Goal: Task Accomplishment & Management: Manage account settings

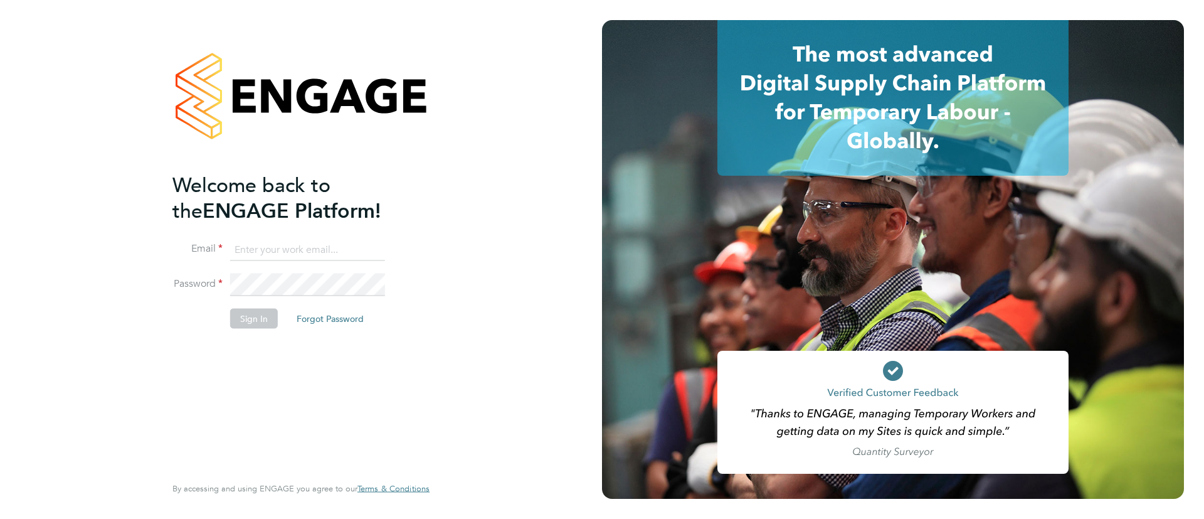
click at [311, 256] on input at bounding box center [307, 249] width 155 height 23
type input "[EMAIL_ADDRESS][PERSON_NAME][DOMAIN_NAME]"
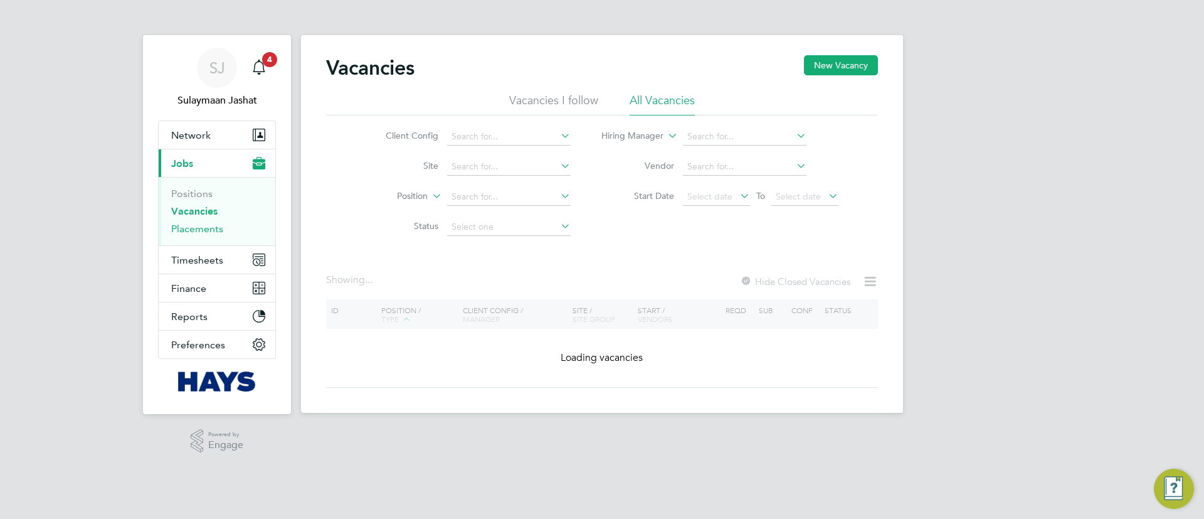
click at [214, 232] on link "Placements" at bounding box center [197, 229] width 52 height 12
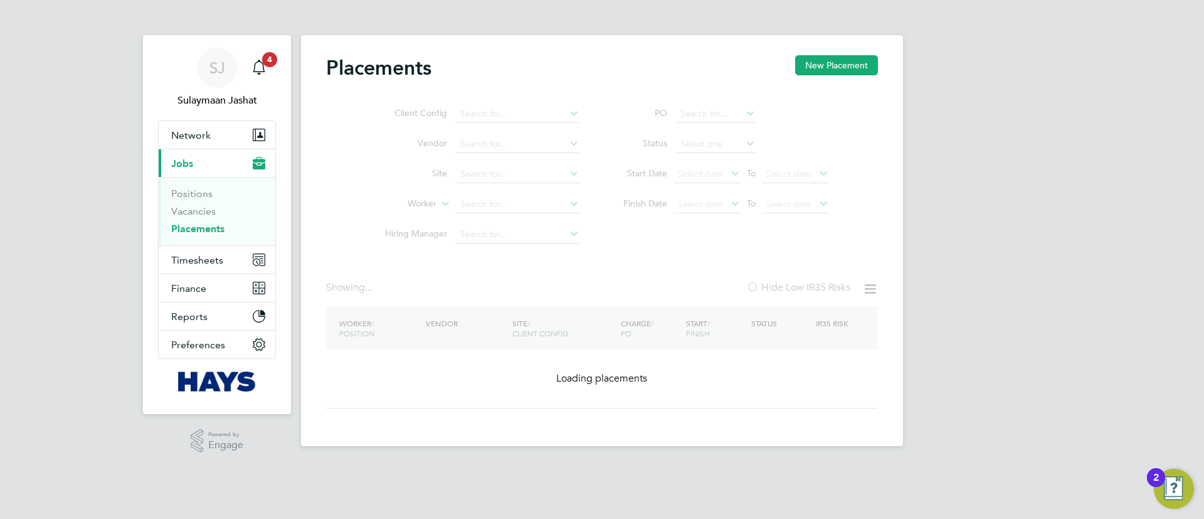
click at [506, 206] on ul "Client Config Vendor Site Worker Hiring Manager" at bounding box center [477, 174] width 236 height 151
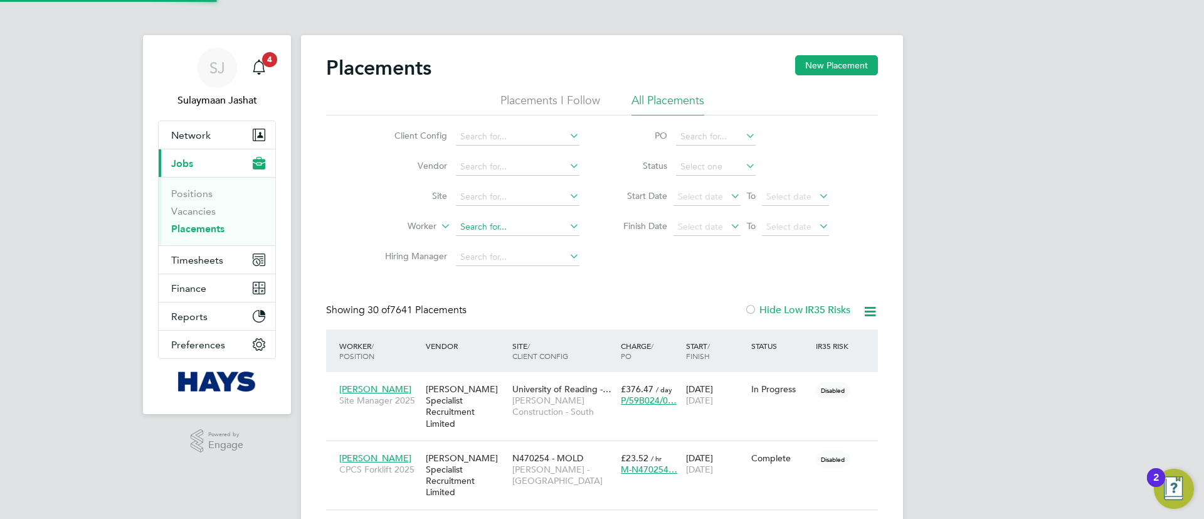
click at [491, 227] on input at bounding box center [518, 227] width 124 height 18
click at [524, 218] on li "Worker" at bounding box center [477, 227] width 236 height 30
click at [511, 226] on input at bounding box center [518, 227] width 124 height 18
click at [531, 245] on li "Ravin B ains" at bounding box center [517, 244] width 125 height 17
type input "Ravin Bains"
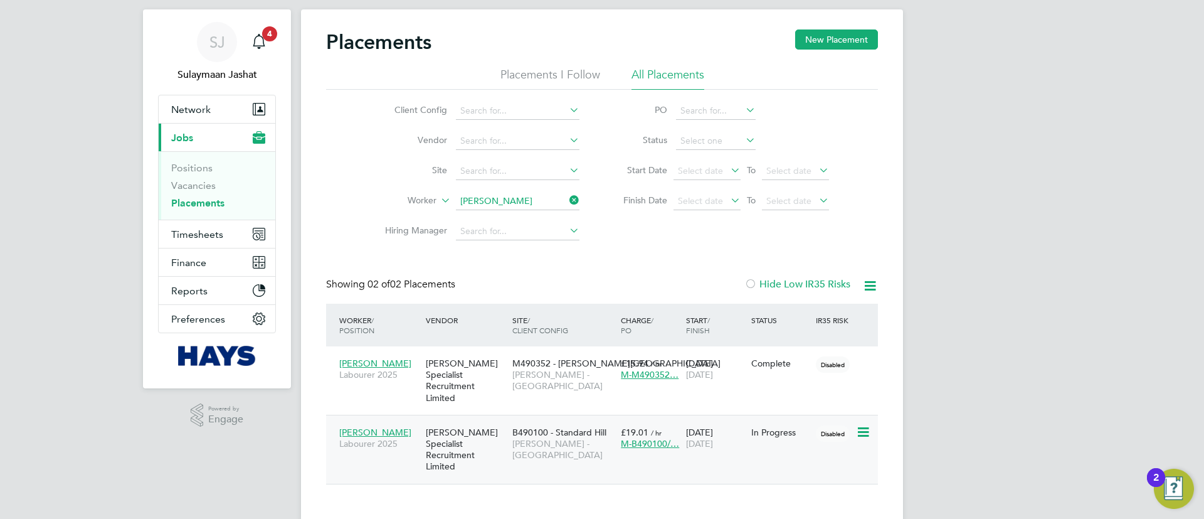
click at [579, 443] on div "B490100 - Standard Hill Lovell - East Midlands" at bounding box center [563, 443] width 109 height 47
click at [799, 261] on div "Placements New Placement Placements I Follow All Placements Client Config Vendo…" at bounding box center [602, 256] width 552 height 455
click at [491, 253] on div "Placements New Placement Placements I Follow All Placements Client Config Vendo…" at bounding box center [602, 256] width 552 height 455
click at [207, 229] on span "Timesheets" at bounding box center [197, 234] width 52 height 12
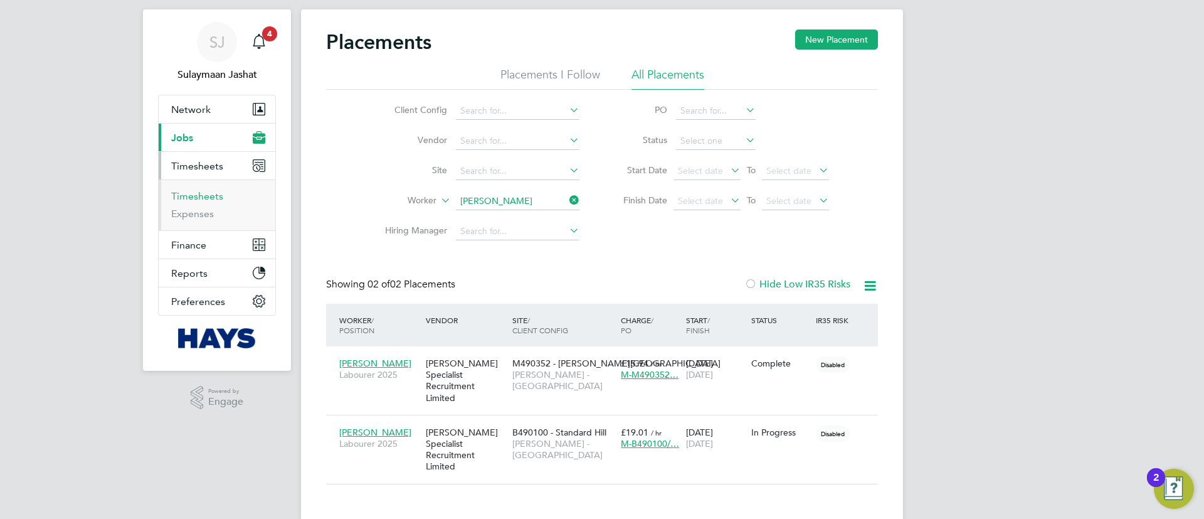
click at [191, 194] on link "Timesheets" at bounding box center [197, 196] width 52 height 12
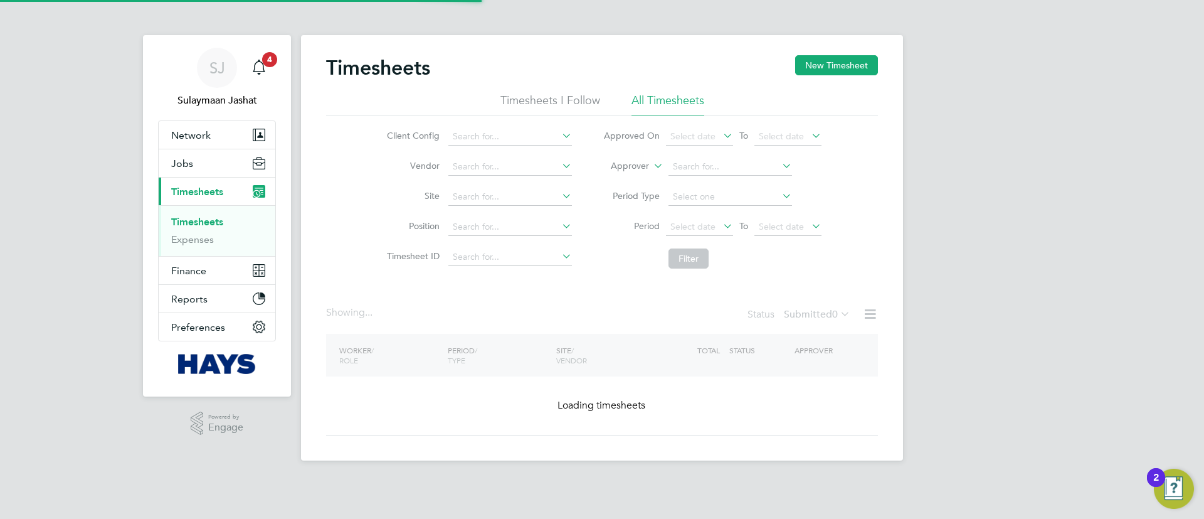
click at [632, 181] on li "Approver" at bounding box center [713, 167] width 250 height 30
click at [637, 169] on label "Approver" at bounding box center [621, 166] width 56 height 13
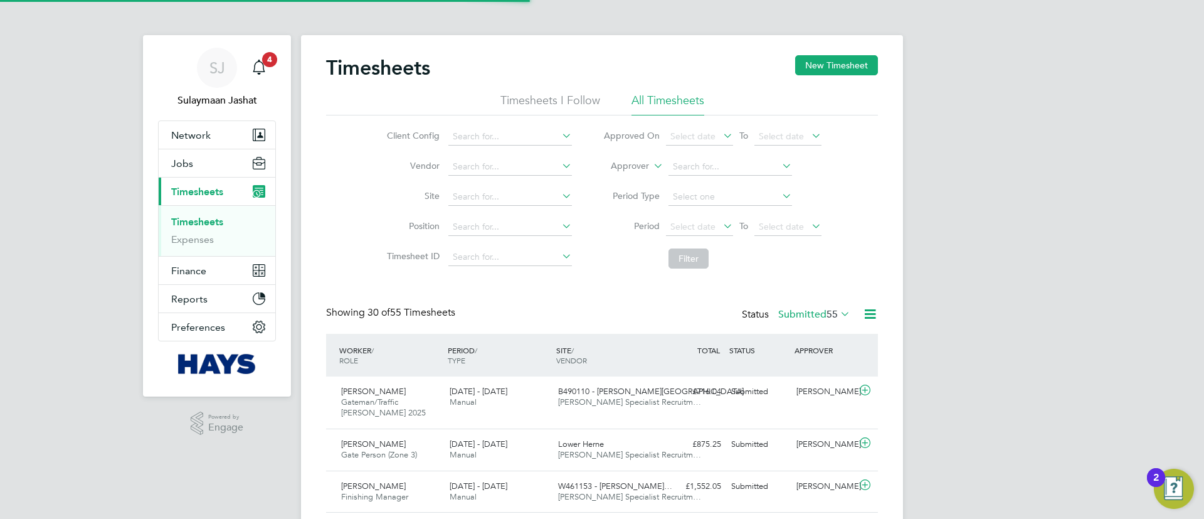
scroll to position [32, 109]
click at [637, 168] on label "Approver" at bounding box center [621, 166] width 56 height 13
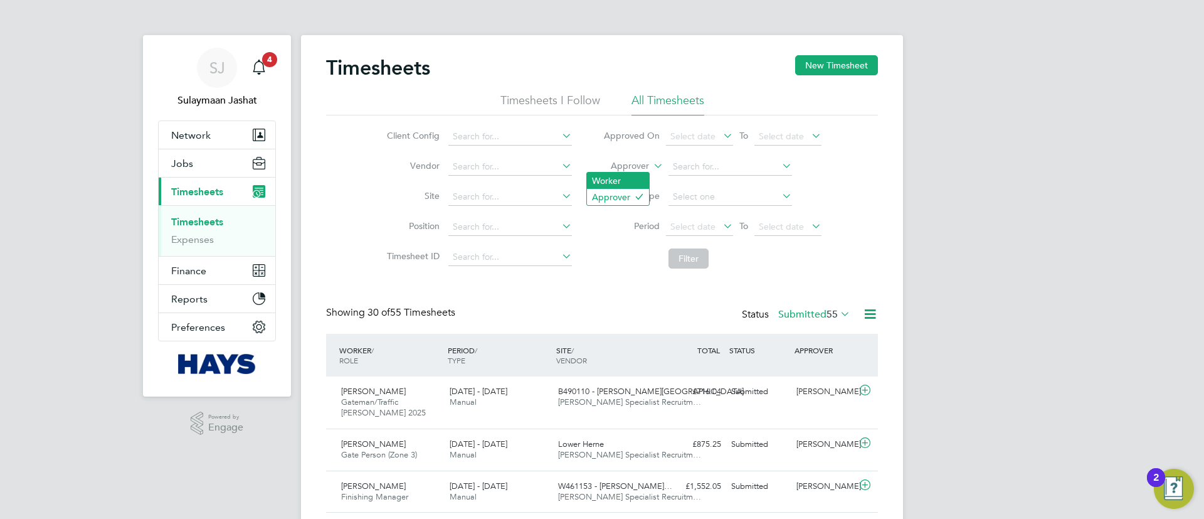
click at [618, 175] on li "Worker" at bounding box center [618, 181] width 62 height 16
click at [677, 166] on input at bounding box center [731, 167] width 124 height 18
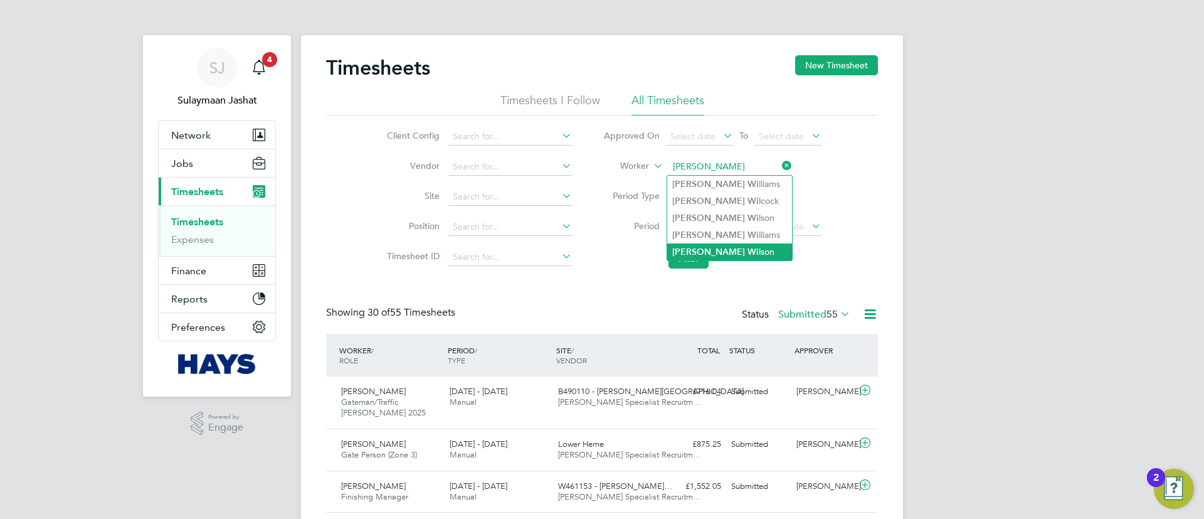
click at [693, 247] on b "David" at bounding box center [708, 252] width 73 height 11
type input "David Wilson"
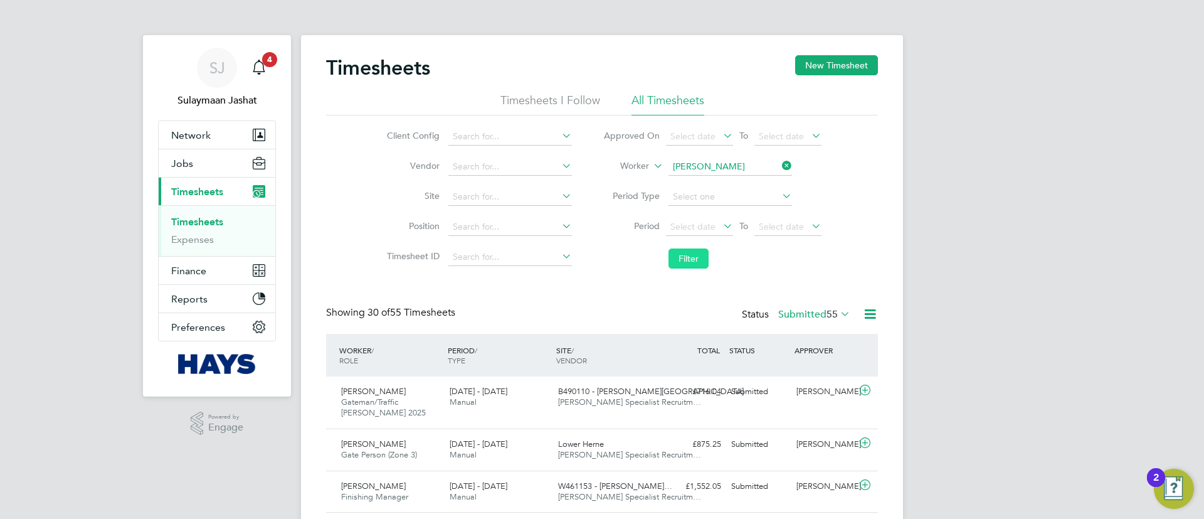
click at [682, 256] on button "Filter" at bounding box center [689, 258] width 40 height 20
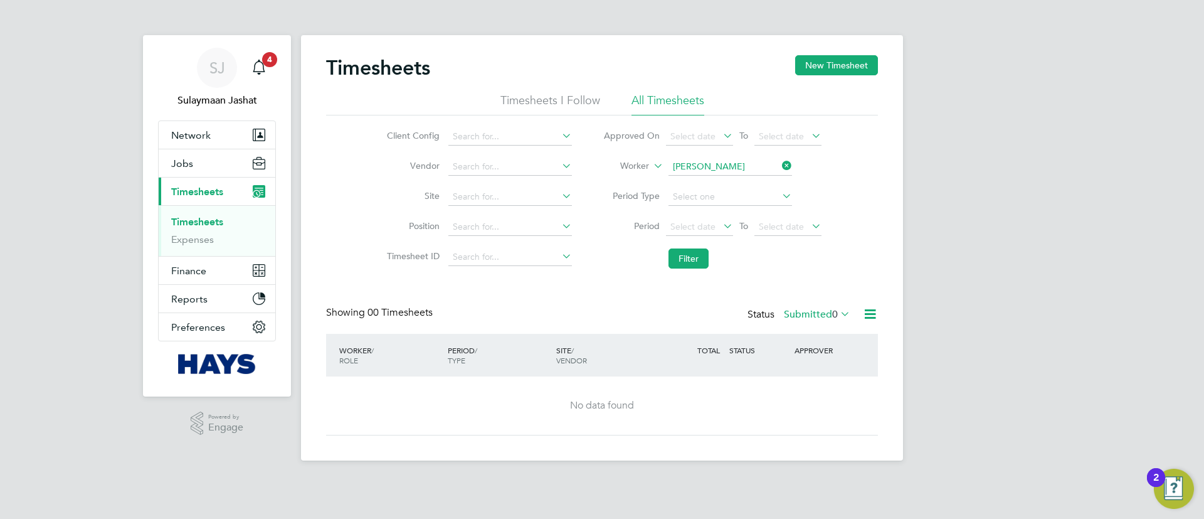
click at [800, 316] on label "Submitted 0" at bounding box center [817, 314] width 66 height 13
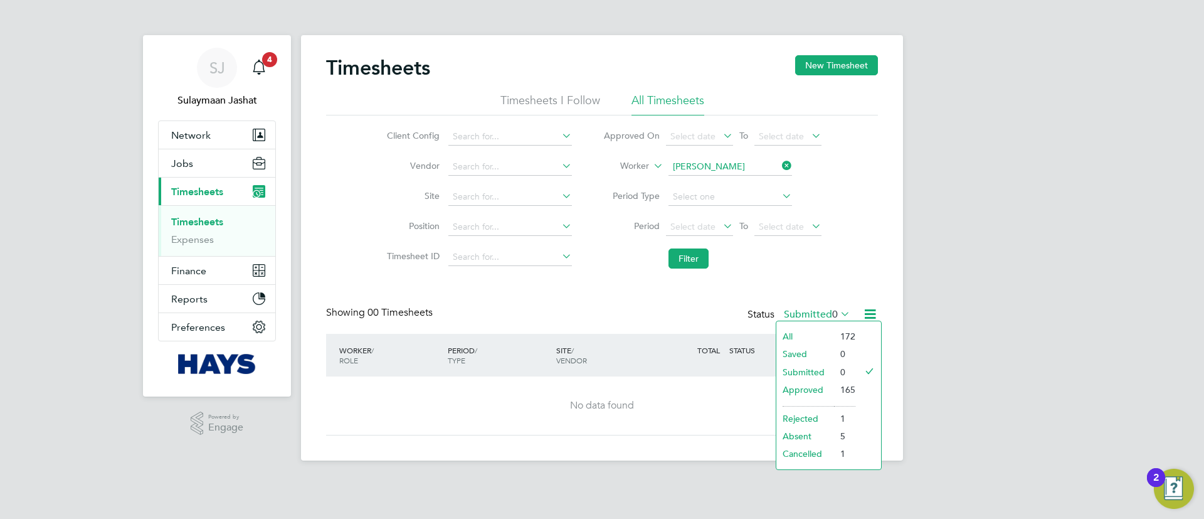
click at [800, 336] on li "All" at bounding box center [806, 336] width 58 height 18
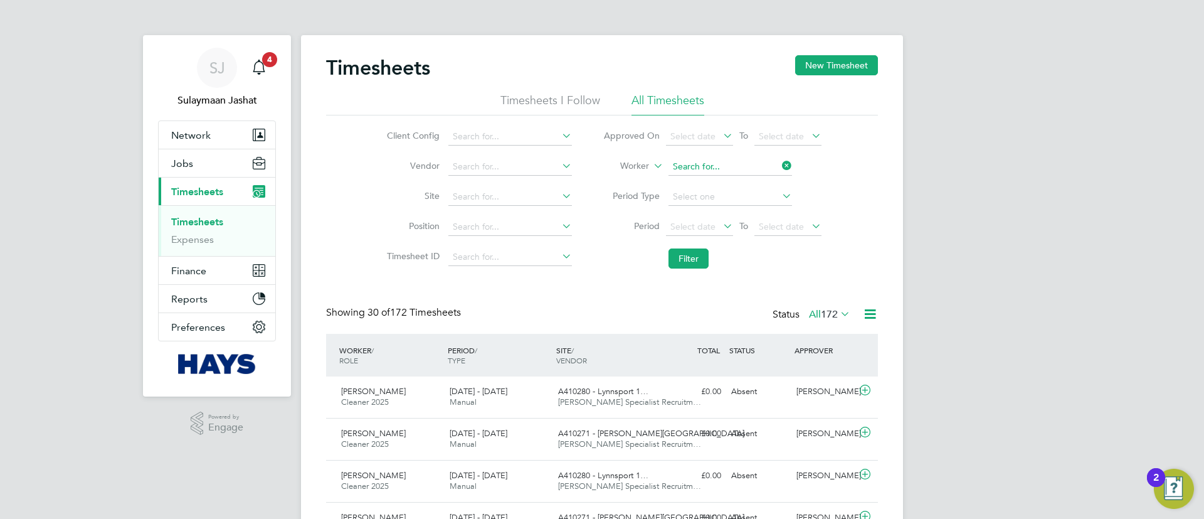
click at [706, 166] on input at bounding box center [731, 167] width 124 height 18
click at [748, 186] on b "Wilso" at bounding box center [759, 184] width 23 height 11
type input "David Wilson"
click at [680, 268] on li "Filter" at bounding box center [713, 258] width 250 height 33
click at [681, 261] on button "Filter" at bounding box center [689, 258] width 40 height 20
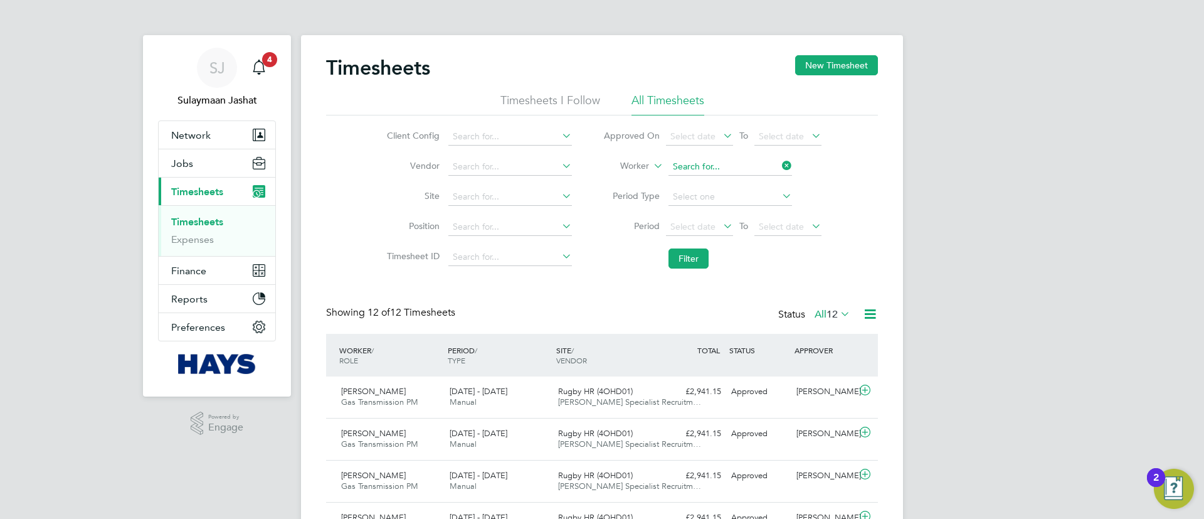
click at [733, 168] on input at bounding box center [731, 167] width 124 height 18
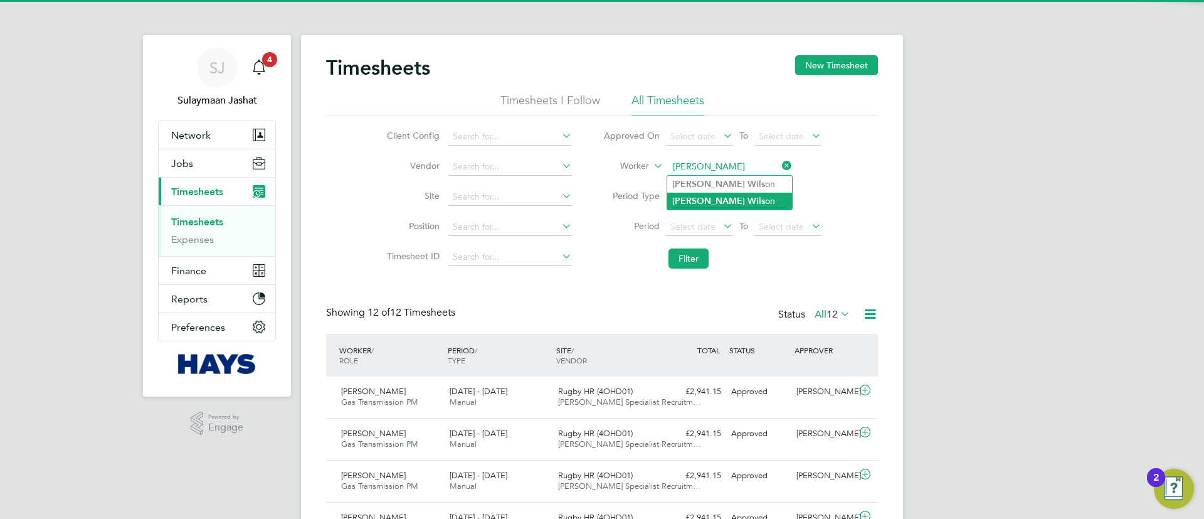
click at [748, 202] on b "Wils" at bounding box center [757, 201] width 18 height 11
type input "David Wilson"
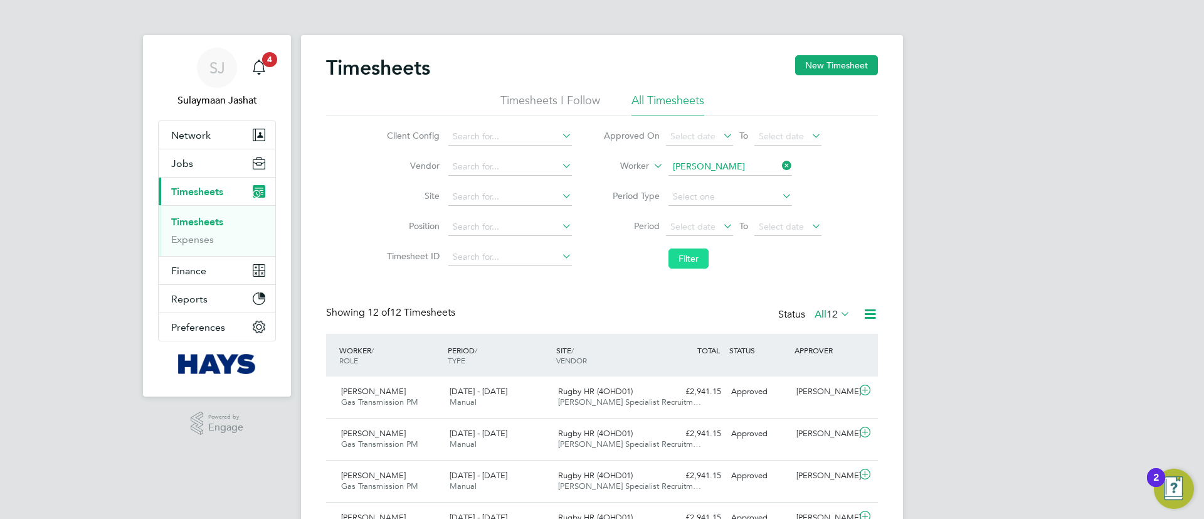
click at [688, 261] on button "Filter" at bounding box center [689, 258] width 40 height 20
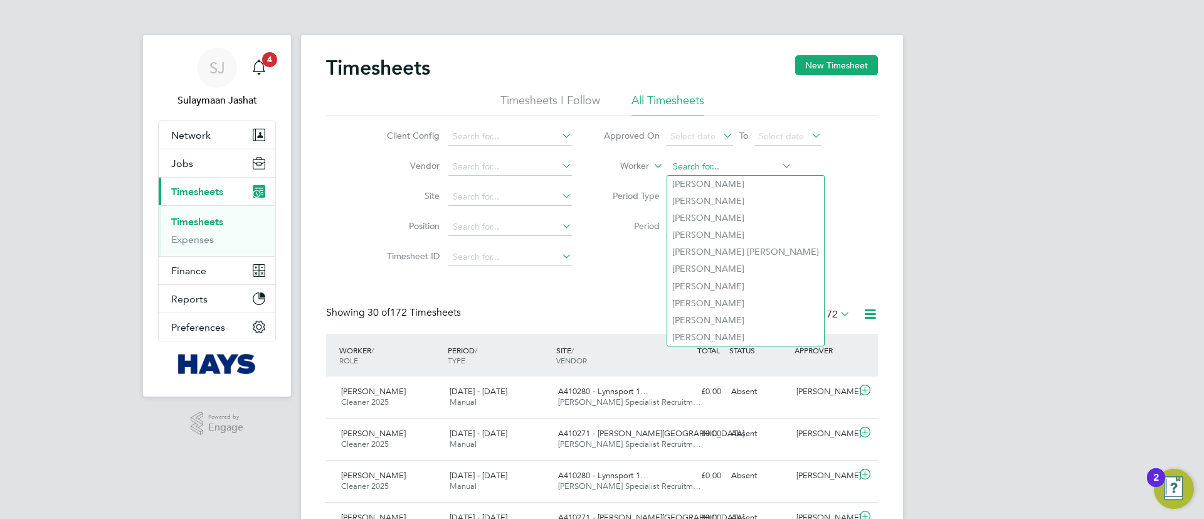
click at [720, 169] on input at bounding box center [731, 167] width 124 height 18
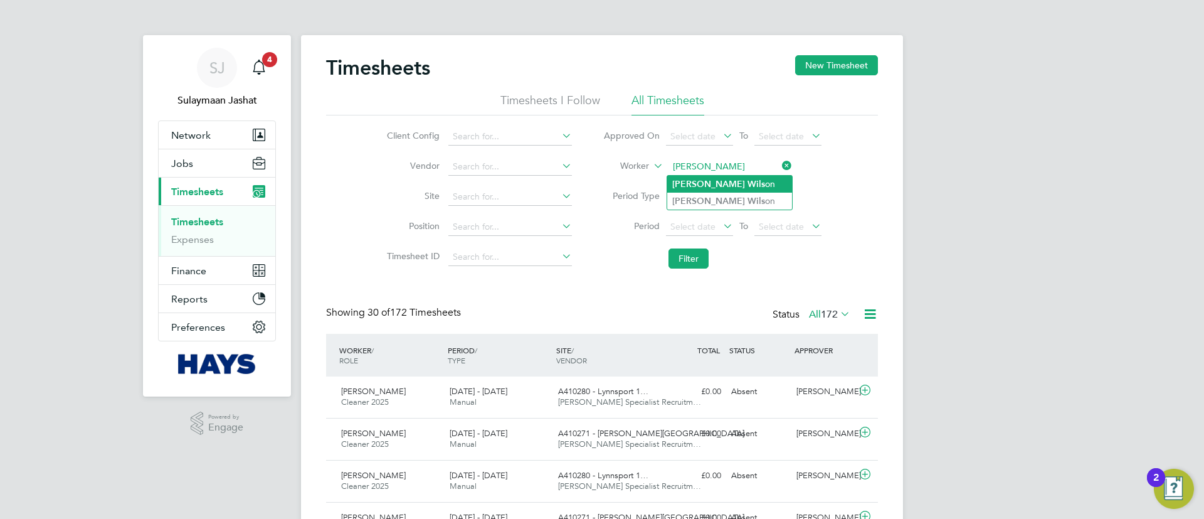
click at [696, 188] on li "David Wils on" at bounding box center [729, 184] width 125 height 17
type input "David Wilson"
click at [693, 250] on button "Filter" at bounding box center [689, 258] width 40 height 20
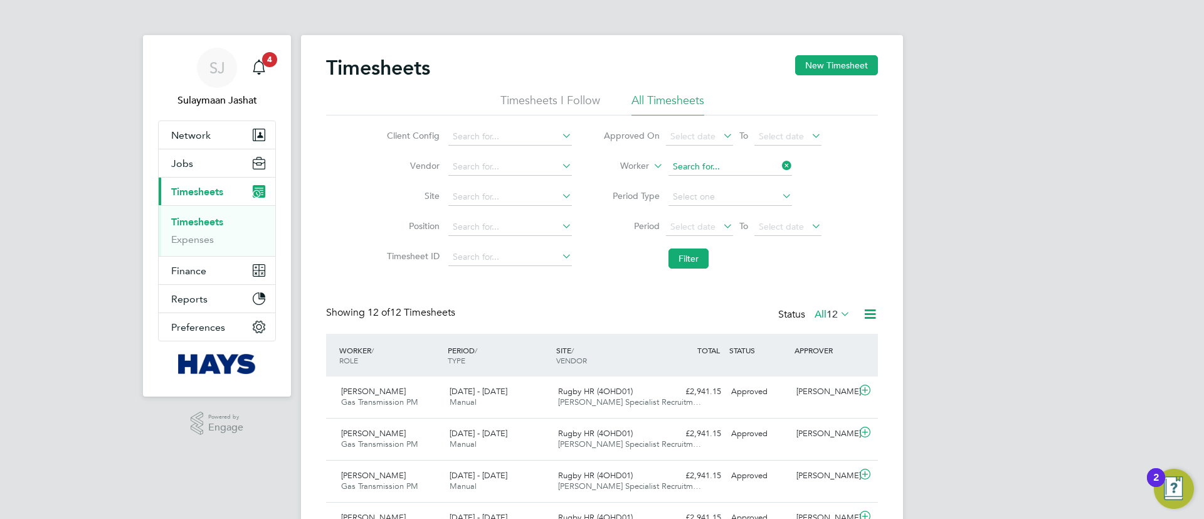
click at [732, 165] on input at bounding box center [731, 167] width 124 height 18
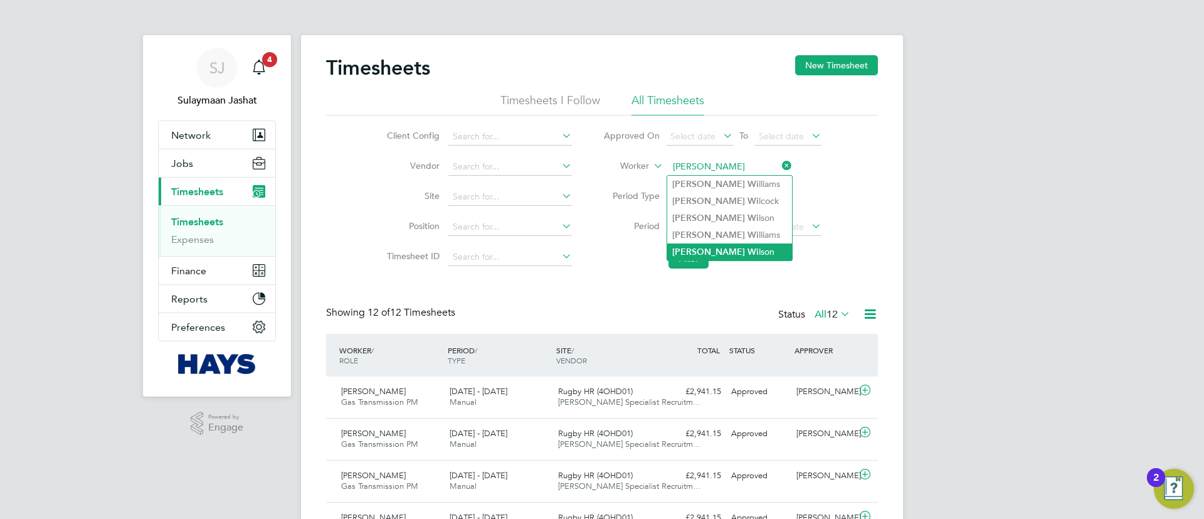
click at [710, 251] on li "David Wi lson" at bounding box center [729, 251] width 125 height 17
type input "David Wilson"
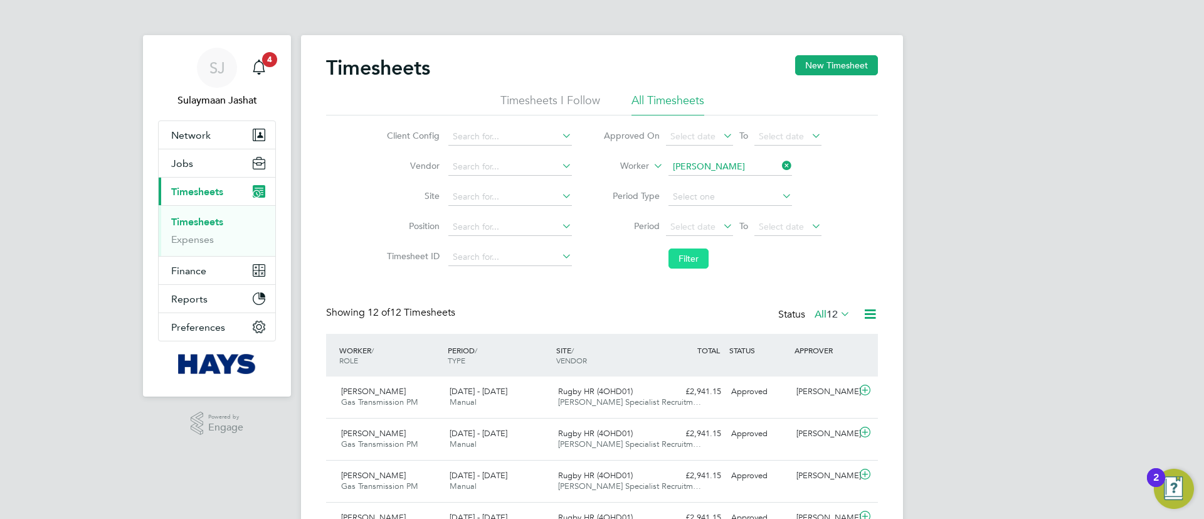
click at [681, 260] on button "Filter" at bounding box center [689, 258] width 40 height 20
click at [809, 312] on label "All 172" at bounding box center [829, 314] width 41 height 13
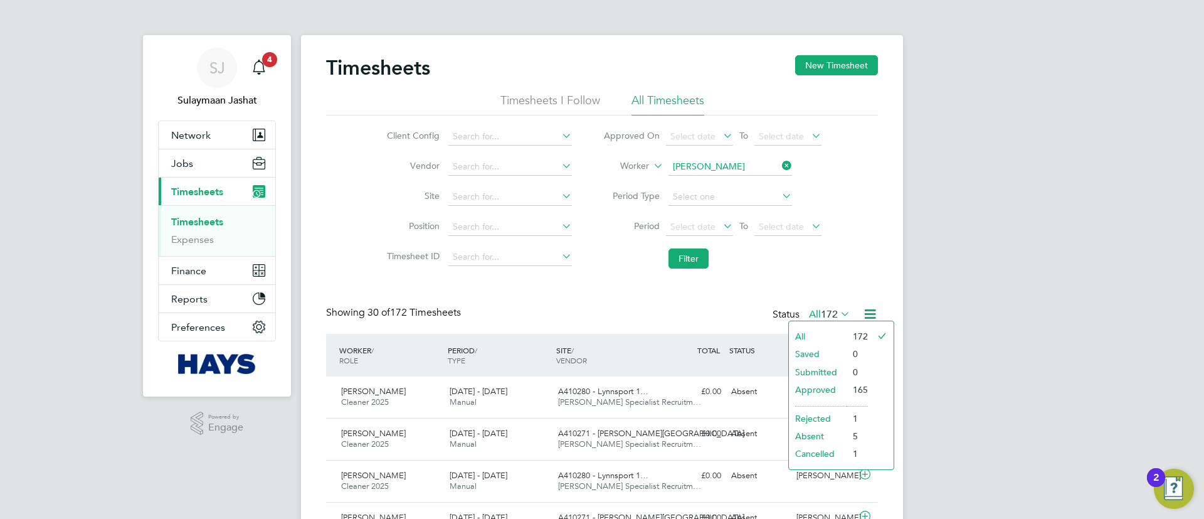
click at [809, 312] on label "All 172" at bounding box center [829, 314] width 41 height 13
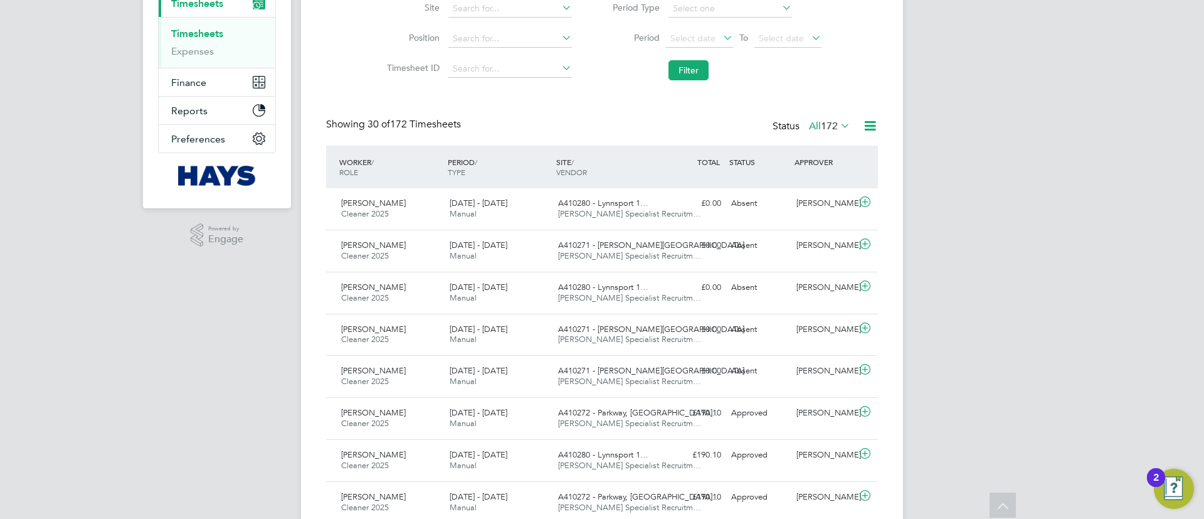
click at [799, 129] on div "Status All 172" at bounding box center [813, 127] width 80 height 18
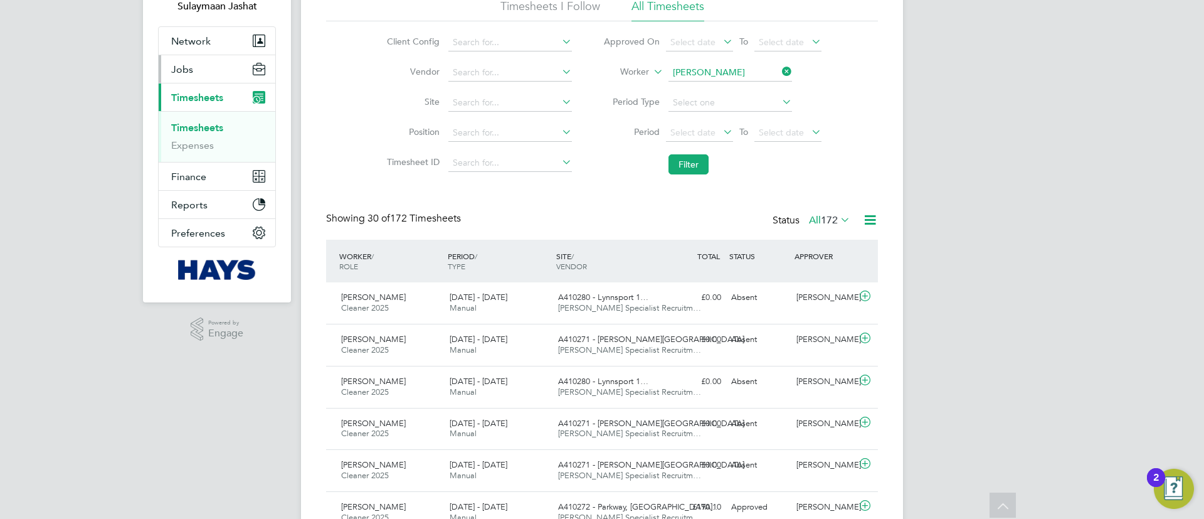
click at [184, 79] on button "Jobs" at bounding box center [217, 69] width 117 height 28
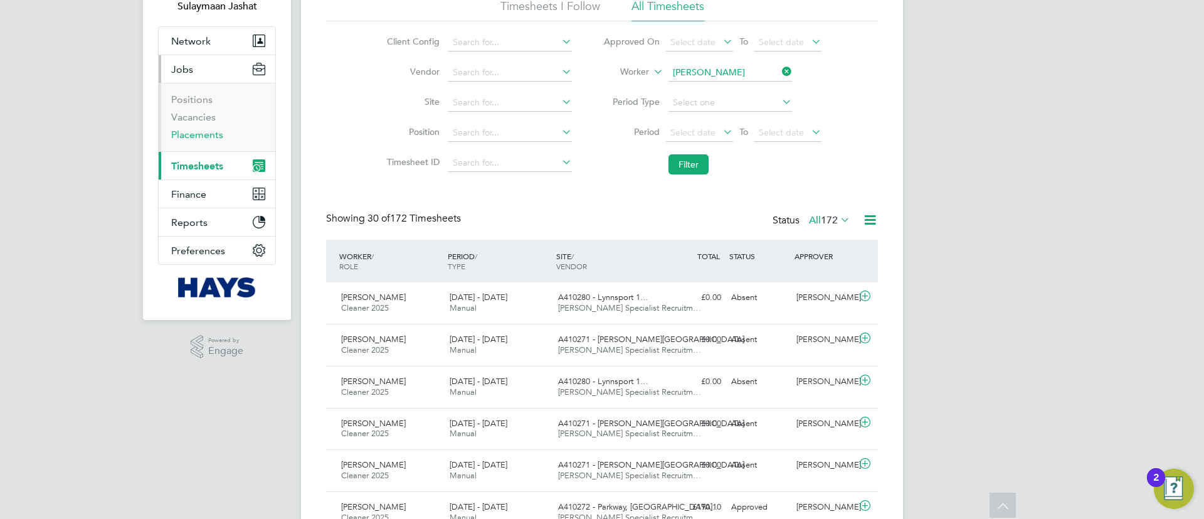
drag, startPoint x: 198, startPoint y: 144, endPoint x: 204, endPoint y: 135, distance: 11.2
click at [198, 144] on ul "Positions Vacancies Placements" at bounding box center [217, 117] width 117 height 68
click at [208, 130] on link "Placements" at bounding box center [197, 135] width 52 height 12
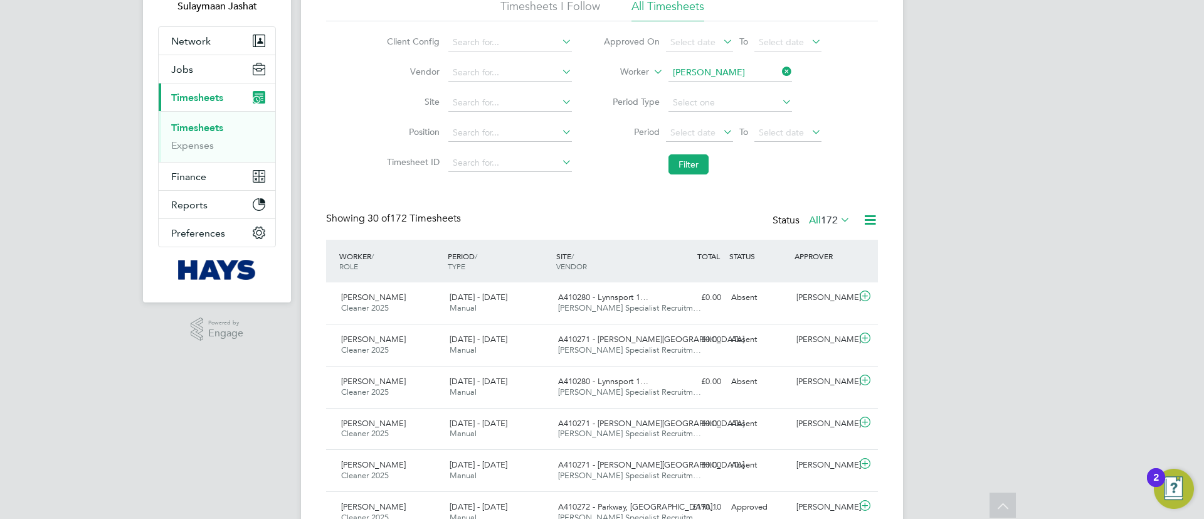
click at [844, 228] on div "Status All 172" at bounding box center [813, 221] width 80 height 18
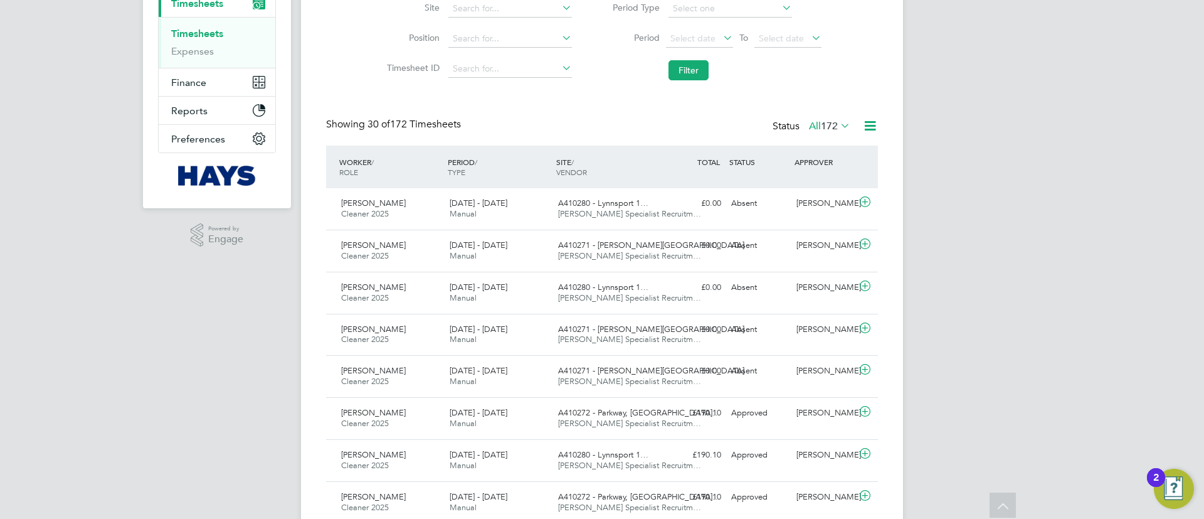
click at [826, 125] on span "172" at bounding box center [829, 126] width 17 height 13
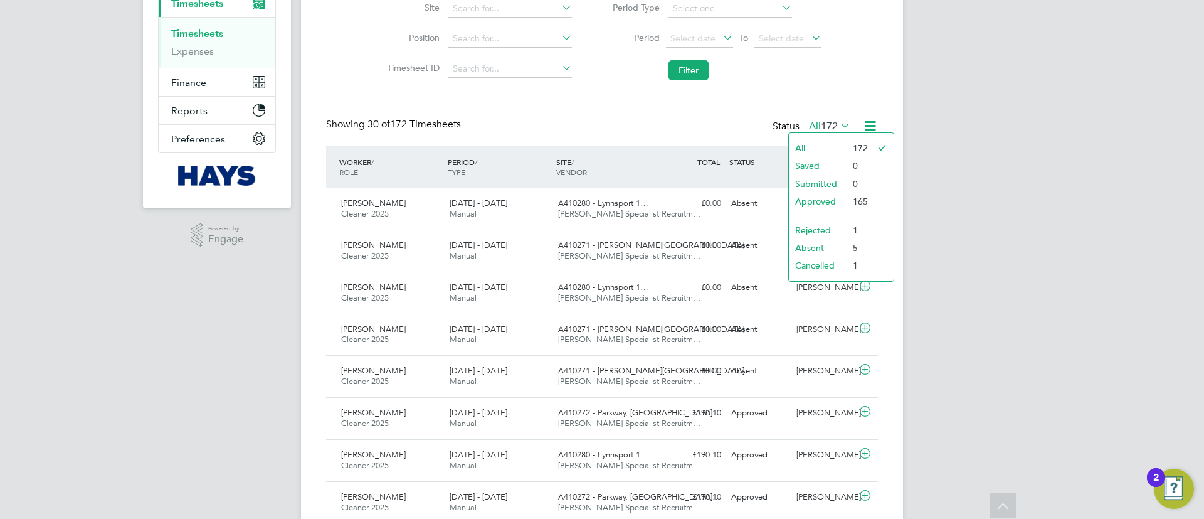
click at [828, 199] on li "Approved" at bounding box center [818, 202] width 58 height 18
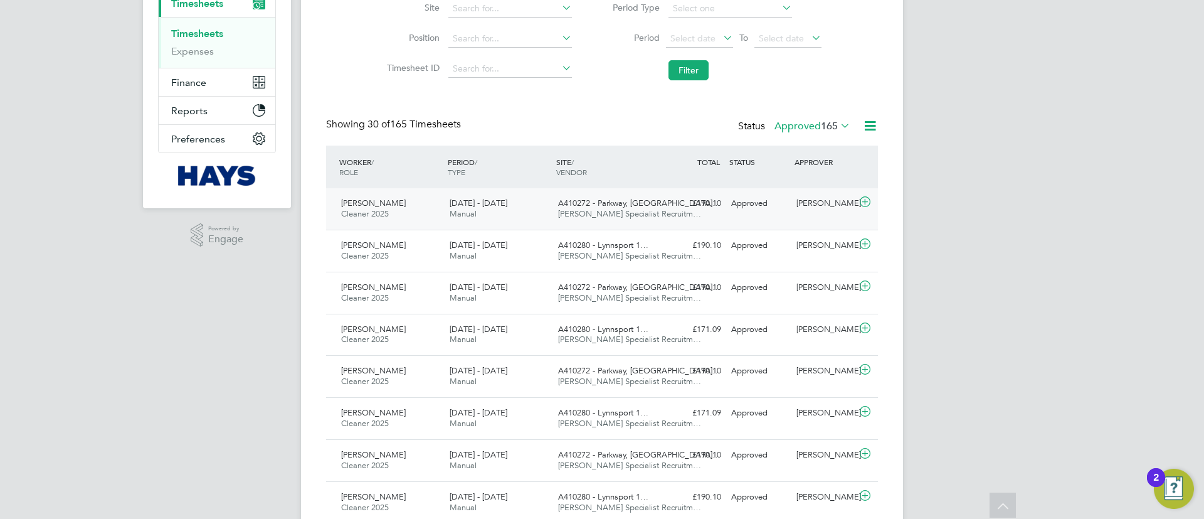
click at [653, 220] on div "A410272 - Parkway, Kin… Hays Specialist Recruitm…" at bounding box center [607, 208] width 109 height 31
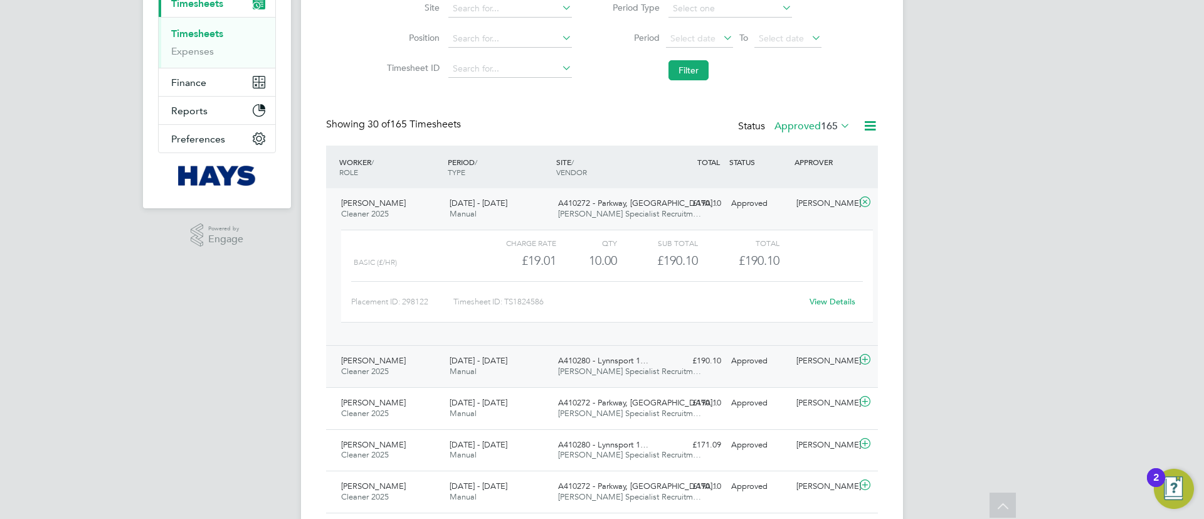
click at [649, 375] on span "Hays Specialist Recruitm…" at bounding box center [629, 371] width 143 height 11
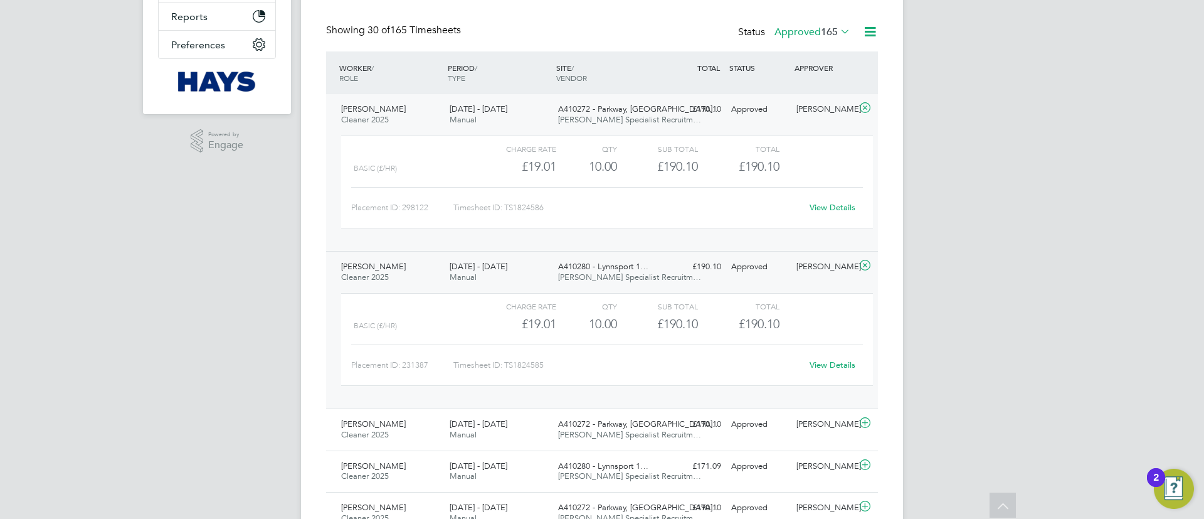
drag, startPoint x: 598, startPoint y: 114, endPoint x: 604, endPoint y: 117, distance: 6.8
click at [602, 115] on div "A410272 - Parkway, Kin… Hays Specialist Recruitm…" at bounding box center [607, 114] width 109 height 31
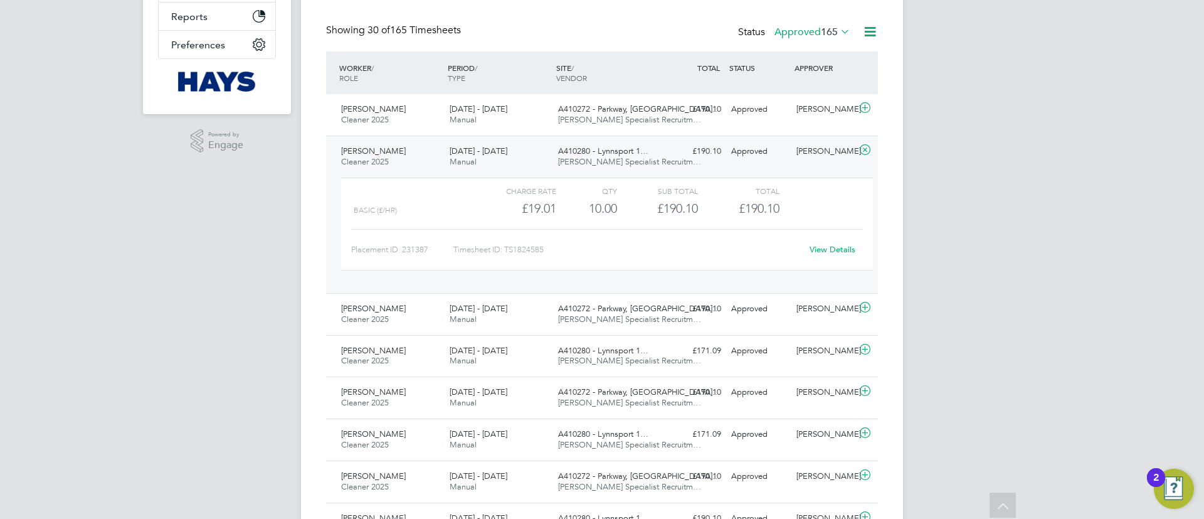
click at [585, 152] on span "A410280 - Lynnsport 1…" at bounding box center [603, 151] width 90 height 11
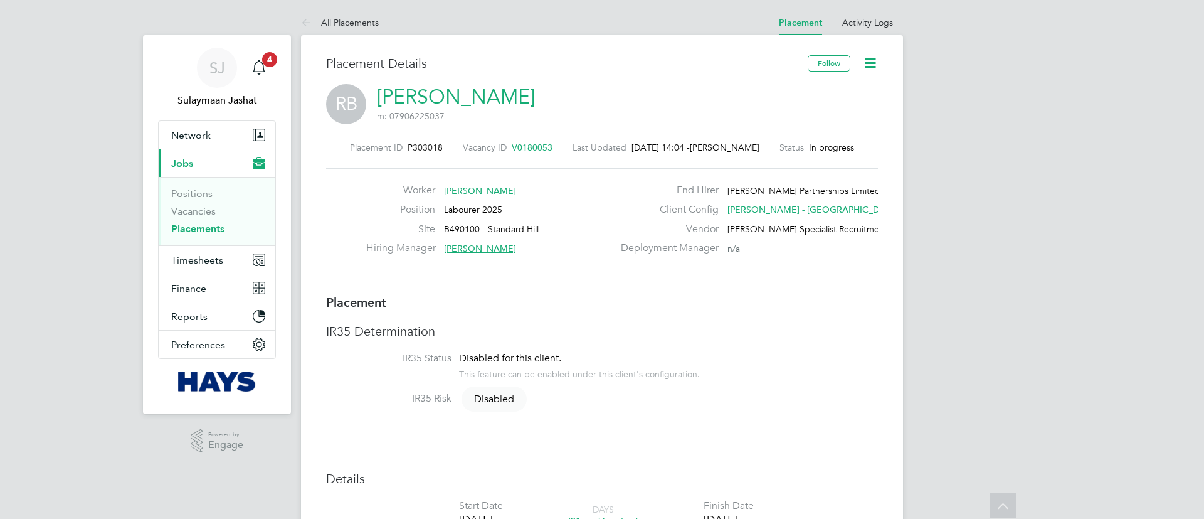
type input "Paul Clethro"
type input "[PERSON_NAME]"
type input "[DATE]"
type input "08:00"
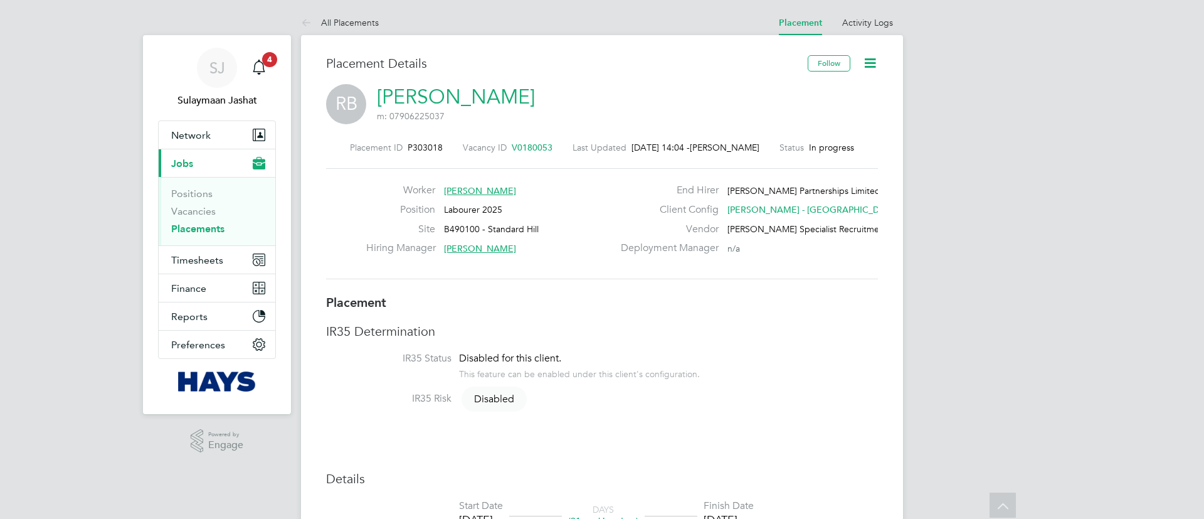
type input "17:00"
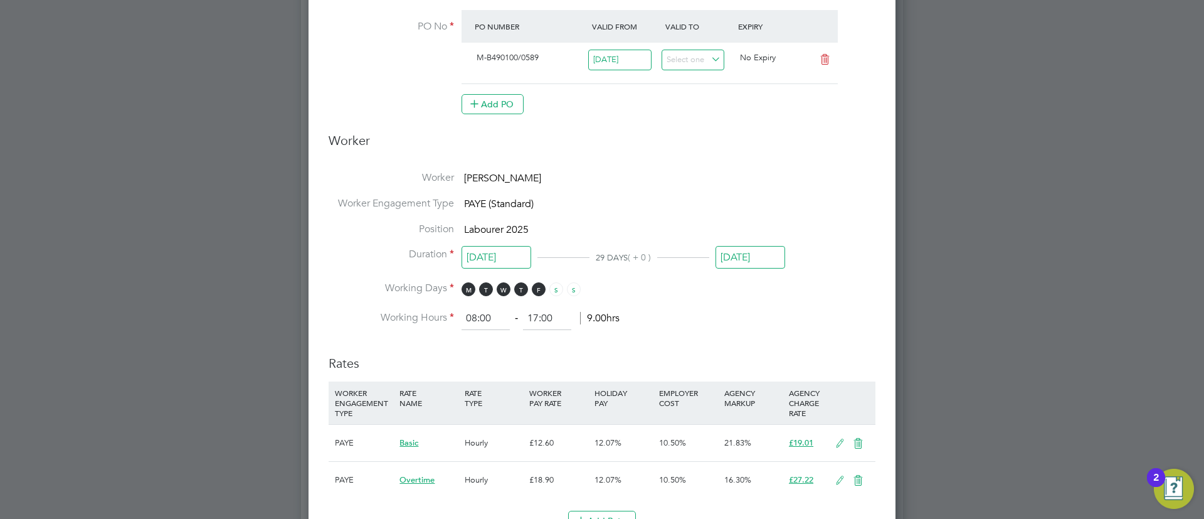
click at [745, 259] on input "06 Oct 2025" at bounding box center [751, 257] width 70 height 23
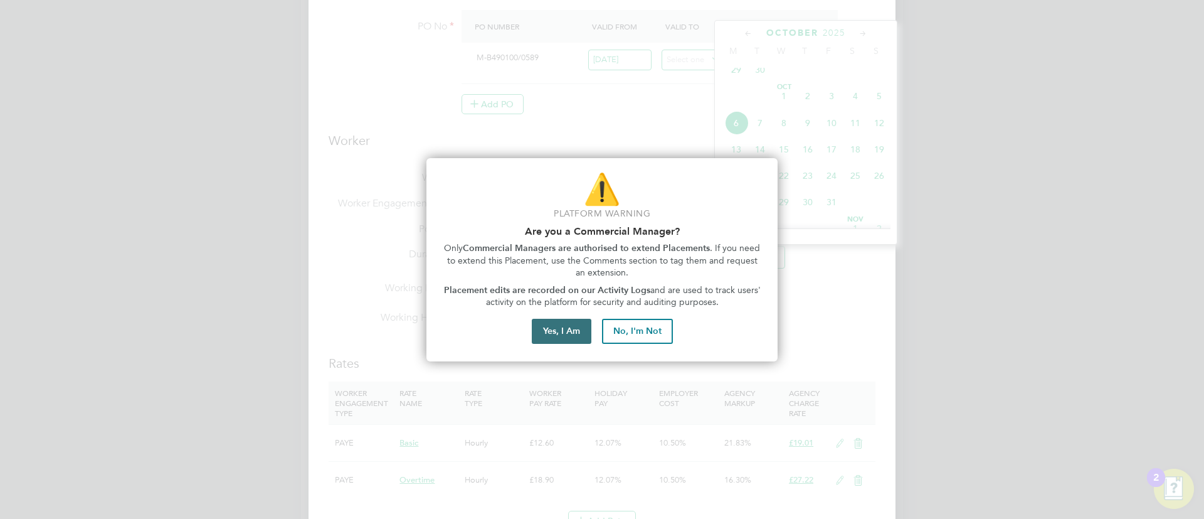
click at [580, 331] on button "Yes, I Am" at bounding box center [562, 331] width 60 height 25
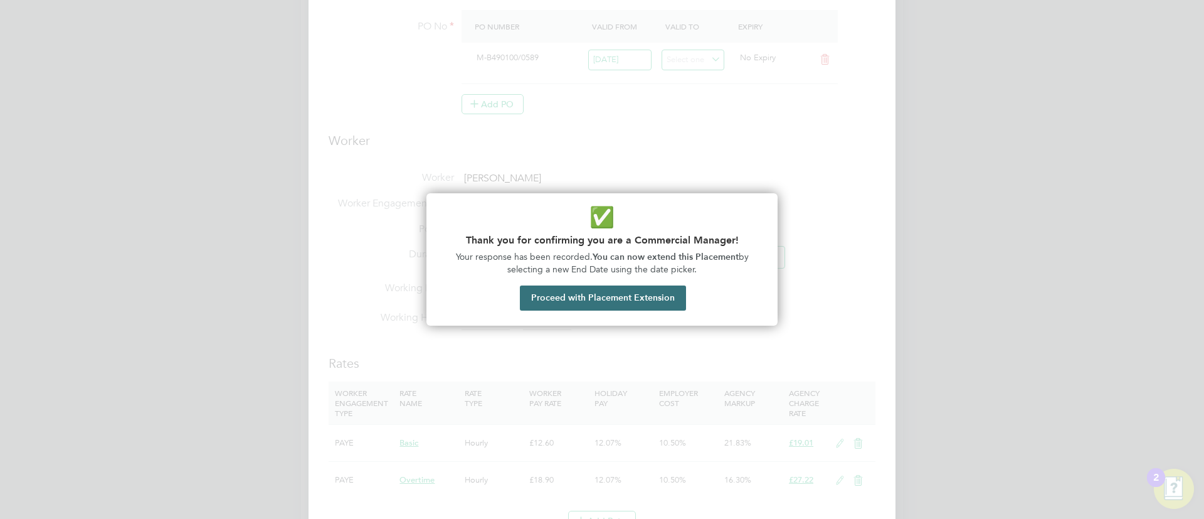
click at [587, 299] on button "Proceed with Placement Extension" at bounding box center [603, 297] width 166 height 25
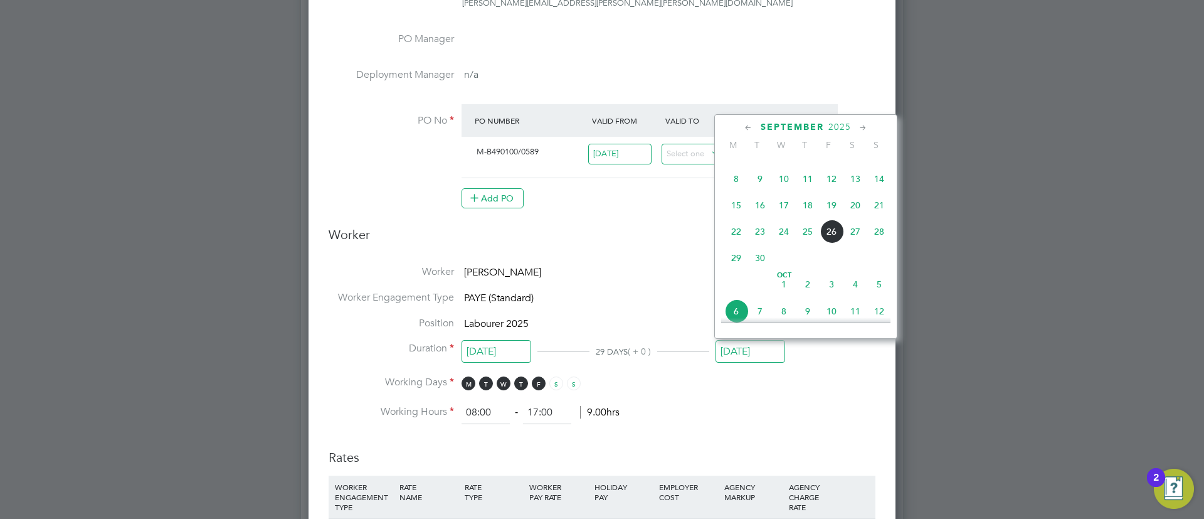
click at [835, 209] on span "19" at bounding box center [832, 205] width 24 height 24
type input "19 Sep 2025"
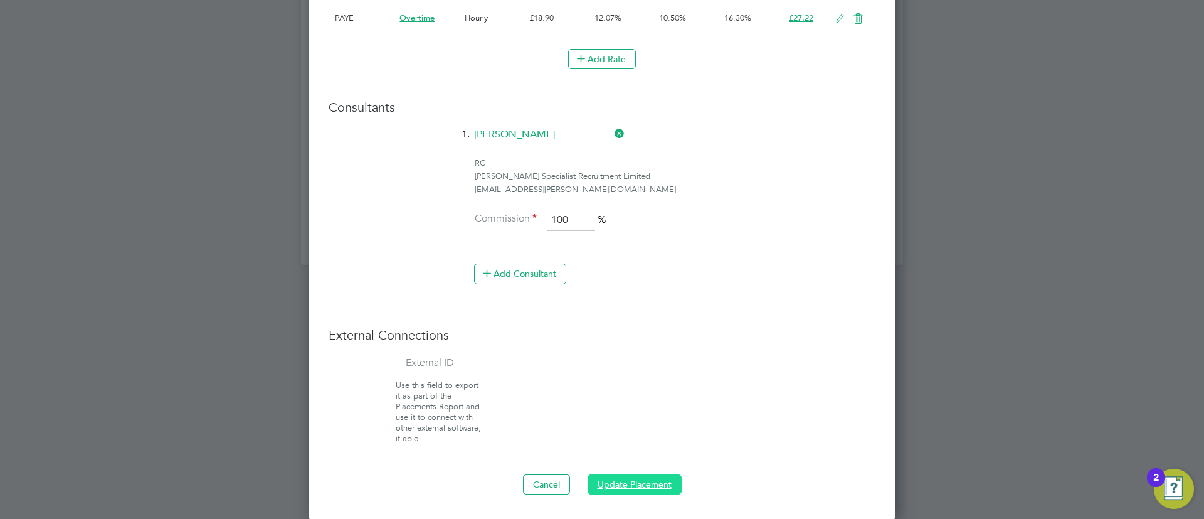
click at [638, 481] on button "Update Placement" at bounding box center [635, 484] width 94 height 20
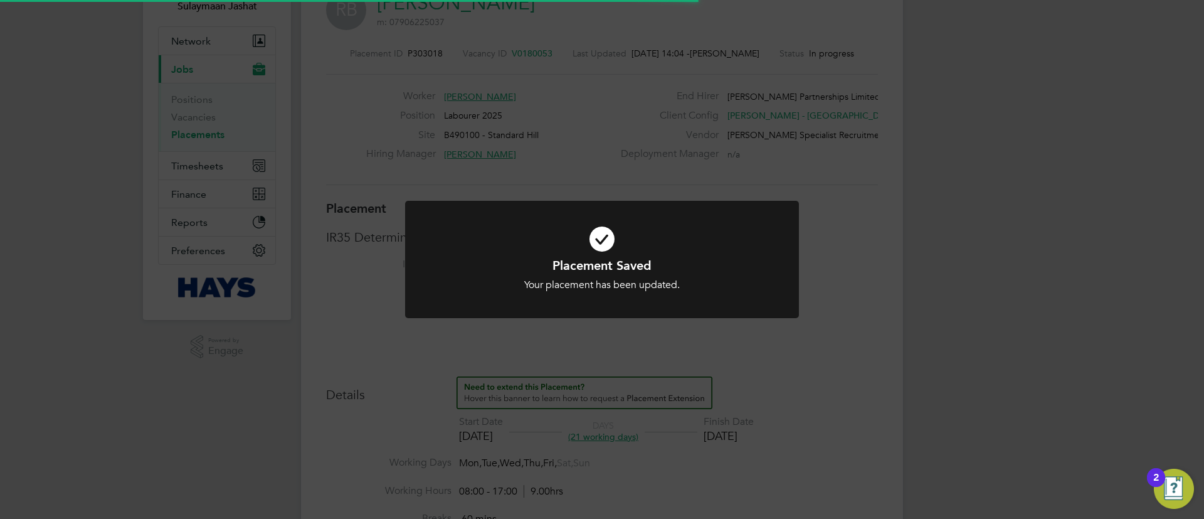
click at [676, 392] on div "Placement Saved Your placement has been updated. Cancel Okay" at bounding box center [602, 259] width 1204 height 519
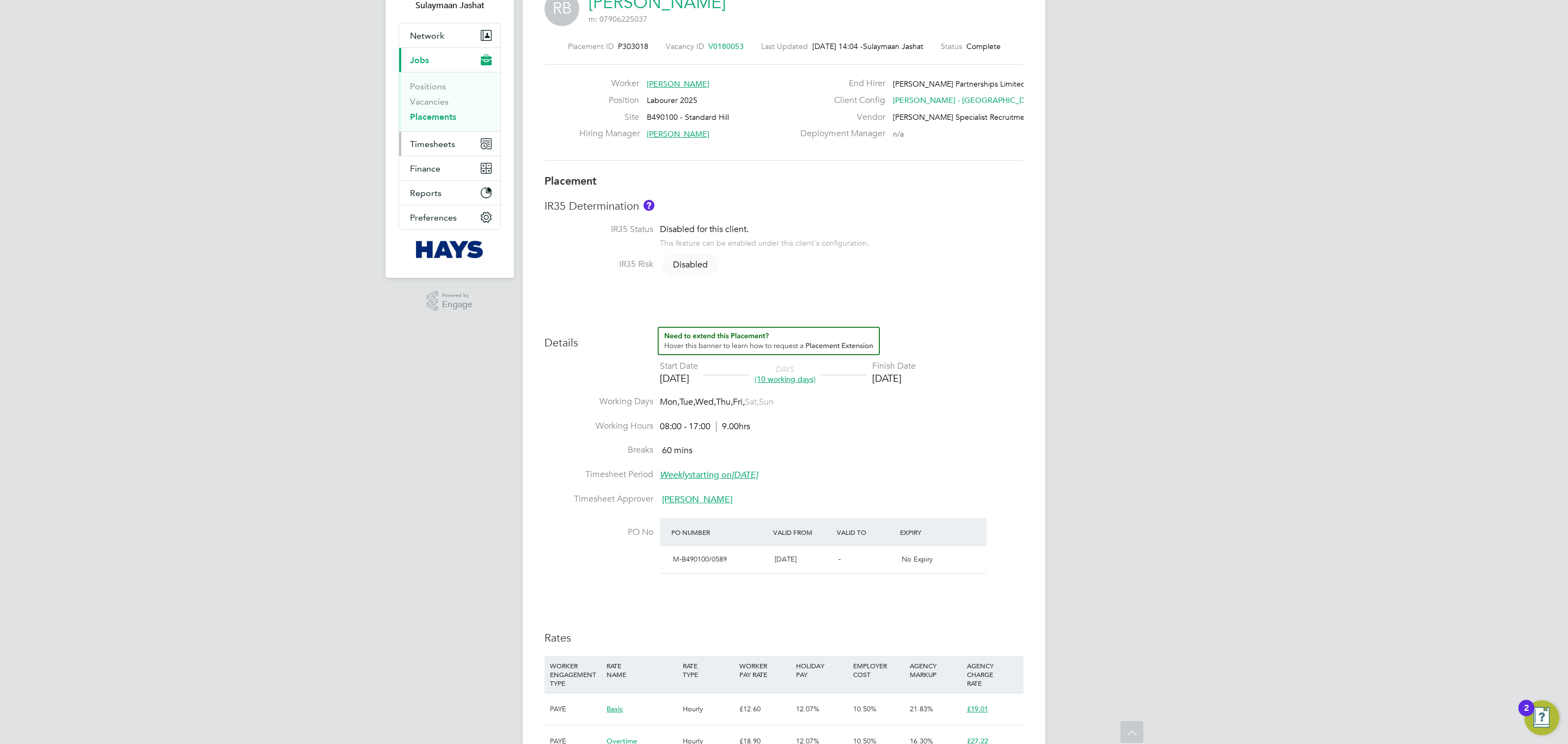
click at [433, 140] on span "Timesheets" at bounding box center [432, 144] width 45 height 10
click at [452, 116] on link "Timesheets" at bounding box center [432, 111] width 45 height 10
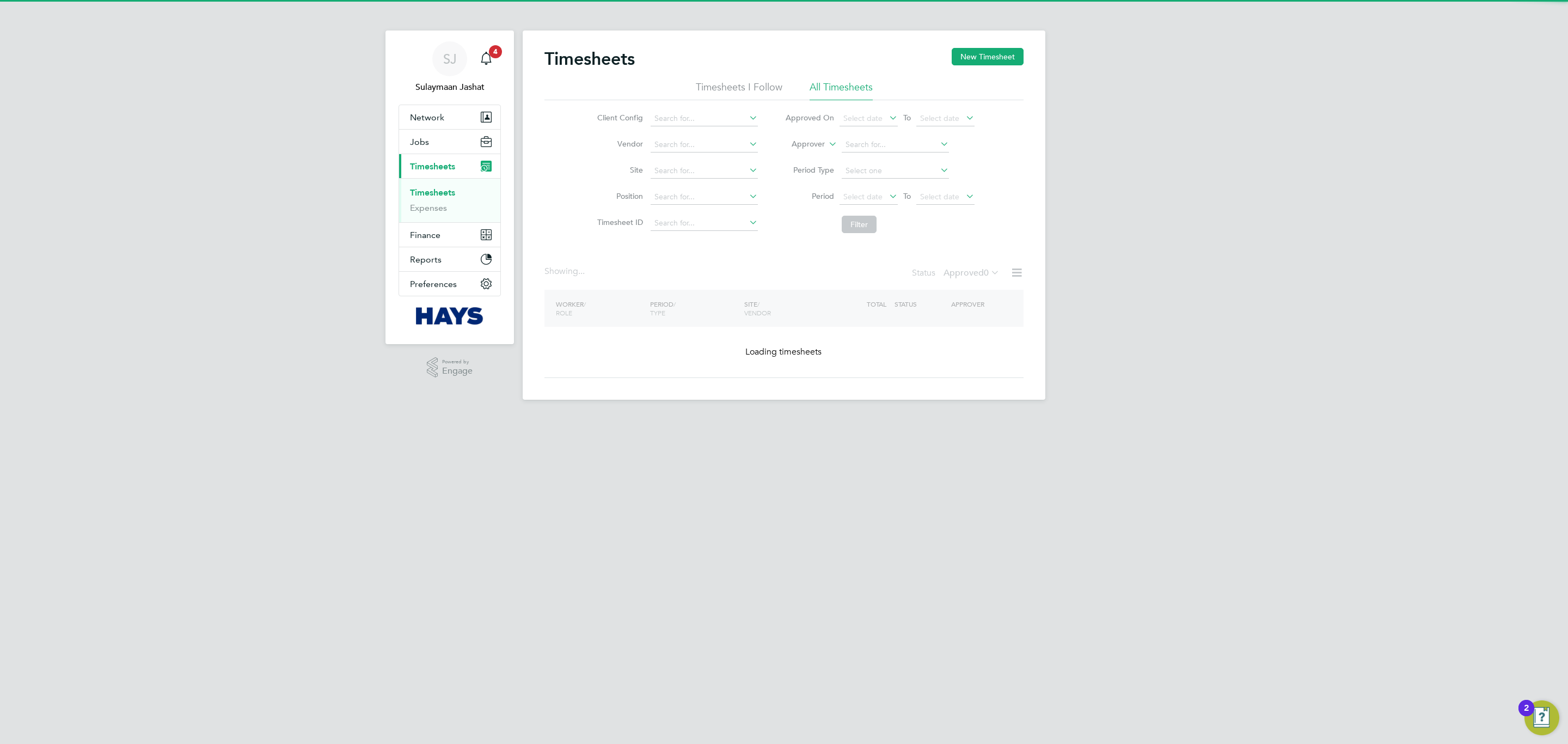
click at [812, 142] on label "Approver" at bounding box center [800, 144] width 49 height 11
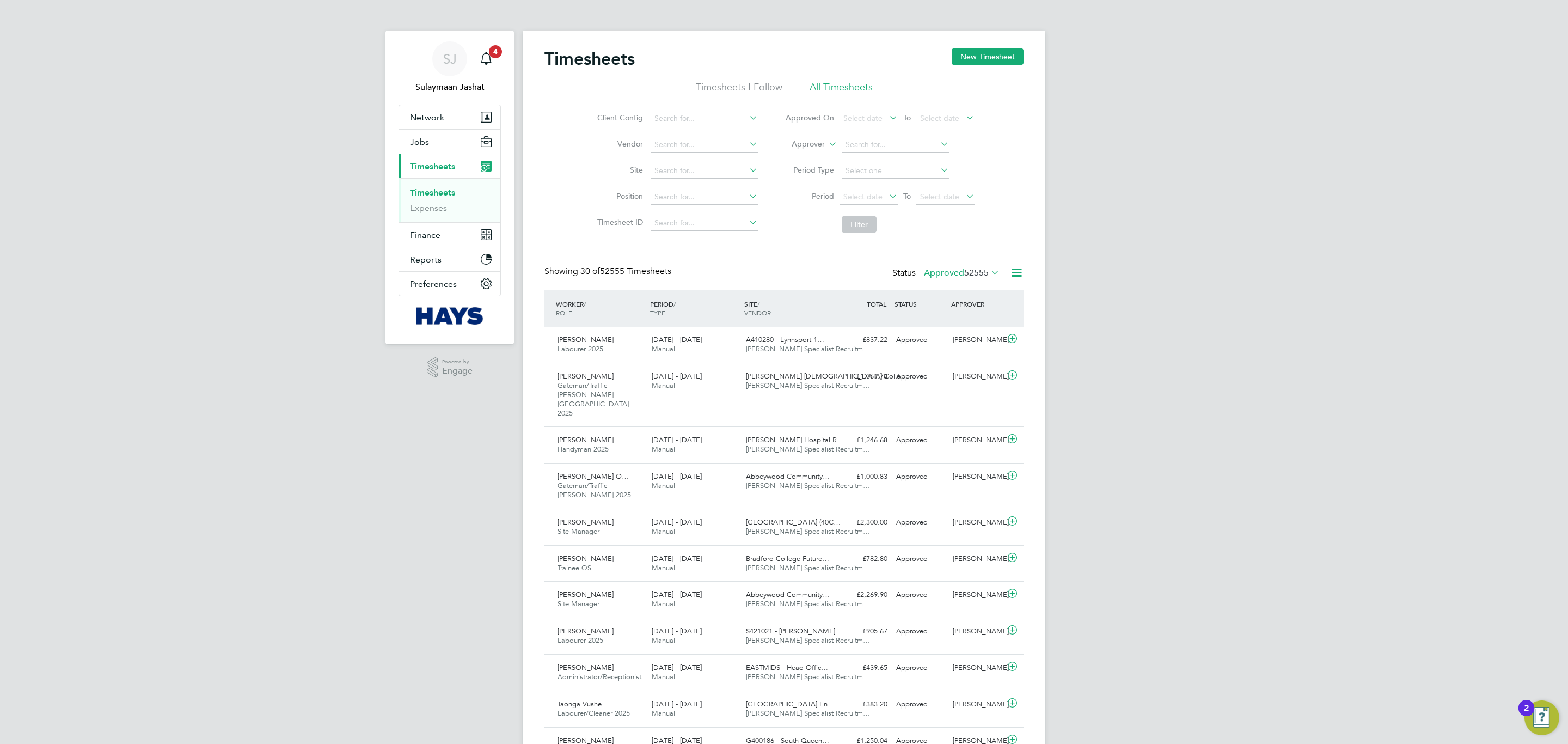
click at [804, 145] on label "Approver" at bounding box center [800, 144] width 49 height 11
click at [802, 155] on li "Worker" at bounding box center [797, 157] width 54 height 14
click at [865, 145] on input at bounding box center [896, 145] width 108 height 16
click at [864, 155] on li "[PERSON_NAME]" at bounding box center [895, 160] width 108 height 15
type input "[PERSON_NAME]"
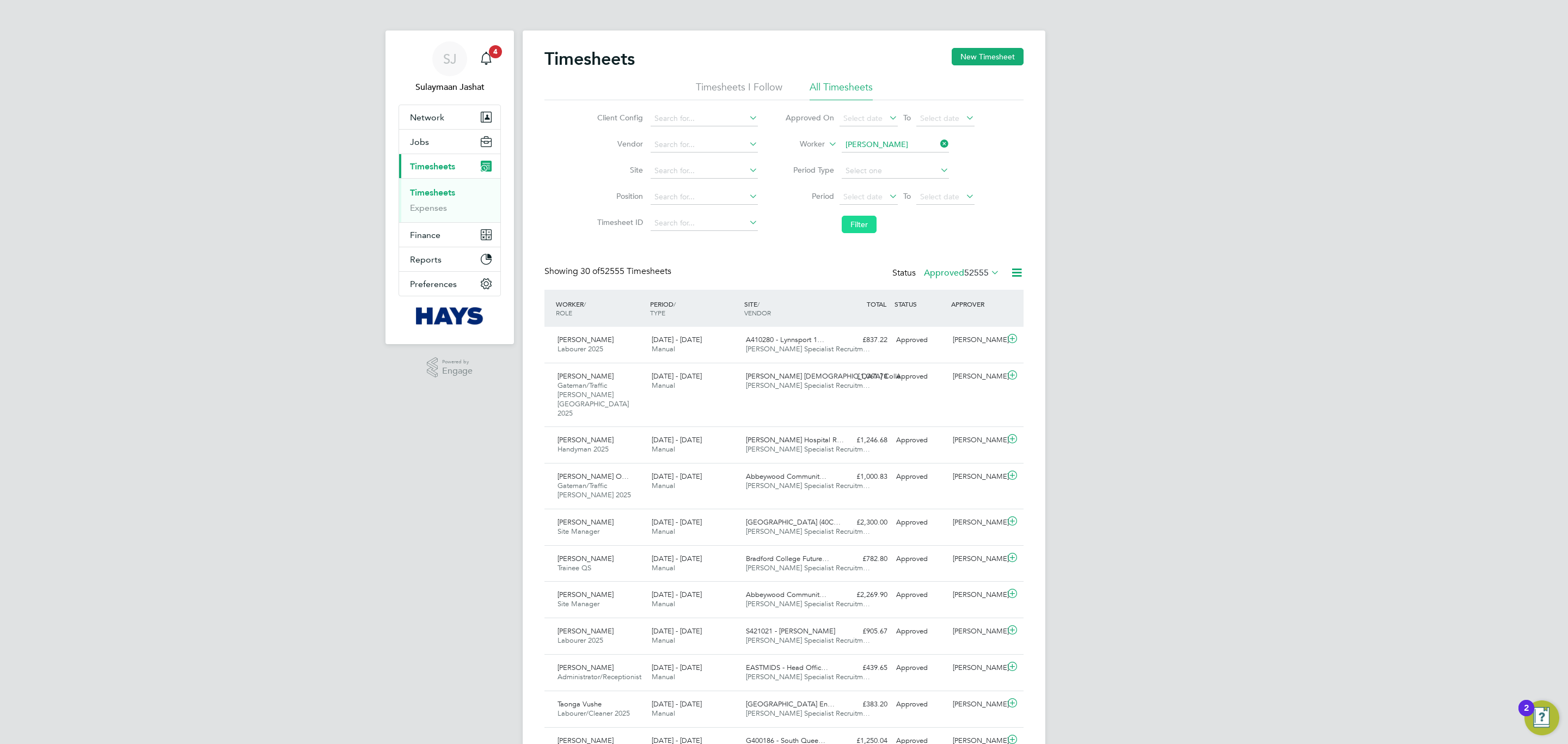
click at [865, 219] on button "Filter" at bounding box center [859, 224] width 35 height 17
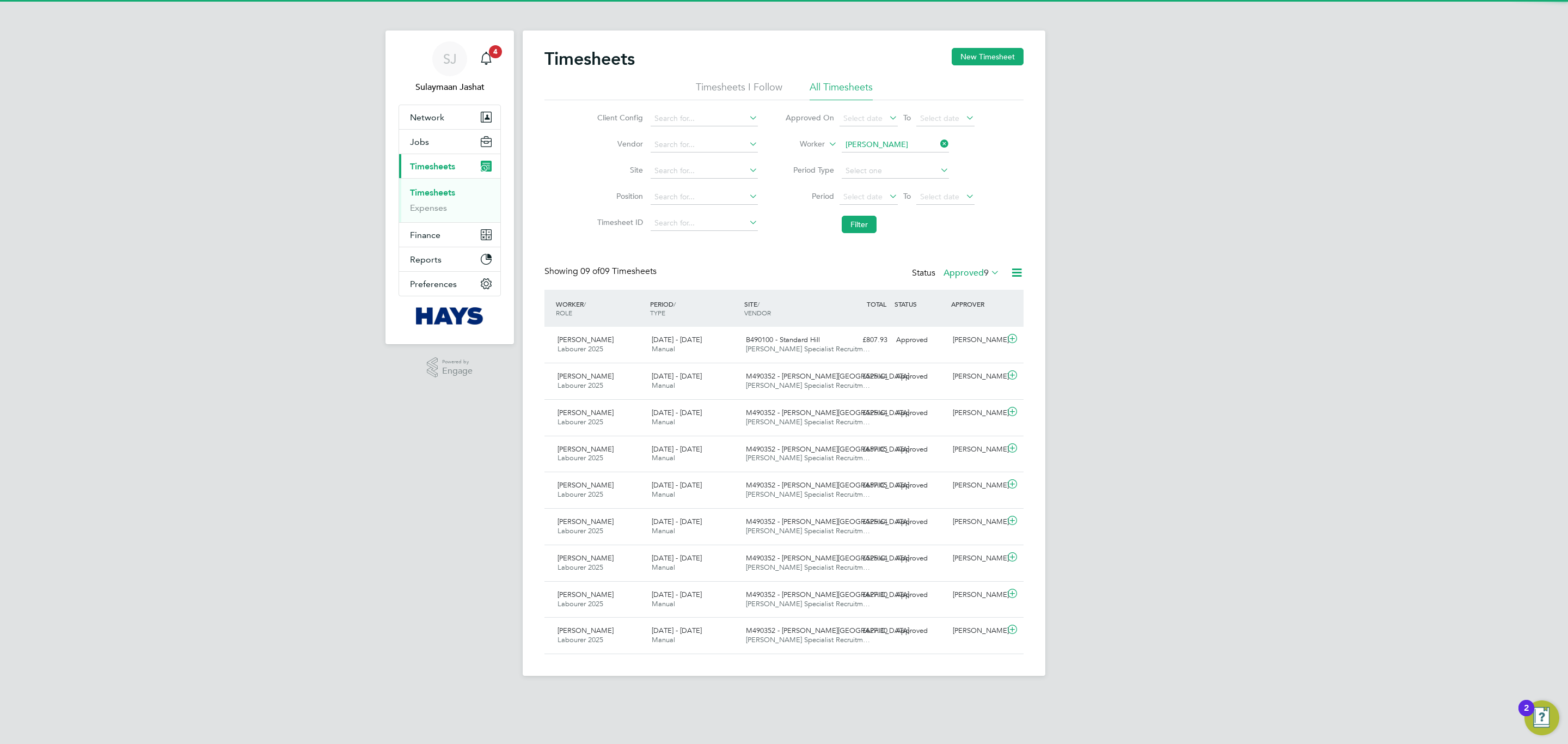
click at [979, 268] on label "Approved 9" at bounding box center [971, 273] width 56 height 11
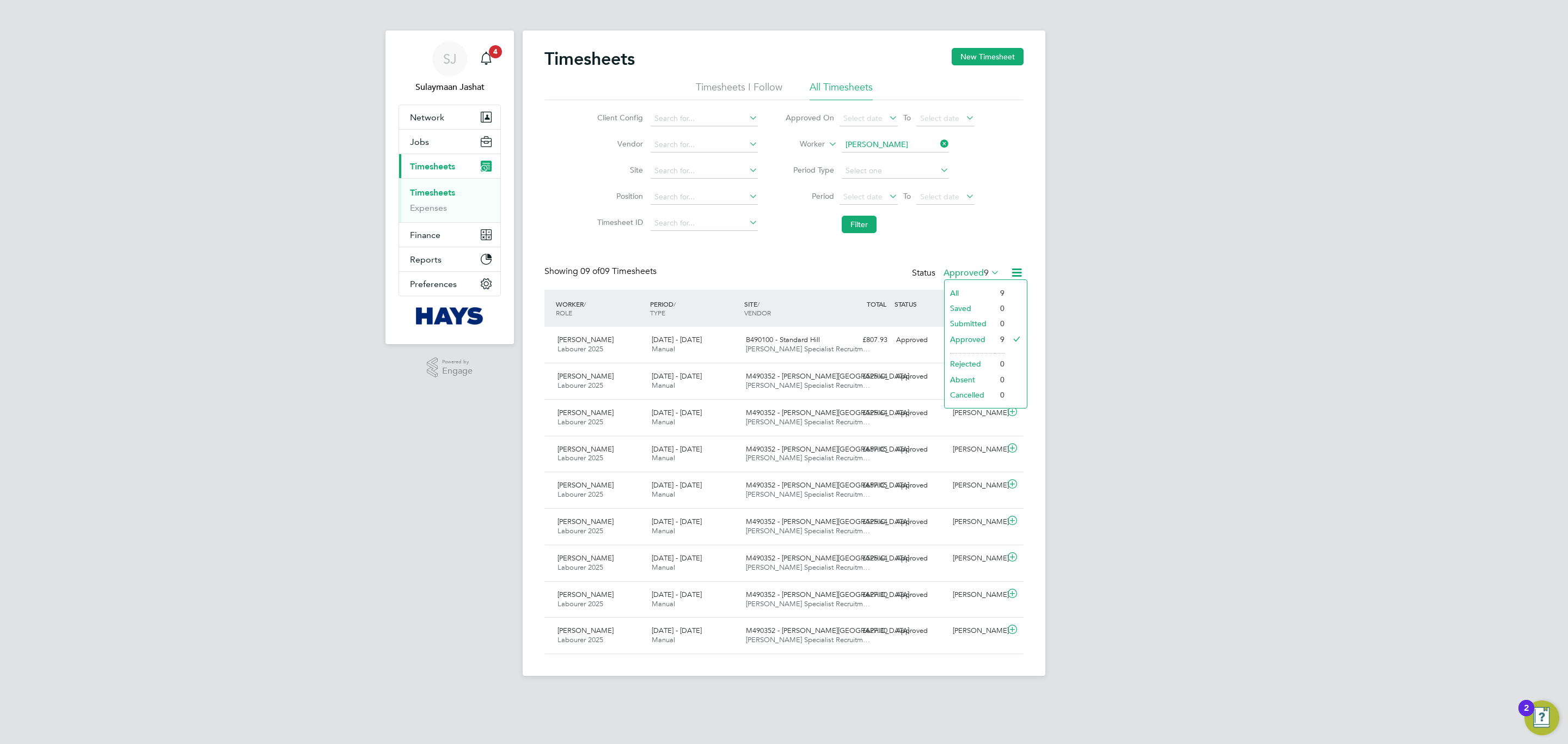
click at [979, 268] on label "Approved 9" at bounding box center [971, 273] width 56 height 11
click at [835, 352] on div "Ravin Bains Labourer 2025 6 - 12 Sep 2025 6 - 12 Sep 2025 Manual B490100 - Stan…" at bounding box center [784, 344] width 479 height 36
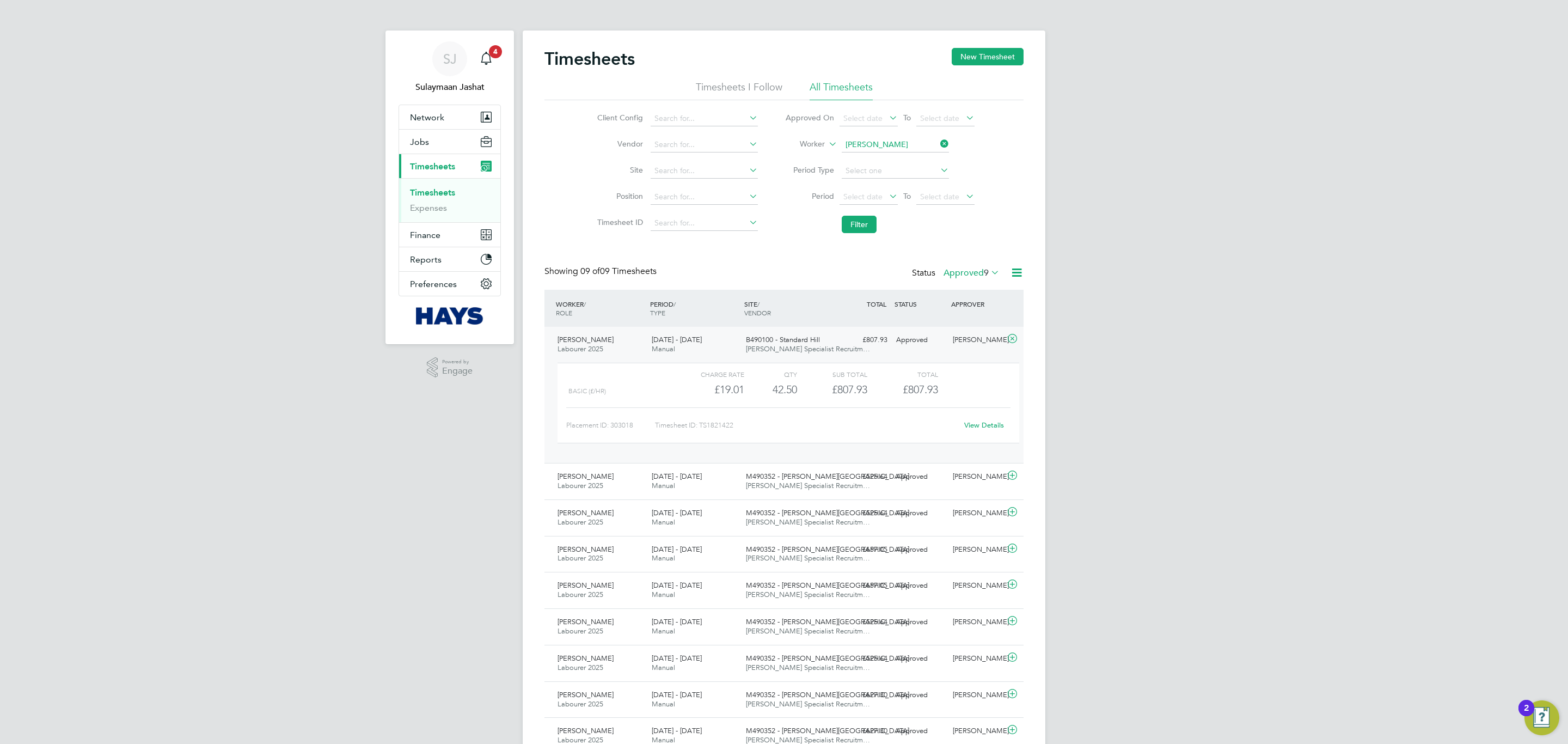
click at [975, 423] on link "View Details" at bounding box center [984, 425] width 40 height 10
click at [976, 430] on link "View Details" at bounding box center [984, 425] width 40 height 10
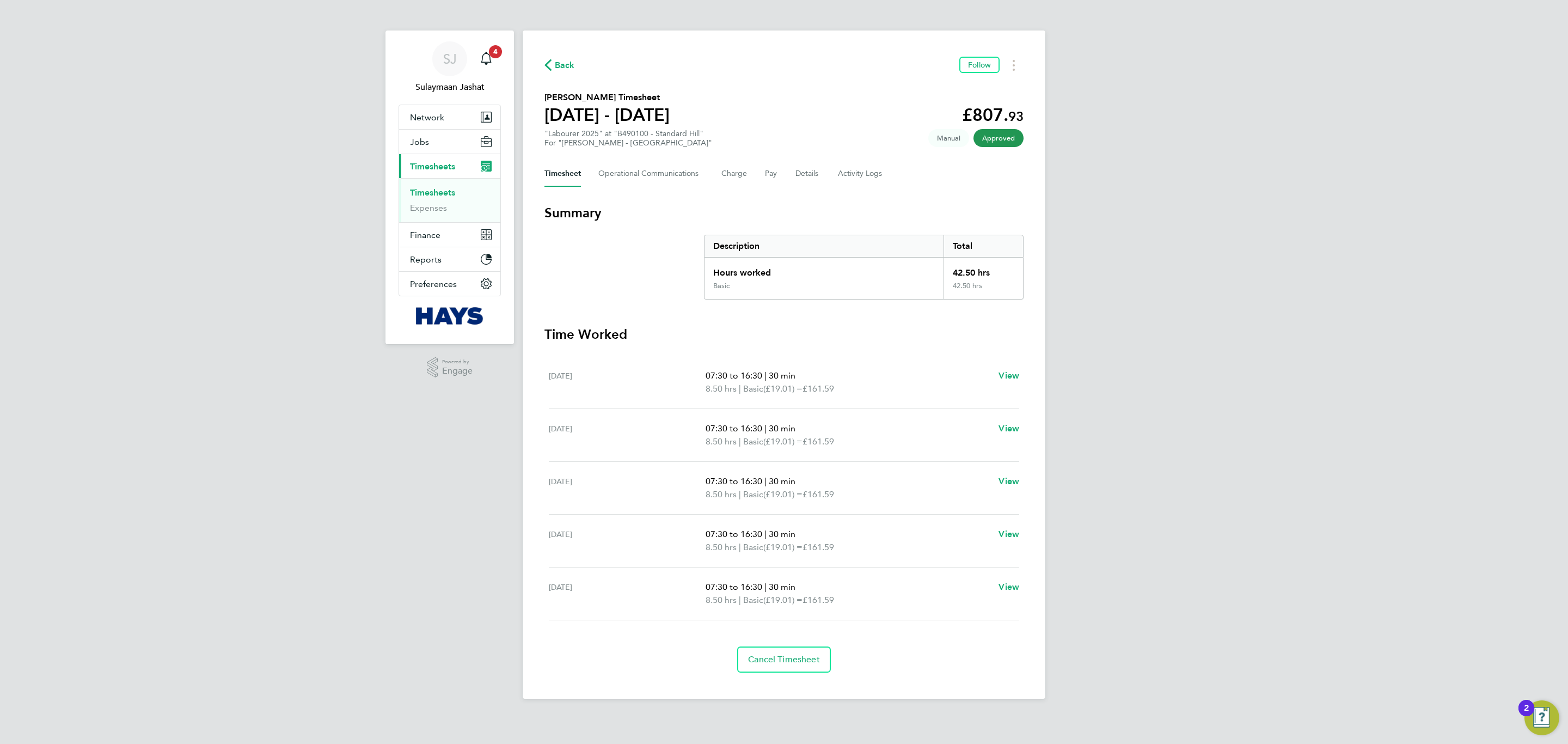
click at [428, 189] on link "Timesheets" at bounding box center [432, 193] width 45 height 10
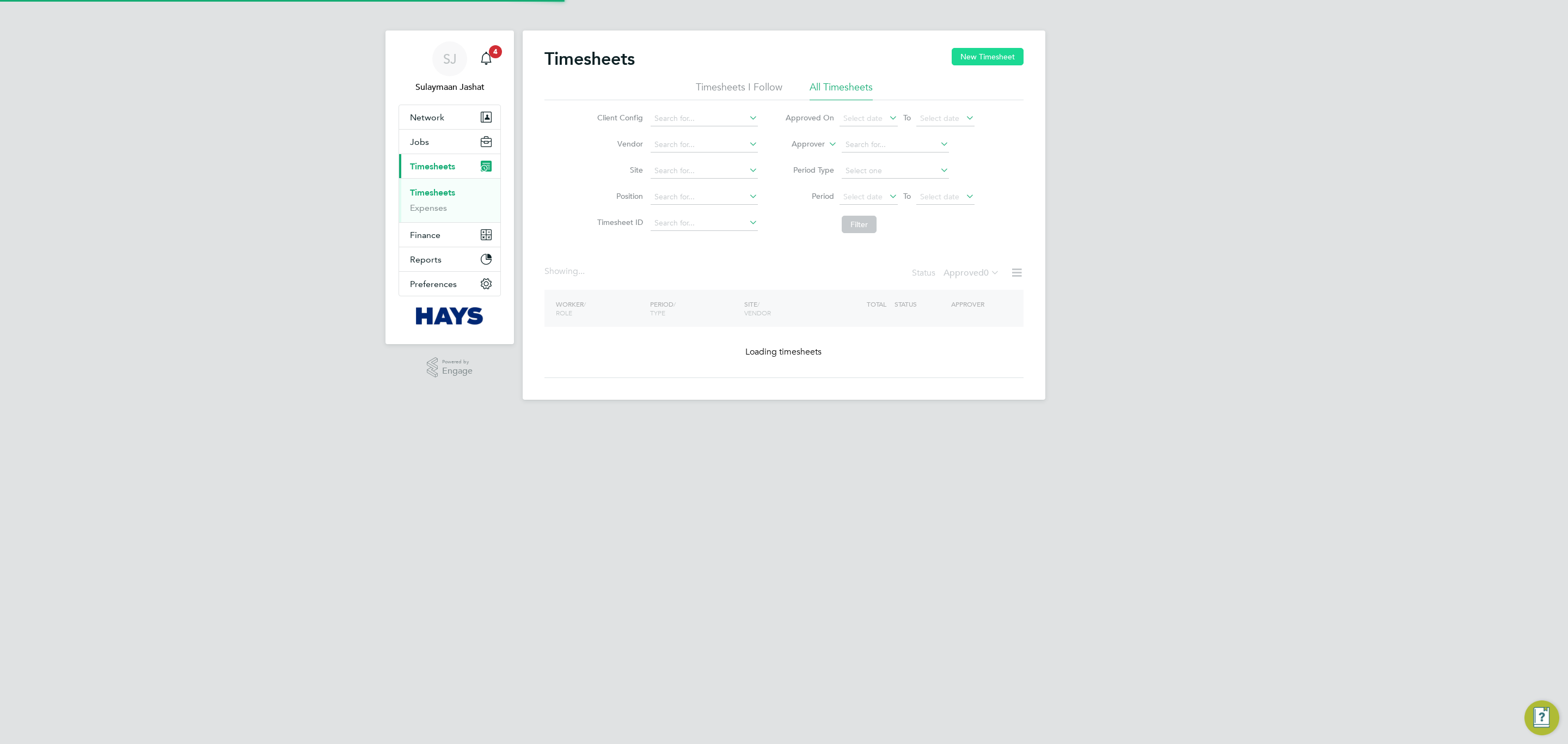
click at [982, 49] on button "New Timesheet" at bounding box center [987, 56] width 72 height 17
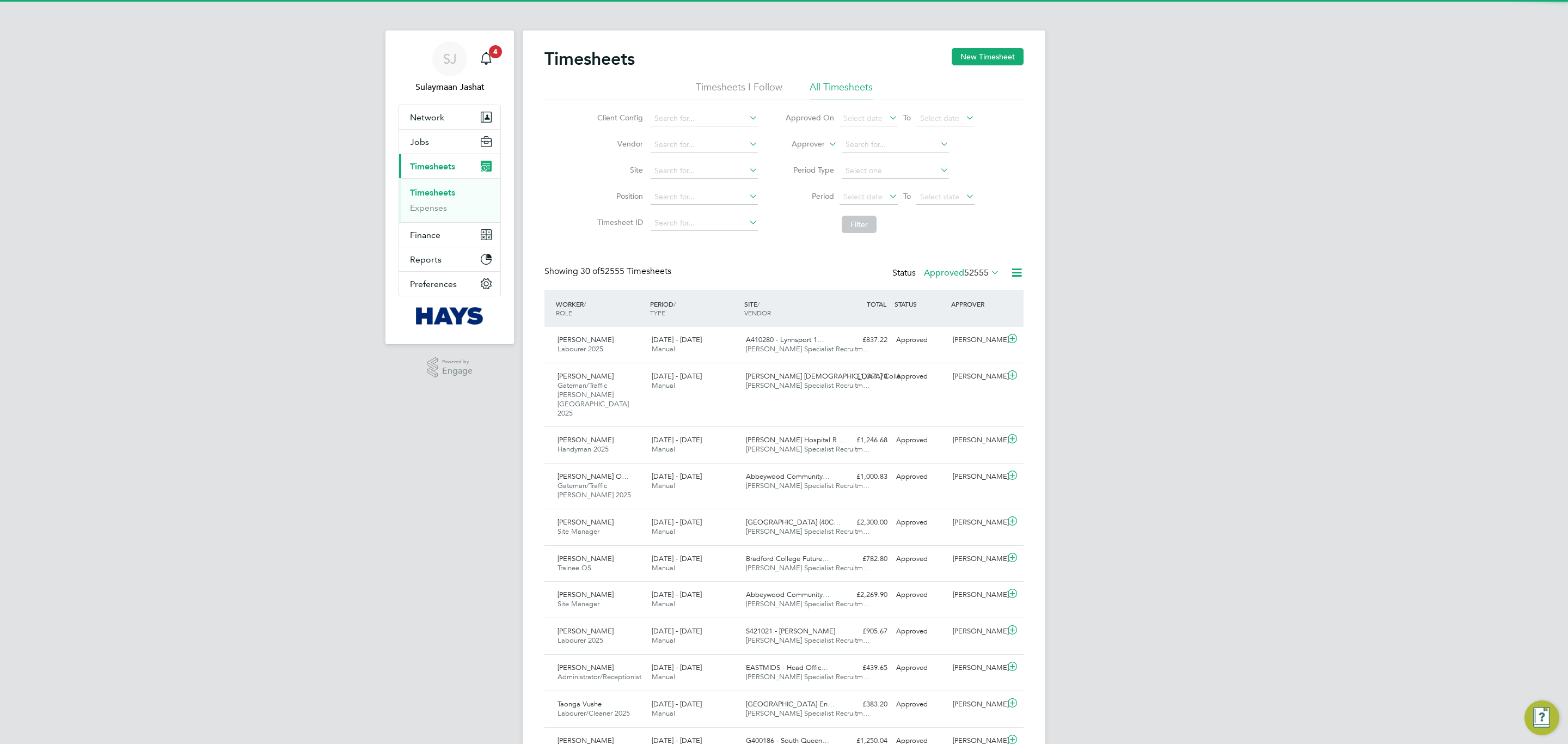
click at [975, 56] on button "New Timesheet" at bounding box center [987, 56] width 72 height 17
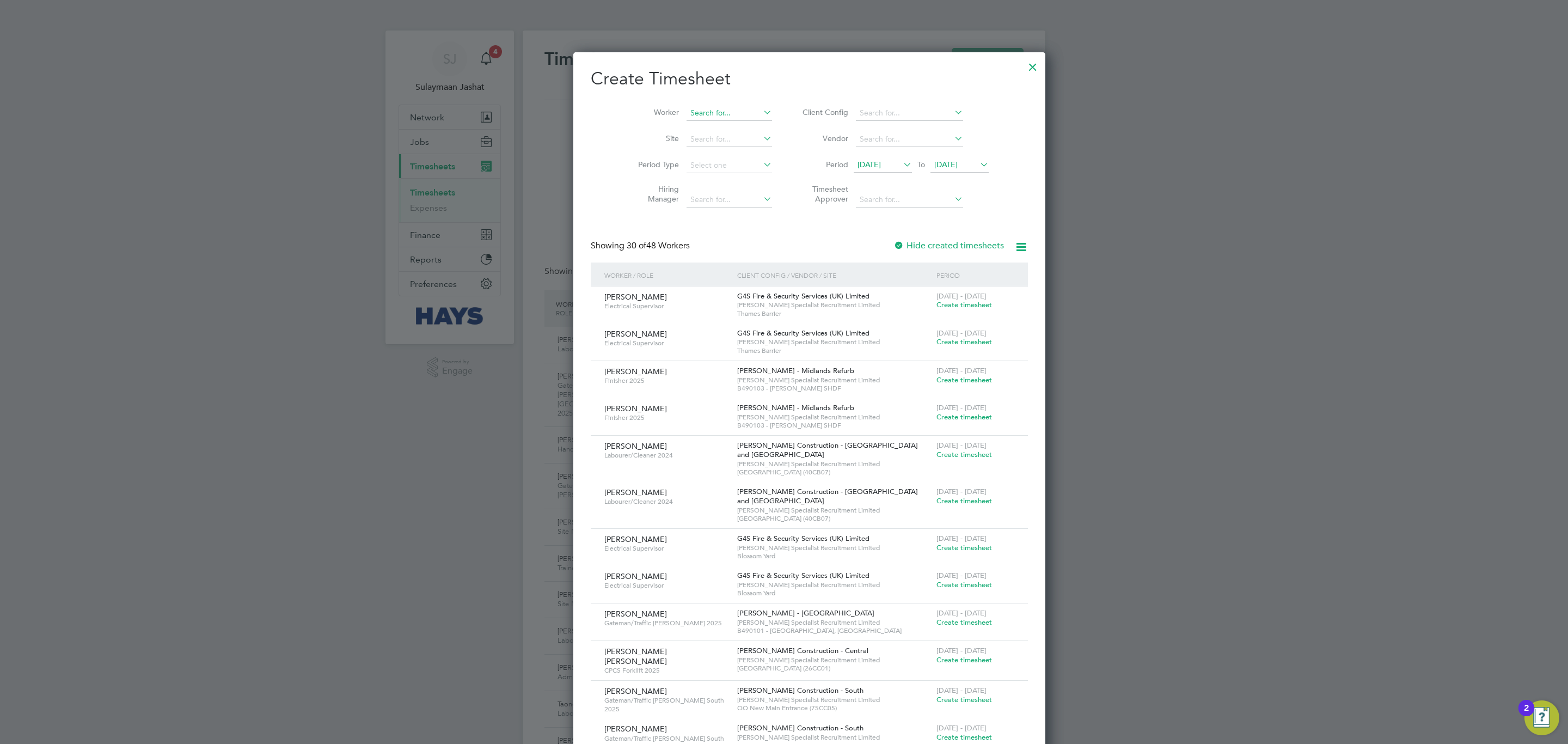
click at [724, 115] on input at bounding box center [729, 114] width 85 height 16
click at [721, 124] on li "[PERSON_NAME]" at bounding box center [704, 128] width 87 height 15
type input "[PERSON_NAME]"
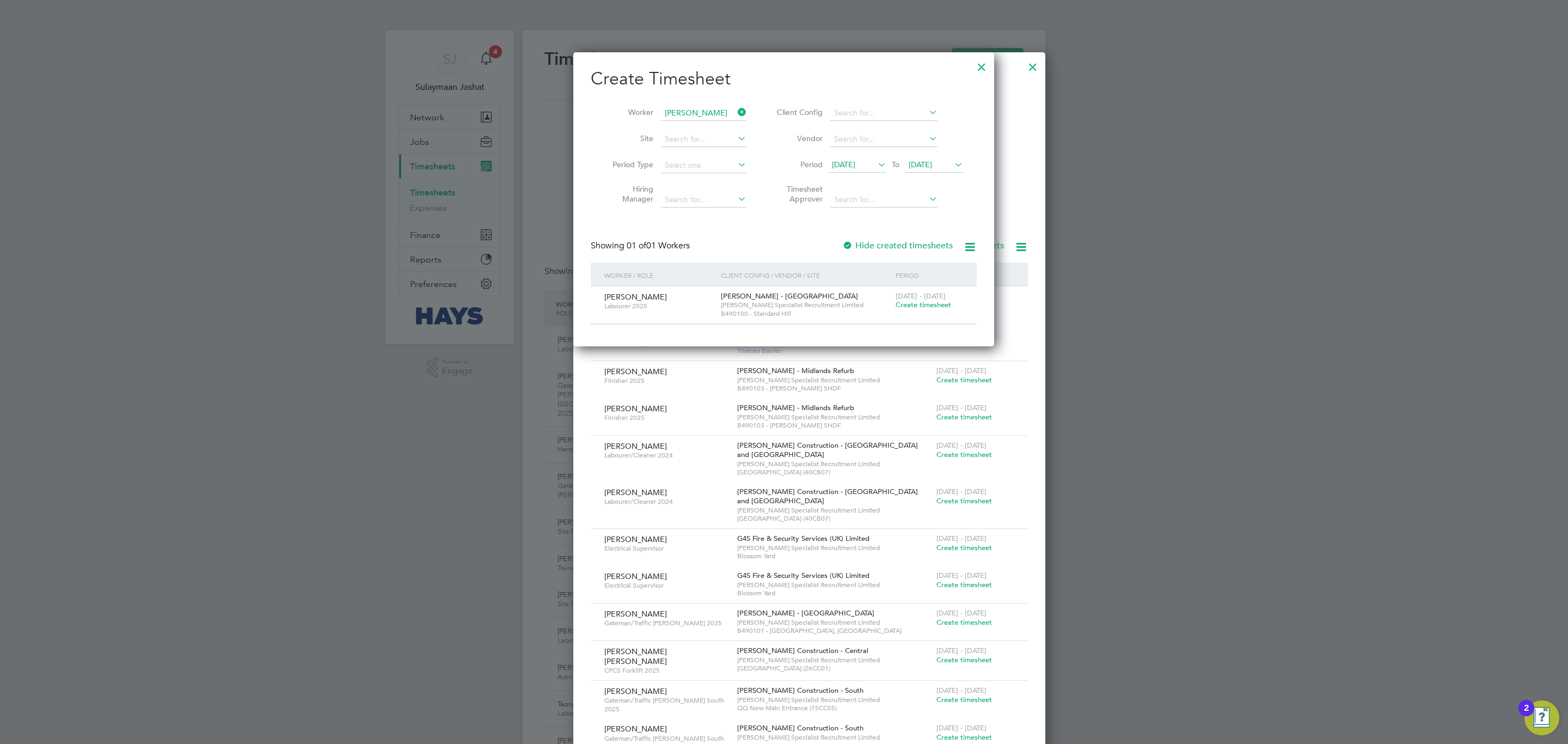
click at [913, 319] on div "Ravin Bains Labourer 2025 Lovell - East Midlands Hays Specialist Recruitment Li…" at bounding box center [784, 305] width 386 height 37
click at [915, 306] on span "Create timesheet" at bounding box center [923, 305] width 56 height 10
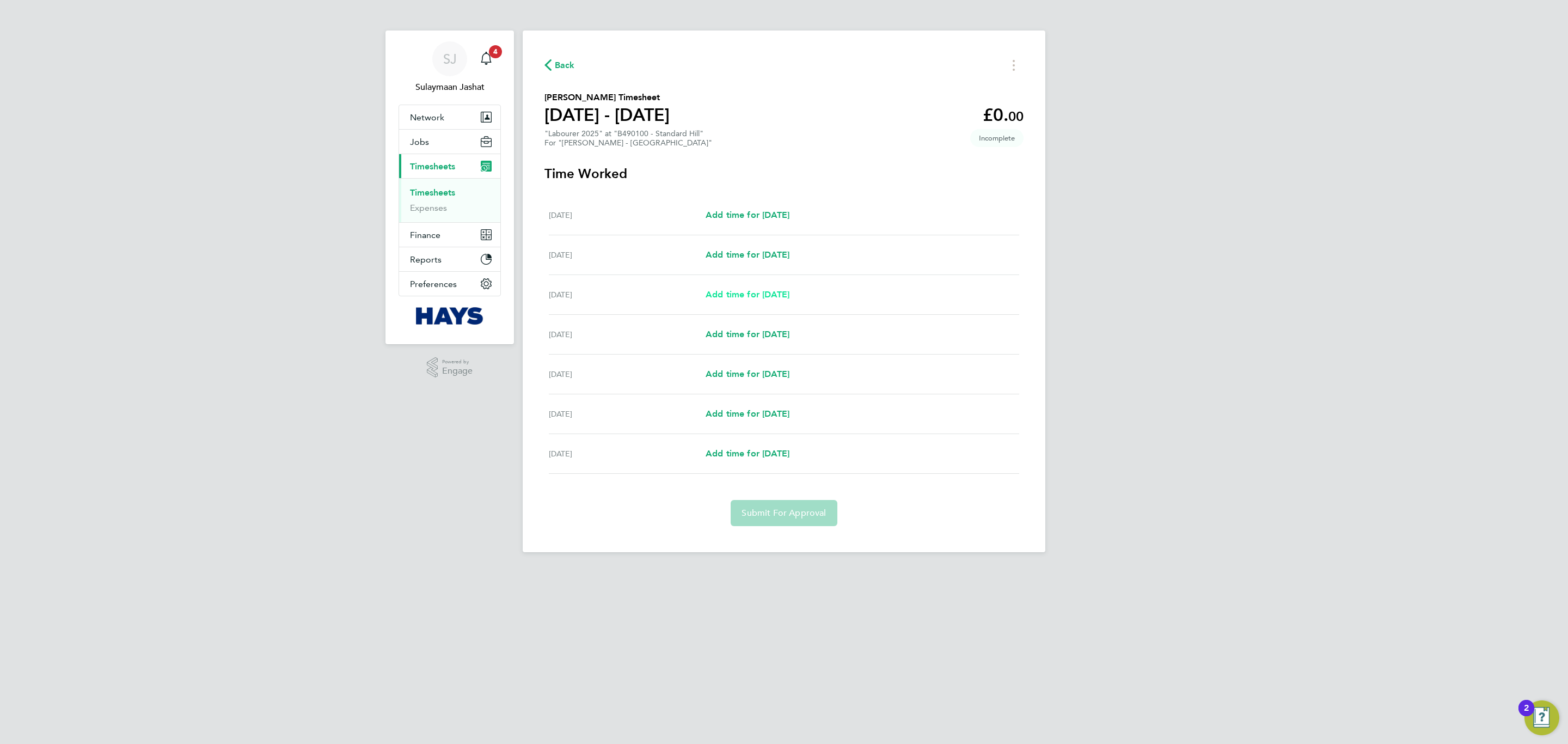
click at [763, 298] on span "Add time for Mon 15 Sep" at bounding box center [747, 294] width 84 height 10
select select "60"
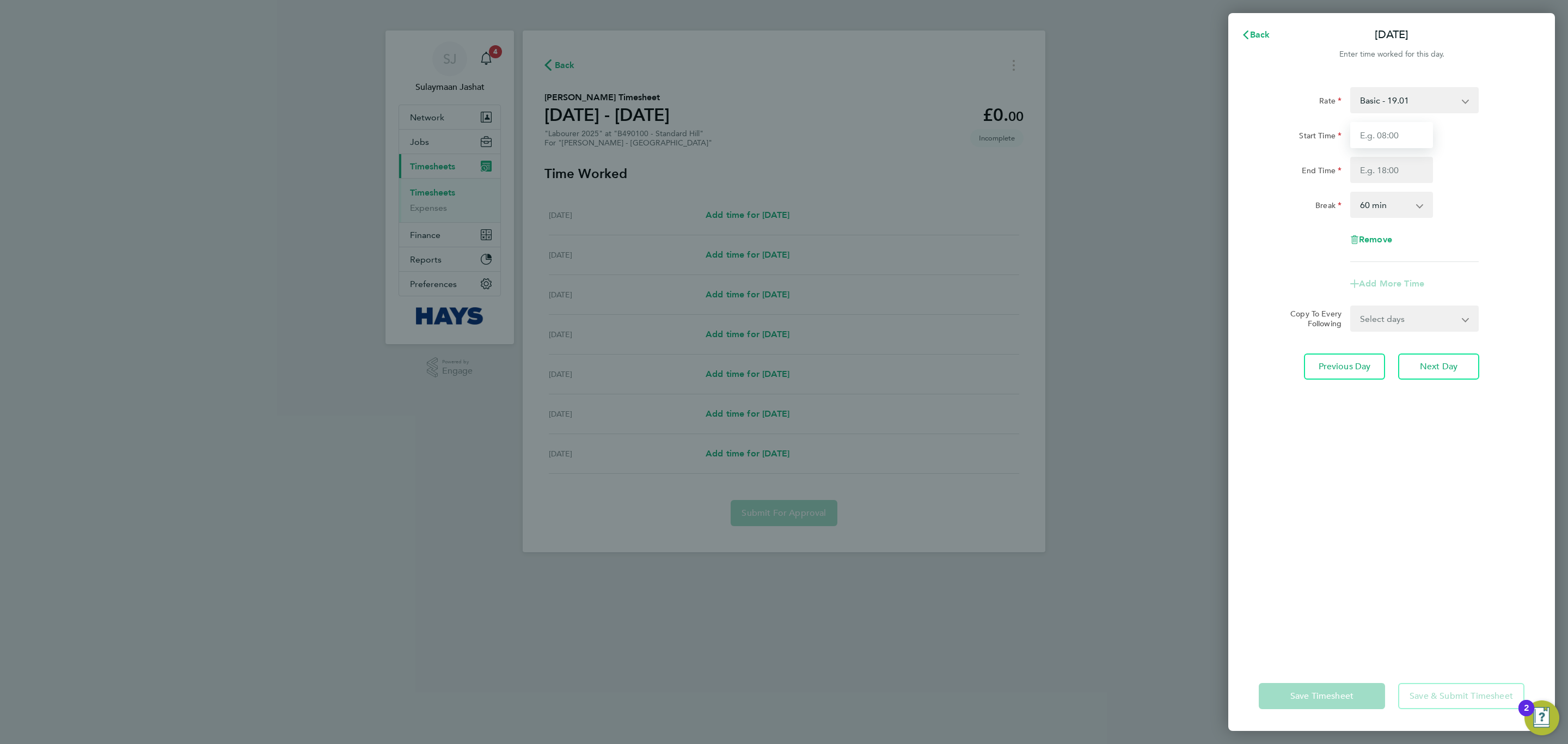
click at [1411, 133] on input "Start Time" at bounding box center [1391, 135] width 82 height 26
type input "07:30"
type input "16:30"
click at [1423, 211] on app-icon-cross-button at bounding box center [1425, 205] width 13 height 24
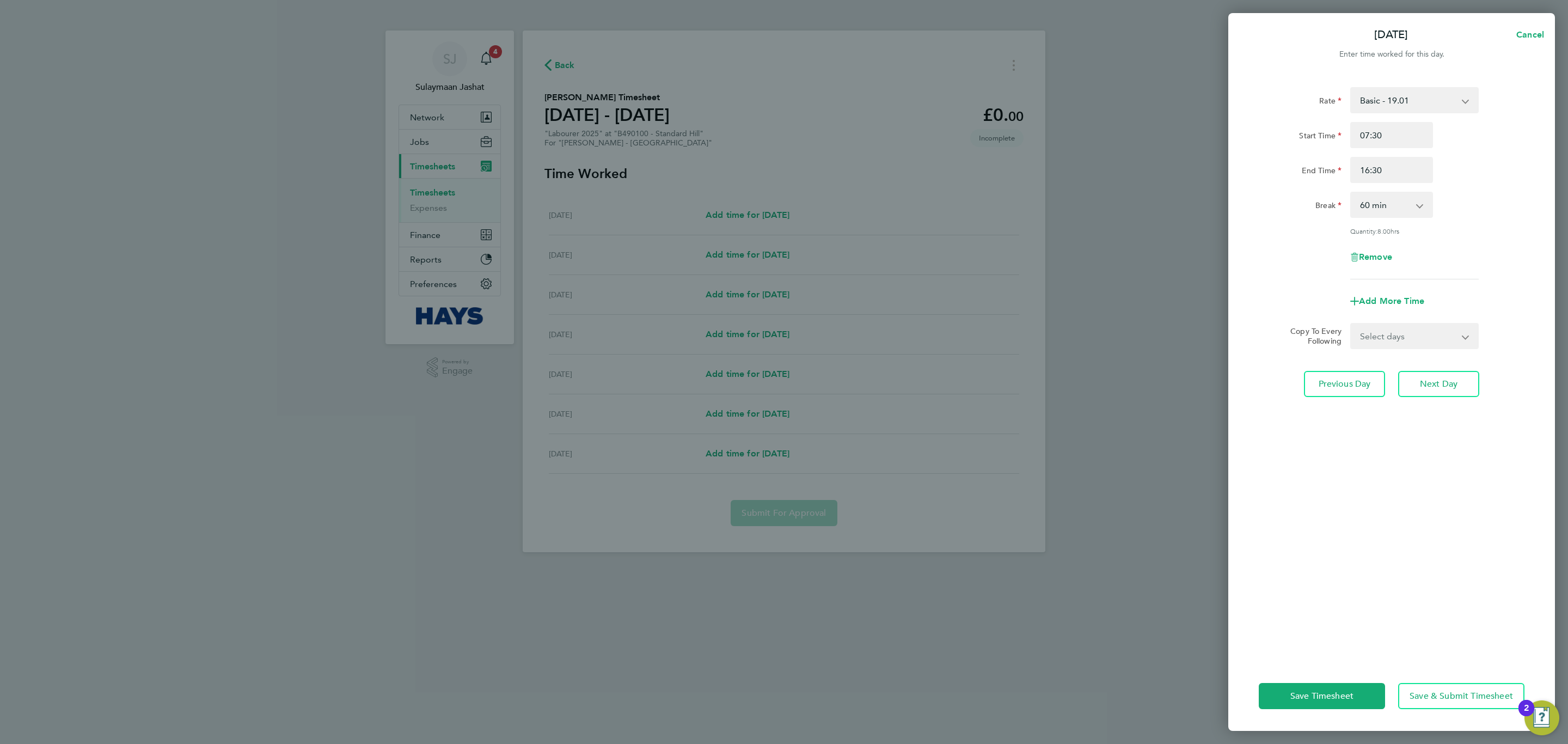
click at [1396, 206] on select "0 min 15 min 30 min 45 min 60 min 75 min 90 min" at bounding box center [1385, 205] width 68 height 24
select select "30"
click at [1351, 193] on select "0 min 15 min 30 min 45 min 60 min 75 min 90 min" at bounding box center [1385, 205] width 68 height 24
click at [1468, 231] on div "Quantity: 8.50 hrs" at bounding box center [1414, 231] width 128 height 9
drag, startPoint x: 1307, startPoint y: 692, endPoint x: 1301, endPoint y: 683, distance: 10.8
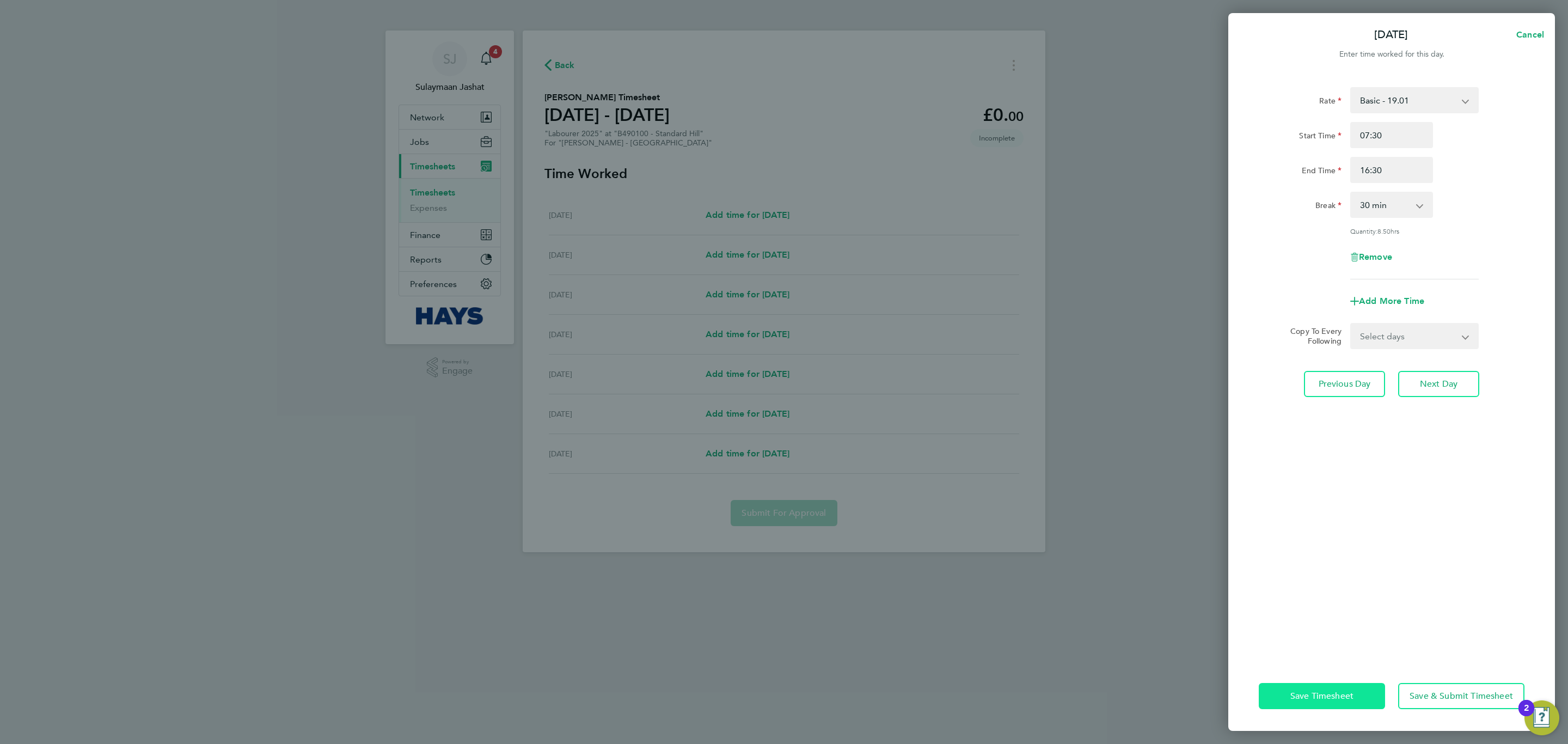
click at [1308, 690] on span "Save Timesheet" at bounding box center [1322, 695] width 63 height 11
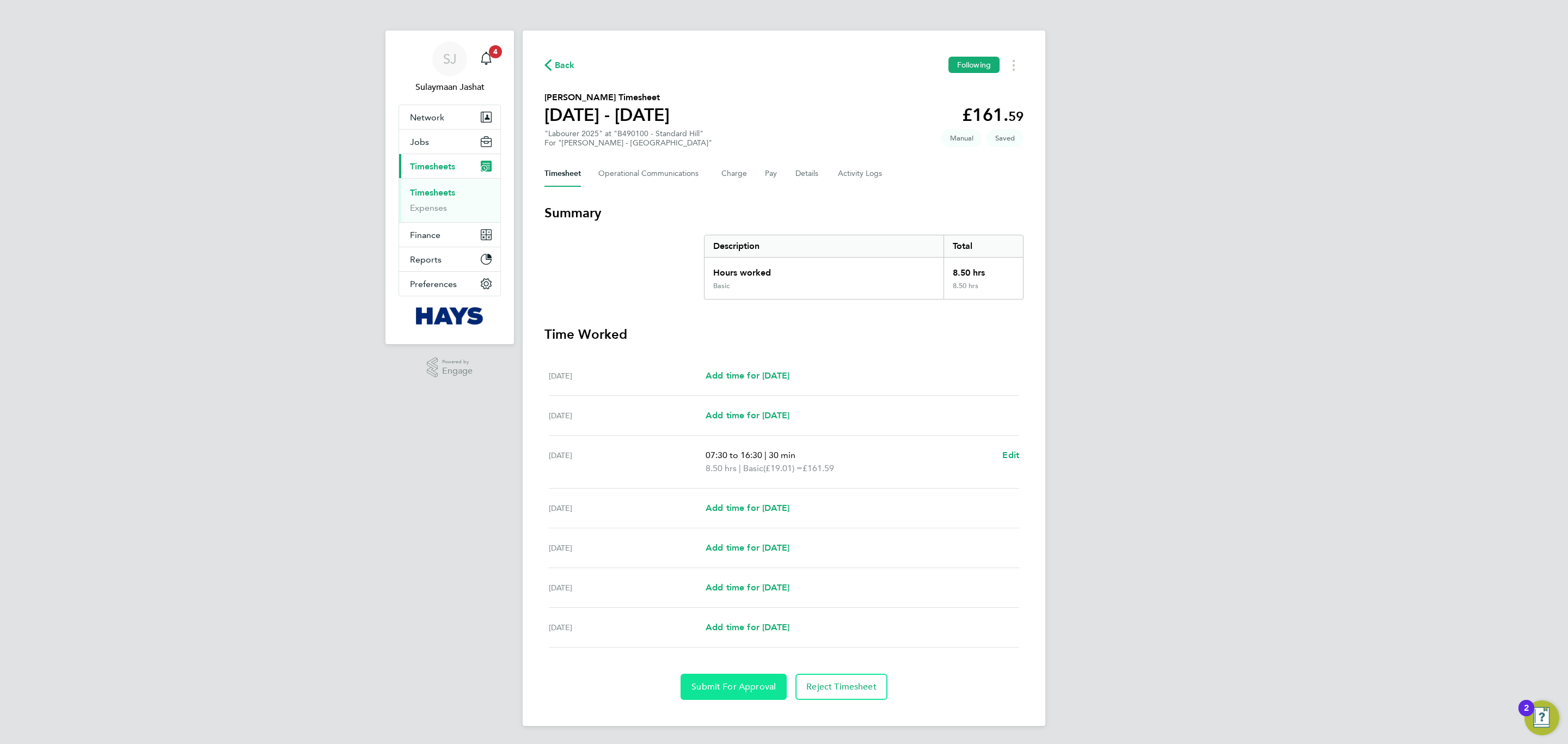
click at [741, 696] on button "Submit For Approval" at bounding box center [733, 687] width 106 height 26
click at [663, 180] on Communications-tab "Operational Communications" at bounding box center [651, 174] width 106 height 26
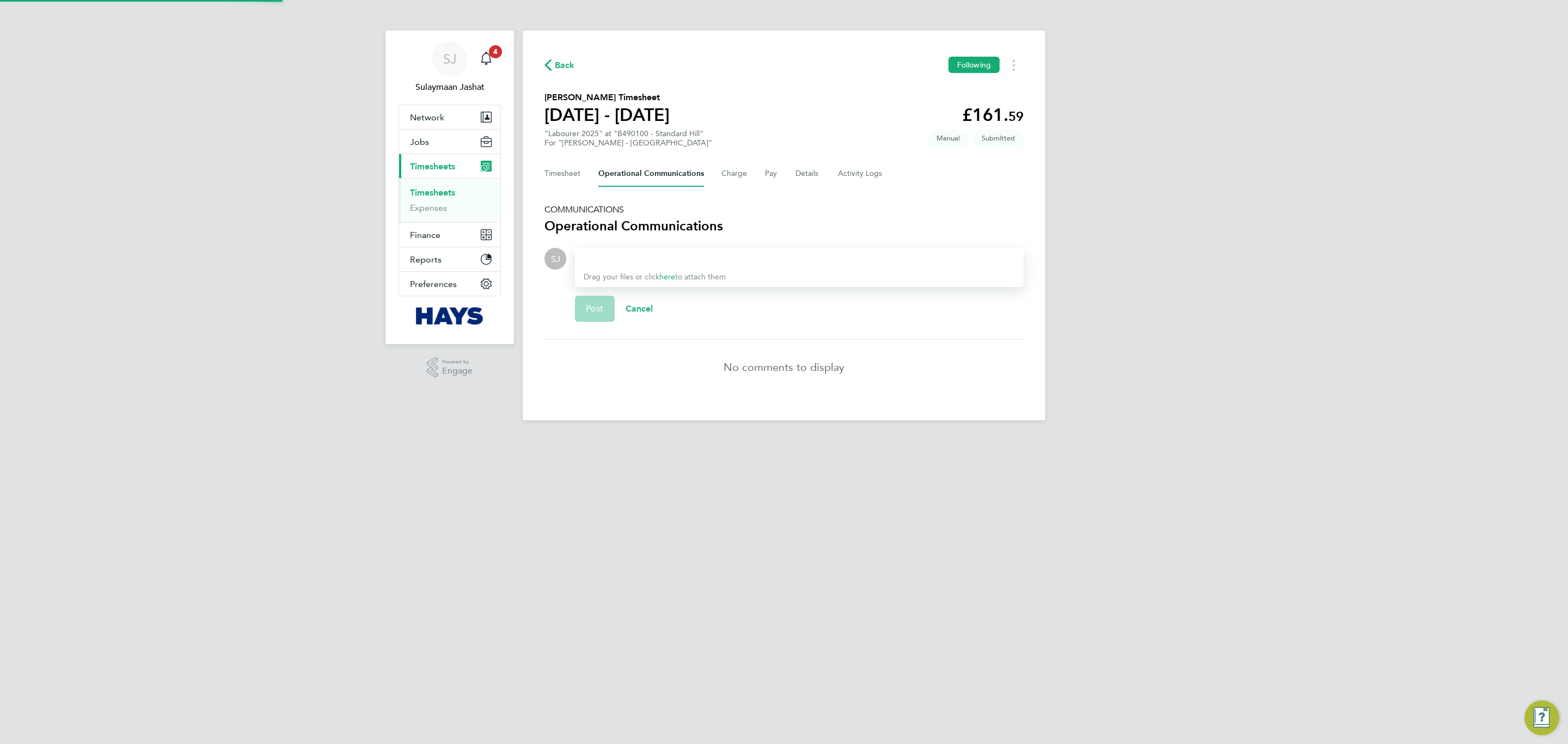
click at [733, 268] on div "Drag your files or click here to attach them" at bounding box center [798, 267] width 449 height 39
click at [732, 260] on div at bounding box center [798, 258] width 431 height 13
click at [731, 259] on div at bounding box center [798, 258] width 431 height 13
click at [600, 309] on span "Post" at bounding box center [594, 308] width 18 height 11
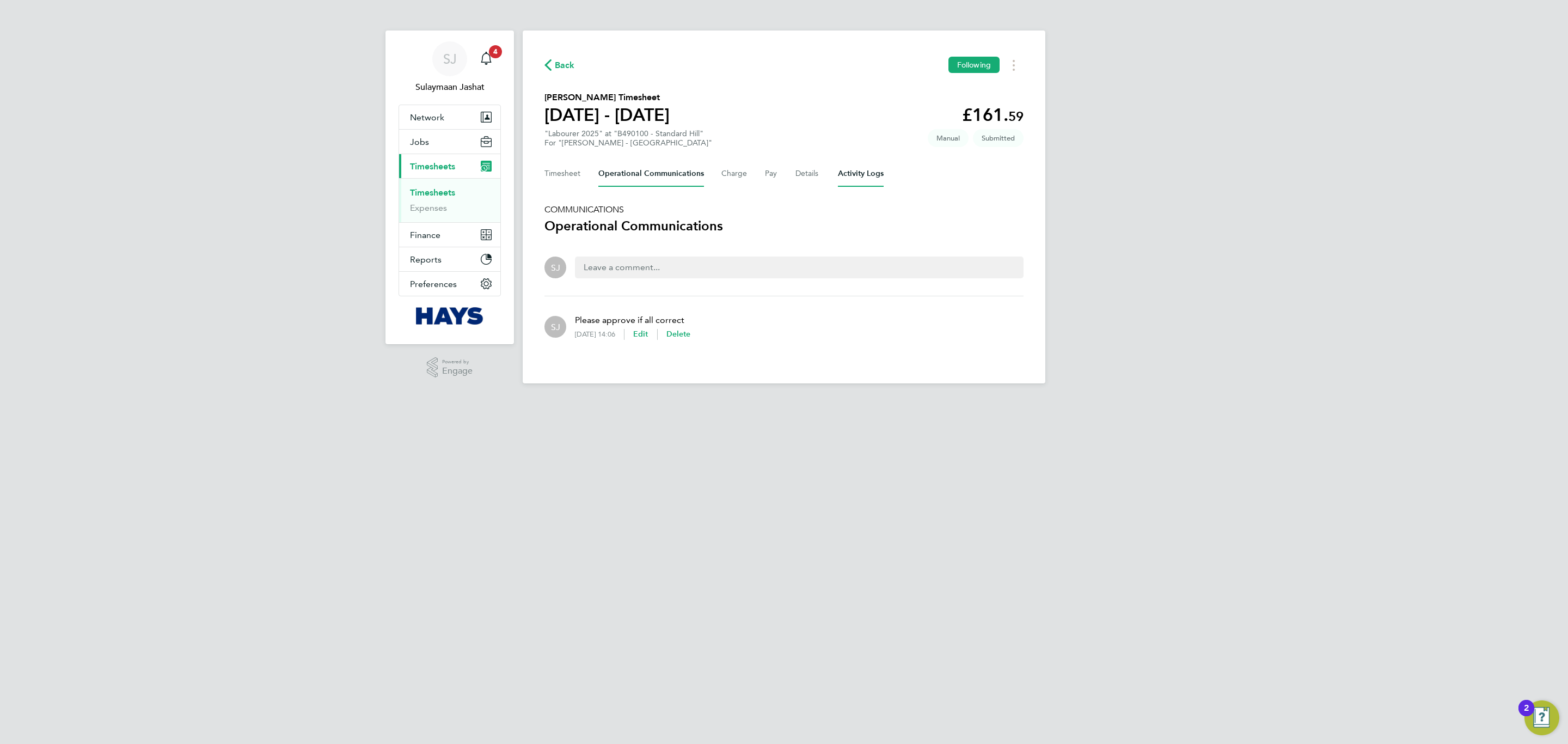
click at [860, 172] on Logs-tab "Activity Logs" at bounding box center [860, 174] width 46 height 26
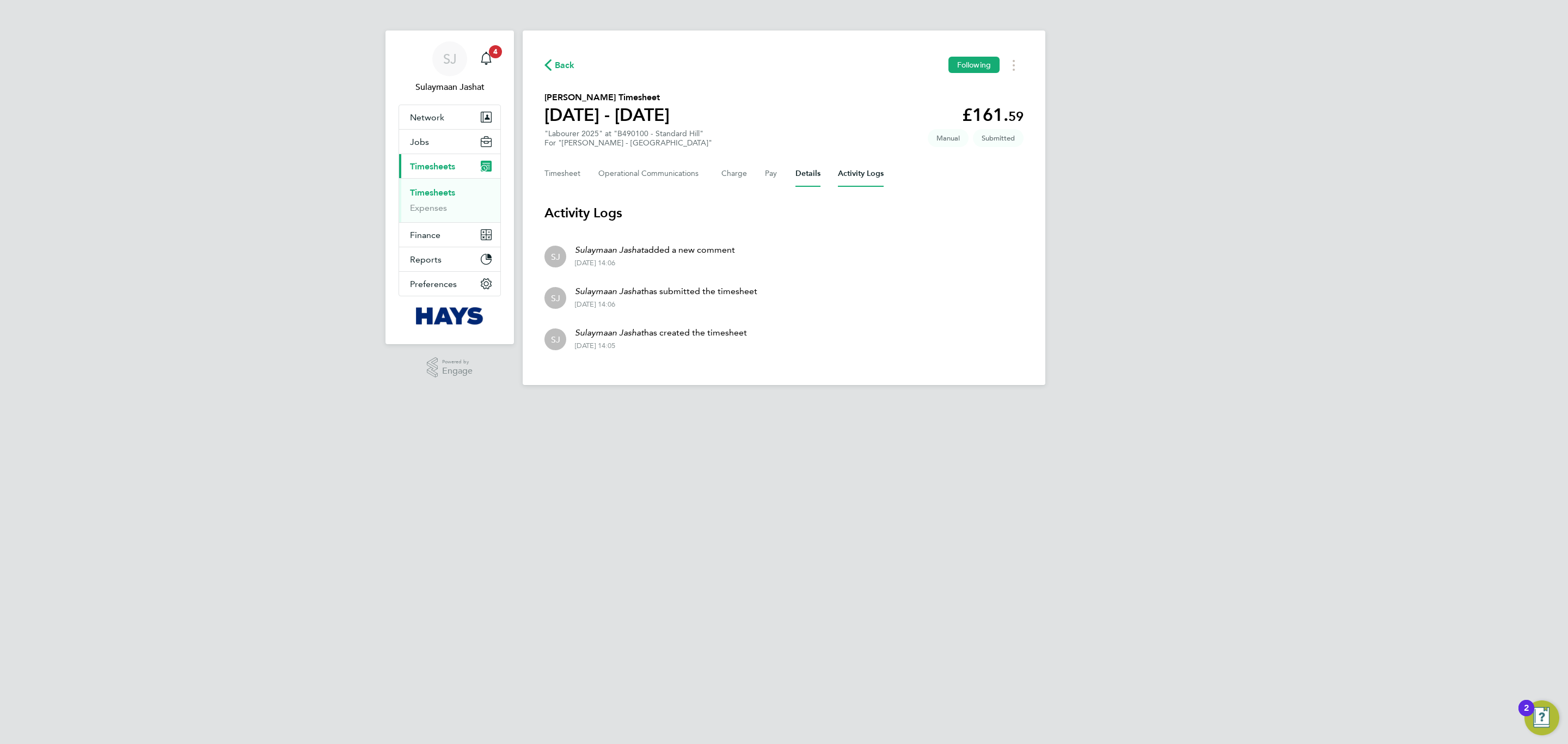
drag, startPoint x: 788, startPoint y: 172, endPoint x: 795, endPoint y: 174, distance: 7.3
click at [790, 172] on div "Timesheet Operational Communications Charge Pay Details Activity Logs" at bounding box center [784, 174] width 479 height 26
click at [804, 178] on button "Details" at bounding box center [807, 174] width 25 height 26
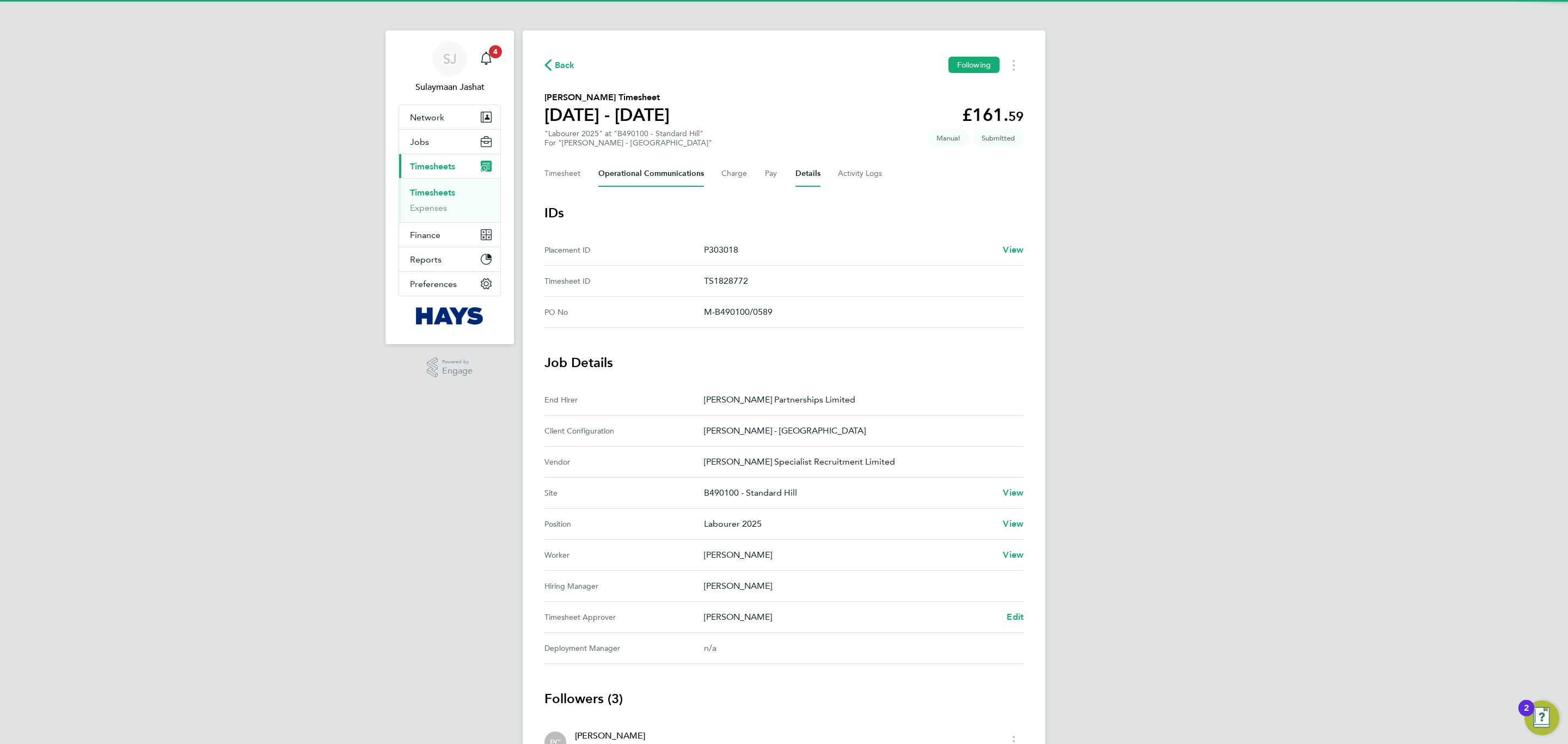
click at [639, 168] on Communications-tab "Operational Communications" at bounding box center [651, 174] width 106 height 26
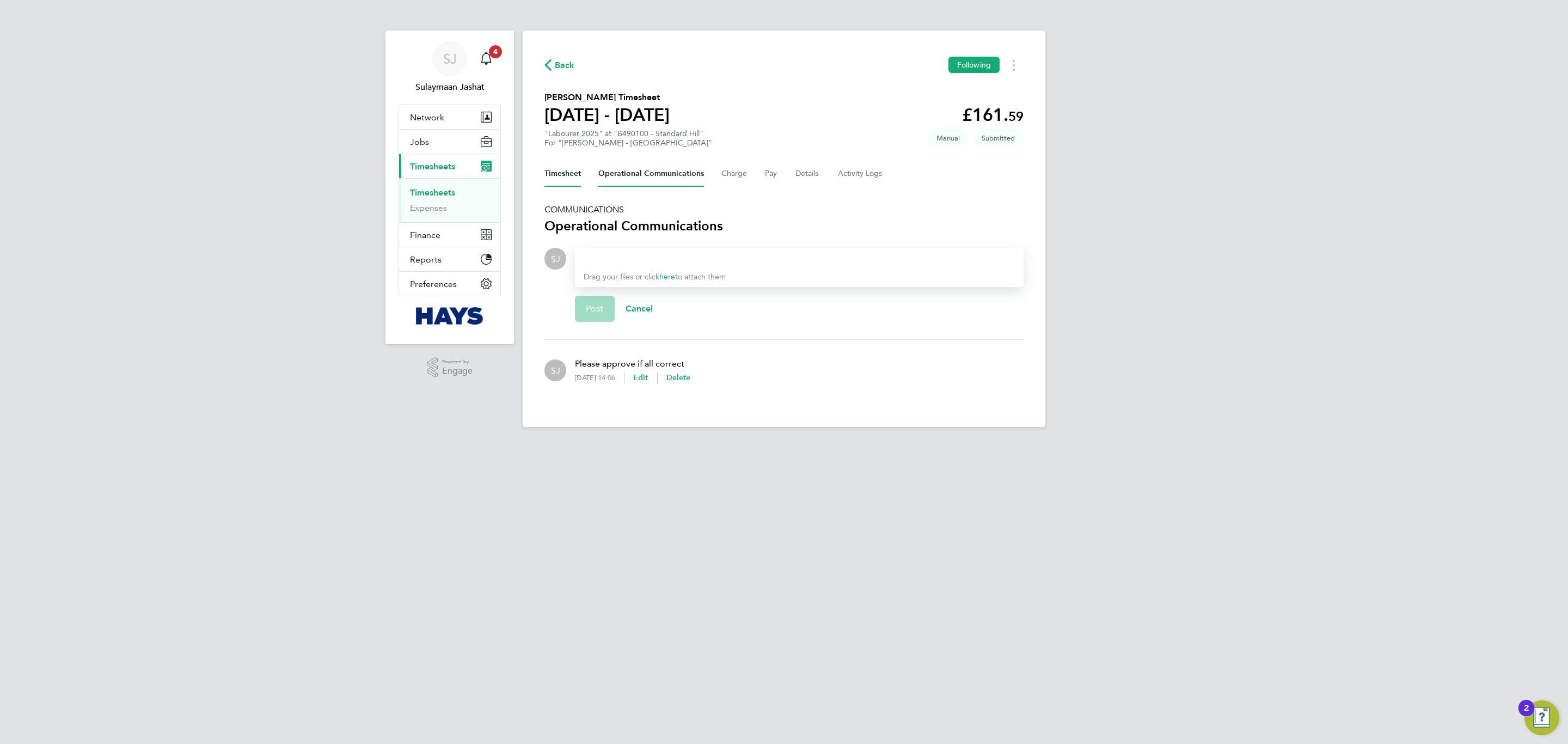
click at [574, 173] on button "Timesheet" at bounding box center [562, 174] width 36 height 26
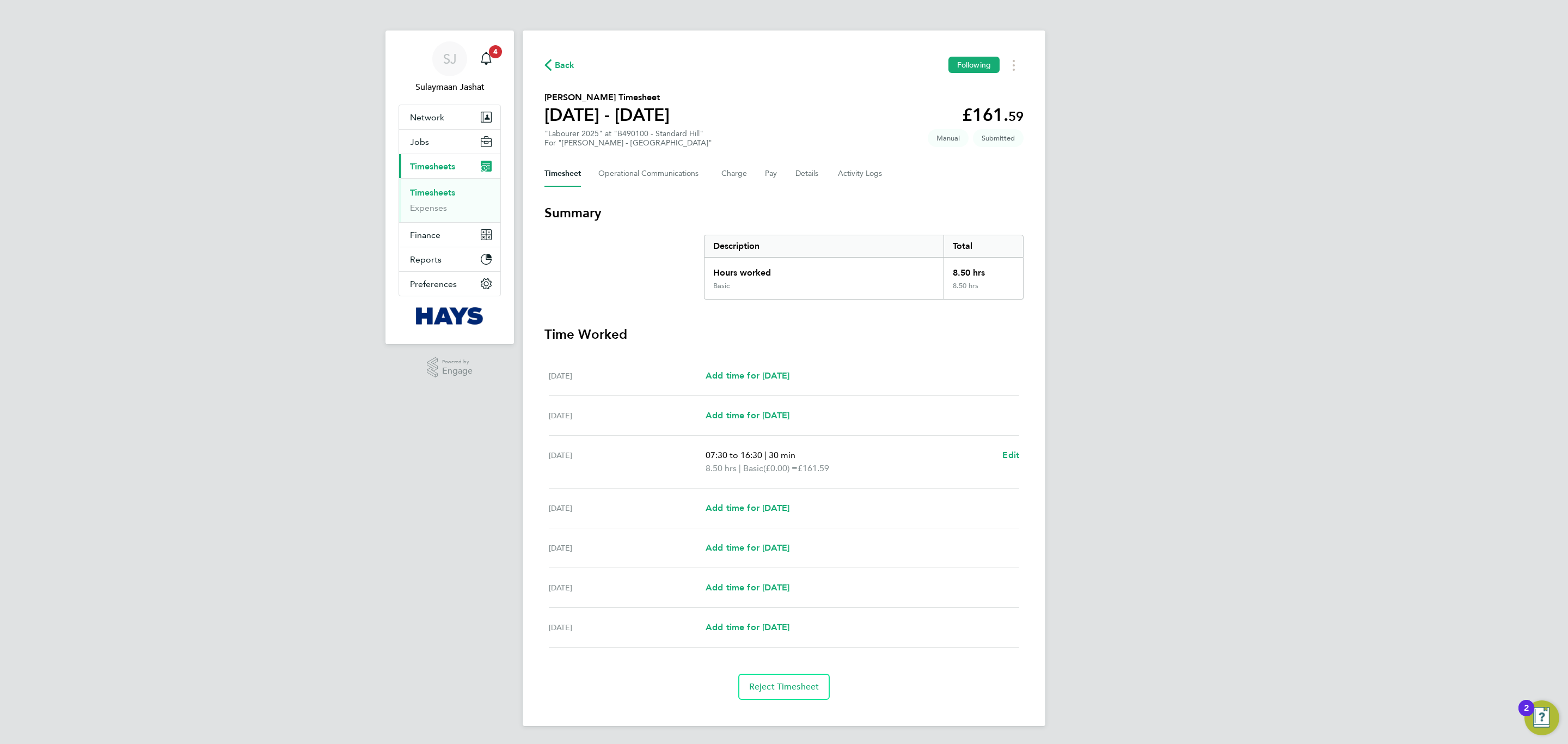
click at [1083, 477] on div "SJ Sulaymaan Jashat Notifications 4 Applications: Network Team Members Business…" at bounding box center [784, 372] width 1568 height 743
click at [1108, 345] on div "SJ Sulaymaan Jashat Notifications 4 Applications: Network Team Members Business…" at bounding box center [784, 372] width 1568 height 743
click at [1186, 372] on div "SJ Sulaymaan Jashat Notifications 4 Applications: Network Team Members Business…" at bounding box center [784, 372] width 1568 height 743
click at [792, 170] on div "Timesheet Operational Communications Charge Pay Details Activity Logs" at bounding box center [784, 174] width 479 height 26
click at [802, 173] on button "Details" at bounding box center [807, 174] width 25 height 26
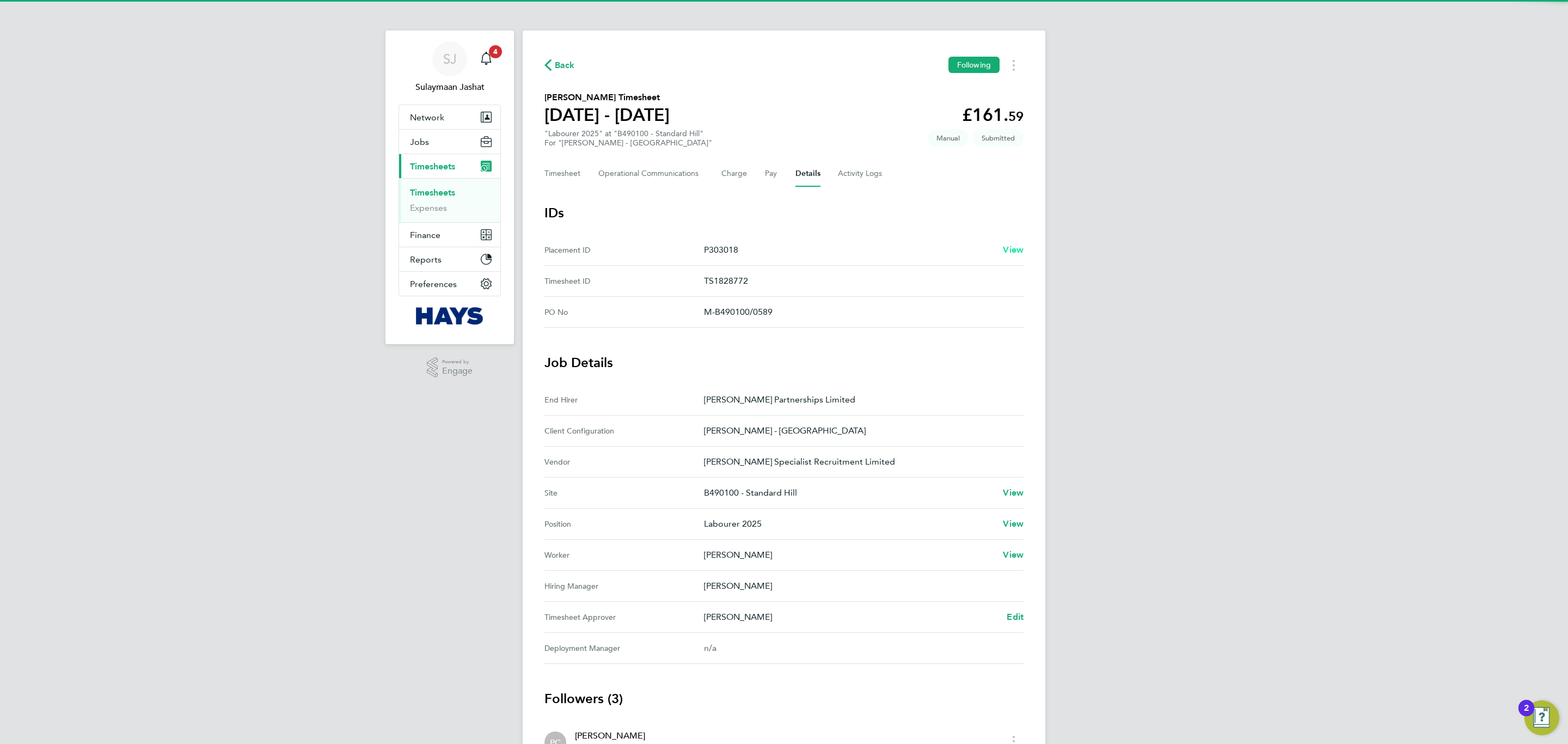
click at [1005, 252] on span "View" at bounding box center [1013, 250] width 21 height 10
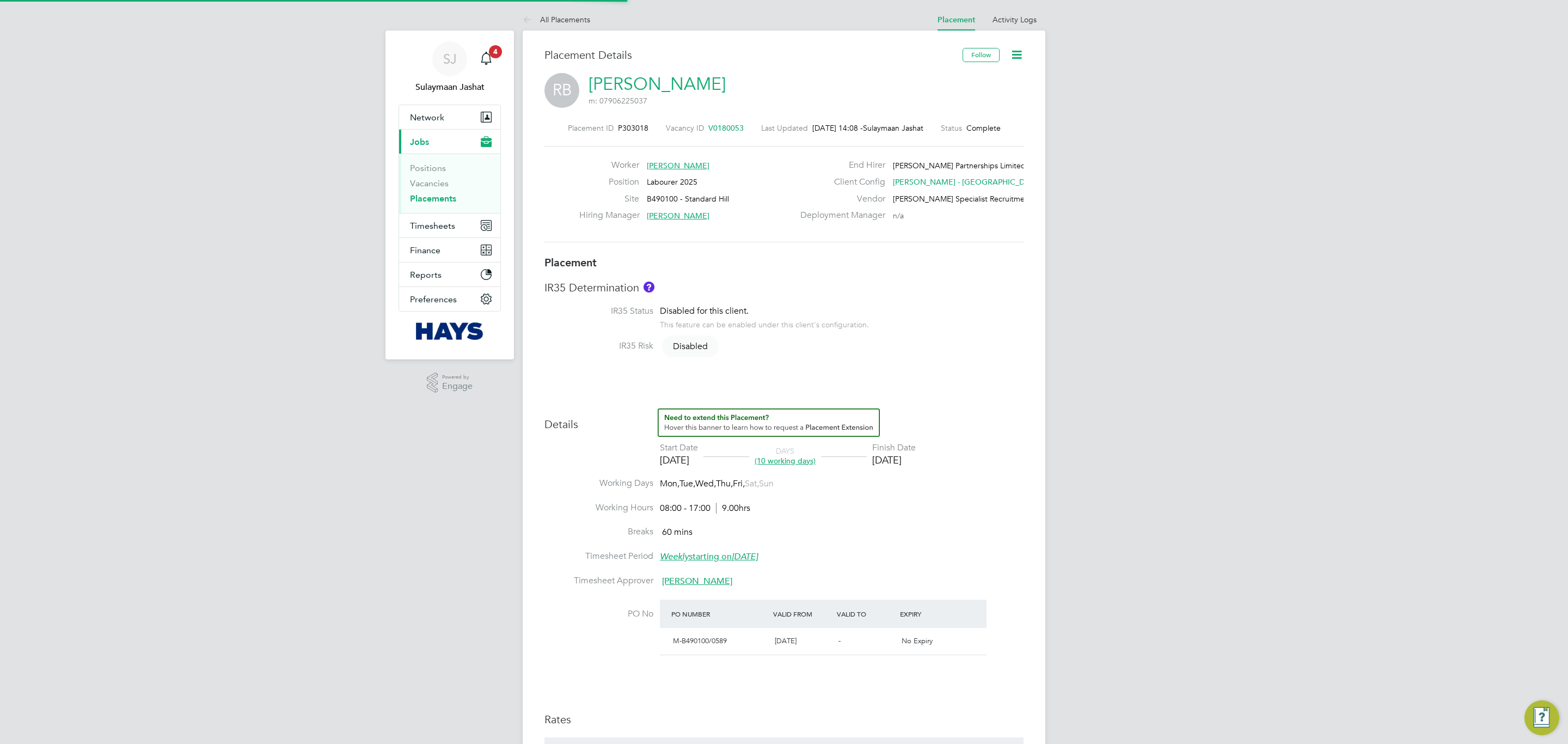
type input "[PERSON_NAME]"
type input "[DATE]"
type input "08:00"
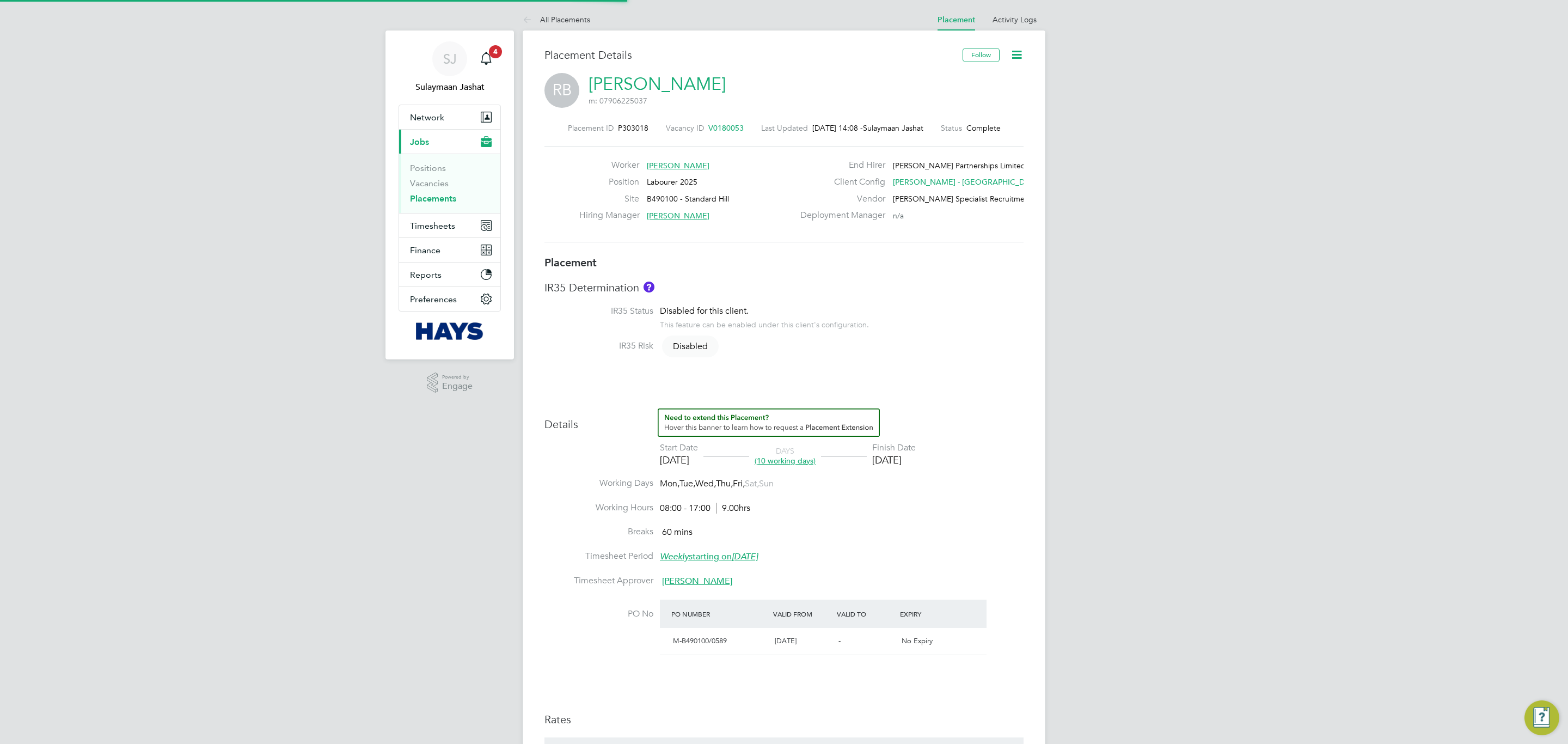
type input "17:00"
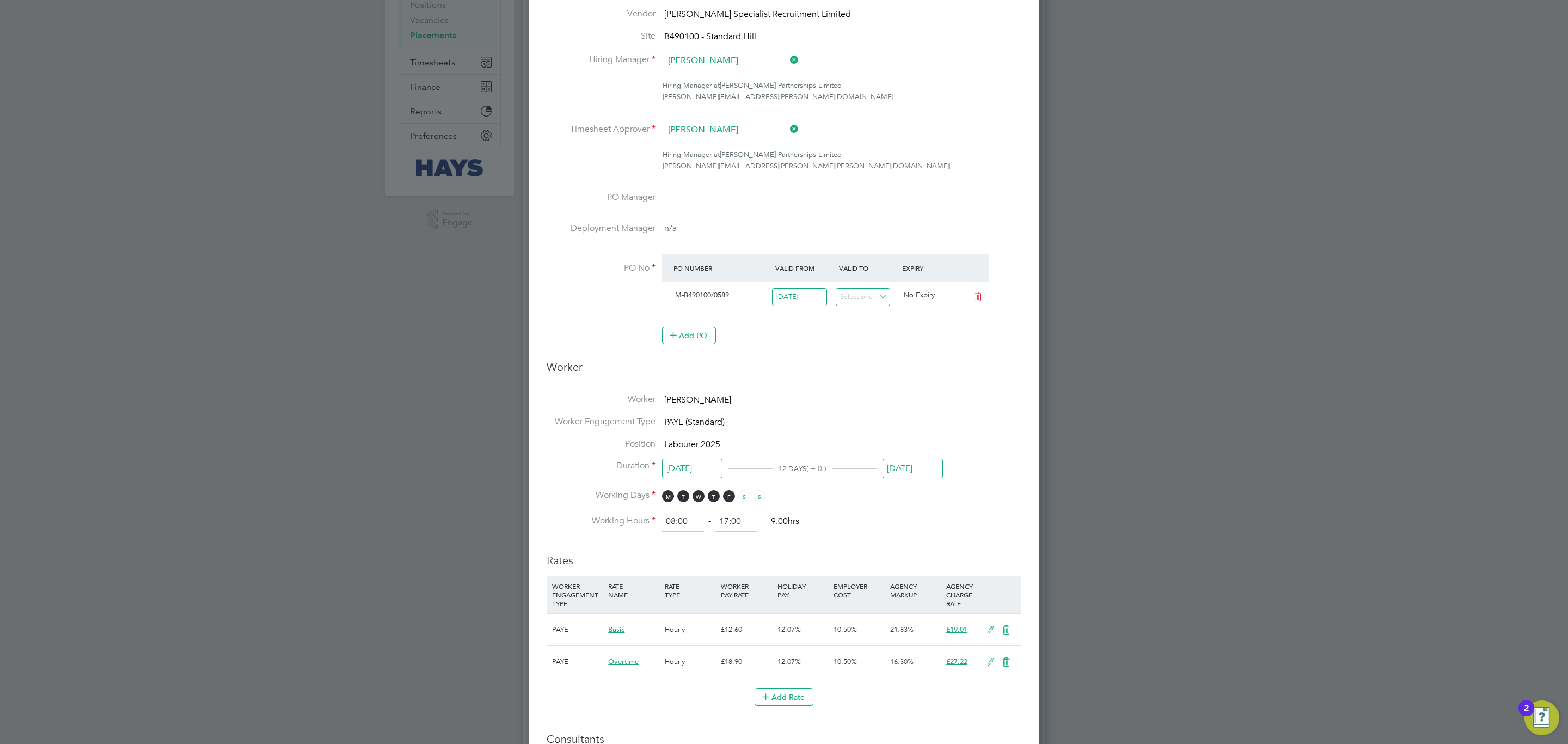
click at [916, 466] on input "[DATE]" at bounding box center [913, 468] width 61 height 20
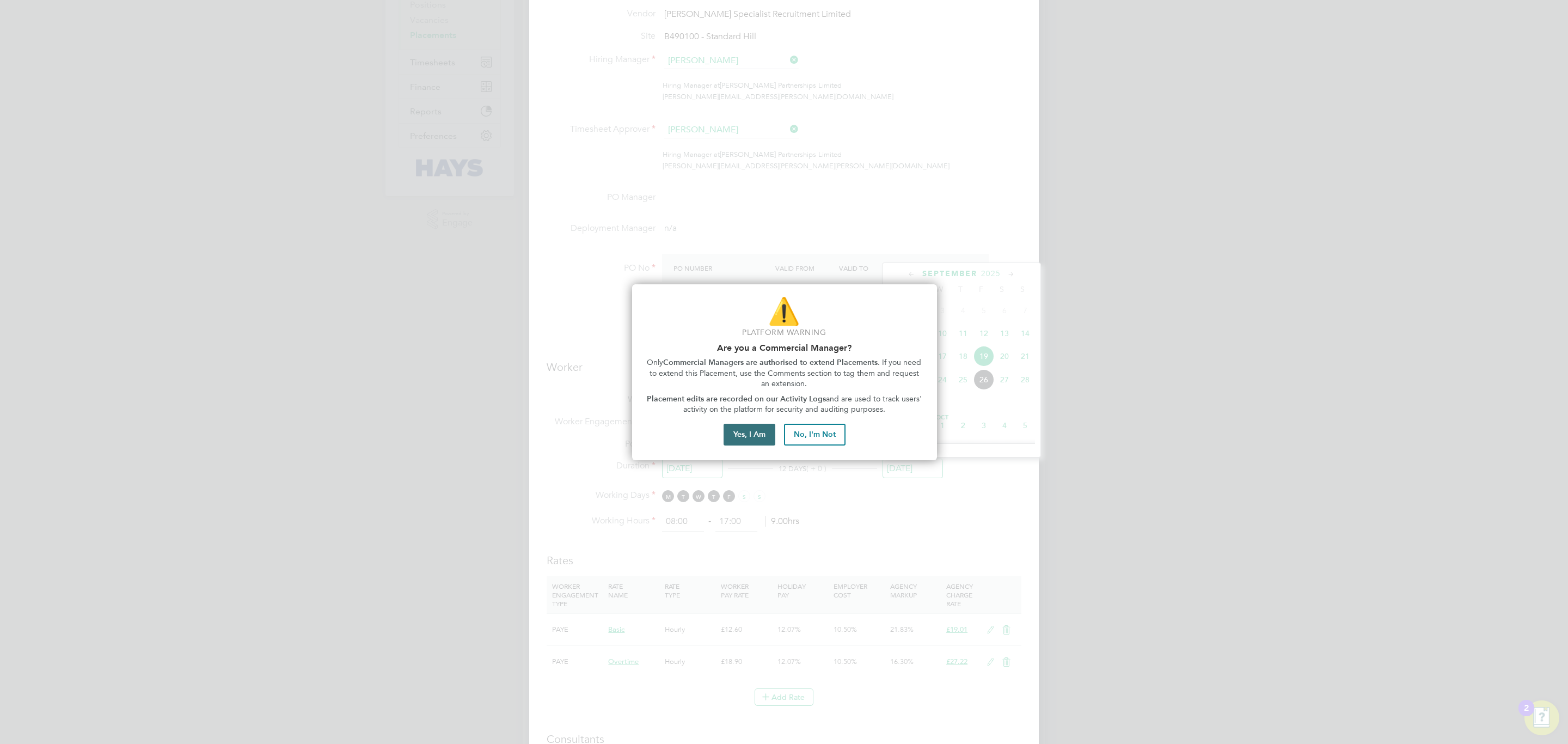
click at [744, 433] on button "Yes, I Am" at bounding box center [750, 434] width 52 height 22
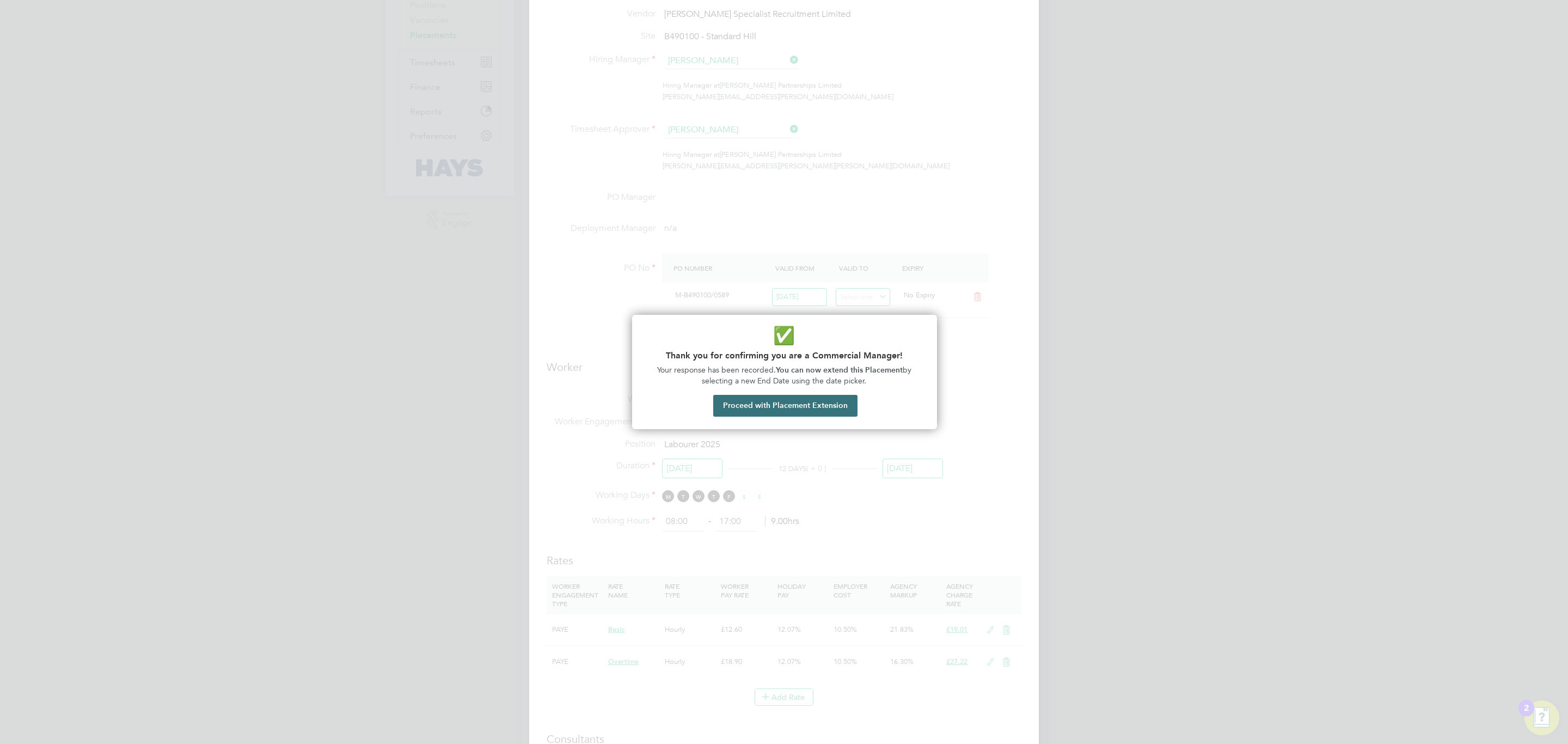
click at [795, 397] on button "Proceed with Placement Extension" at bounding box center [785, 405] width 144 height 22
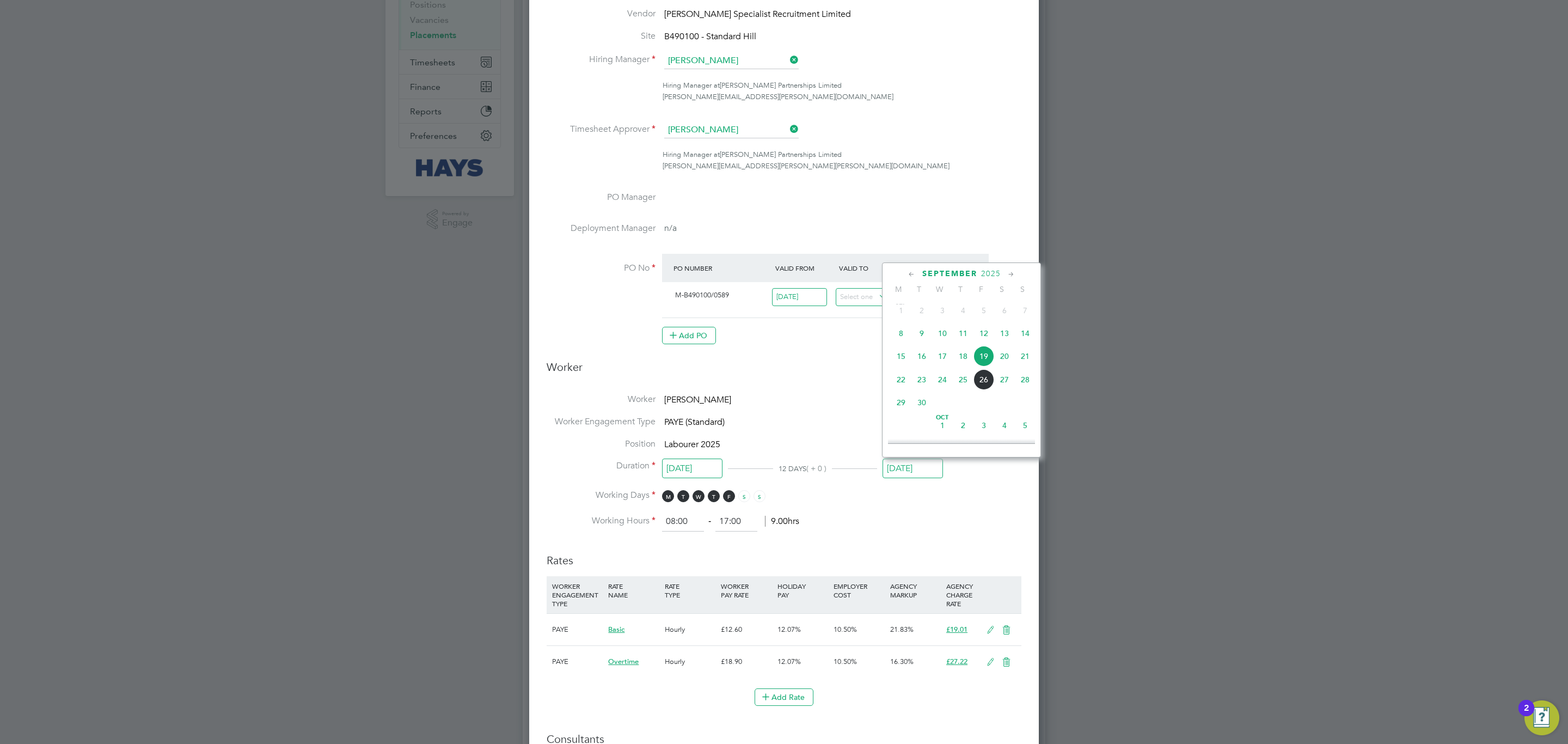
click at [899, 359] on span "15" at bounding box center [901, 356] width 21 height 21
type input "[DATE]"
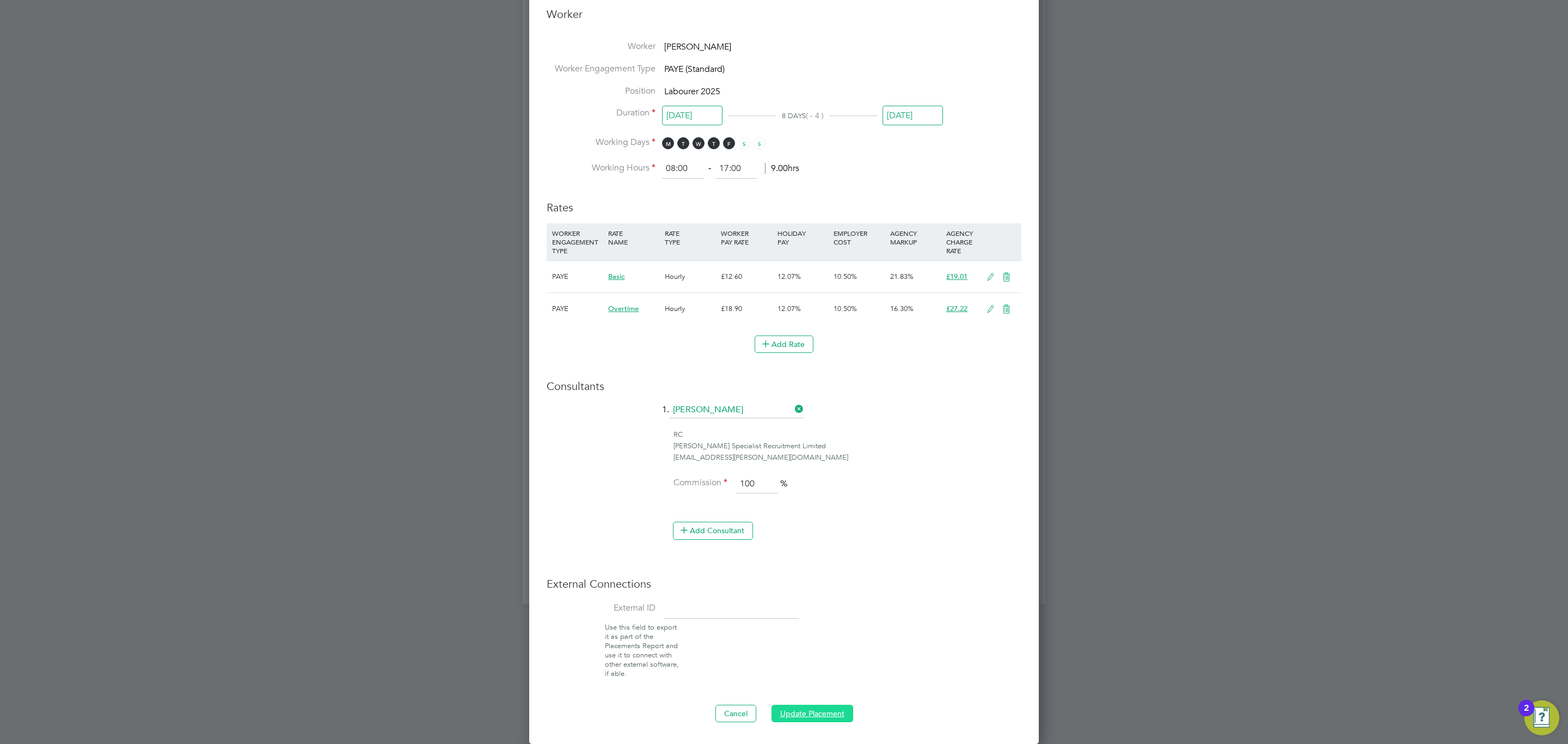
click at [807, 713] on button "Update Placement" at bounding box center [812, 714] width 82 height 17
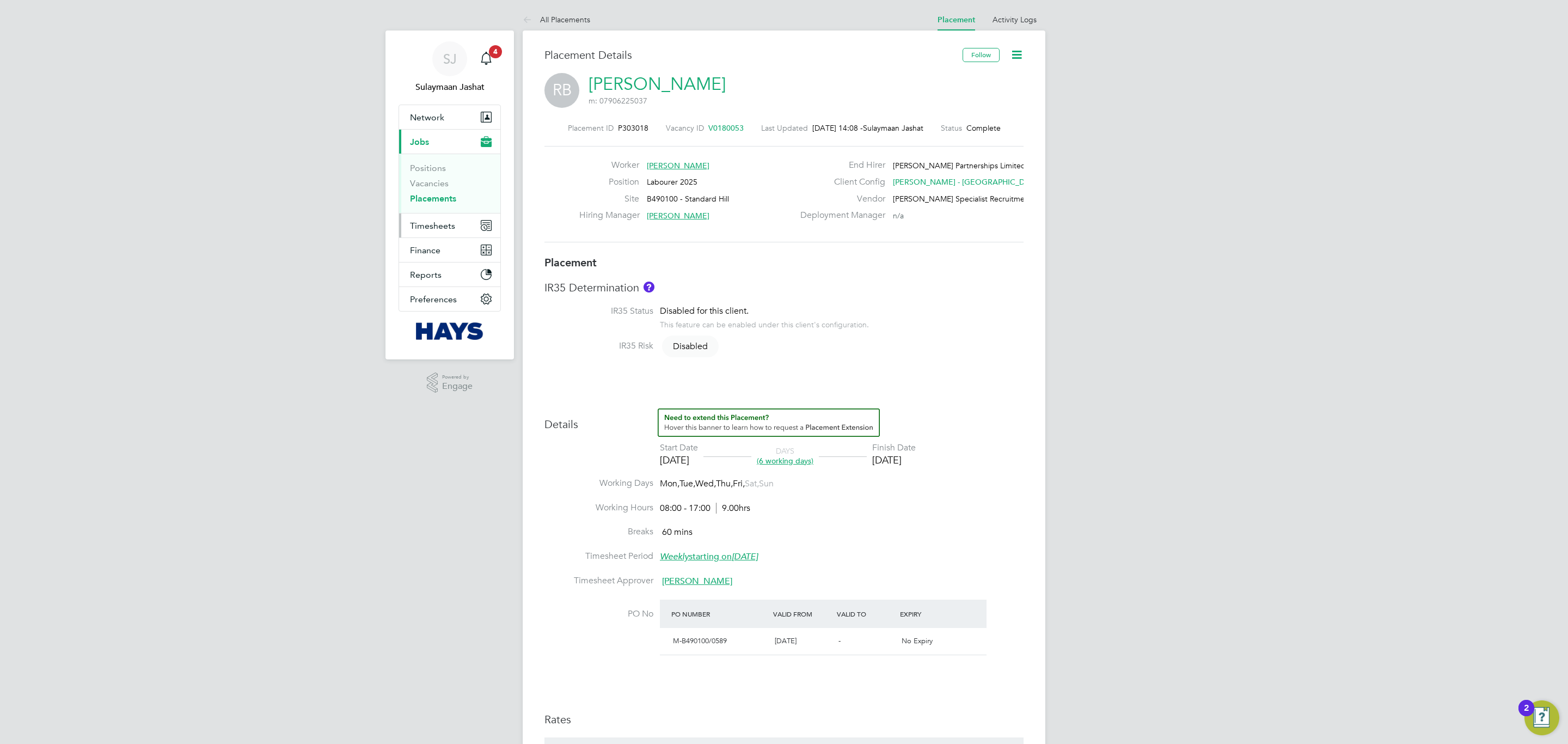
click at [450, 221] on span "Timesheets" at bounding box center [432, 226] width 45 height 10
click at [443, 188] on link "Timesheets" at bounding box center [432, 193] width 45 height 10
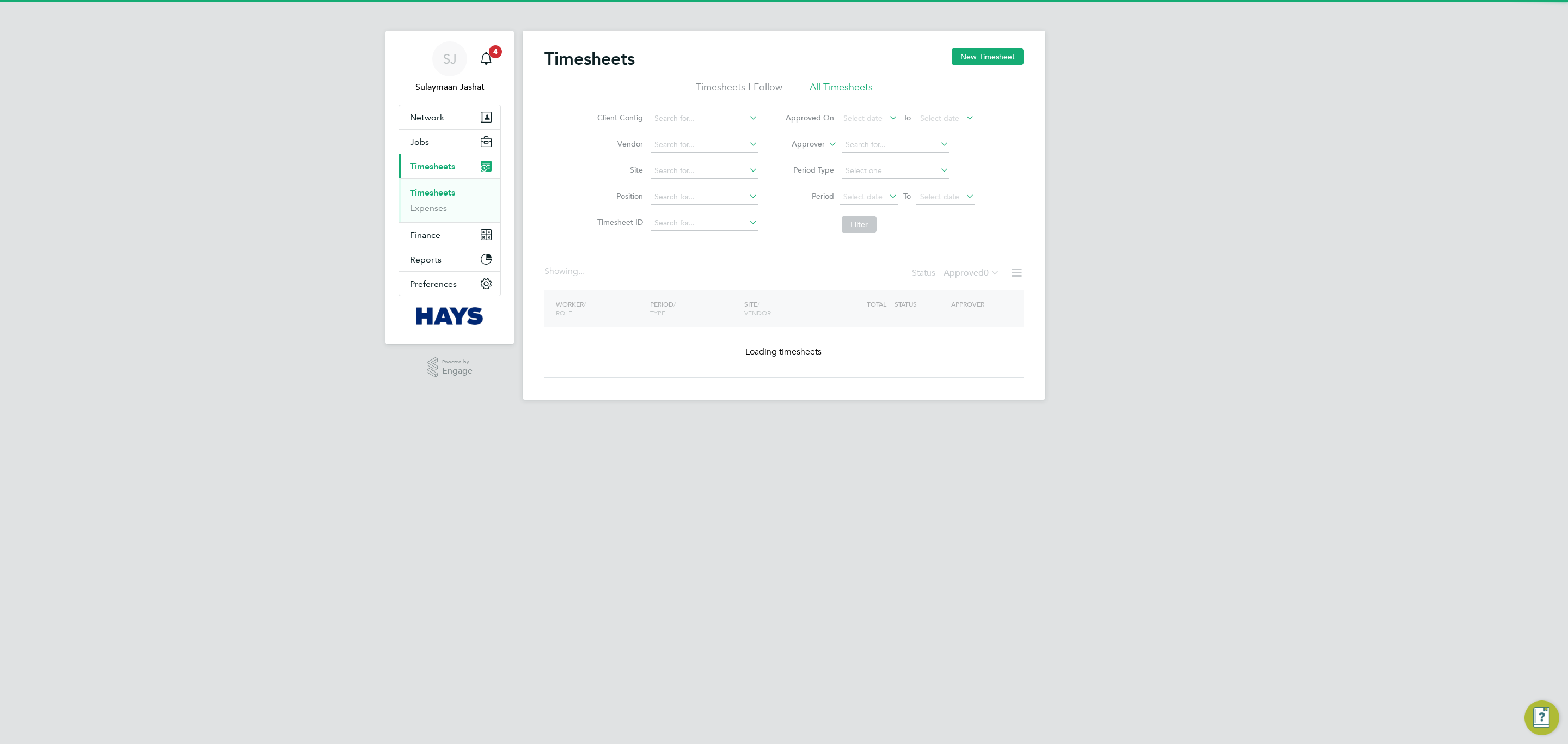
click at [804, 148] on label "Approver" at bounding box center [800, 144] width 49 height 11
click at [813, 148] on label "Approver" at bounding box center [800, 144] width 49 height 11
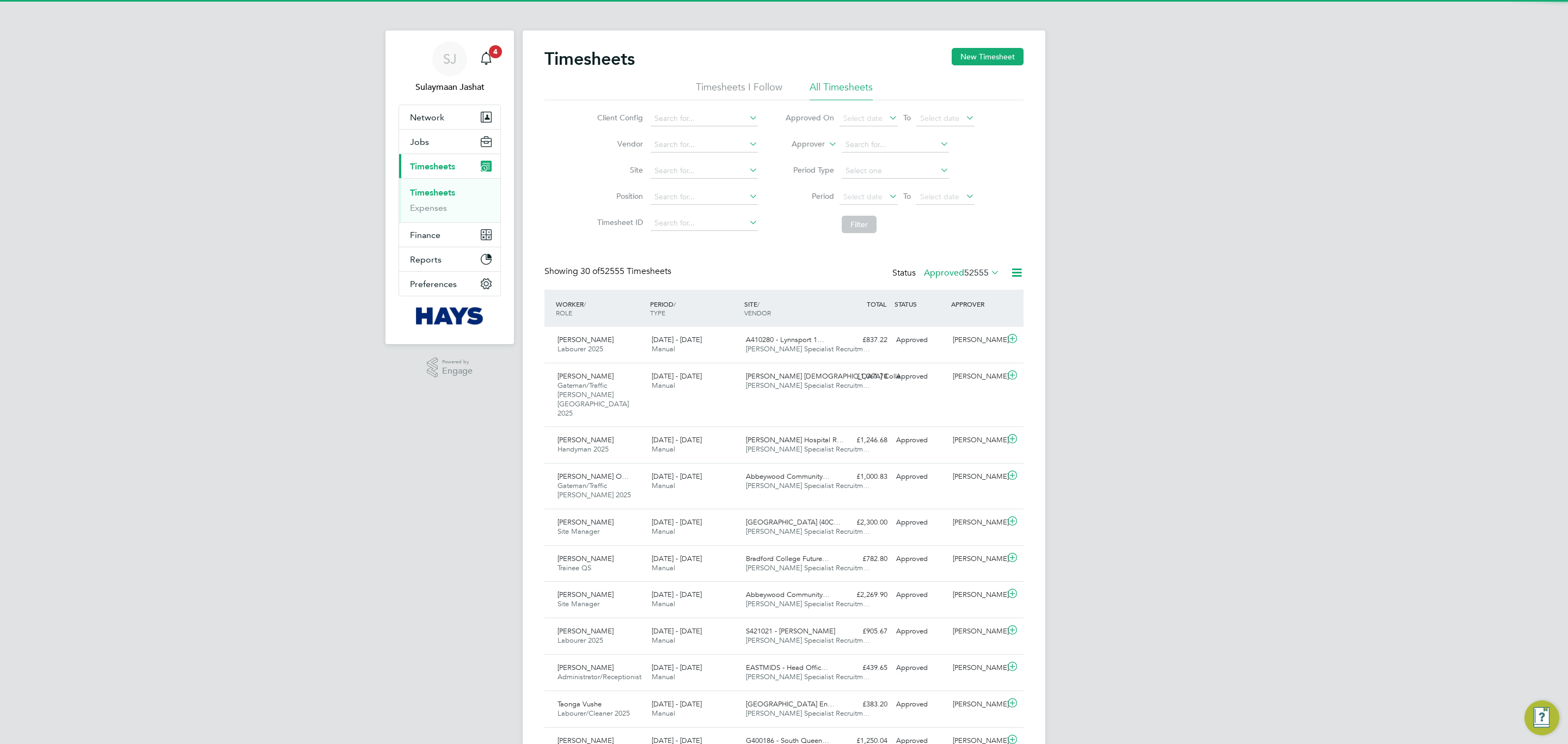
click at [815, 148] on label "Approver" at bounding box center [800, 144] width 49 height 11
click at [815, 145] on label "Approver" at bounding box center [800, 144] width 49 height 11
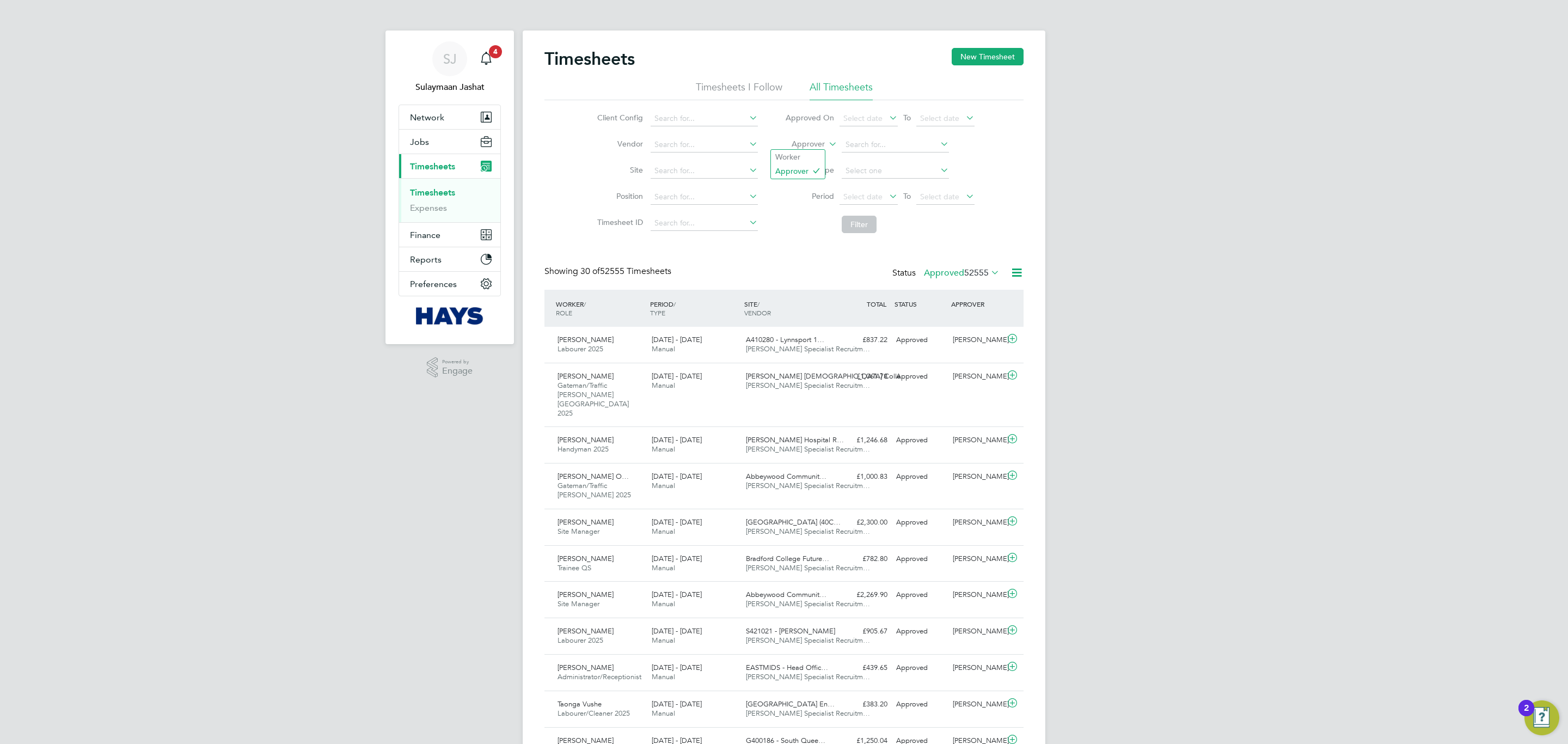
scroll to position [28, 95]
click at [817, 145] on label "Approver" at bounding box center [800, 144] width 49 height 11
click at [809, 150] on li "Worker" at bounding box center [797, 157] width 54 height 14
click at [857, 141] on input at bounding box center [896, 145] width 108 height 16
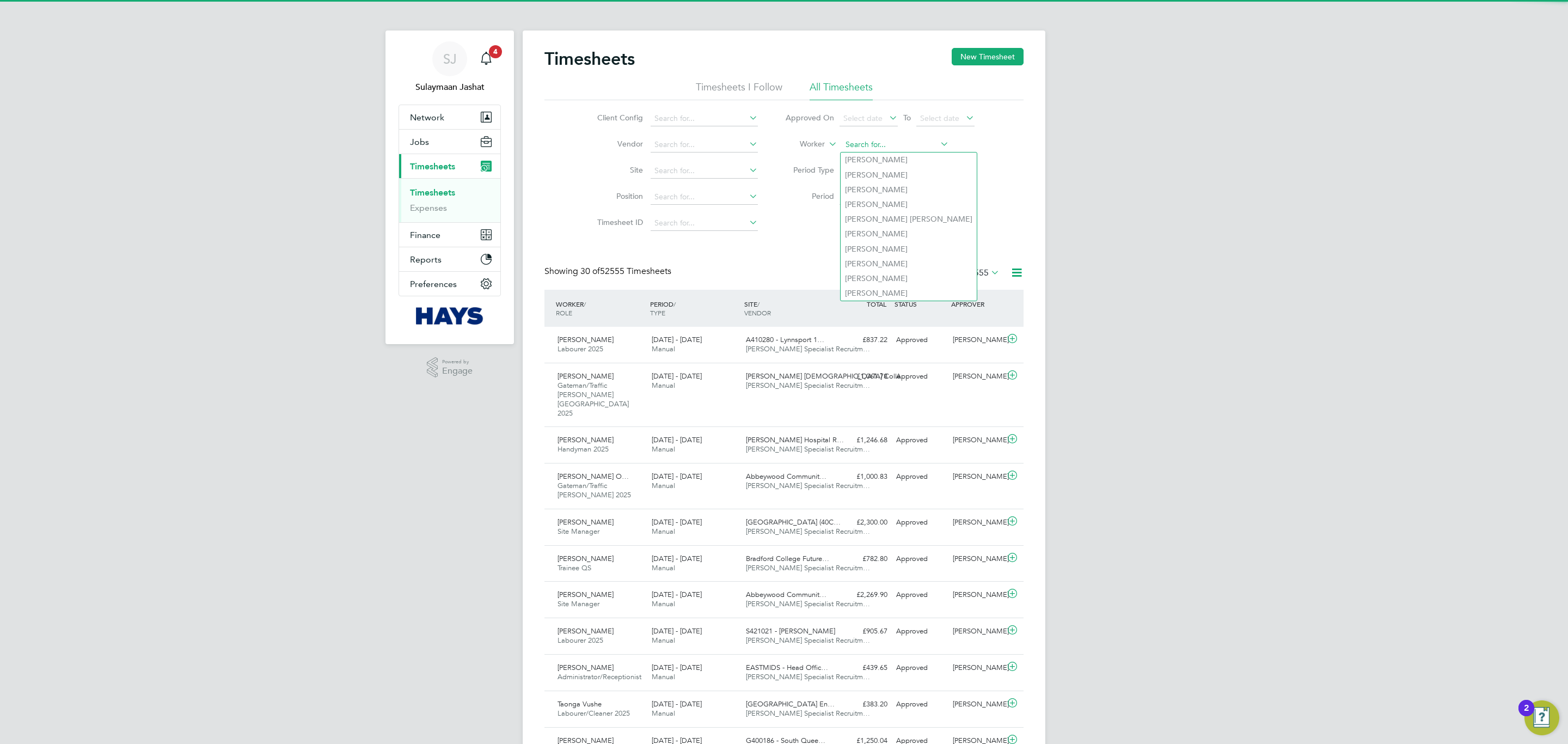
type input "b"
click at [884, 160] on li "Jason Co rcoran" at bounding box center [895, 160] width 108 height 15
type input "[PERSON_NAME]"
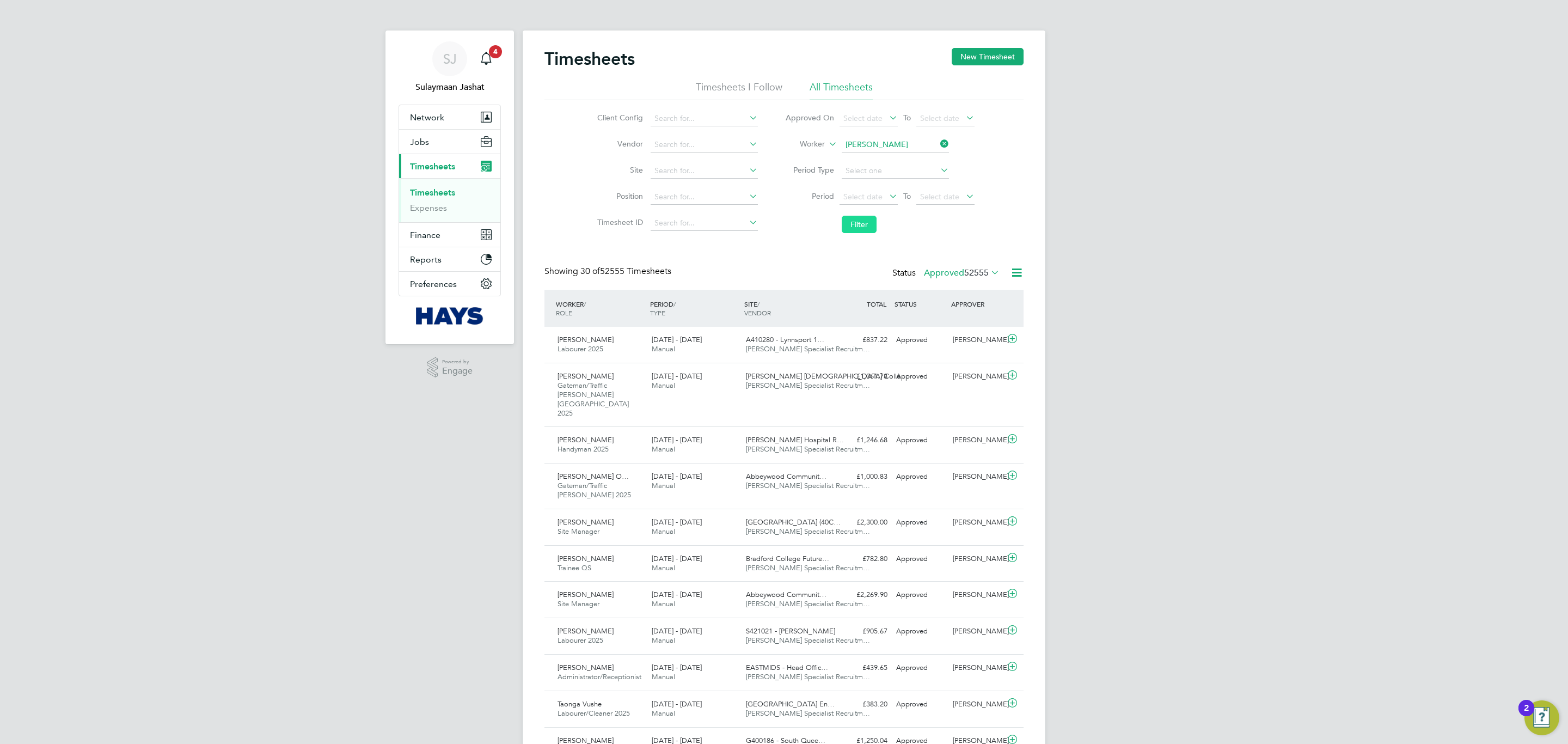
click at [866, 231] on button "Filter" at bounding box center [859, 224] width 35 height 17
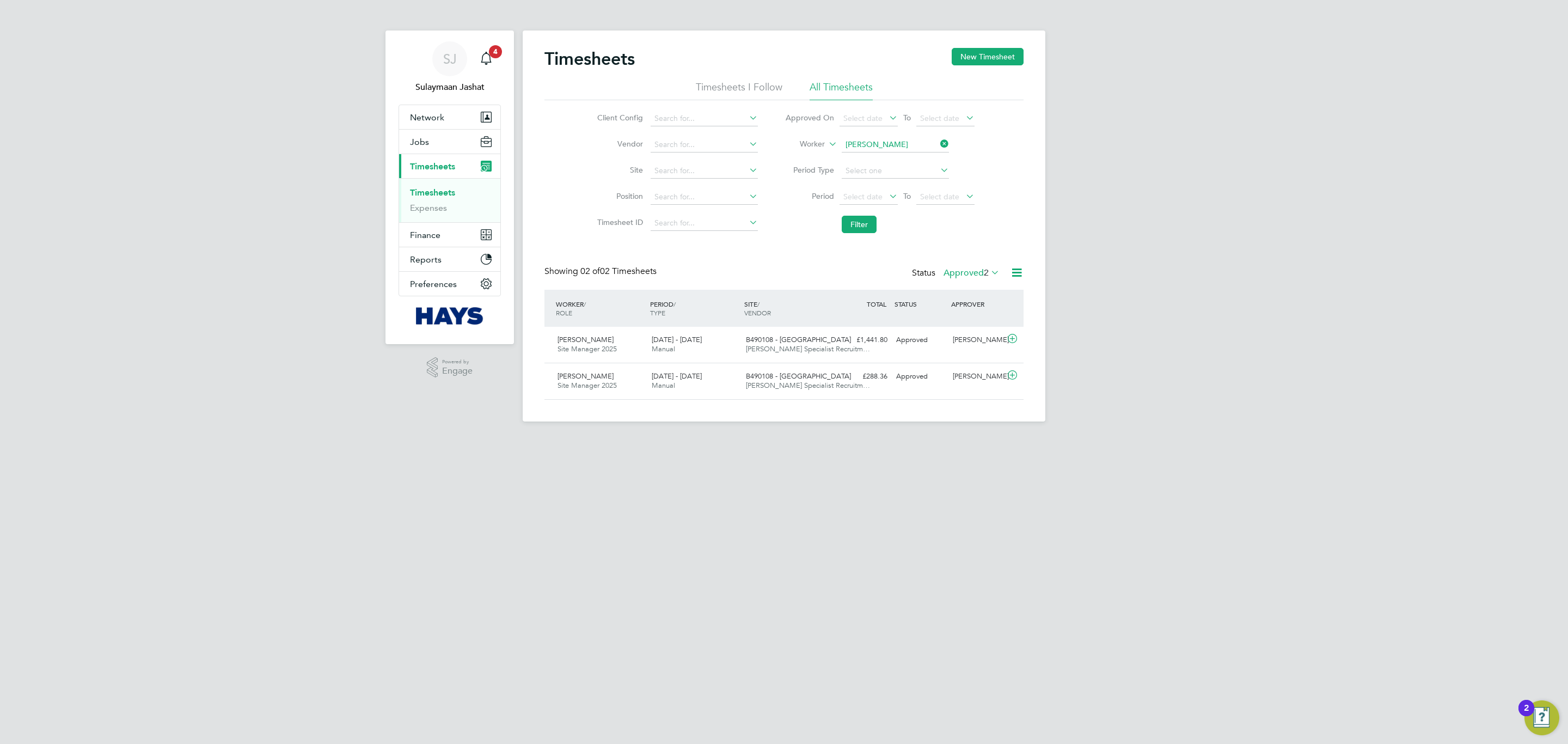
click at [962, 270] on label "Approved 2" at bounding box center [971, 273] width 56 height 11
click at [983, 322] on li "Submitted" at bounding box center [969, 324] width 50 height 16
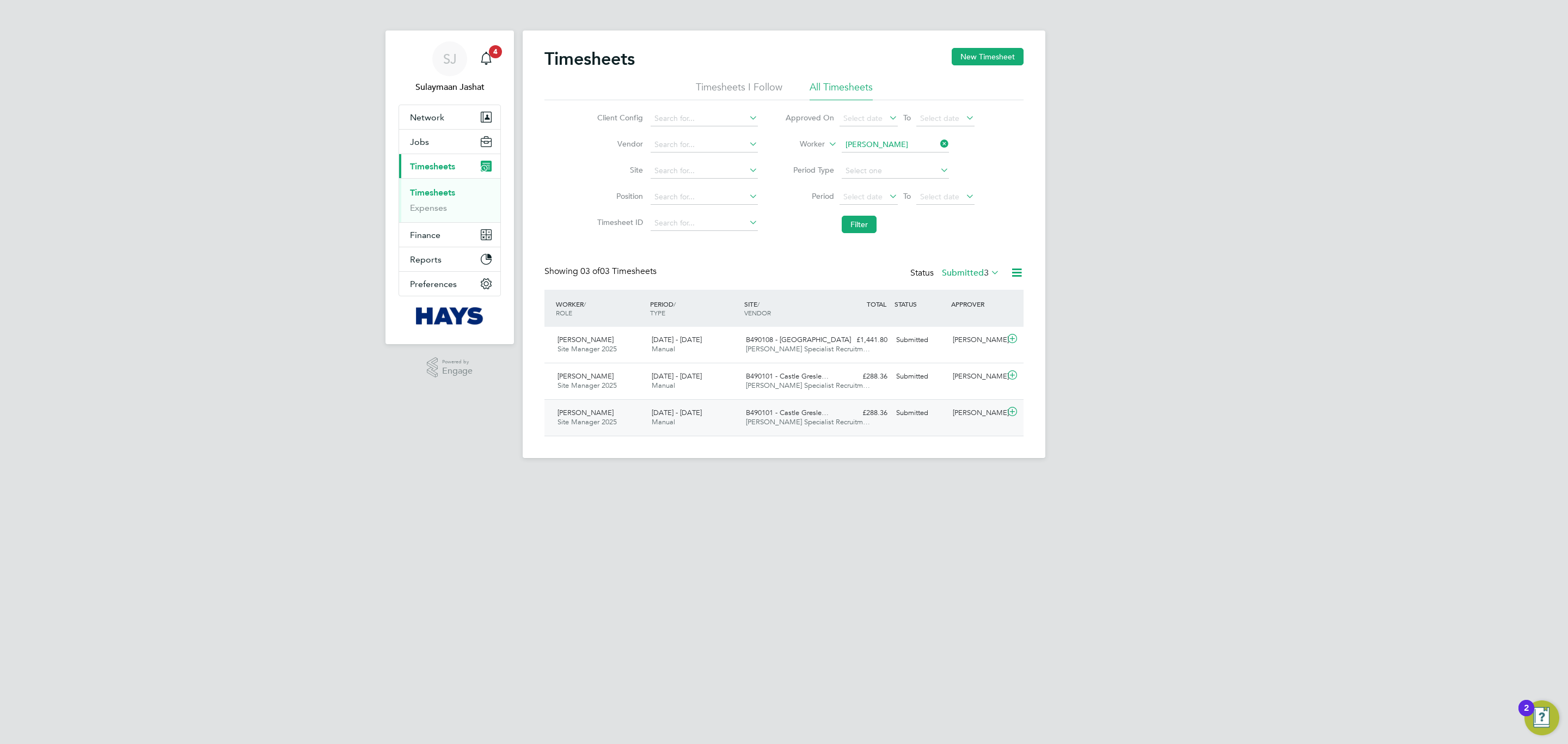
click at [970, 422] on div "Brian Sheerin" at bounding box center [976, 412] width 56 height 18
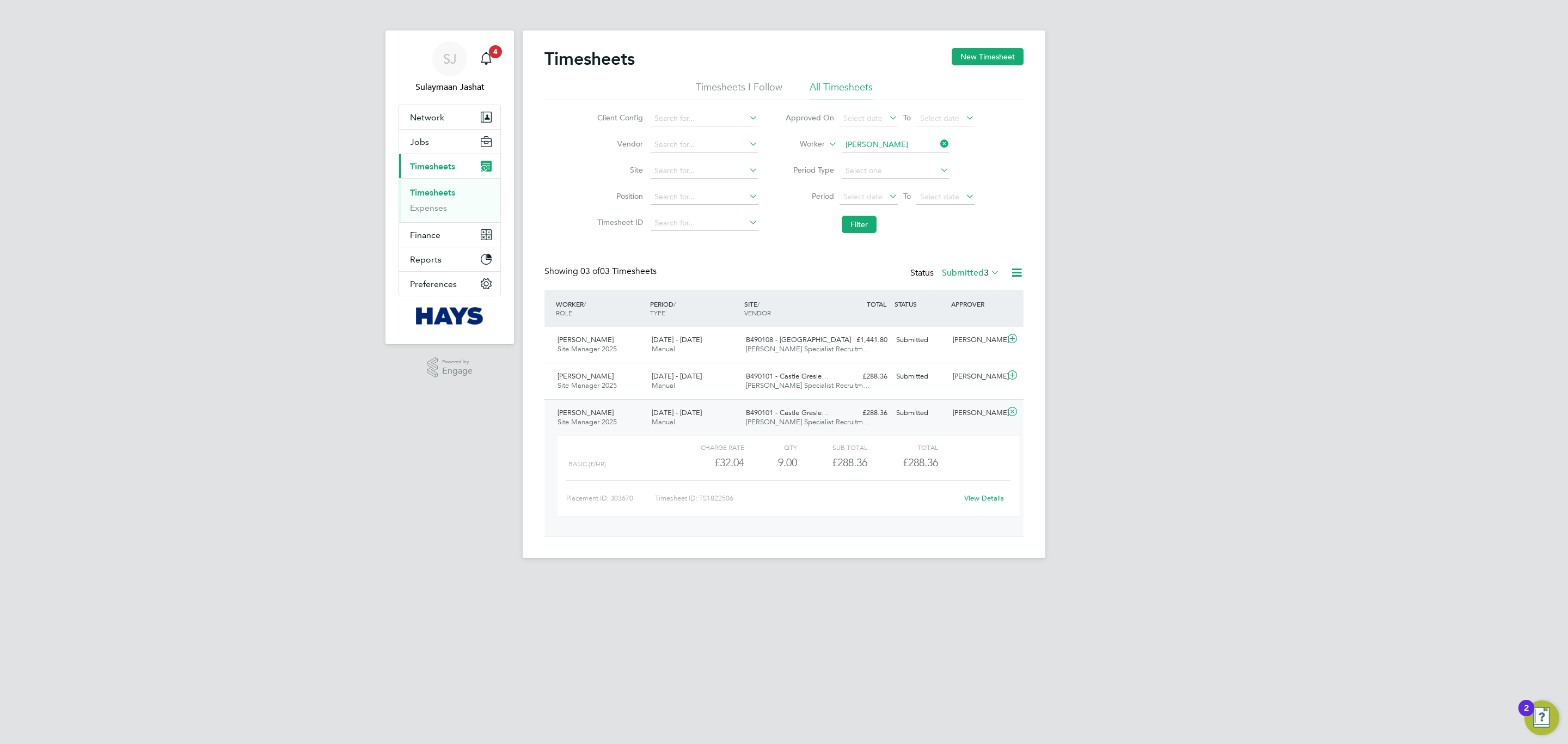
click at [995, 507] on div "View Details" at bounding box center [983, 498] width 53 height 17
click at [994, 495] on link "View Details" at bounding box center [984, 497] width 40 height 10
click at [463, 118] on button "Network" at bounding box center [449, 117] width 102 height 24
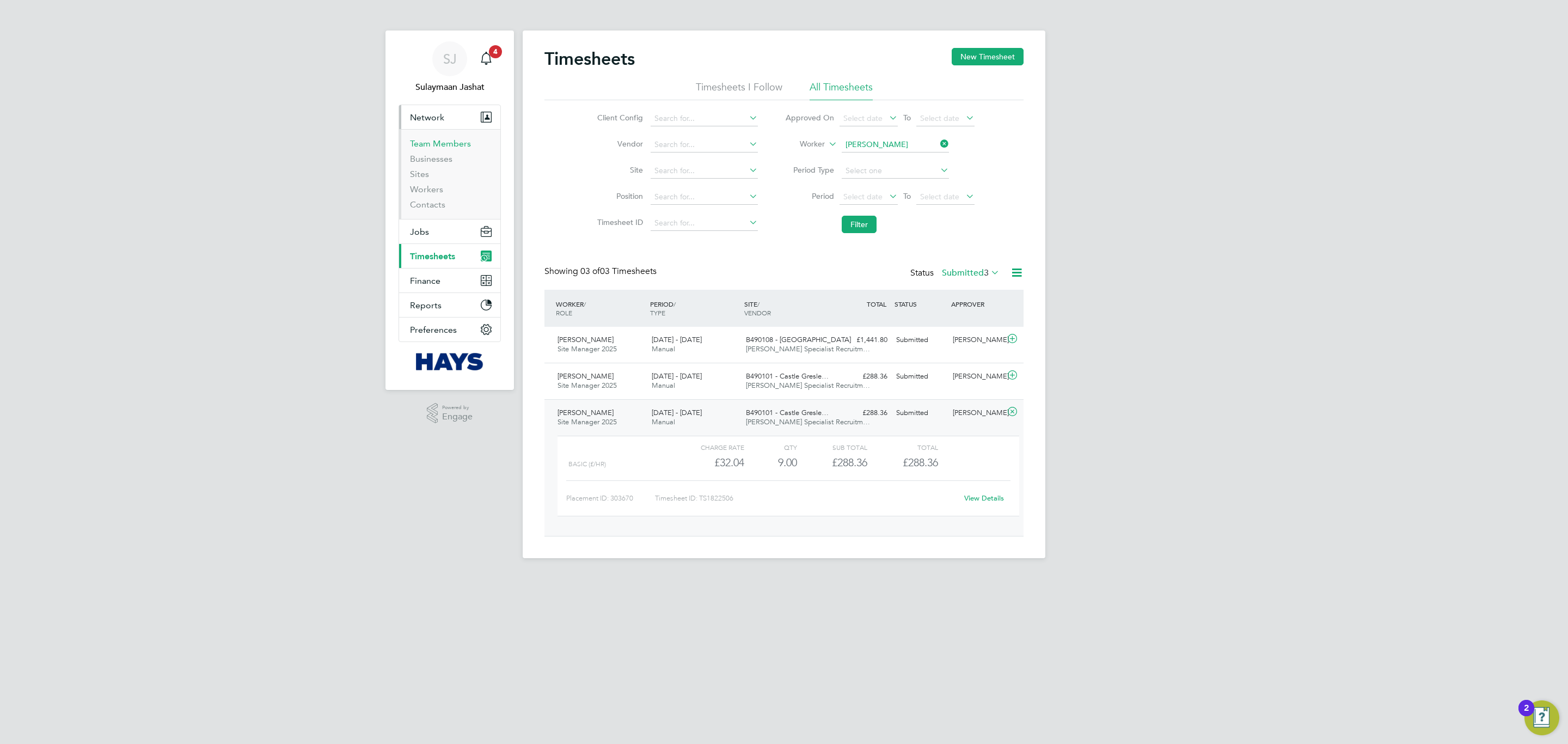
click at [433, 144] on link "Team Members" at bounding box center [440, 143] width 61 height 10
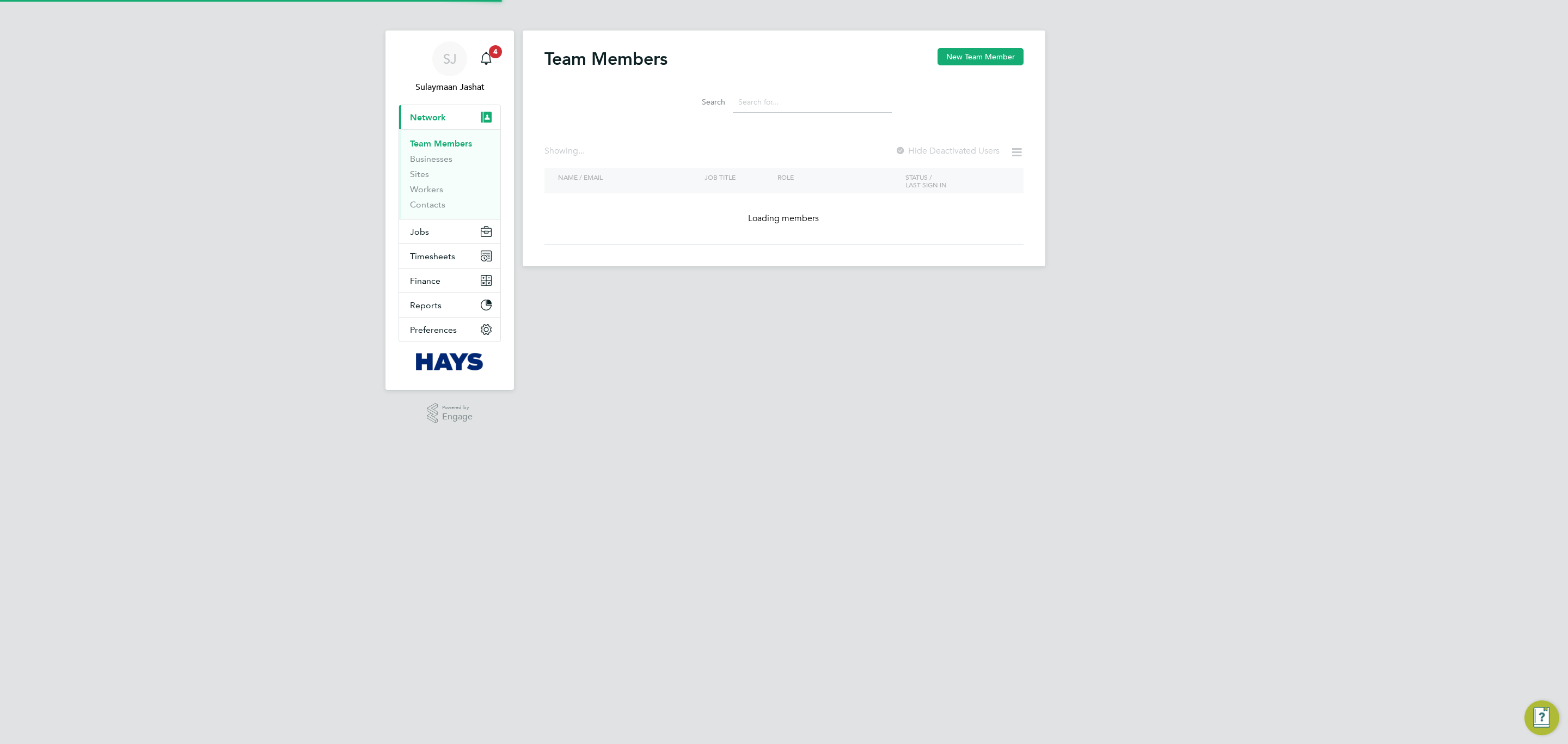
click at [751, 107] on input at bounding box center [811, 102] width 159 height 21
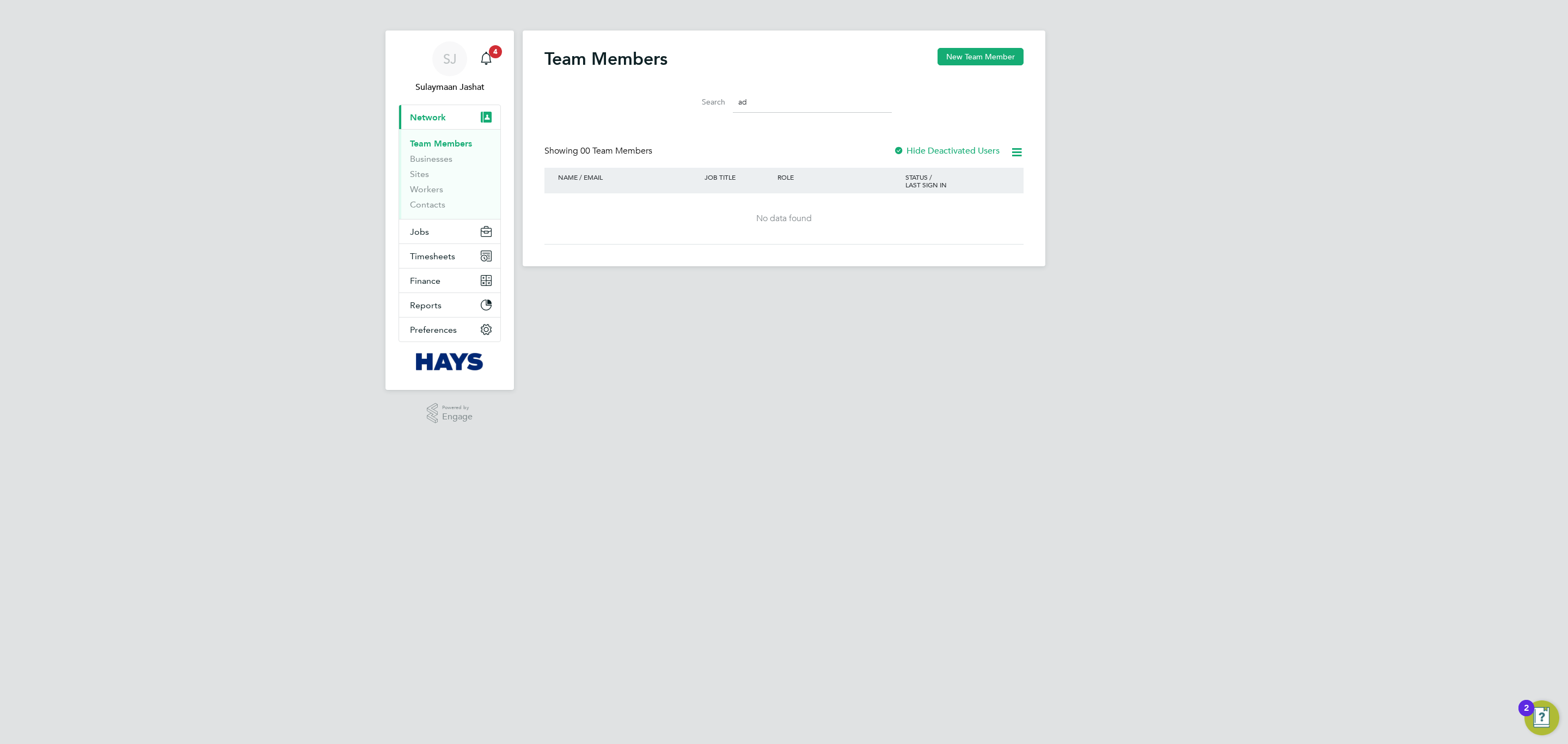
type input "a"
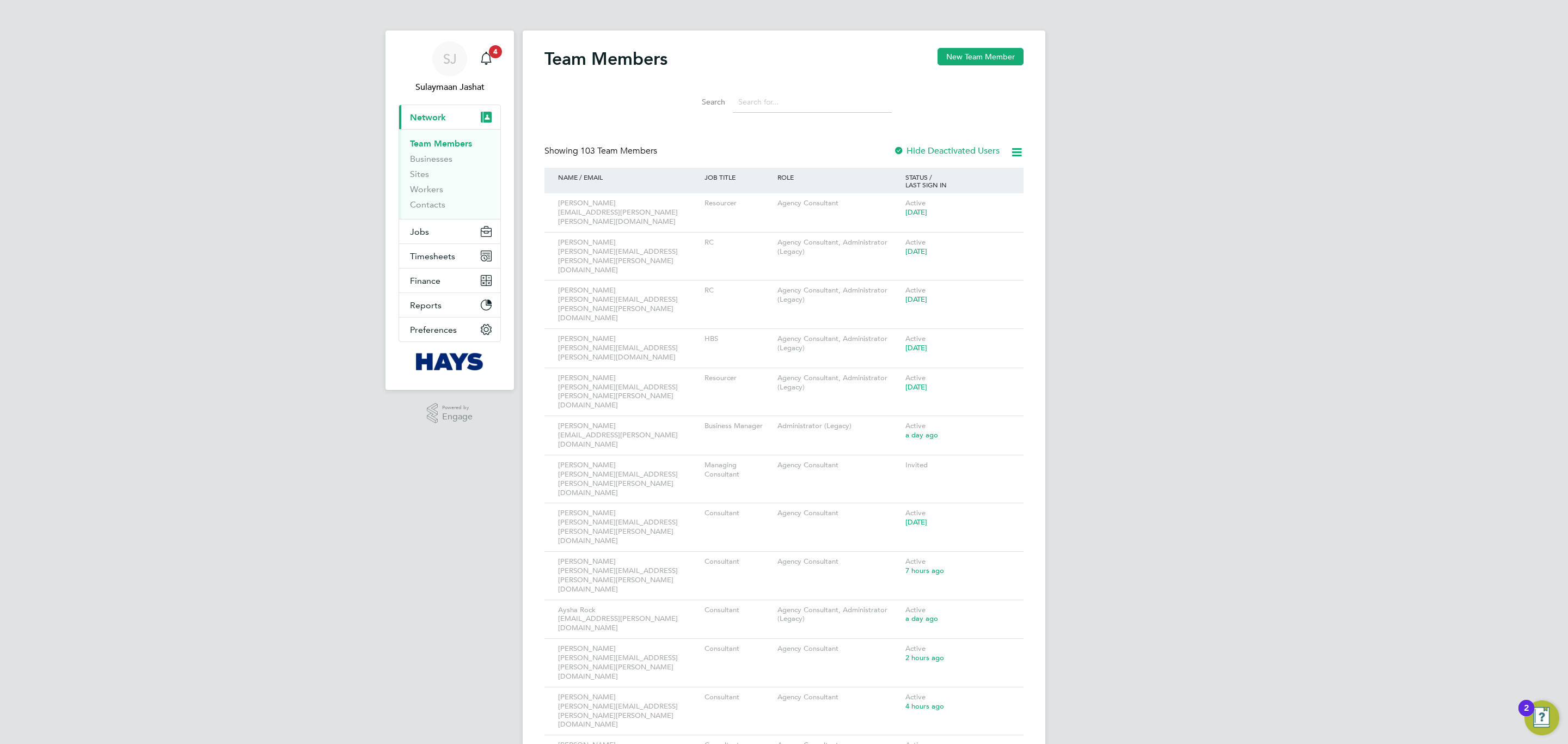
click at [807, 98] on input at bounding box center [811, 102] width 159 height 21
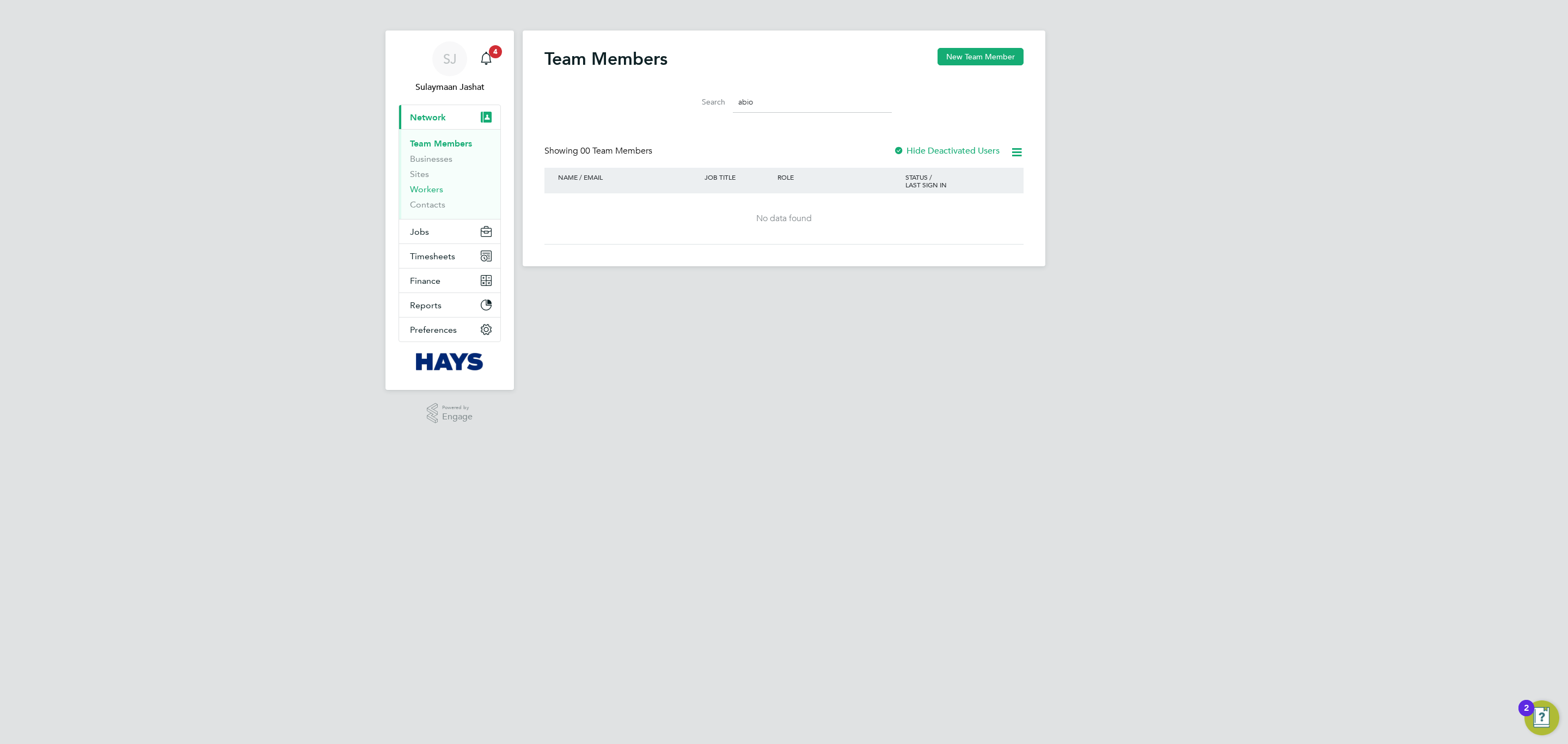
type input "abio"
click at [426, 187] on link "Workers" at bounding box center [426, 189] width 33 height 10
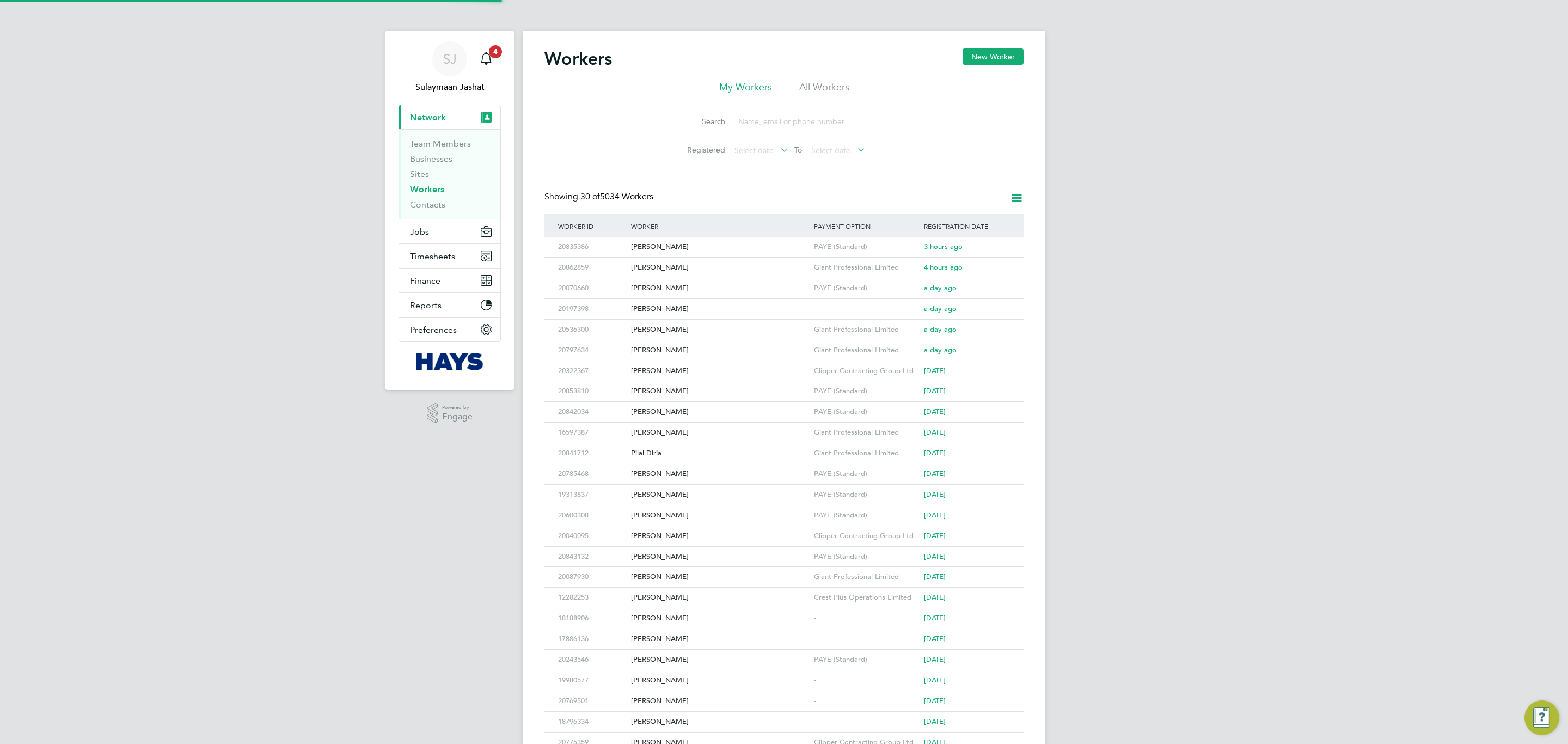
click at [809, 90] on li "All Workers" at bounding box center [824, 90] width 50 height 20
click at [766, 115] on input at bounding box center [811, 122] width 159 height 21
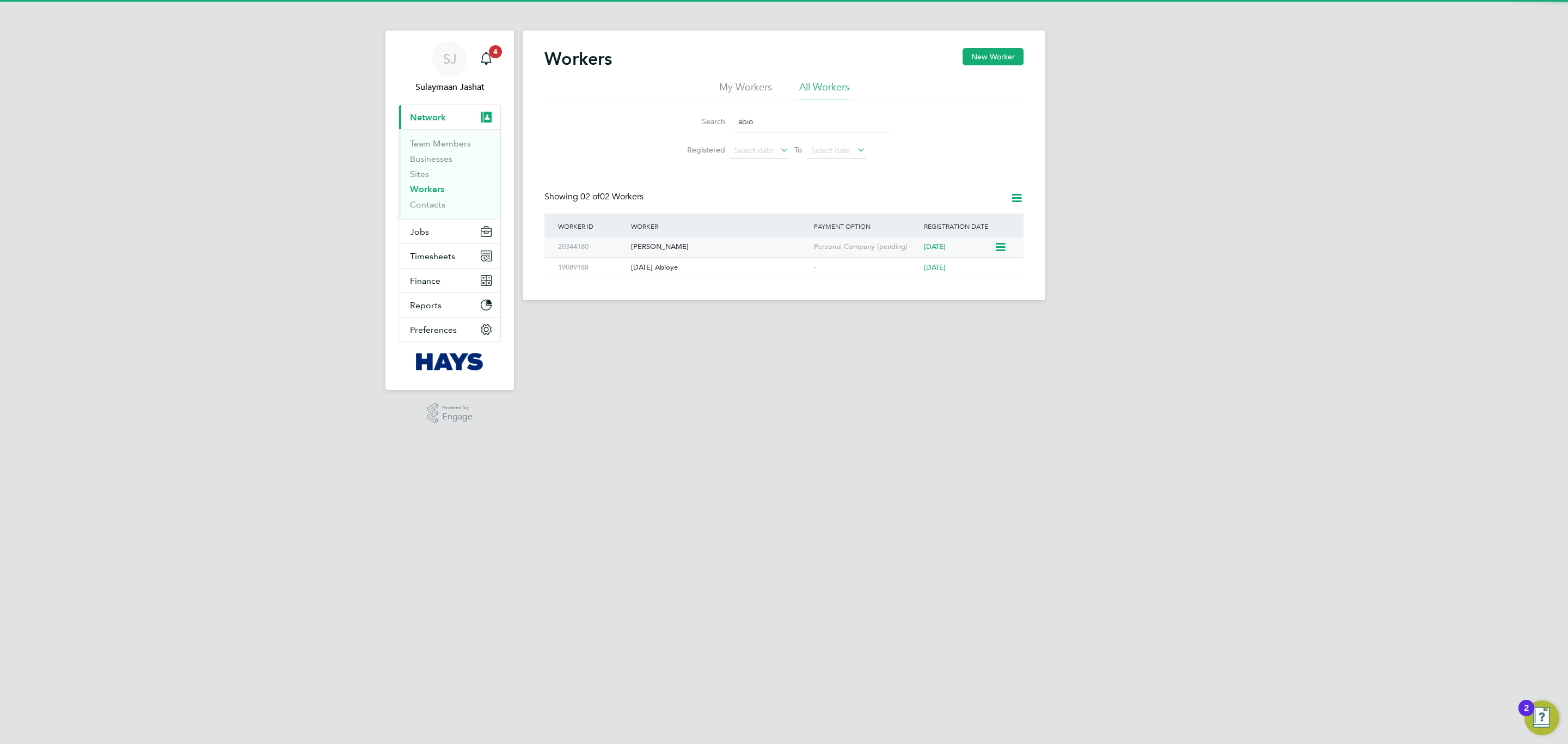
type input "abio"
click at [757, 247] on div "Abiodun Doherty" at bounding box center [719, 247] width 183 height 20
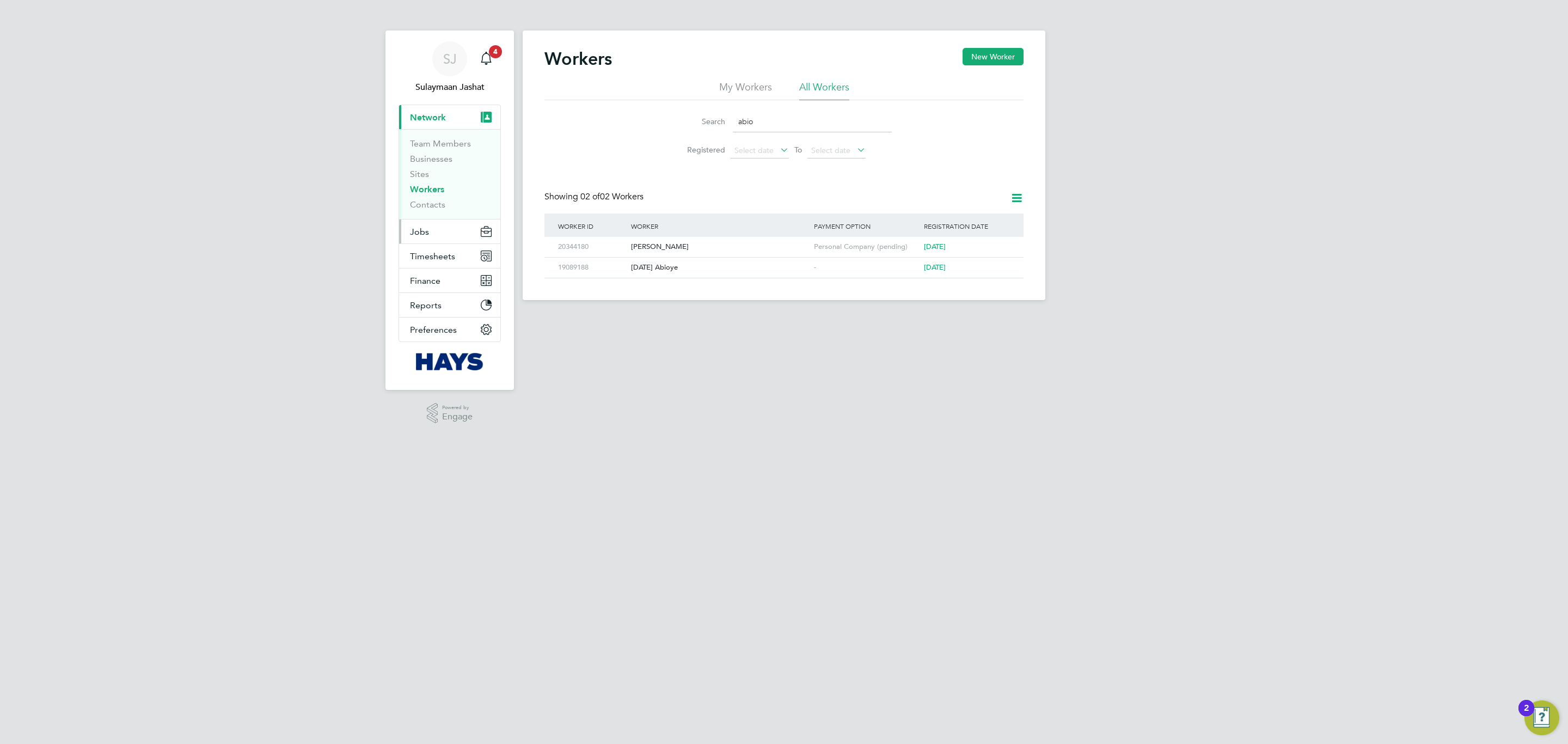
click at [420, 236] on span "Jobs" at bounding box center [419, 232] width 19 height 10
drag, startPoint x: 440, startPoint y: 202, endPoint x: 518, endPoint y: 194, distance: 78.4
click at [440, 201] on link "Placements" at bounding box center [432, 199] width 45 height 10
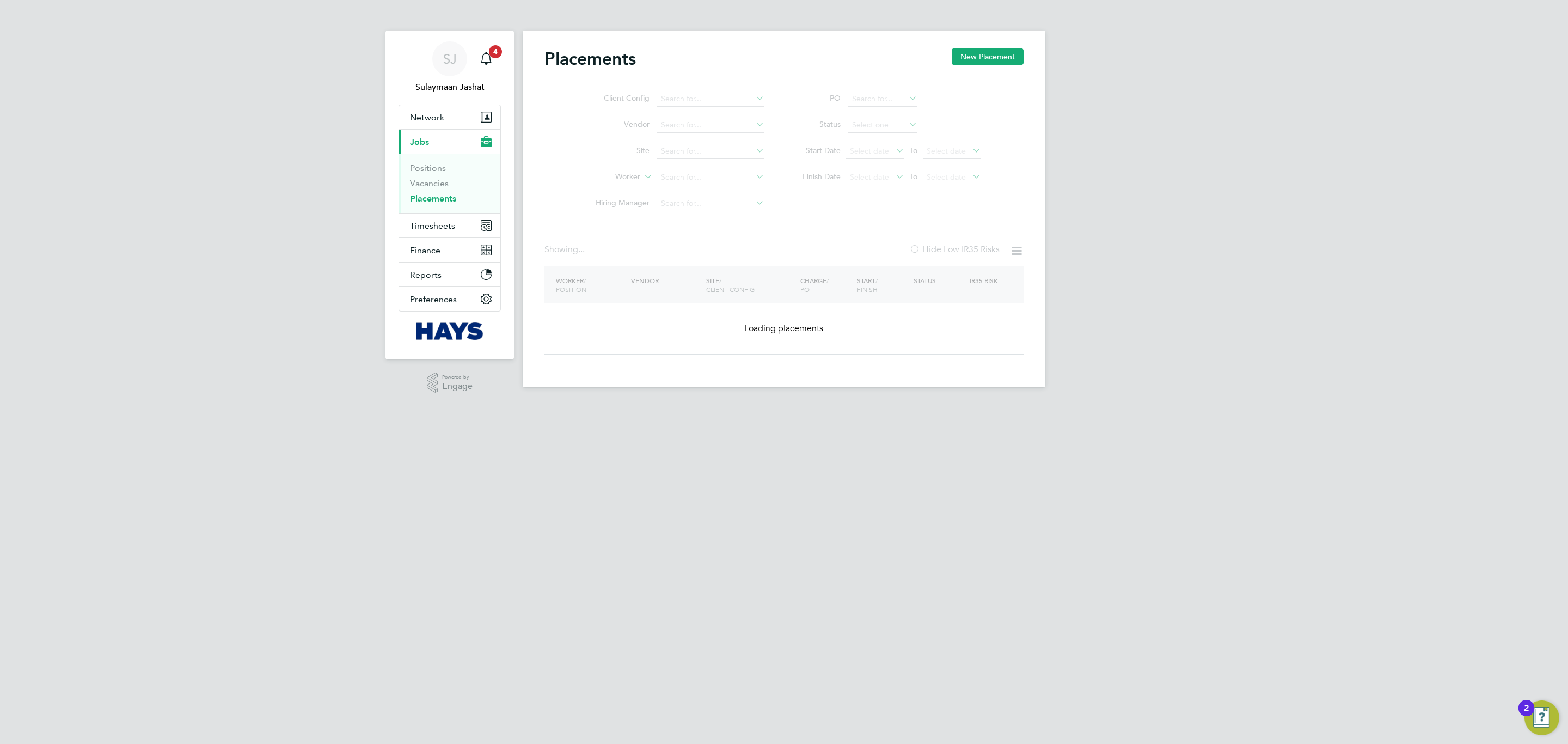
click at [718, 183] on ul "Client Config Vendor Site Worker Hiring Manager" at bounding box center [676, 151] width 205 height 131
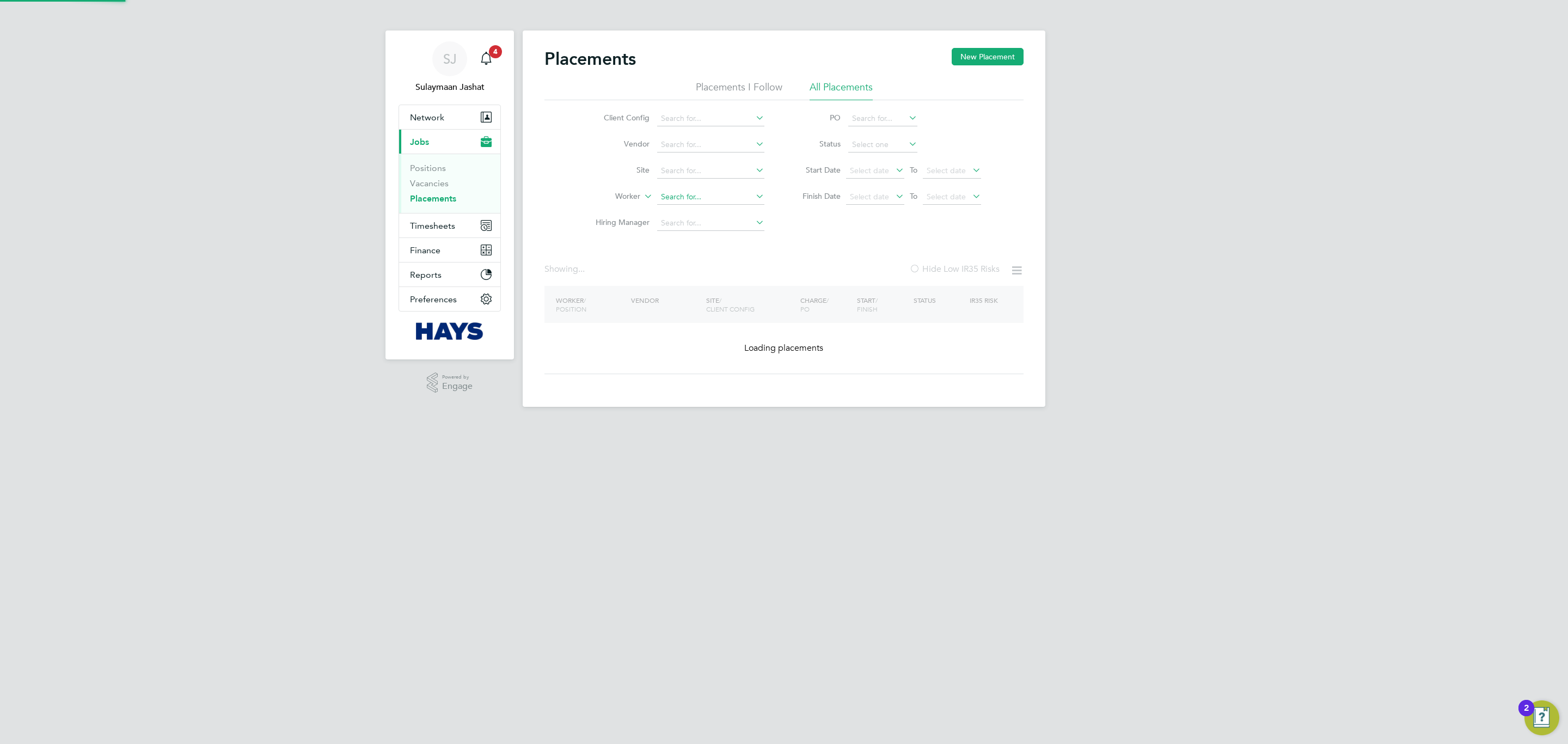
click at [685, 198] on input at bounding box center [711, 197] width 108 height 16
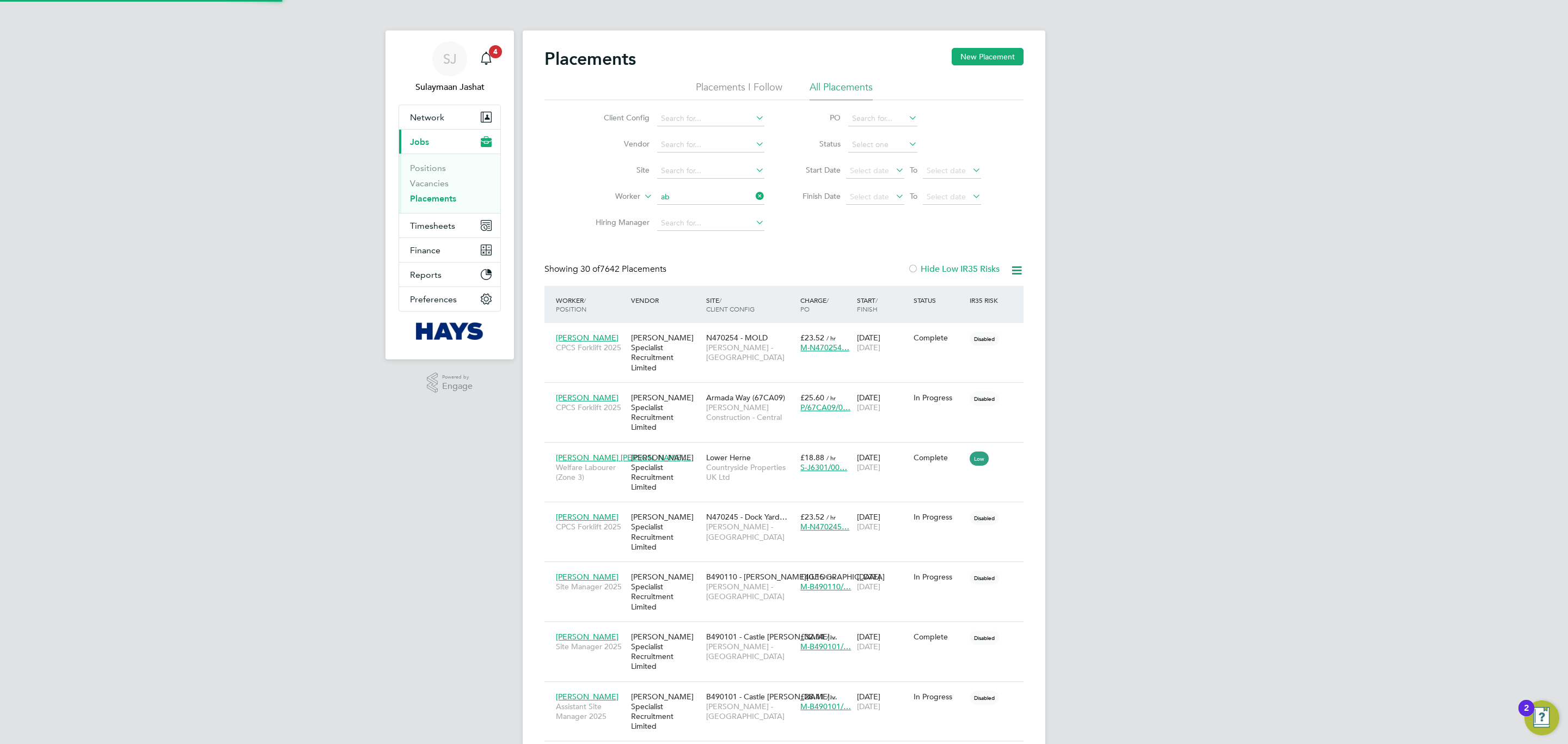
scroll to position [42, 95]
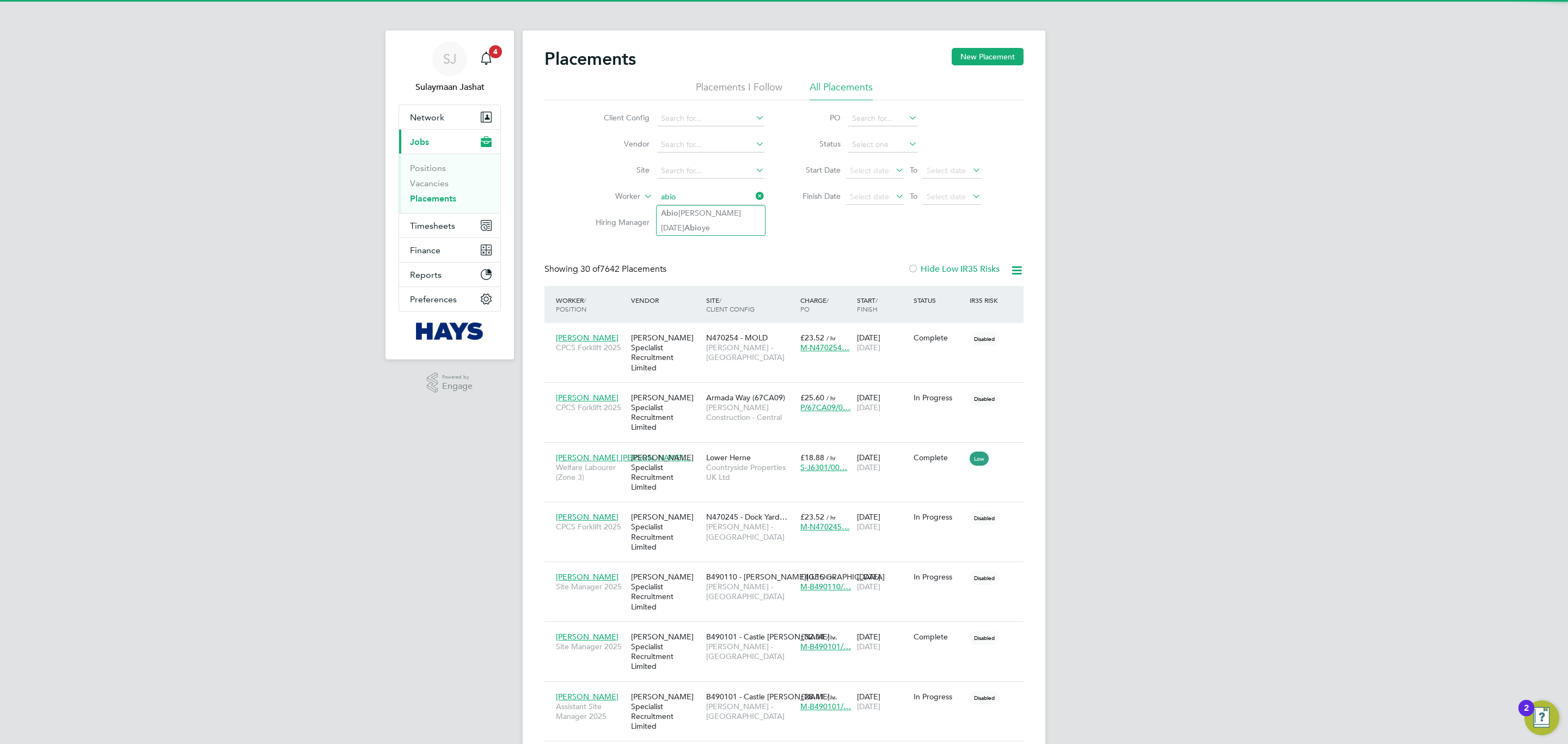
click at [712, 216] on li "Abio dun Doherty" at bounding box center [711, 213] width 108 height 15
type input "Abiodun Doherty"
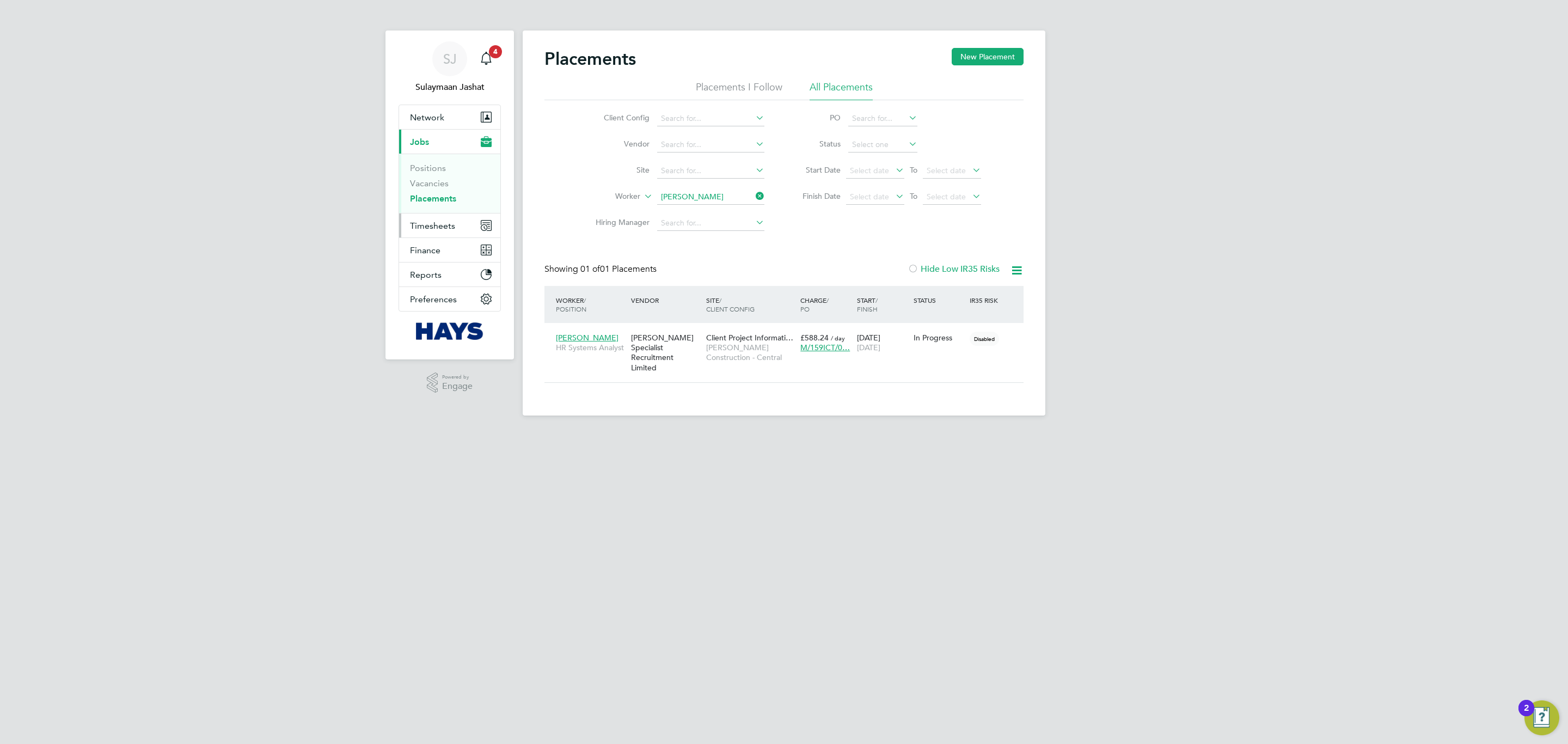
click at [440, 226] on span "Timesheets" at bounding box center [432, 226] width 45 height 10
click at [437, 183] on ul "Timesheets Expenses" at bounding box center [449, 200] width 102 height 44
click at [437, 190] on link "Timesheets" at bounding box center [432, 193] width 45 height 10
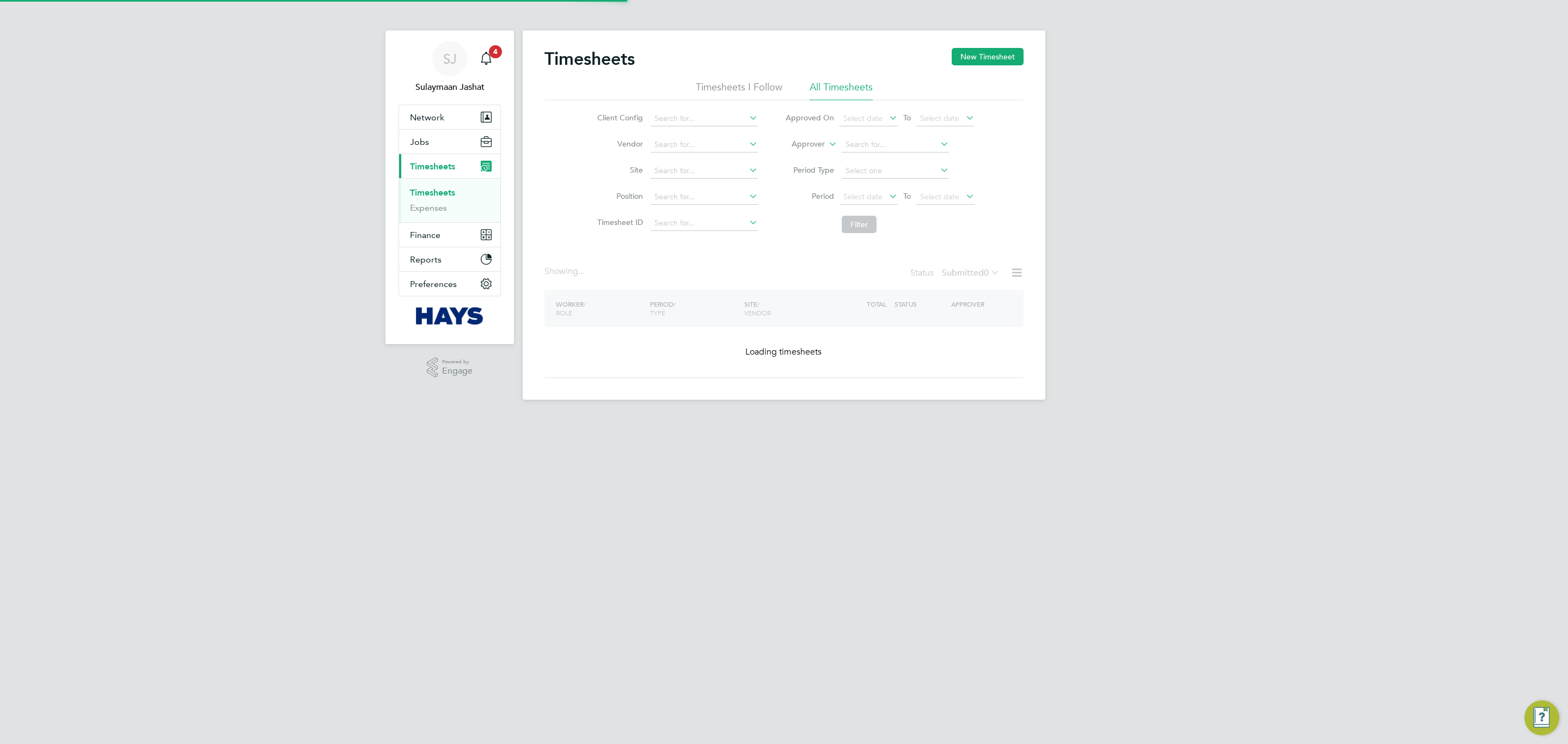
click at [823, 147] on li "Approver" at bounding box center [880, 145] width 217 height 26
click at [812, 145] on label "Approver" at bounding box center [800, 144] width 49 height 11
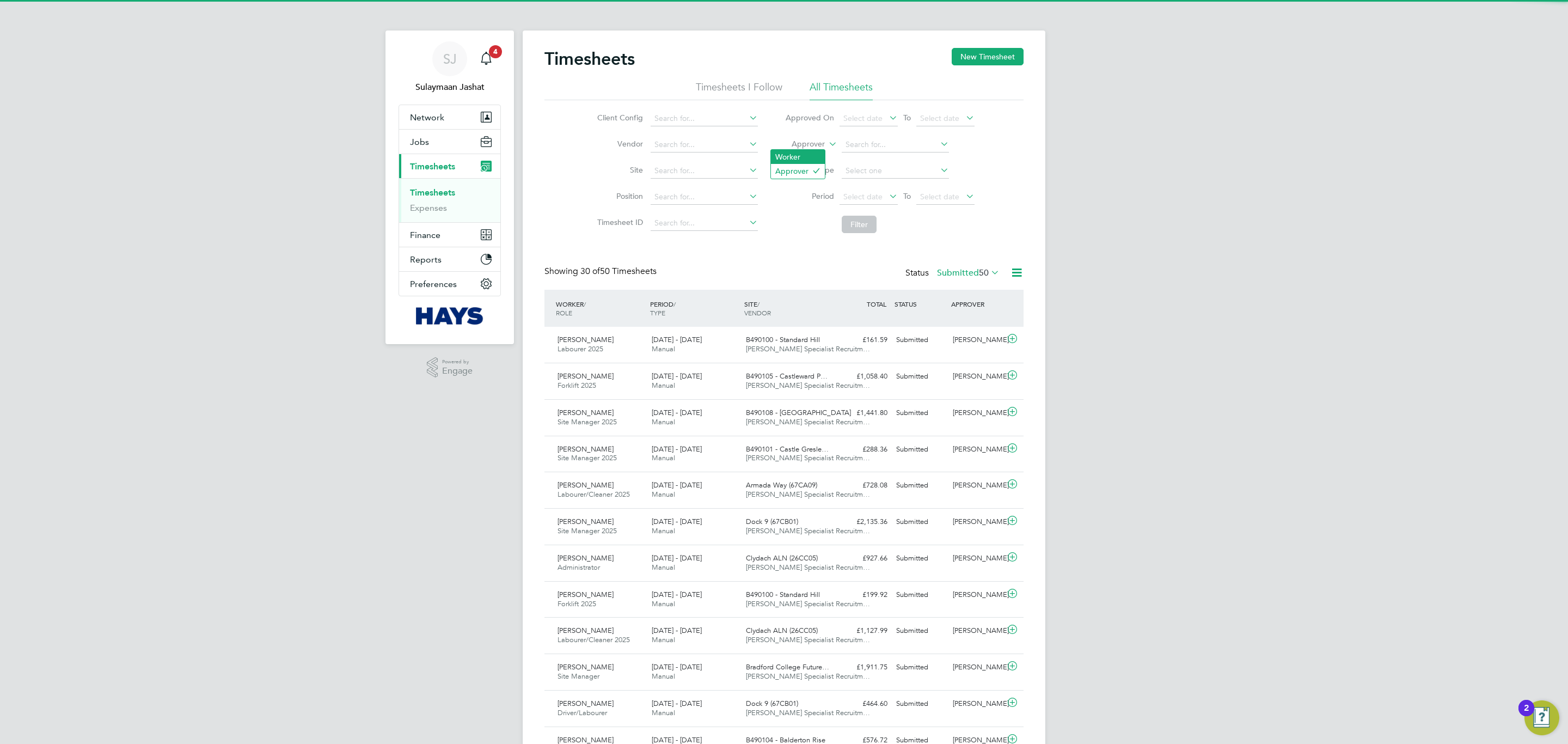
scroll to position [28, 95]
click at [813, 150] on li "Worker" at bounding box center [797, 157] width 54 height 14
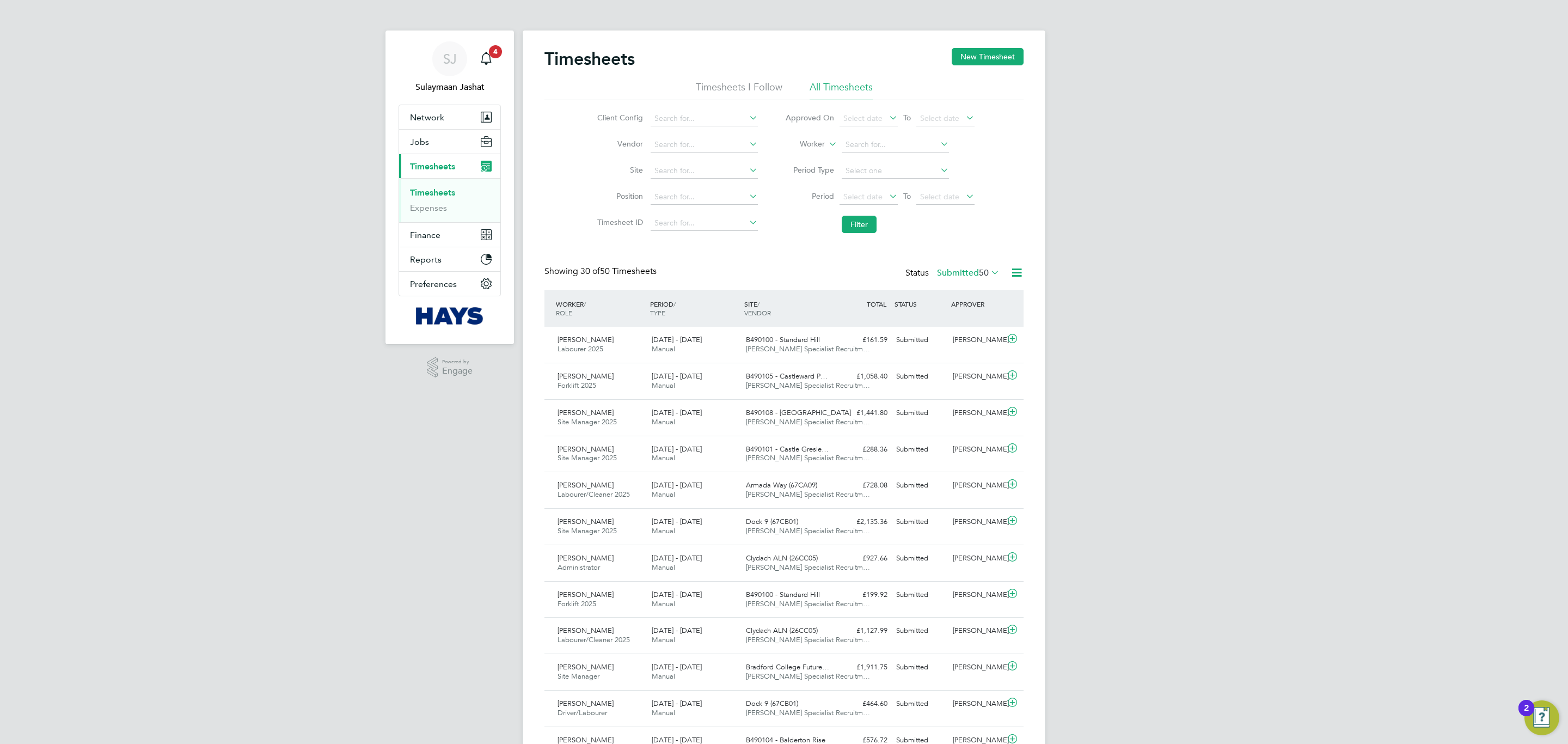
click at [872, 146] on input at bounding box center [896, 145] width 108 height 16
click at [908, 173] on b "Mcma" at bounding box center [918, 174] width 22 height 10
type input "James Mcmanus"
click at [866, 214] on li "Filter" at bounding box center [880, 224] width 217 height 29
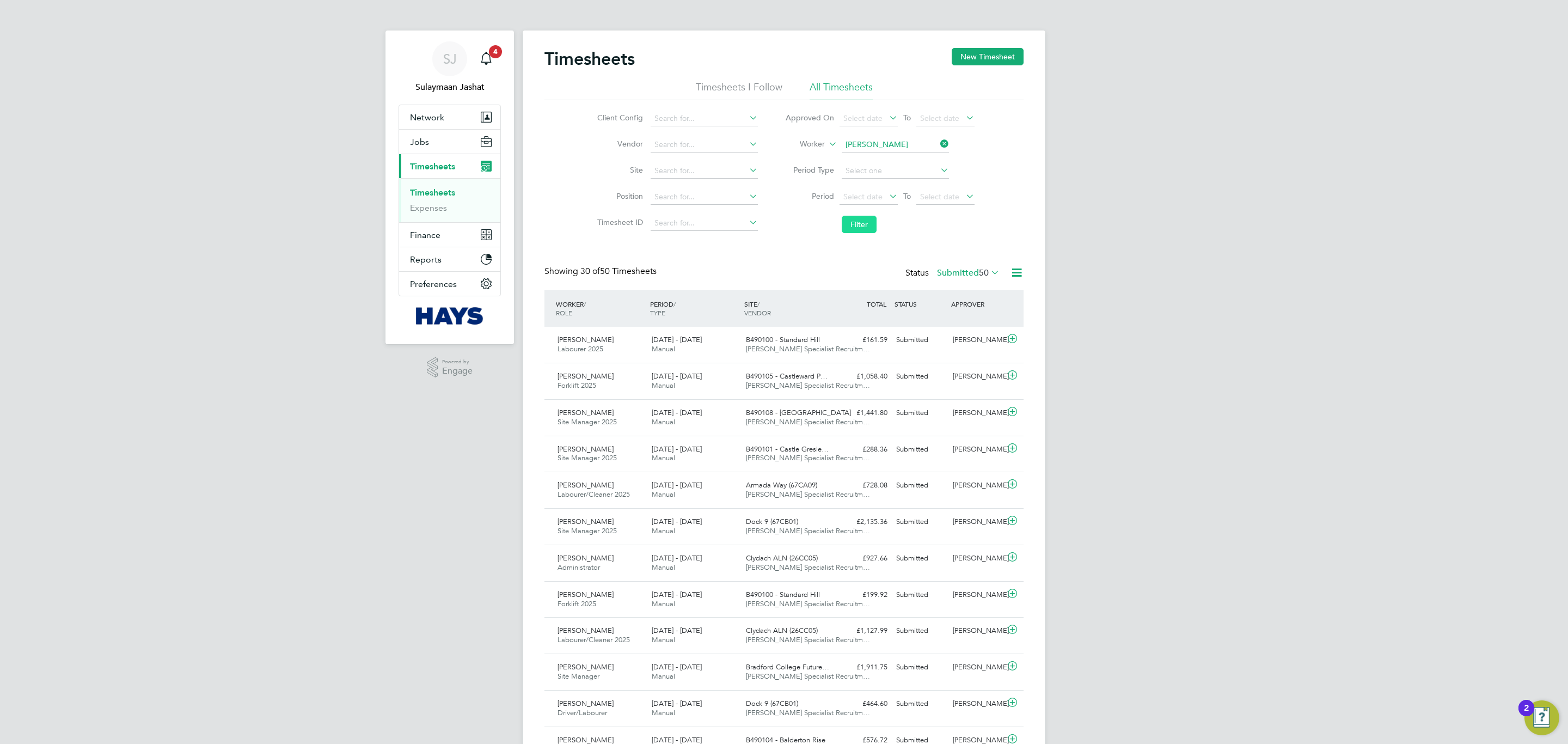
click at [861, 222] on button "Filter" at bounding box center [859, 224] width 35 height 17
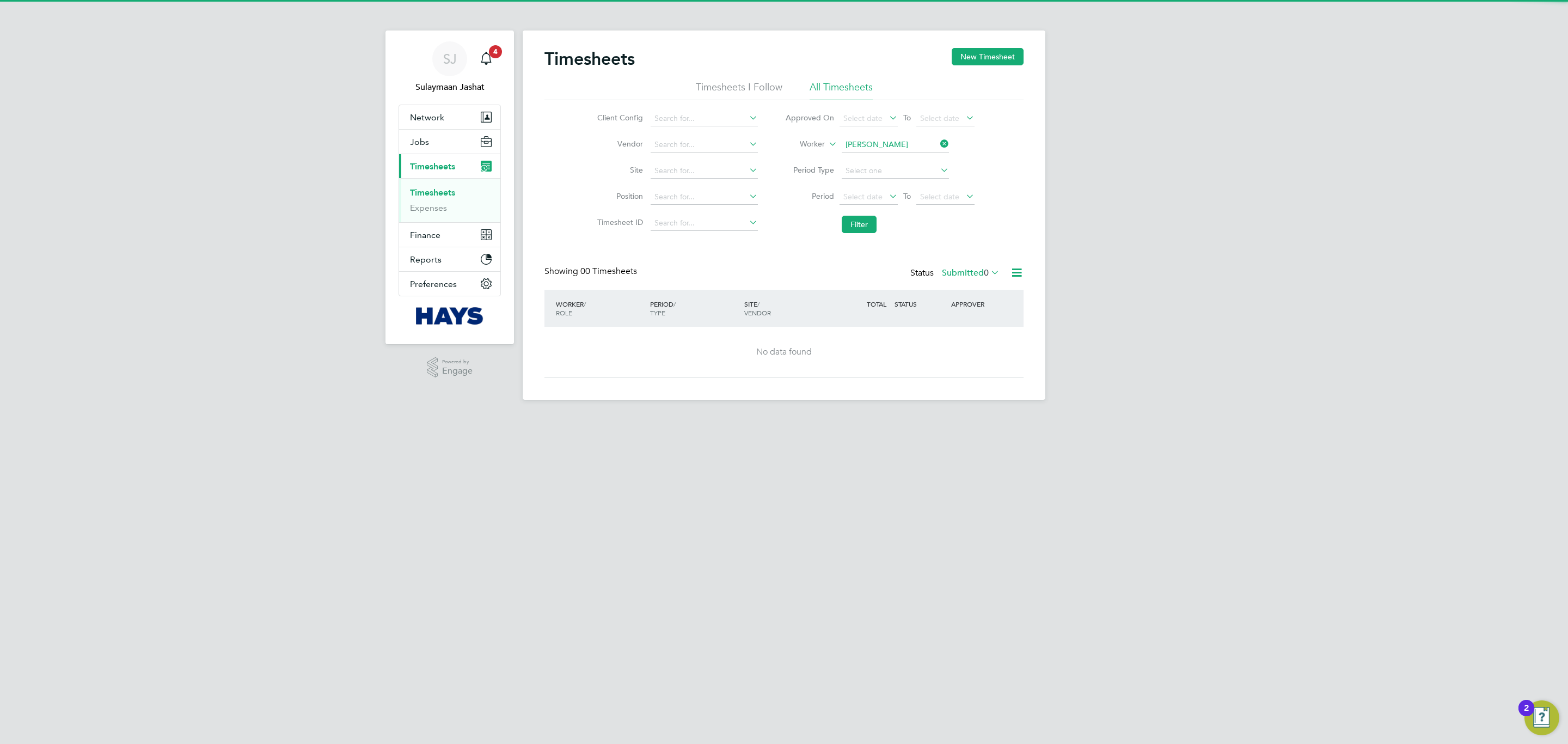
click at [957, 268] on label "Submitted 0" at bounding box center [970, 273] width 57 height 11
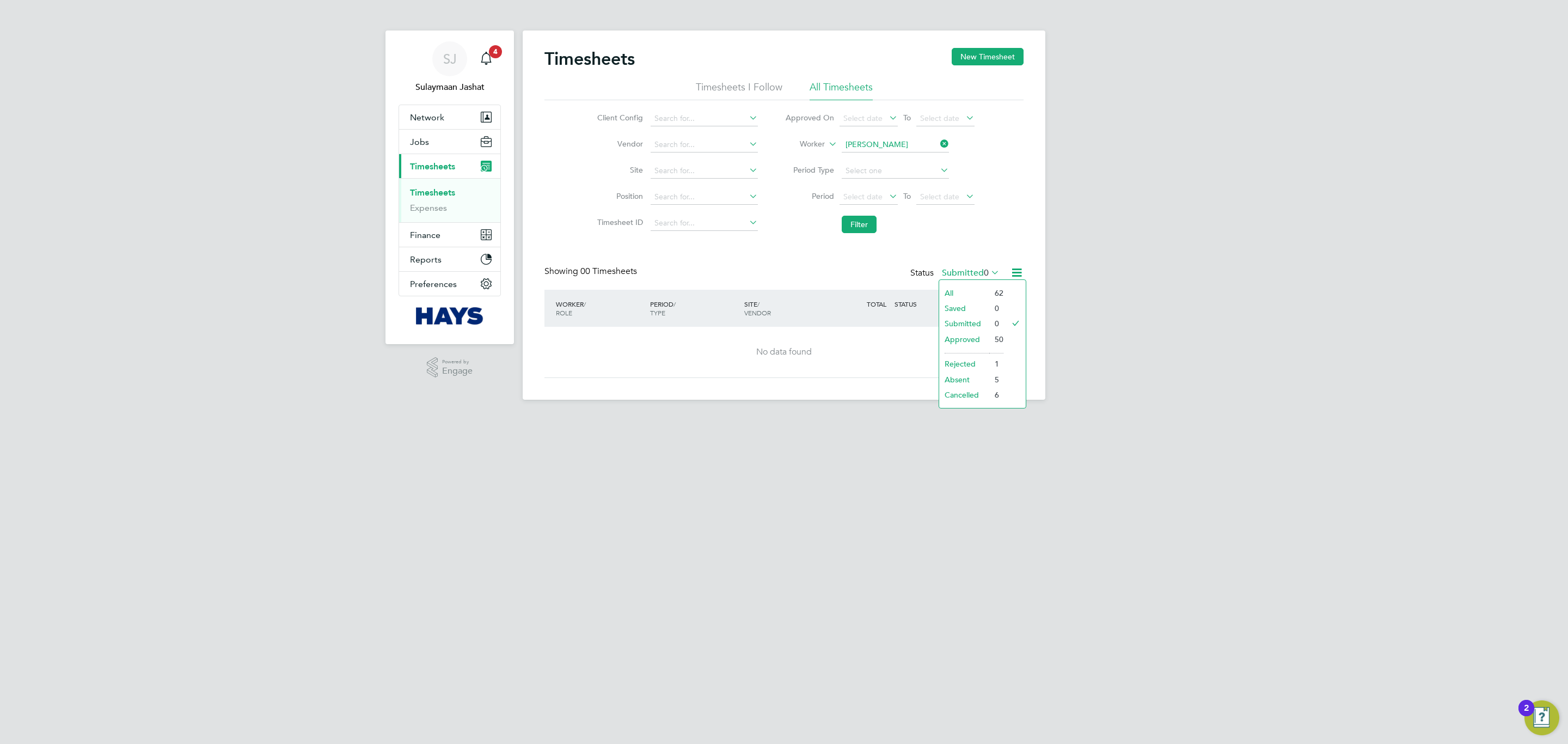
click at [959, 332] on li "Approved" at bounding box center [964, 339] width 50 height 16
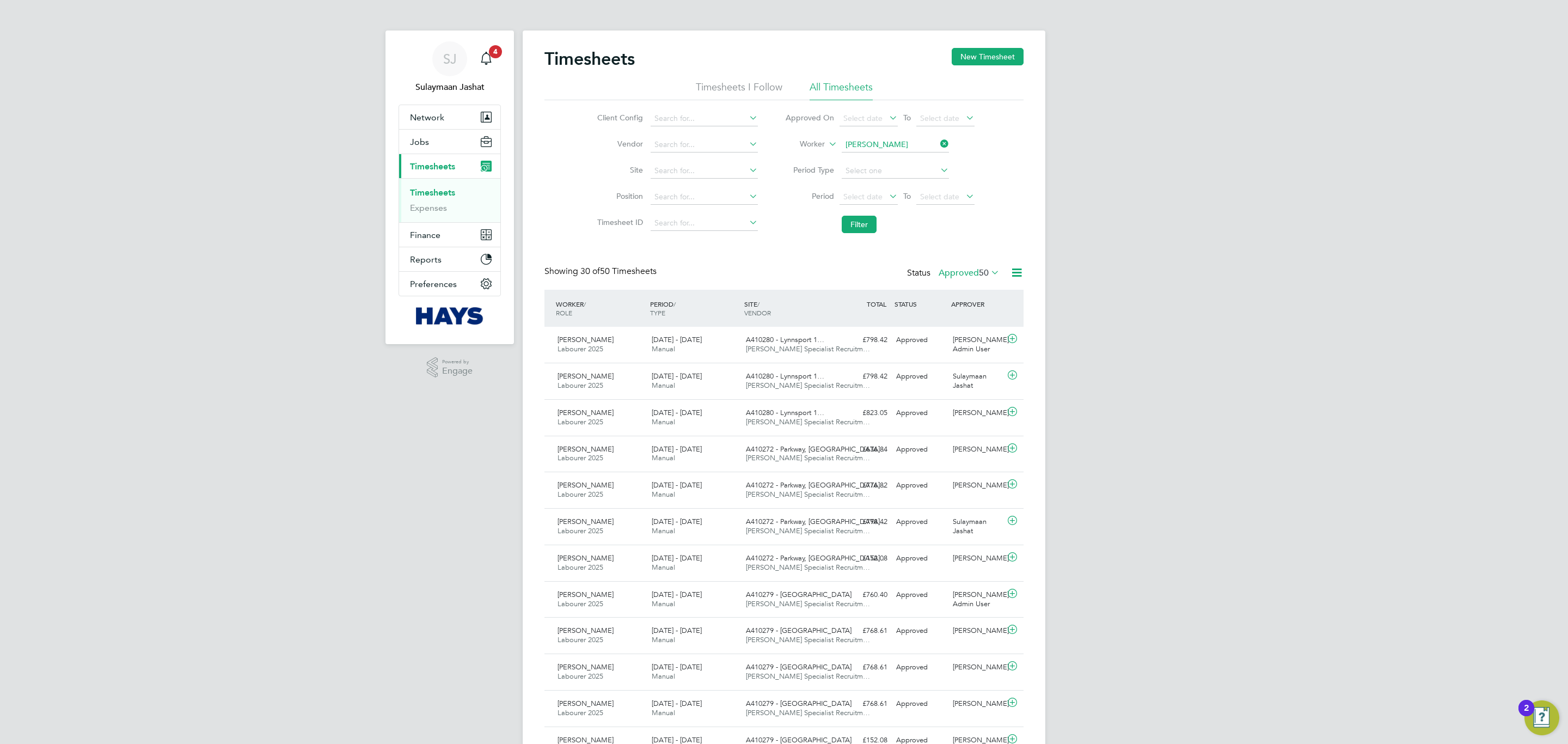
click at [887, 201] on icon at bounding box center [887, 196] width 0 height 16
click at [920, 270] on span "5" at bounding box center [919, 278] width 21 height 21
click at [848, 227] on button "Filter" at bounding box center [859, 224] width 35 height 17
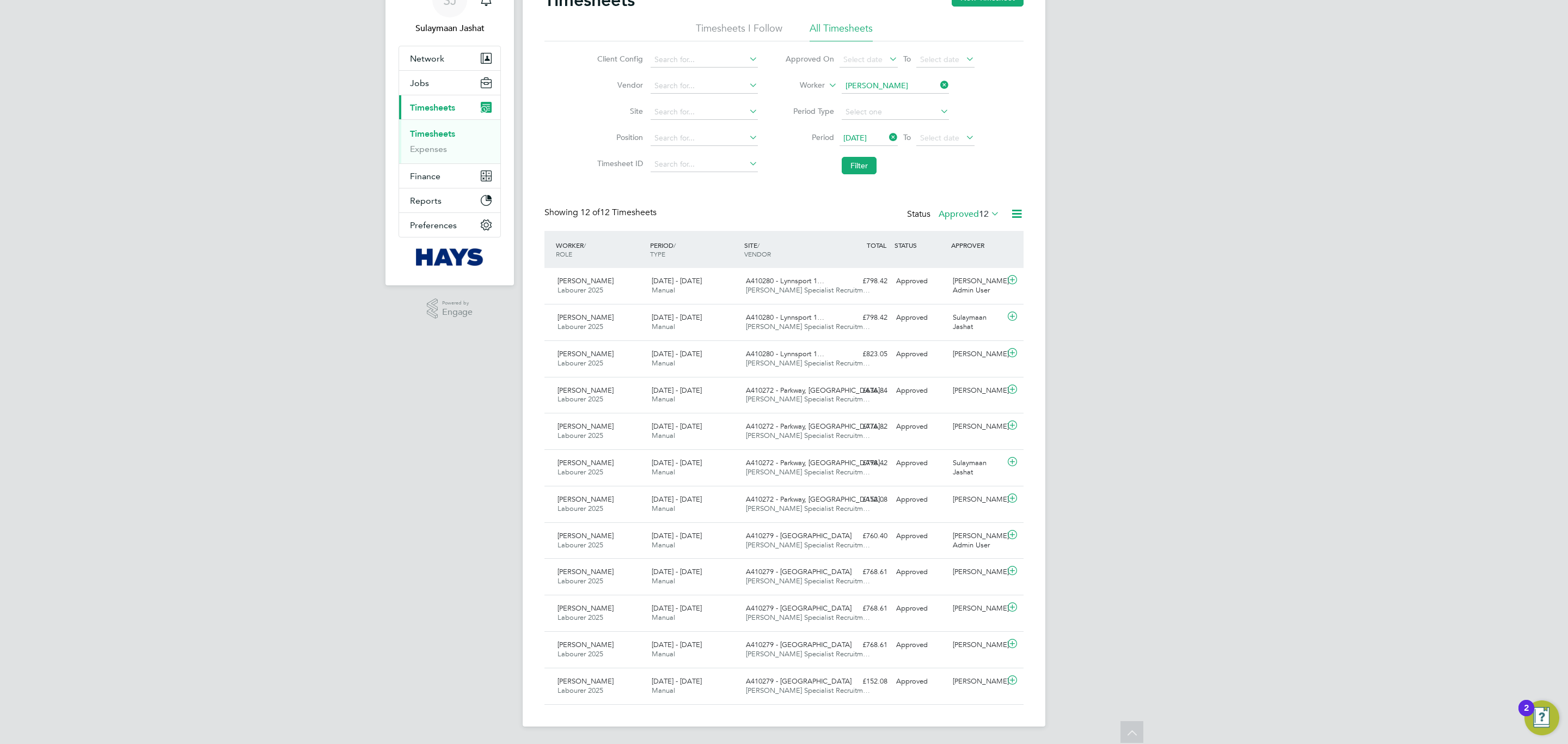
click at [892, 141] on span "05 Jun 2025" at bounding box center [868, 138] width 58 height 15
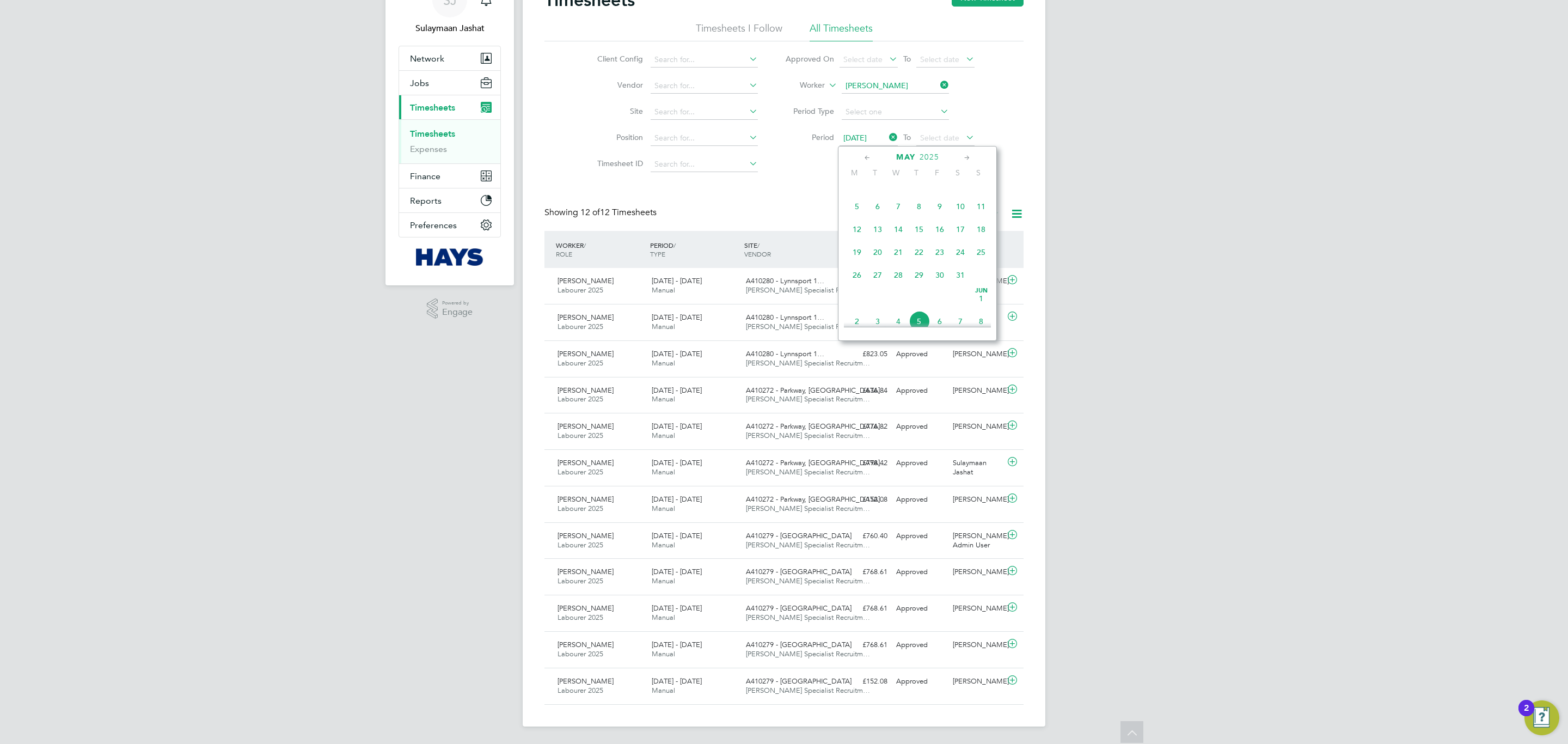
click at [915, 208] on span "8" at bounding box center [919, 207] width 21 height 21
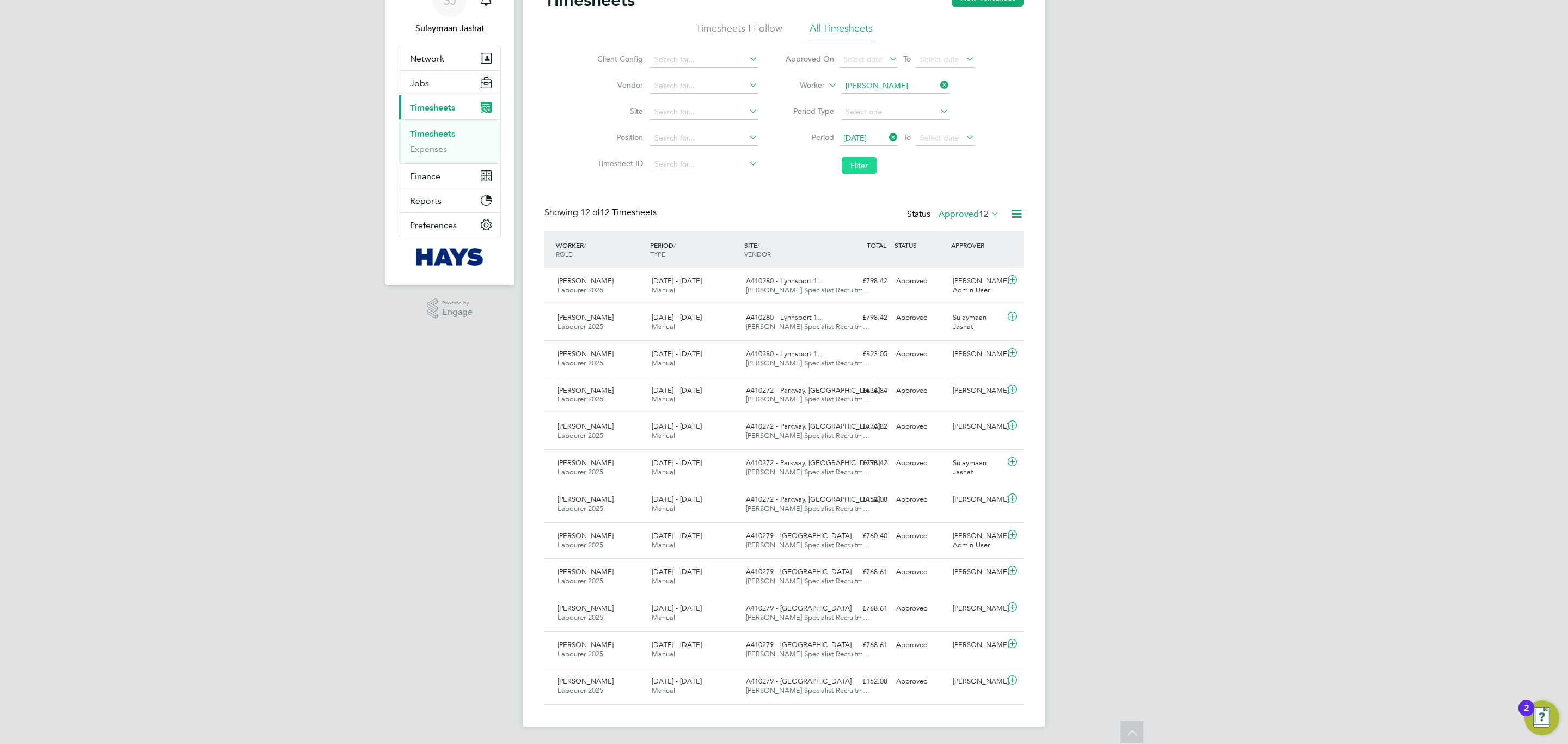
click at [865, 157] on button "Filter" at bounding box center [859, 166] width 35 height 17
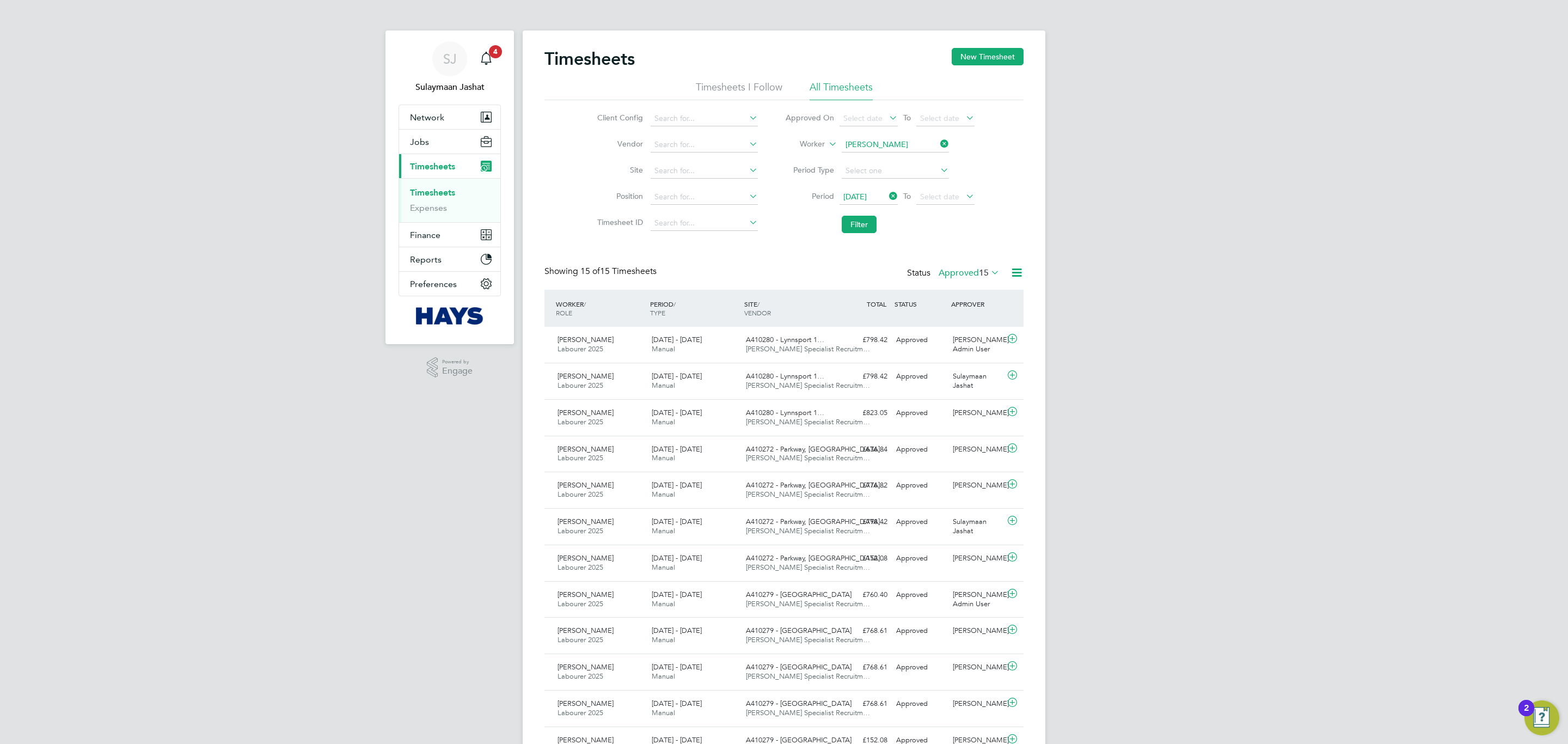
click at [863, 140] on input "James Mcmanus" at bounding box center [896, 145] width 108 height 16
click at [853, 141] on input "r" at bounding box center [896, 145] width 108 height 16
type input "Elton Kangootui"
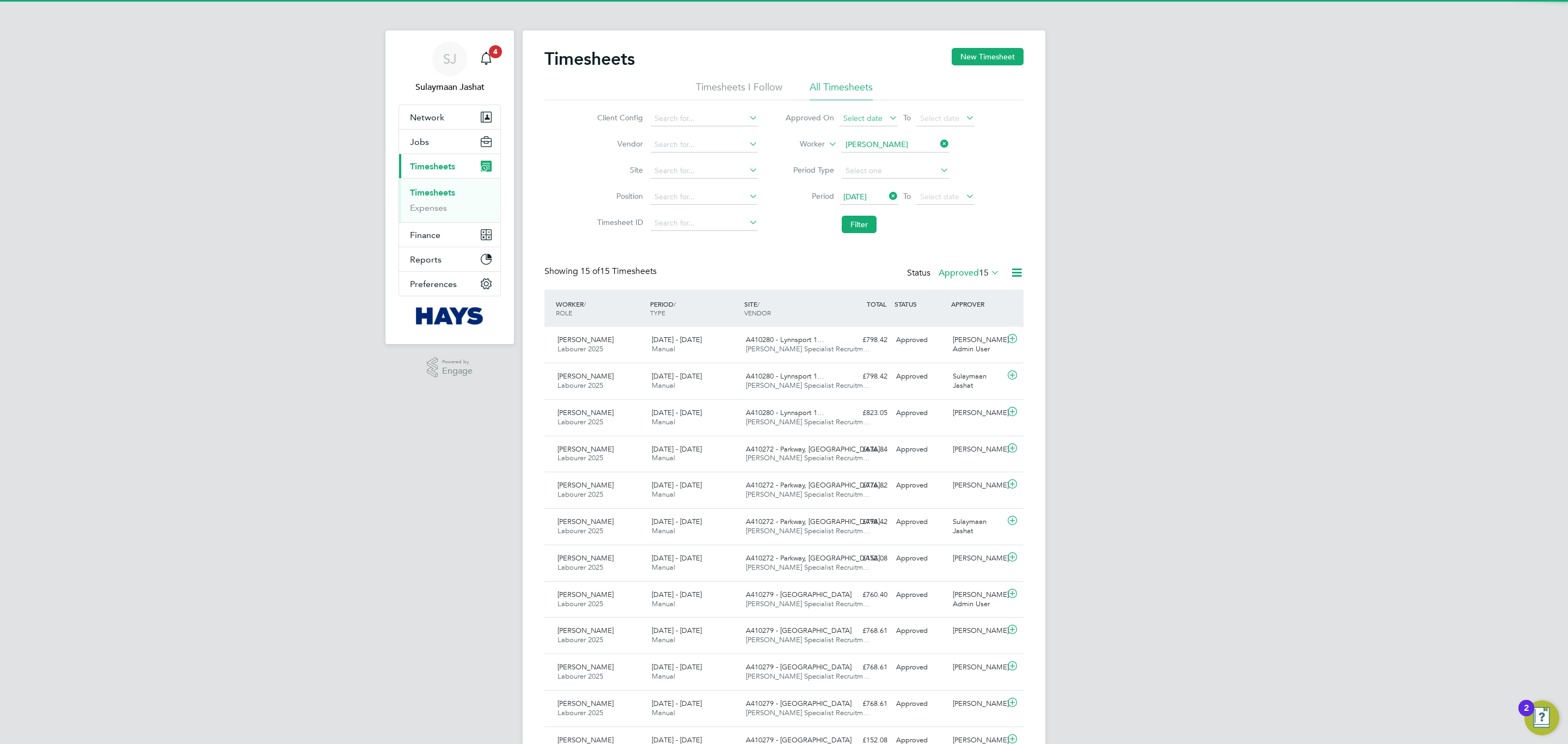
click at [867, 113] on span "Select date" at bounding box center [863, 117] width 39 height 10
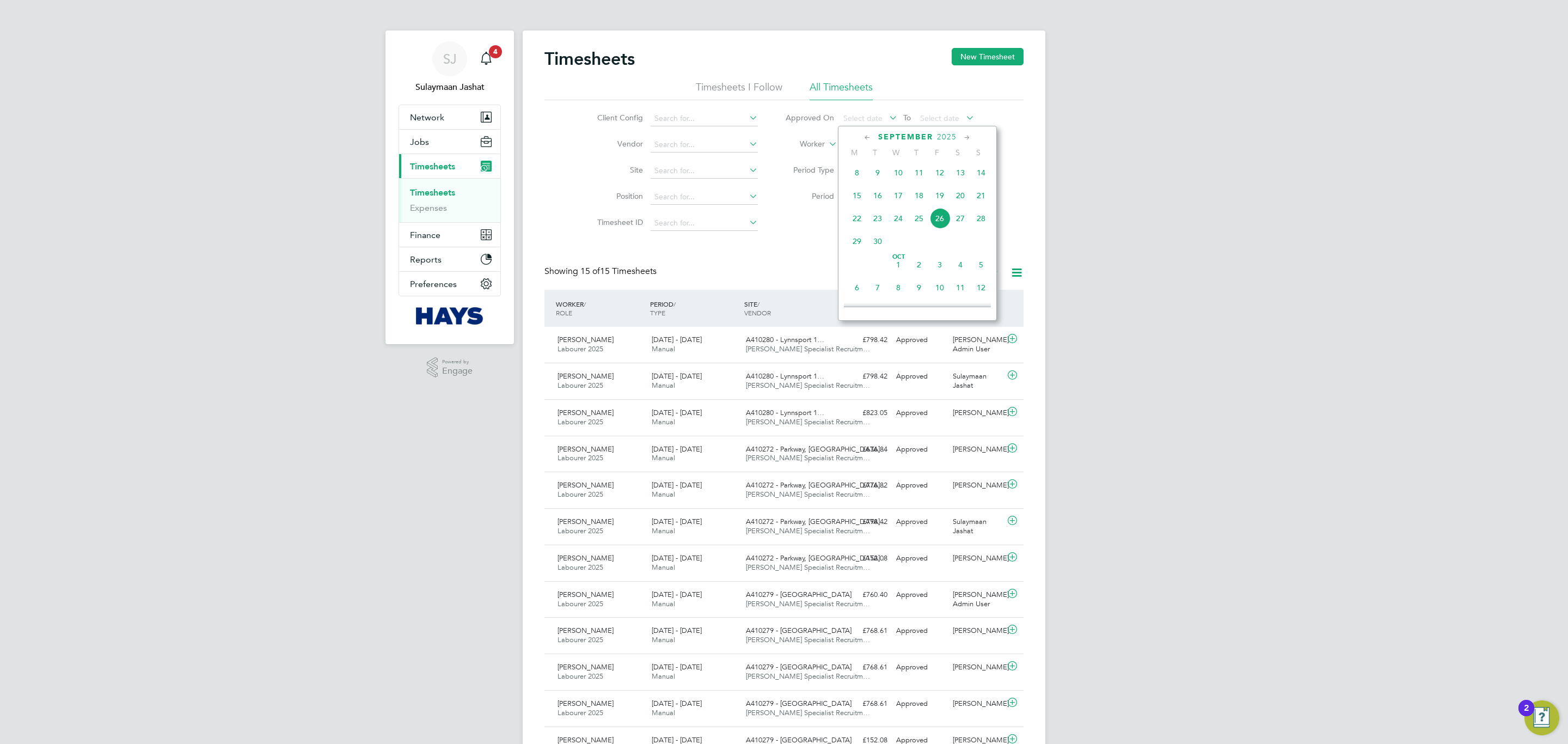
click at [777, 151] on li "Worker Elton Kangootui" at bounding box center [880, 145] width 217 height 26
click at [893, 144] on input at bounding box center [896, 145] width 108 height 16
click at [878, 160] on li "Ravin Bains" at bounding box center [895, 160] width 108 height 15
type input "[PERSON_NAME]"
click at [855, 221] on button "Filter" at bounding box center [859, 224] width 35 height 17
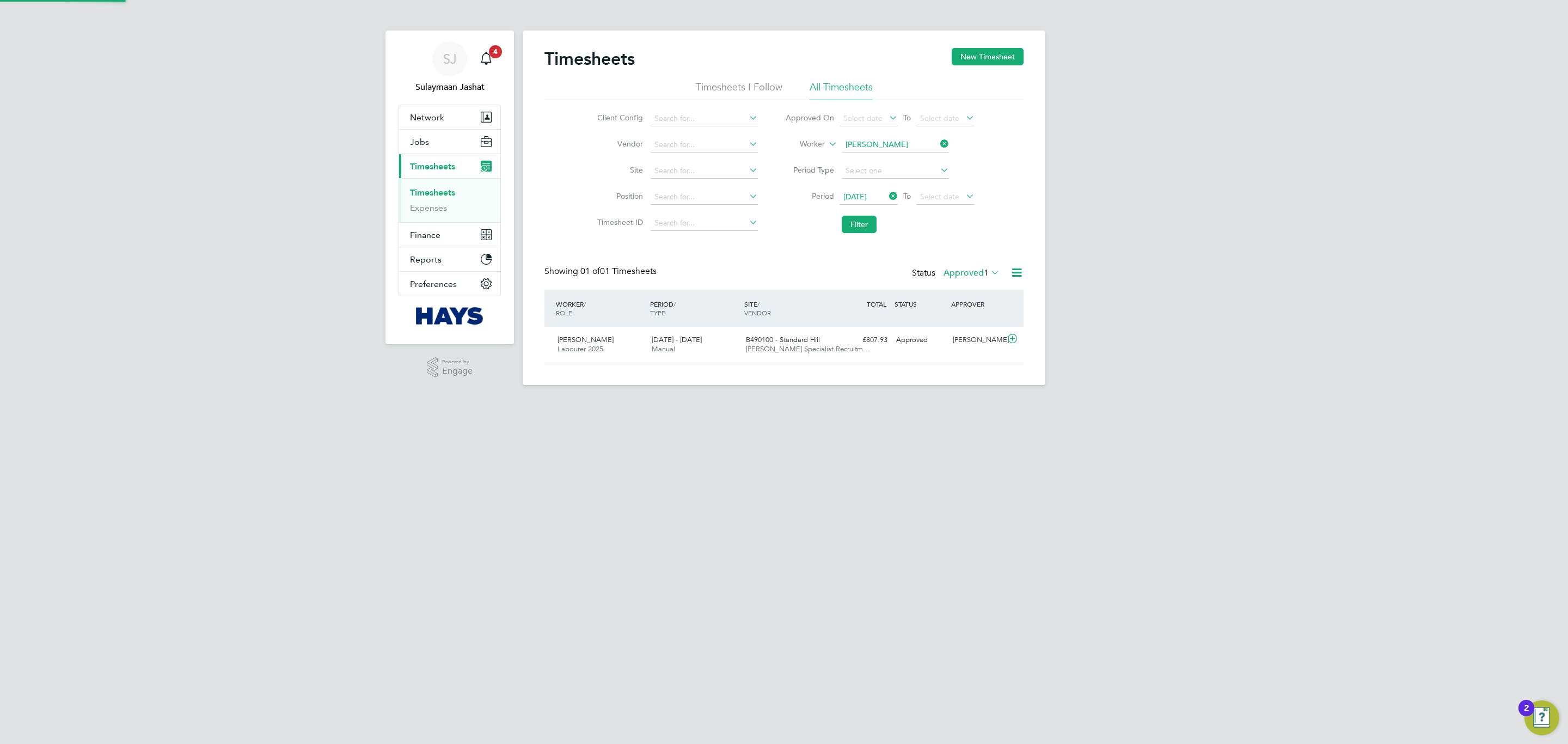
scroll to position [28, 95]
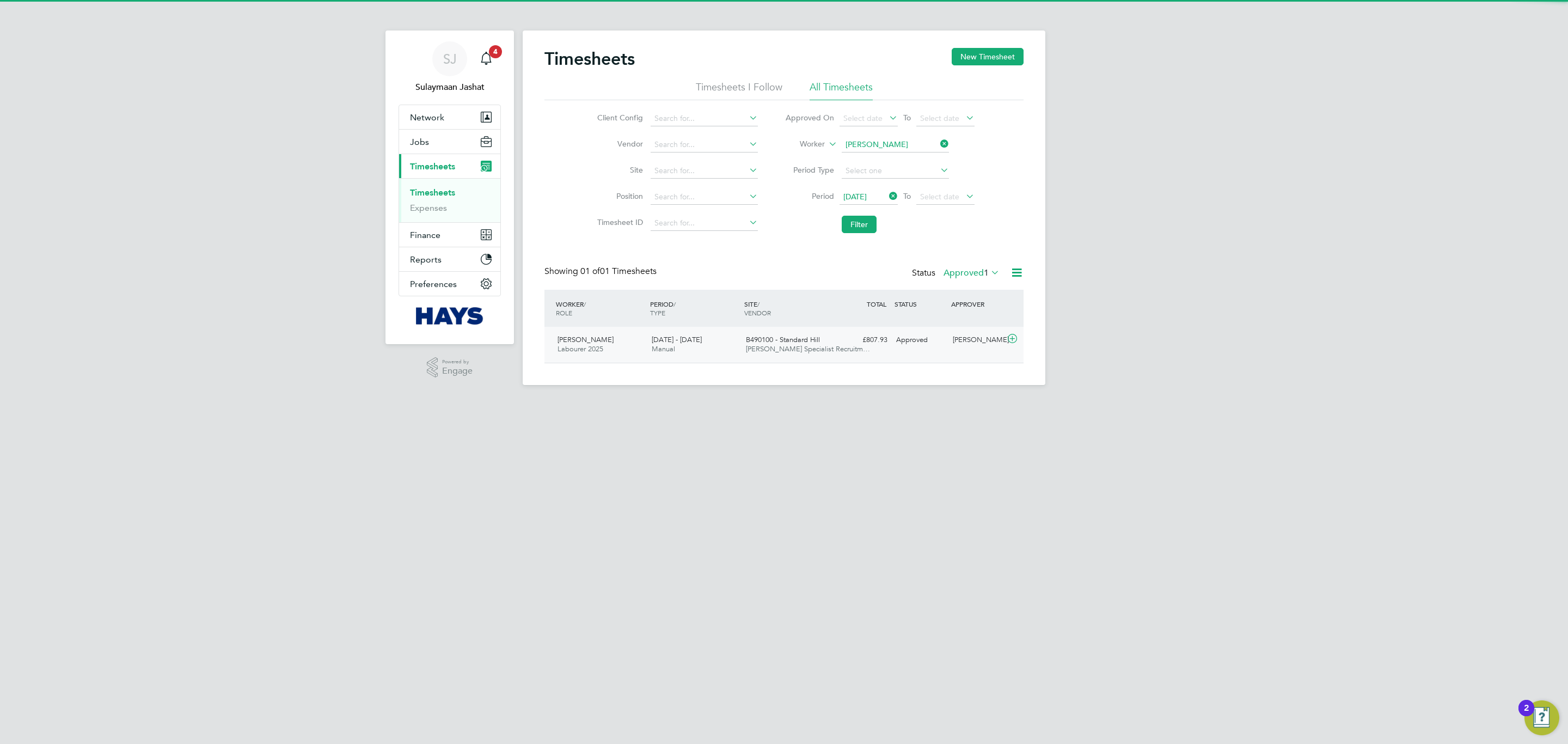
click at [833, 339] on div "B490100 - Standard Hill Hays Specialist Recruitm…" at bounding box center [788, 344] width 95 height 27
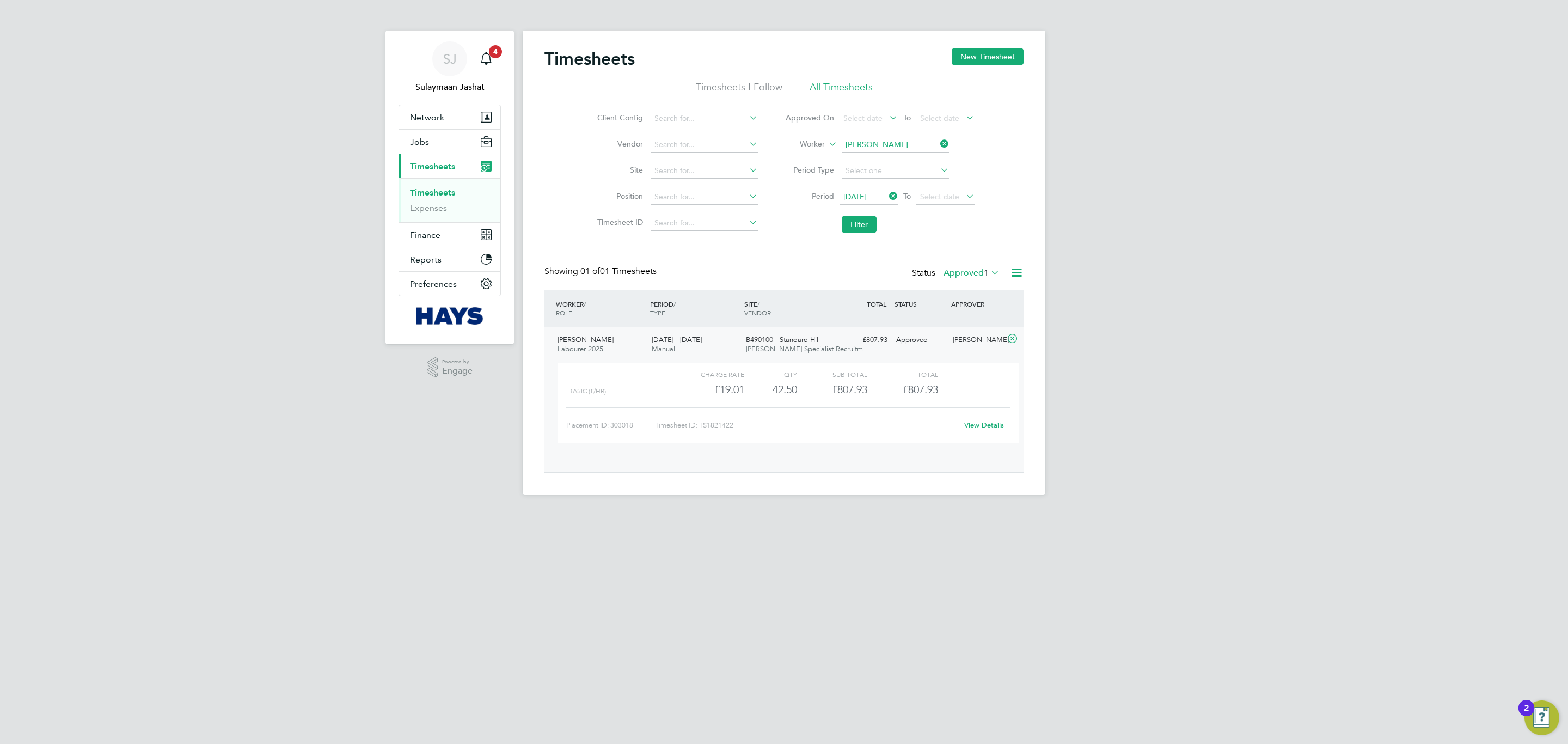
scroll to position [18, 106]
click at [977, 264] on div "Timesheets New Timesheet Timesheets I Follow All Timesheets Client Config Vendo…" at bounding box center [784, 255] width 479 height 416
click at [977, 270] on label "Approved 1" at bounding box center [971, 273] width 56 height 11
click at [974, 322] on li "Submitted" at bounding box center [969, 324] width 50 height 16
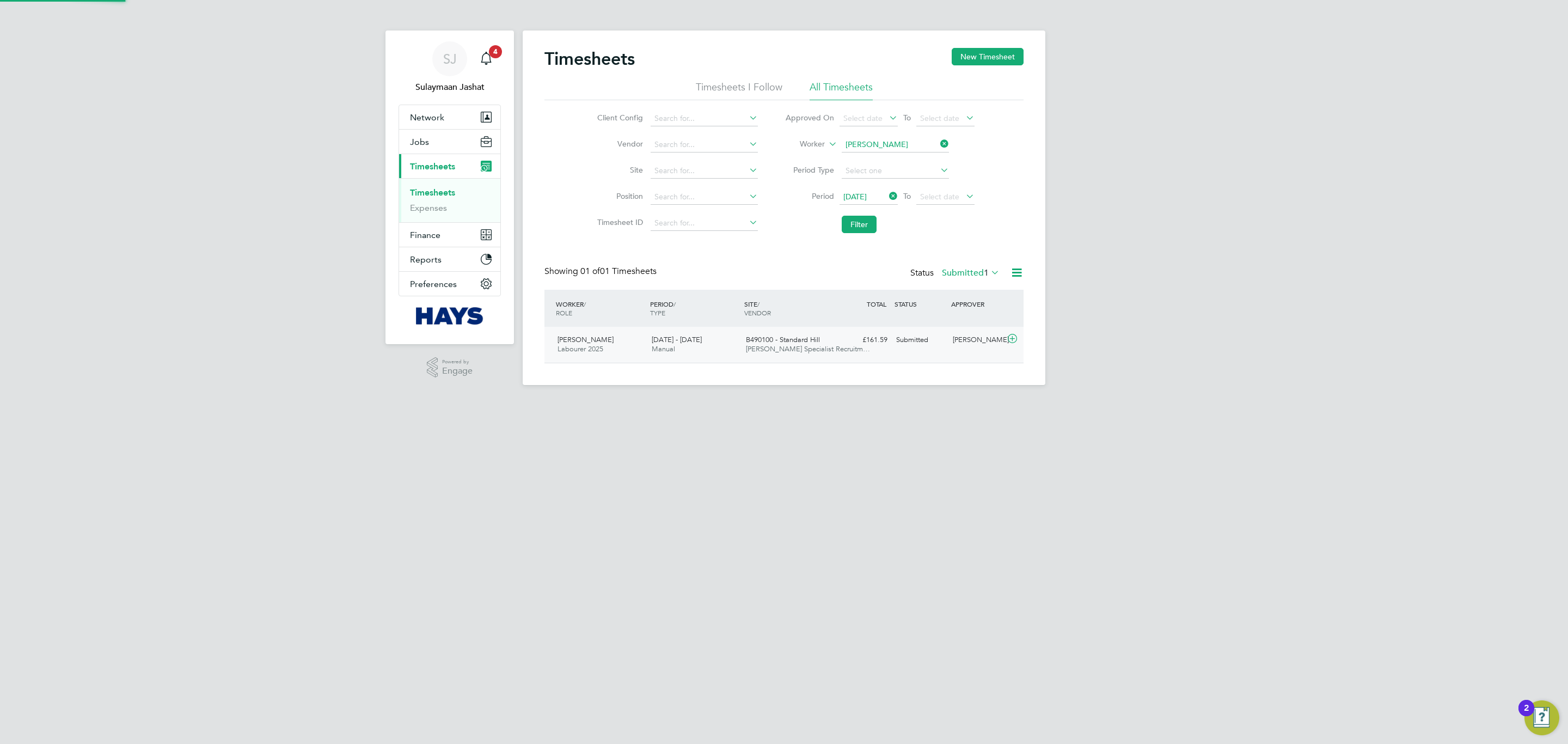
scroll to position [28, 95]
click at [983, 349] on div "[PERSON_NAME]" at bounding box center [976, 339] width 56 height 18
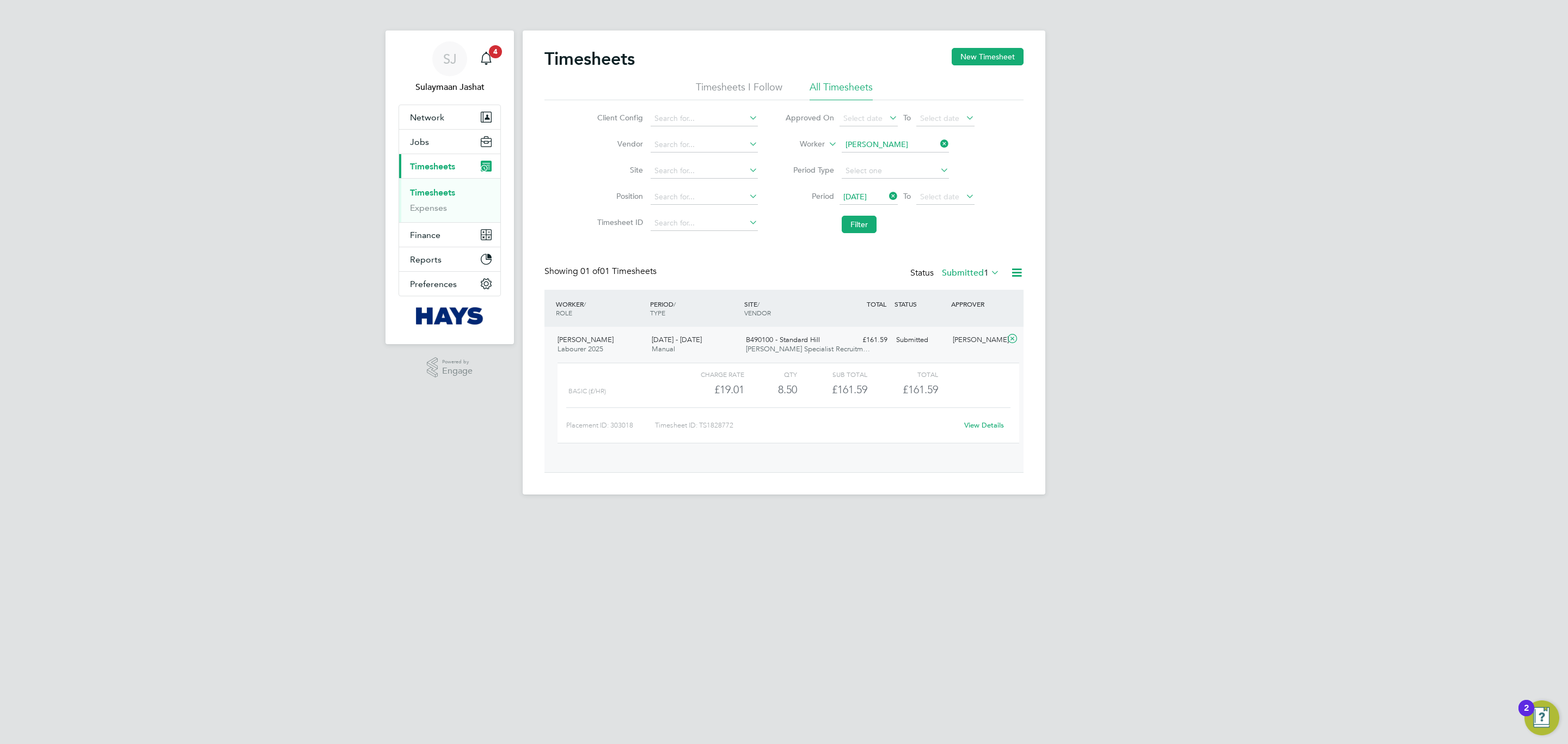
scroll to position [18, 106]
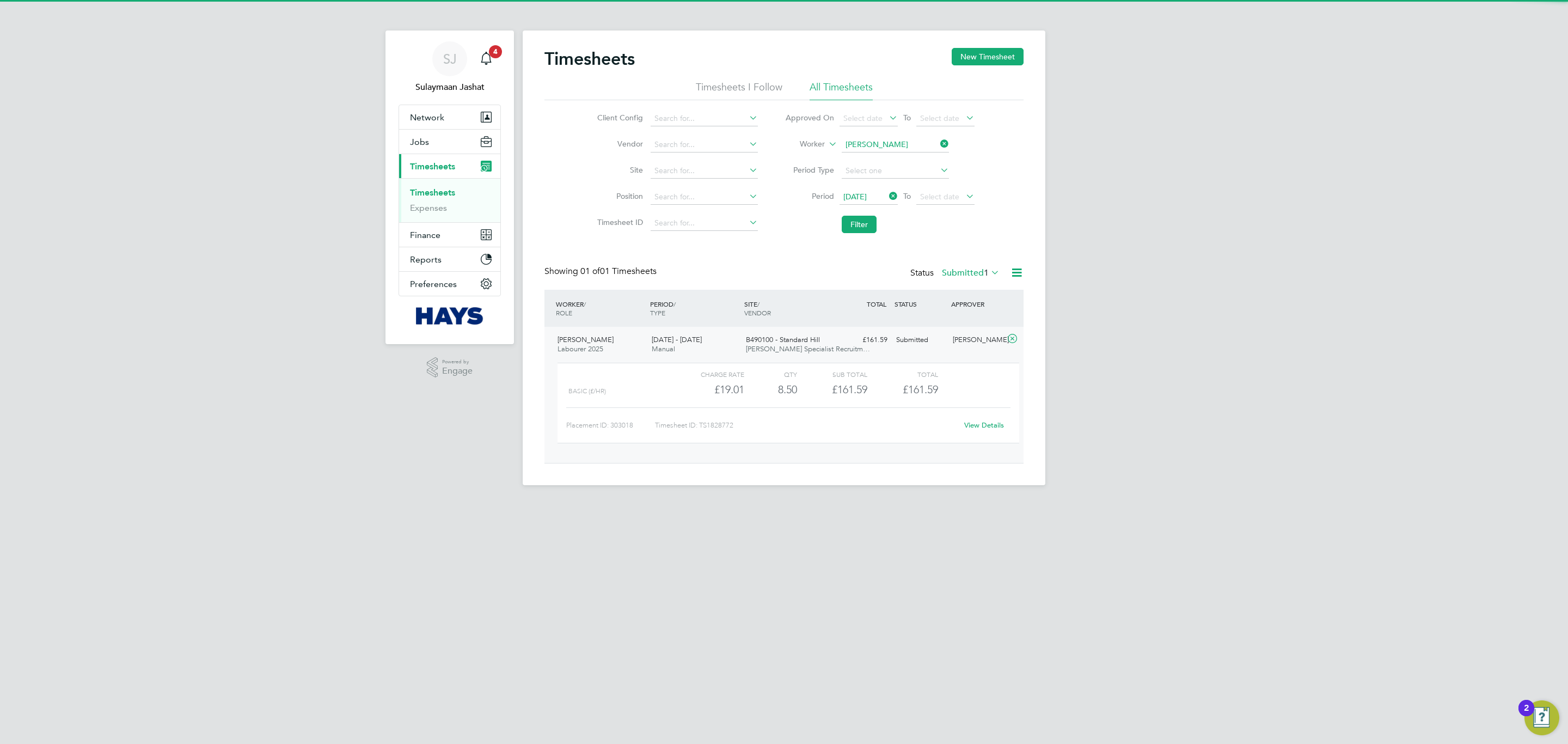
drag, startPoint x: 975, startPoint y: 414, endPoint x: 975, endPoint y: 423, distance: 9.0
click at [975, 417] on div "Placement ID: 303018 Timesheet ID: TS1828772 View Details" at bounding box center [788, 420] width 444 height 27
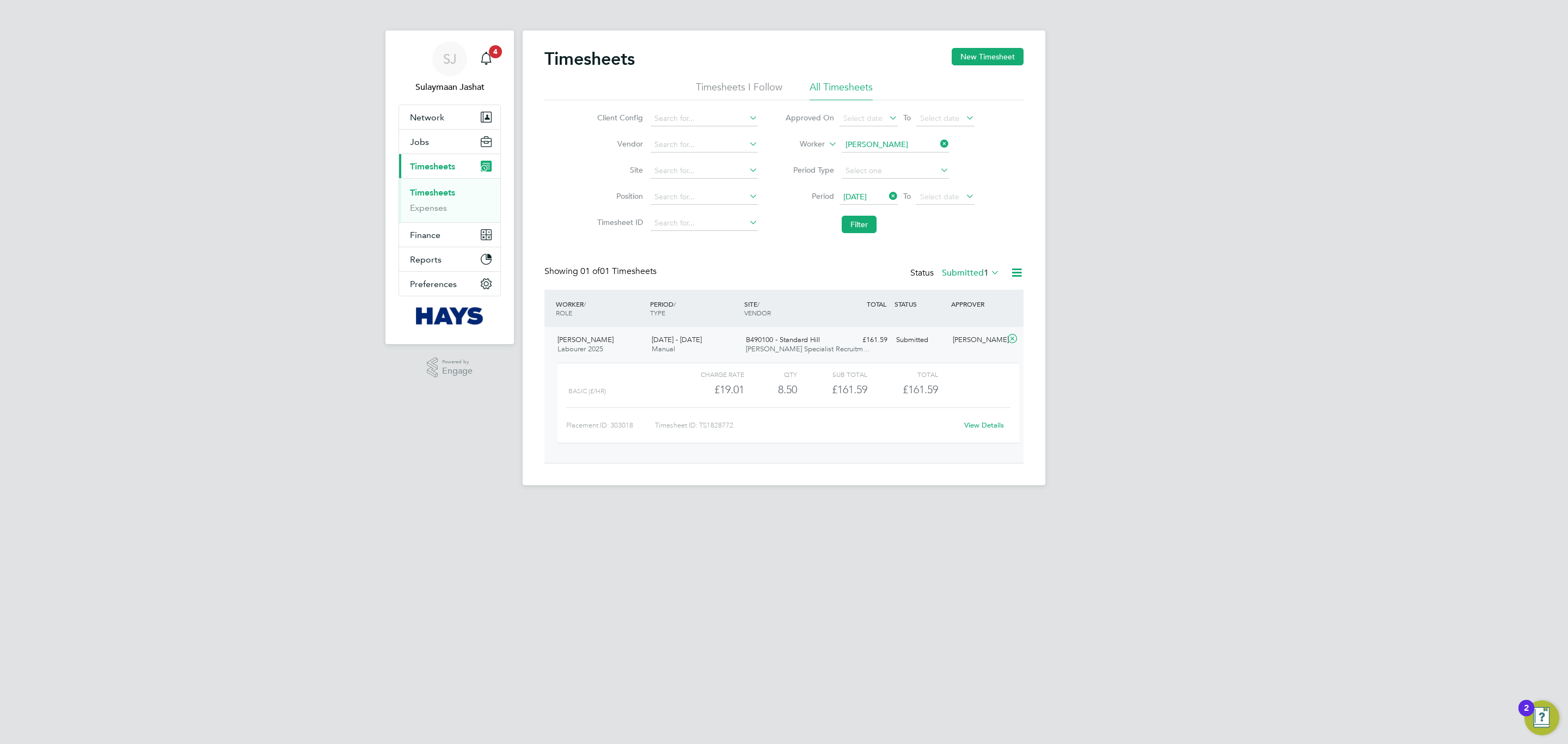
click at [975, 430] on link "View Details" at bounding box center [984, 425] width 40 height 10
click at [872, 148] on input at bounding box center [896, 145] width 108 height 16
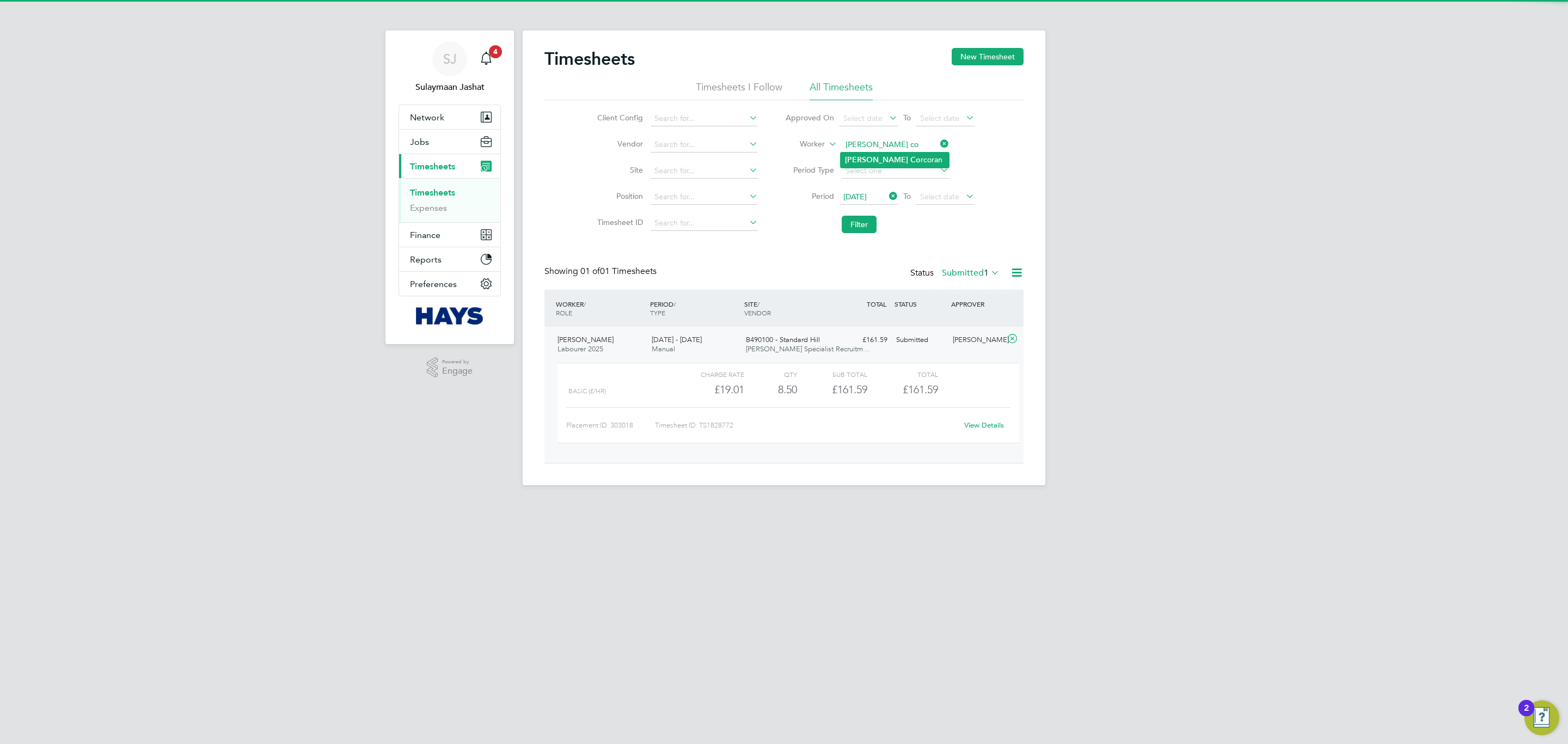
click at [877, 155] on li "Jason Co rcoran" at bounding box center [895, 160] width 108 height 15
type input "[PERSON_NAME]"
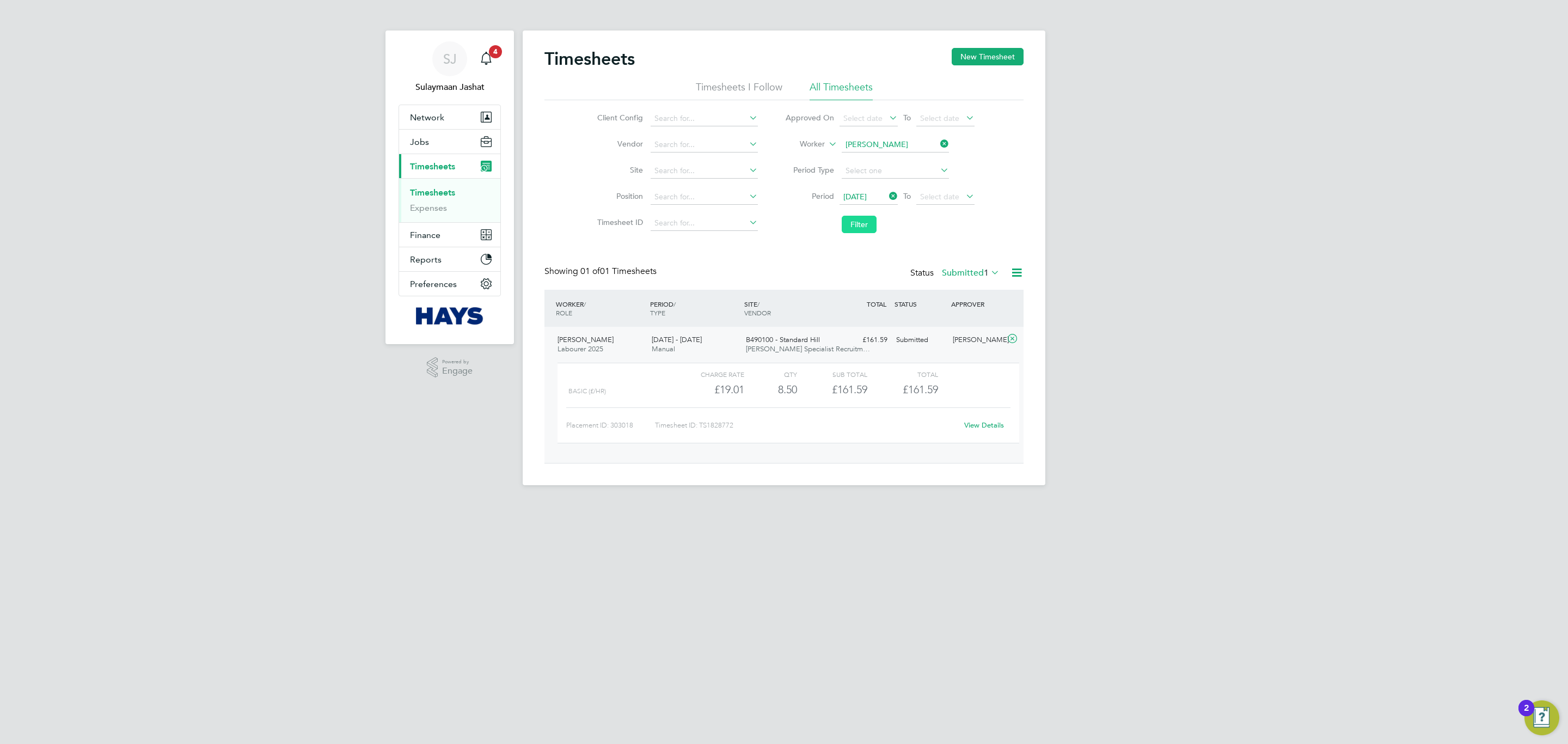
click at [848, 226] on button "Filter" at bounding box center [859, 224] width 35 height 17
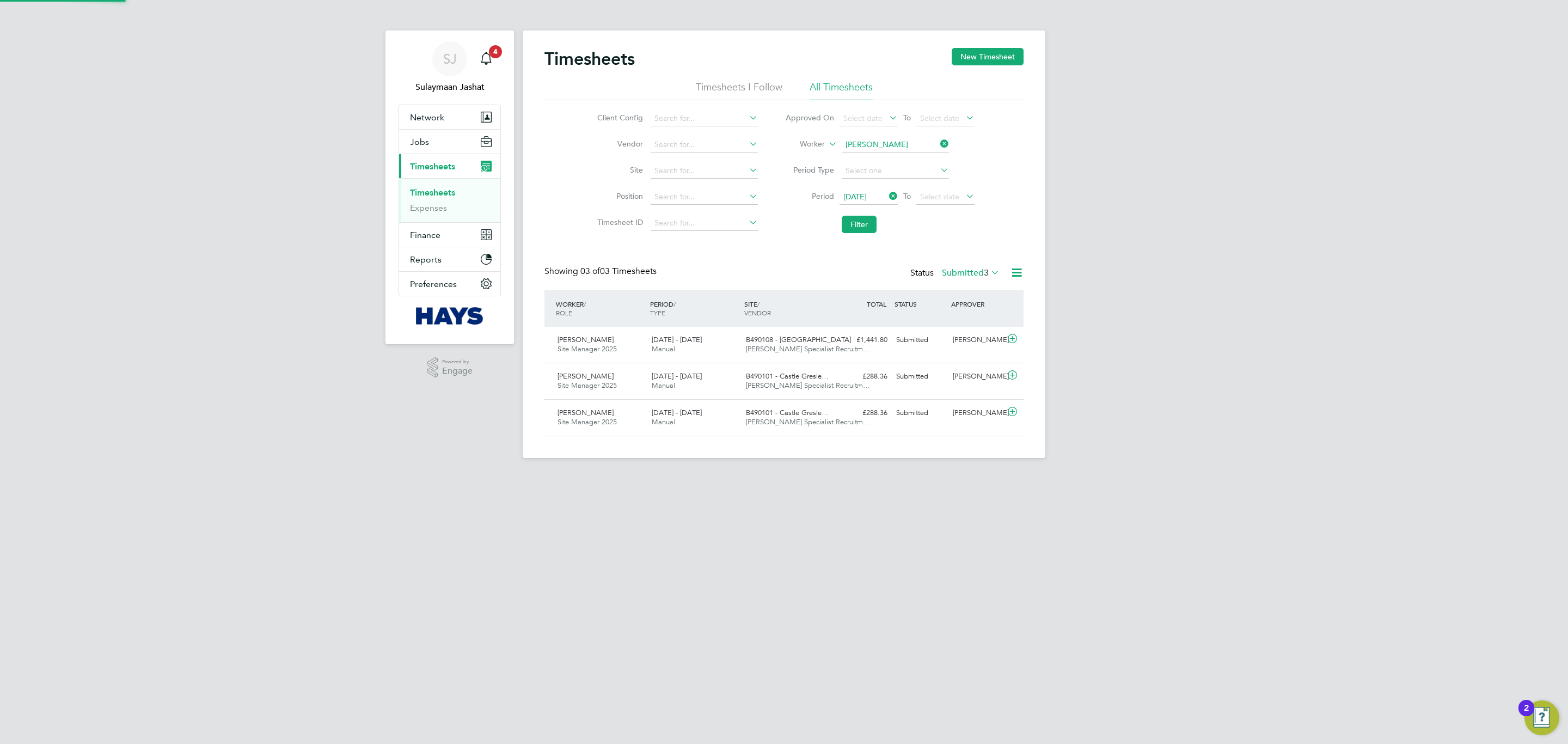
scroll to position [28, 95]
click at [810, 418] on span "B490101 - Castle Gresle…" at bounding box center [786, 412] width 82 height 10
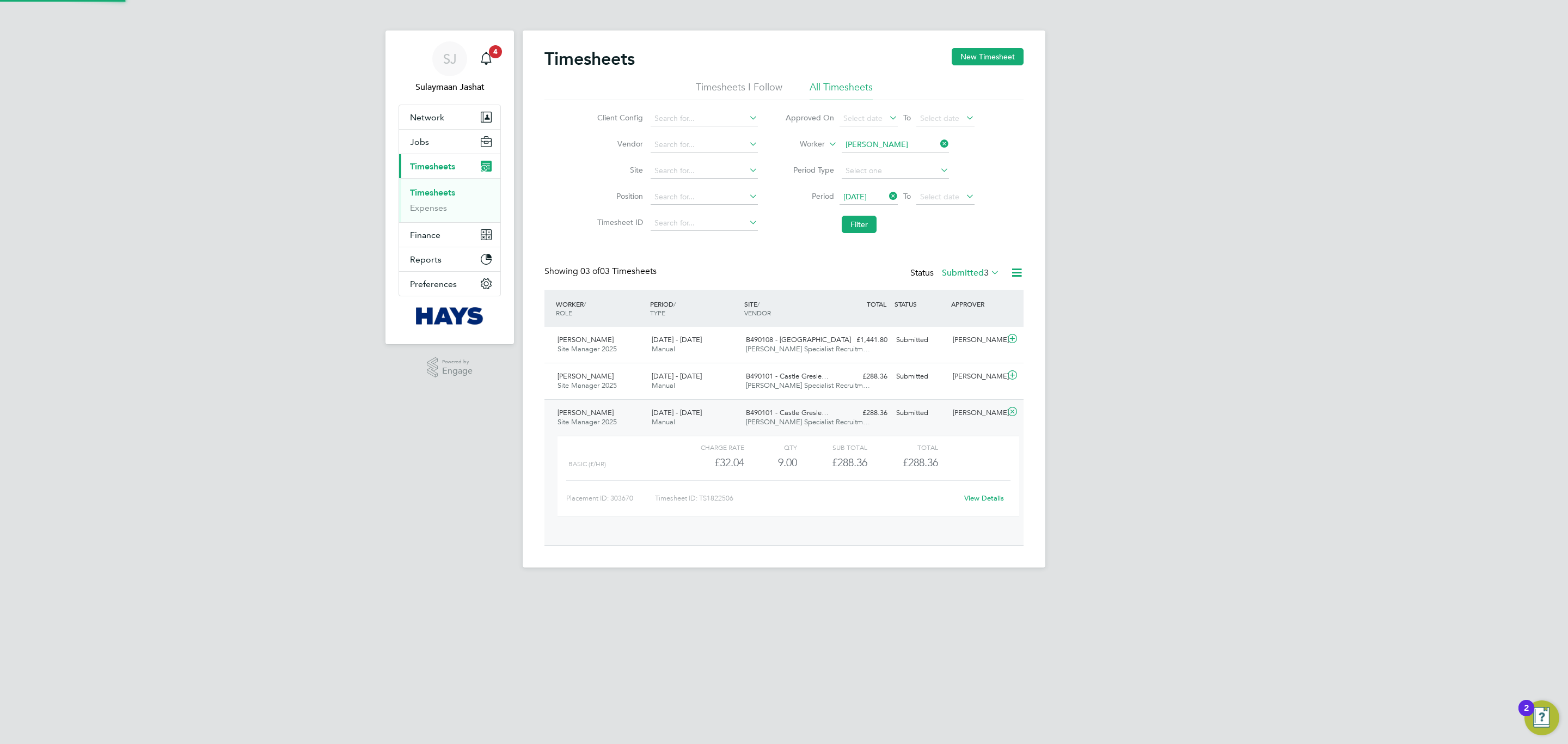
scroll to position [18, 106]
click at [984, 499] on link "View Details" at bounding box center [984, 497] width 40 height 10
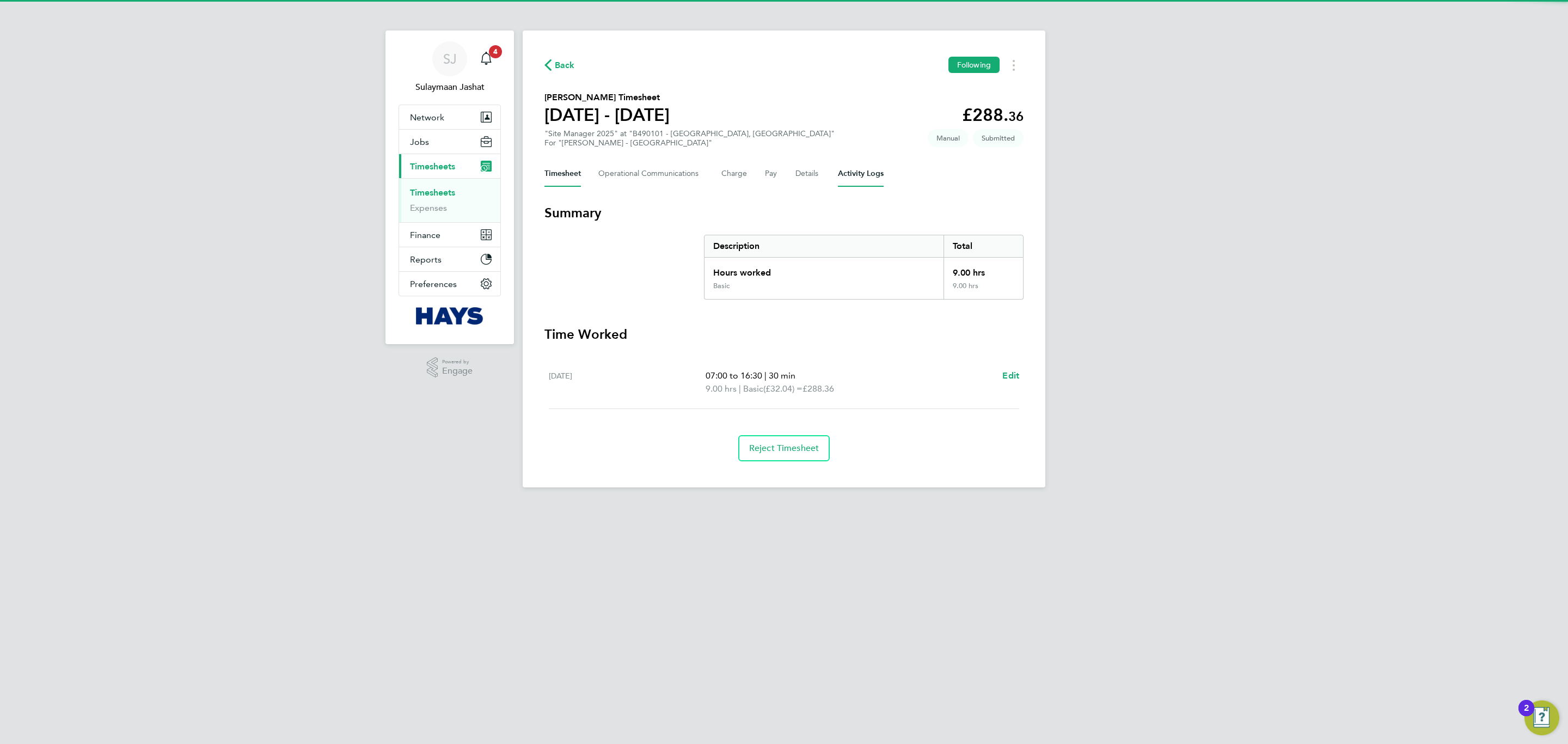
drag, startPoint x: 833, startPoint y: 170, endPoint x: 841, endPoint y: 172, distance: 8.2
click at [835, 168] on div "Timesheet Operational Communications Charge Pay Details Activity Logs" at bounding box center [784, 174] width 479 height 26
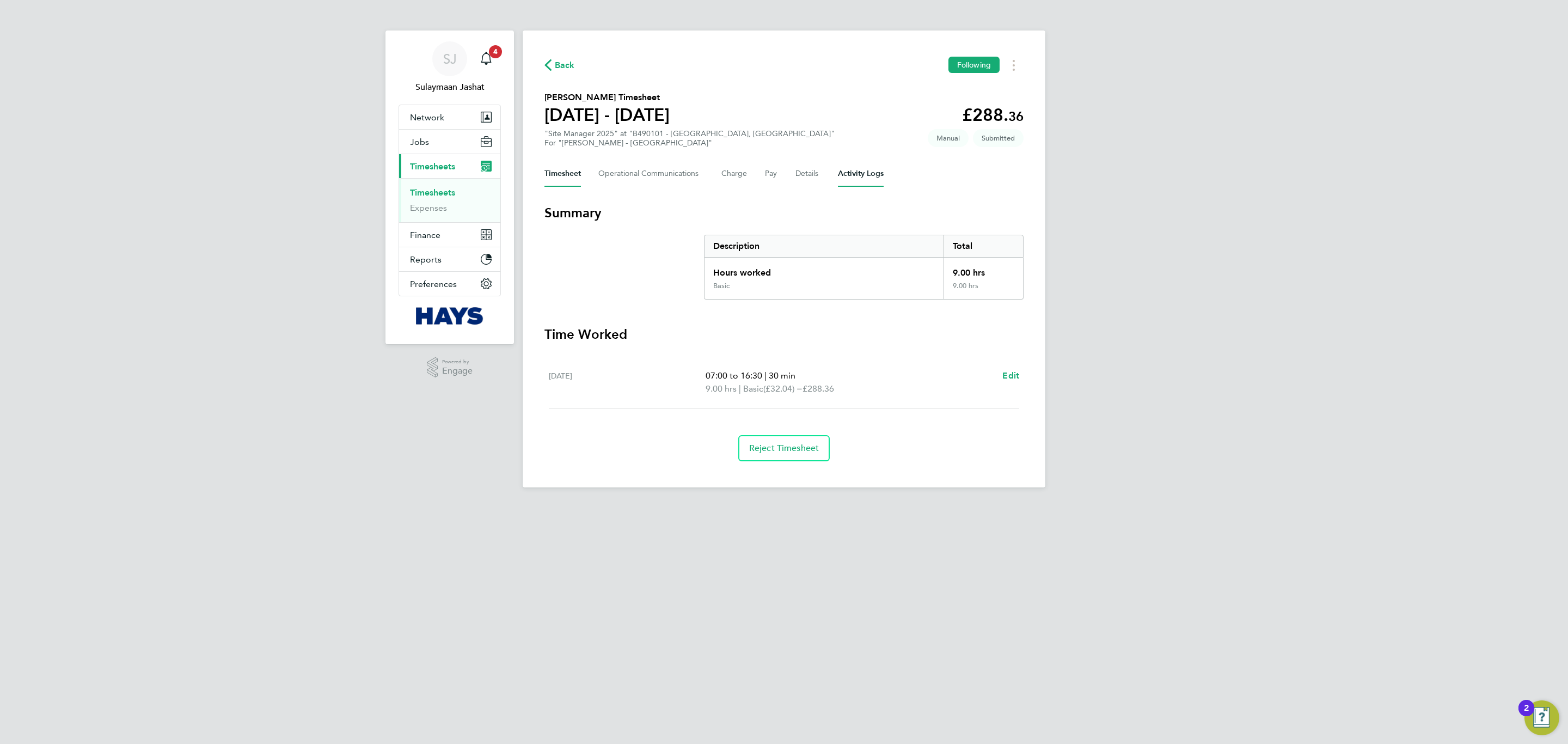
click at [846, 175] on Logs-tab "Activity Logs" at bounding box center [860, 174] width 46 height 26
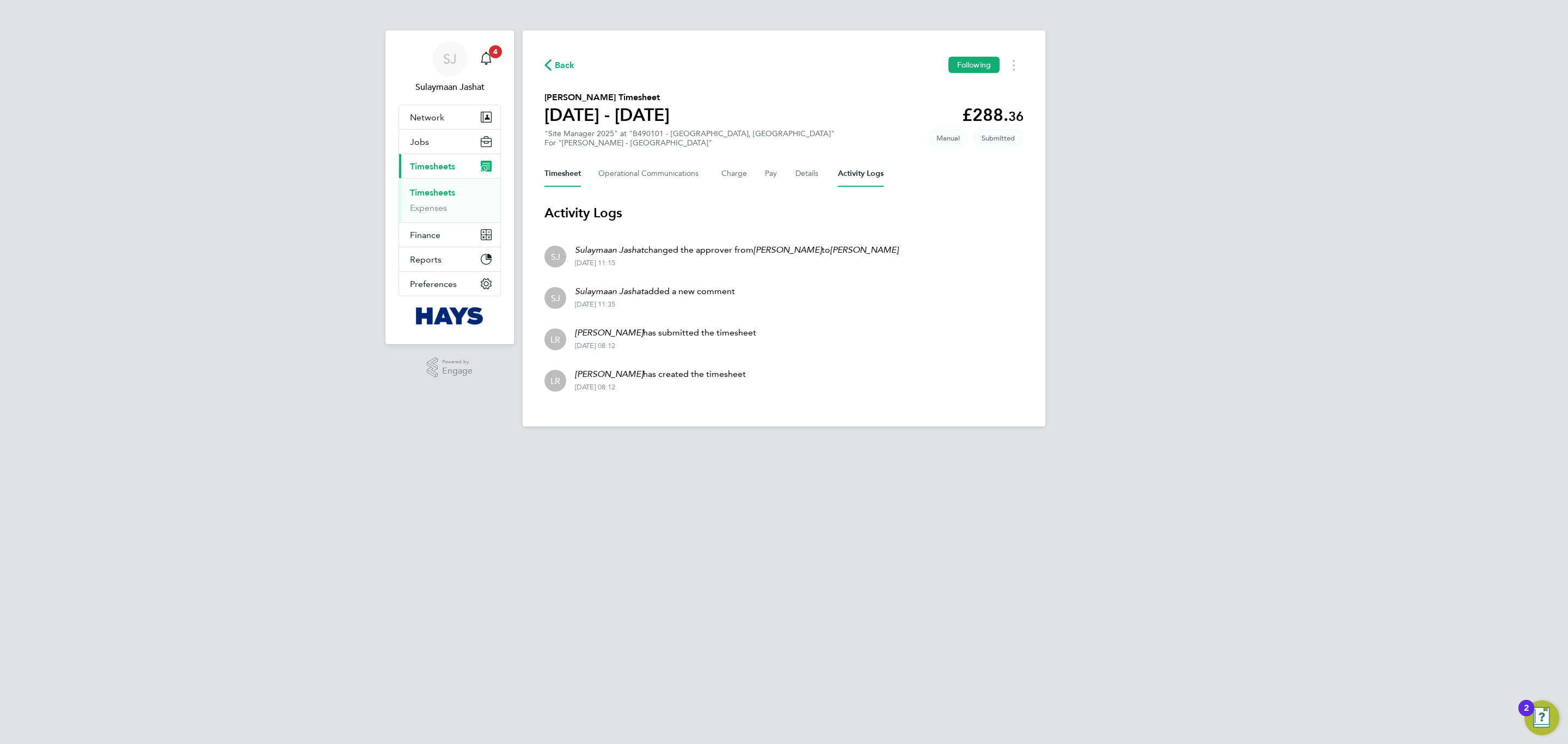
click at [559, 172] on button "Timesheet" at bounding box center [562, 174] width 36 height 26
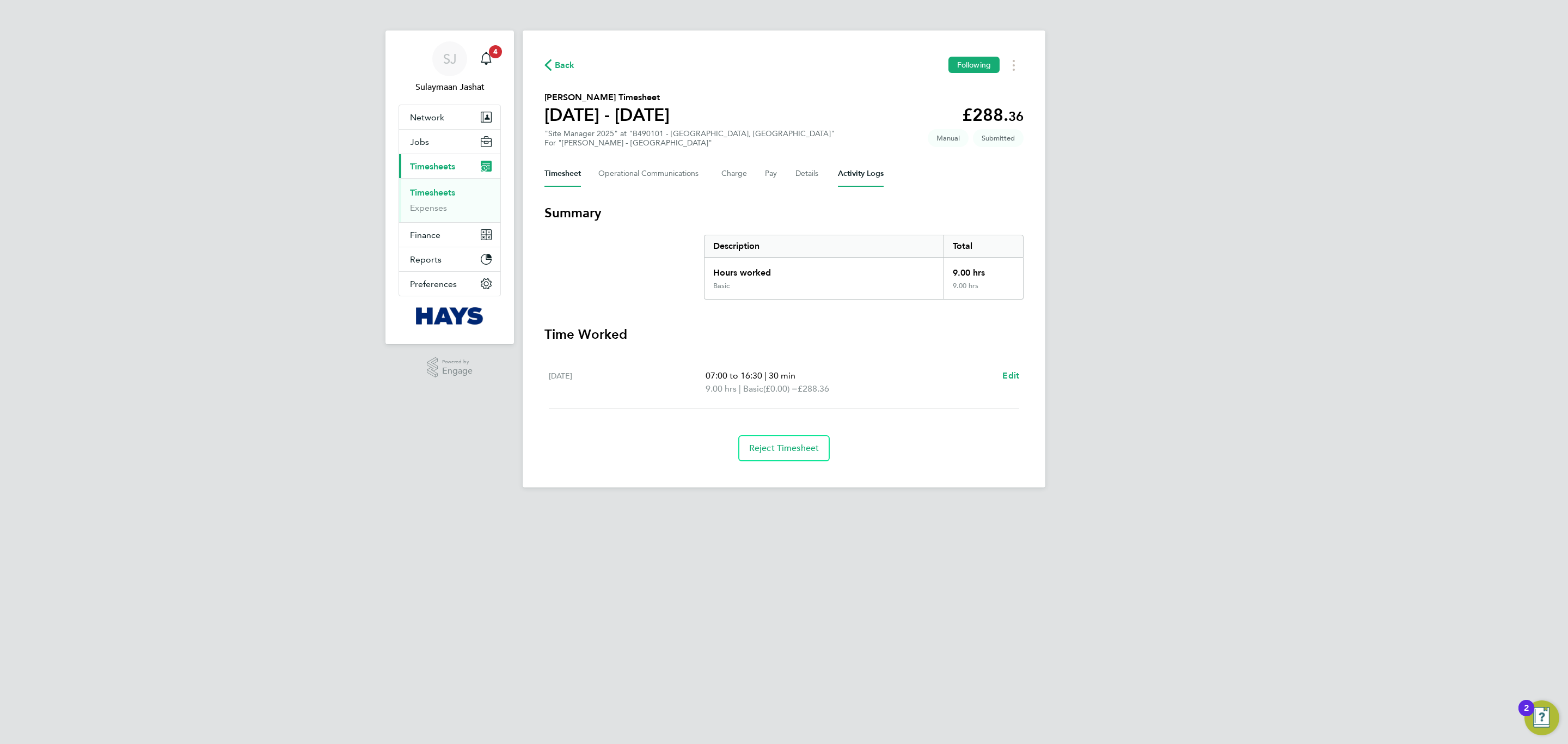
click at [837, 172] on Logs-tab "Activity Logs" at bounding box center [860, 174] width 46 height 26
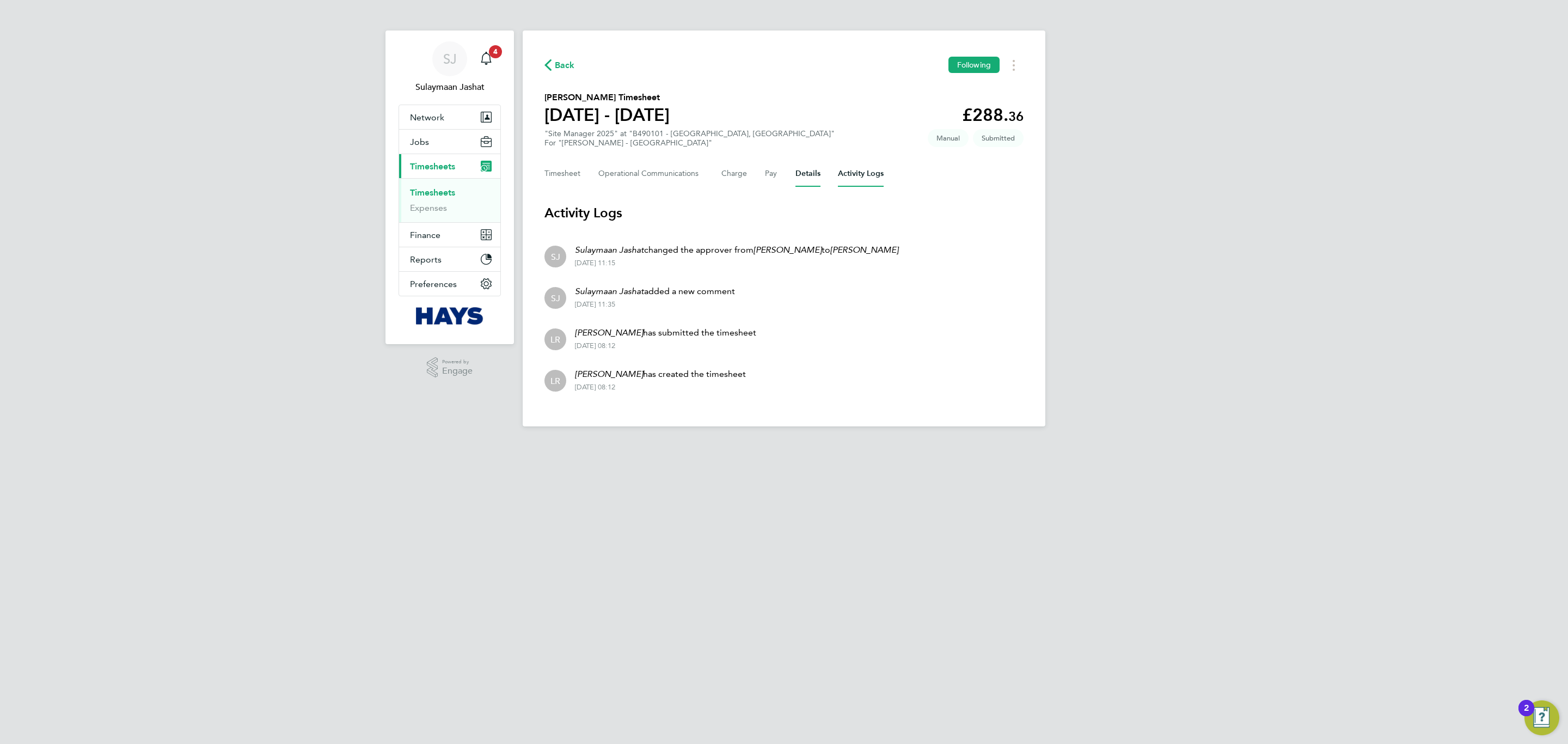
click at [809, 170] on button "Details" at bounding box center [807, 174] width 25 height 26
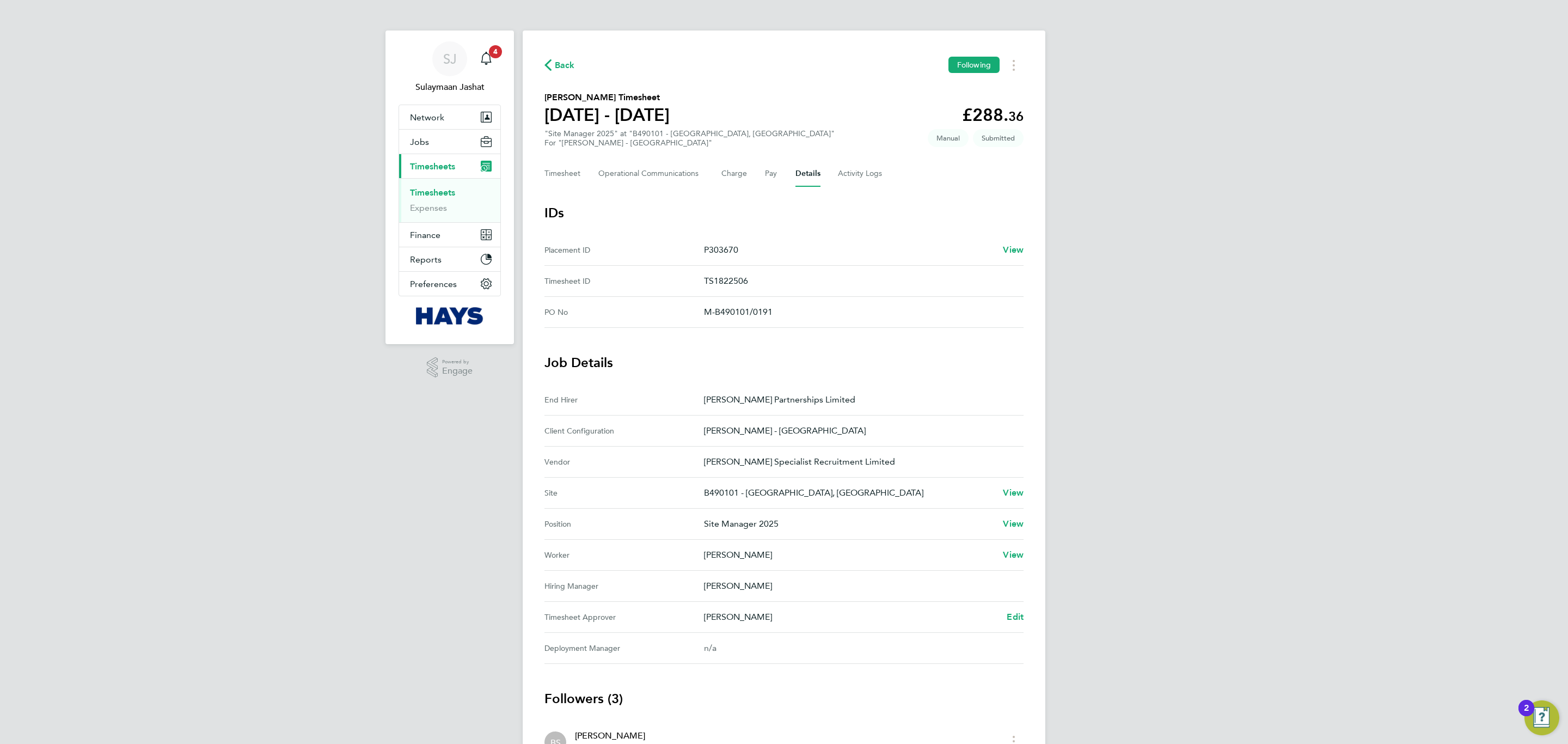
click at [1019, 611] on Approver "Timesheet Approver [PERSON_NAME] Edit" at bounding box center [784, 617] width 479 height 31
click at [1019, 619] on span "Edit" at bounding box center [1014, 616] width 16 height 10
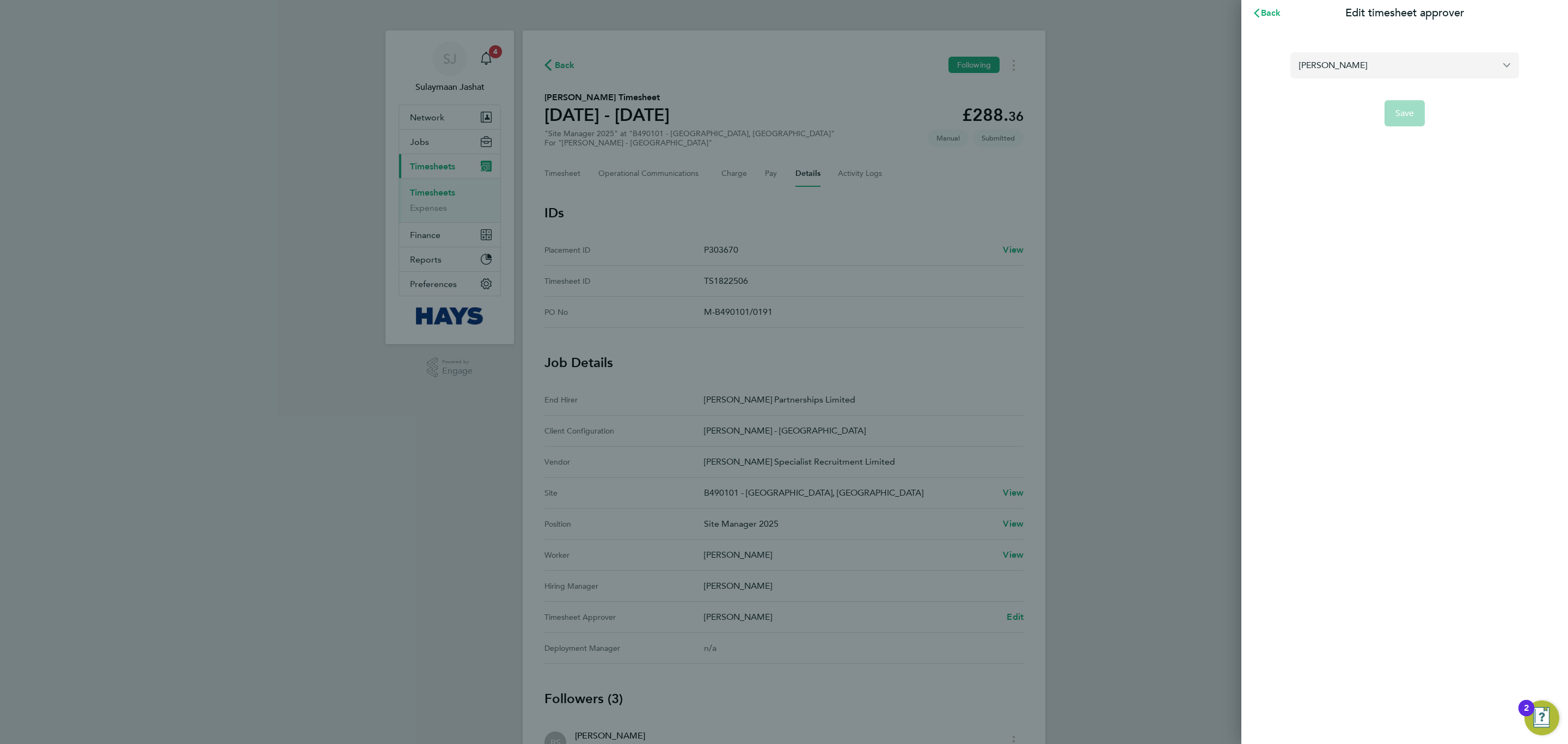
click at [1356, 74] on input "[PERSON_NAME]" at bounding box center [1404, 64] width 228 height 25
click at [1371, 100] on li "[PERSON_NAME]" at bounding box center [1404, 91] width 228 height 27
type input "[PERSON_NAME]"
click at [1395, 116] on span "Save" at bounding box center [1405, 113] width 19 height 11
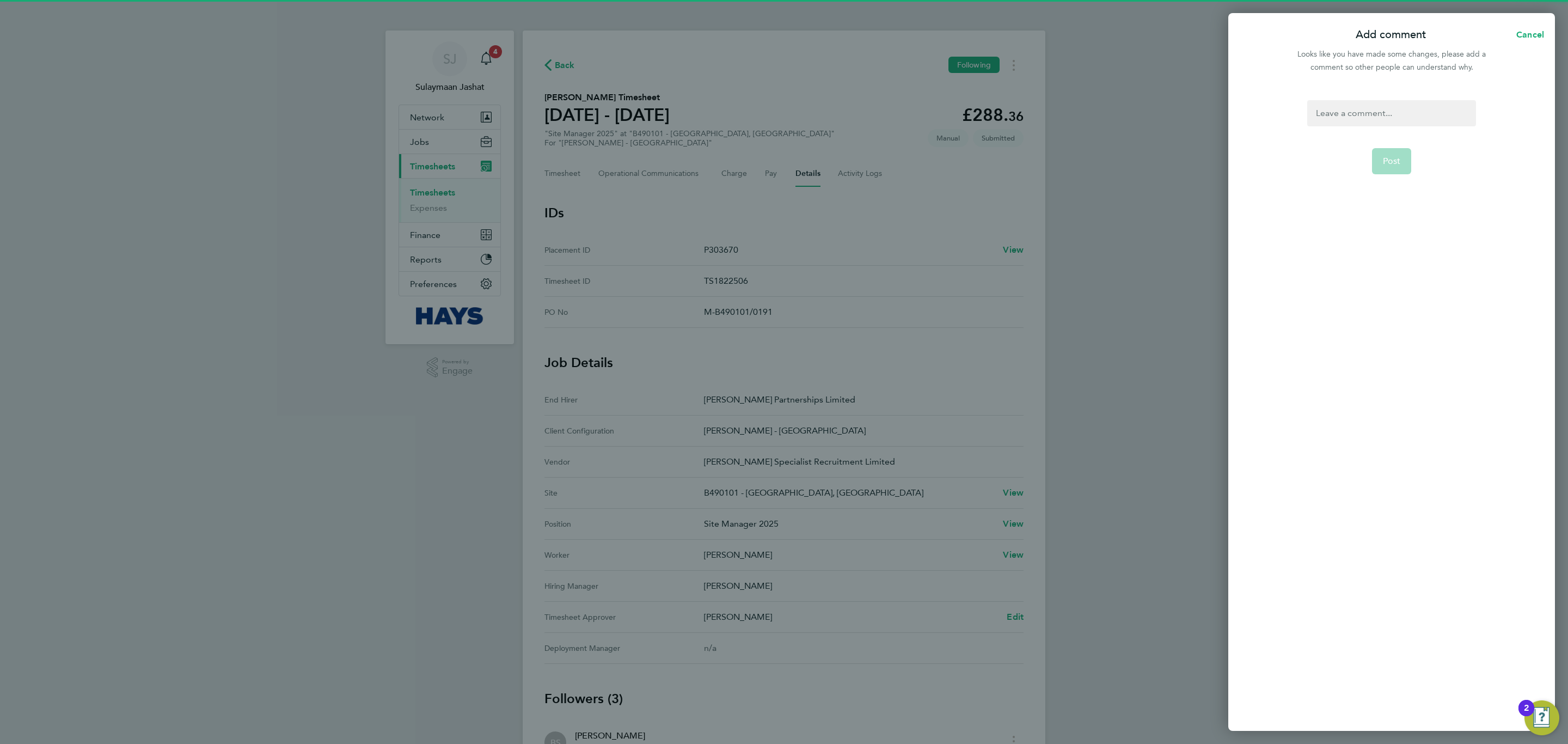
click at [1396, 121] on div at bounding box center [1391, 113] width 168 height 26
click at [1400, 174] on button "Post" at bounding box center [1392, 174] width 40 height 26
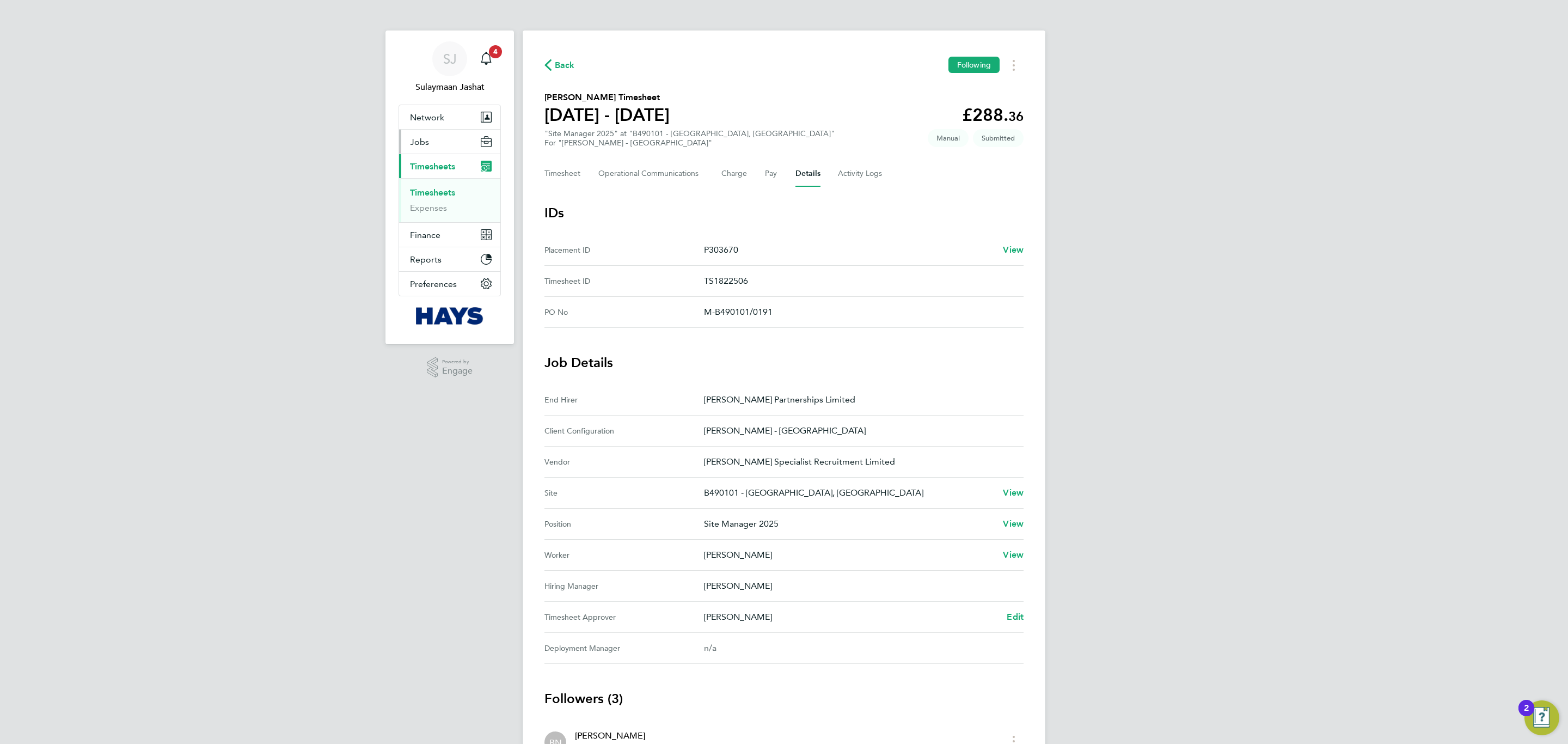
click at [445, 132] on button "Jobs" at bounding box center [449, 142] width 102 height 24
click at [456, 202] on li "Placements" at bounding box center [450, 199] width 82 height 11
click at [449, 200] on link "Placements" at bounding box center [432, 199] width 45 height 10
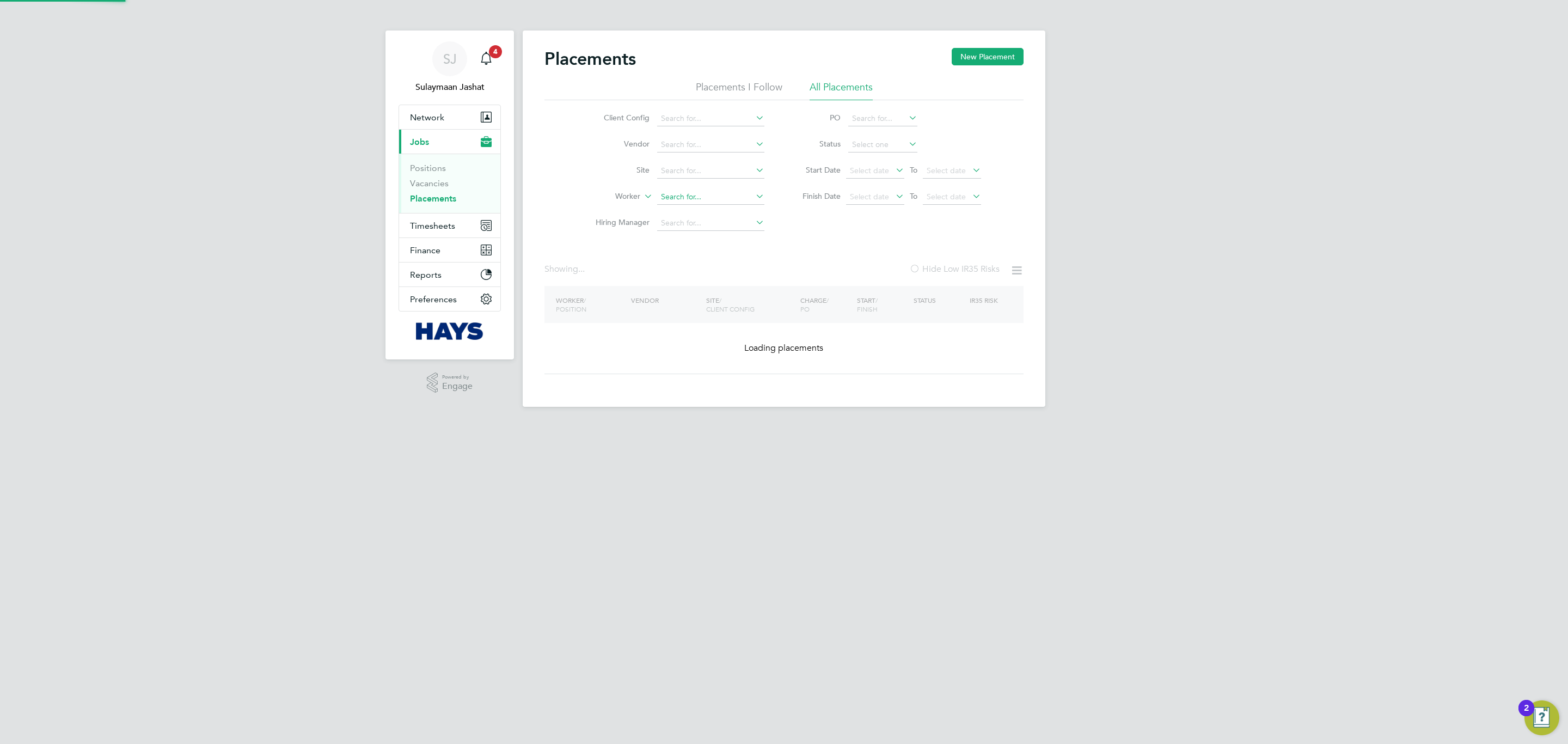
click at [703, 201] on input at bounding box center [711, 197] width 108 height 16
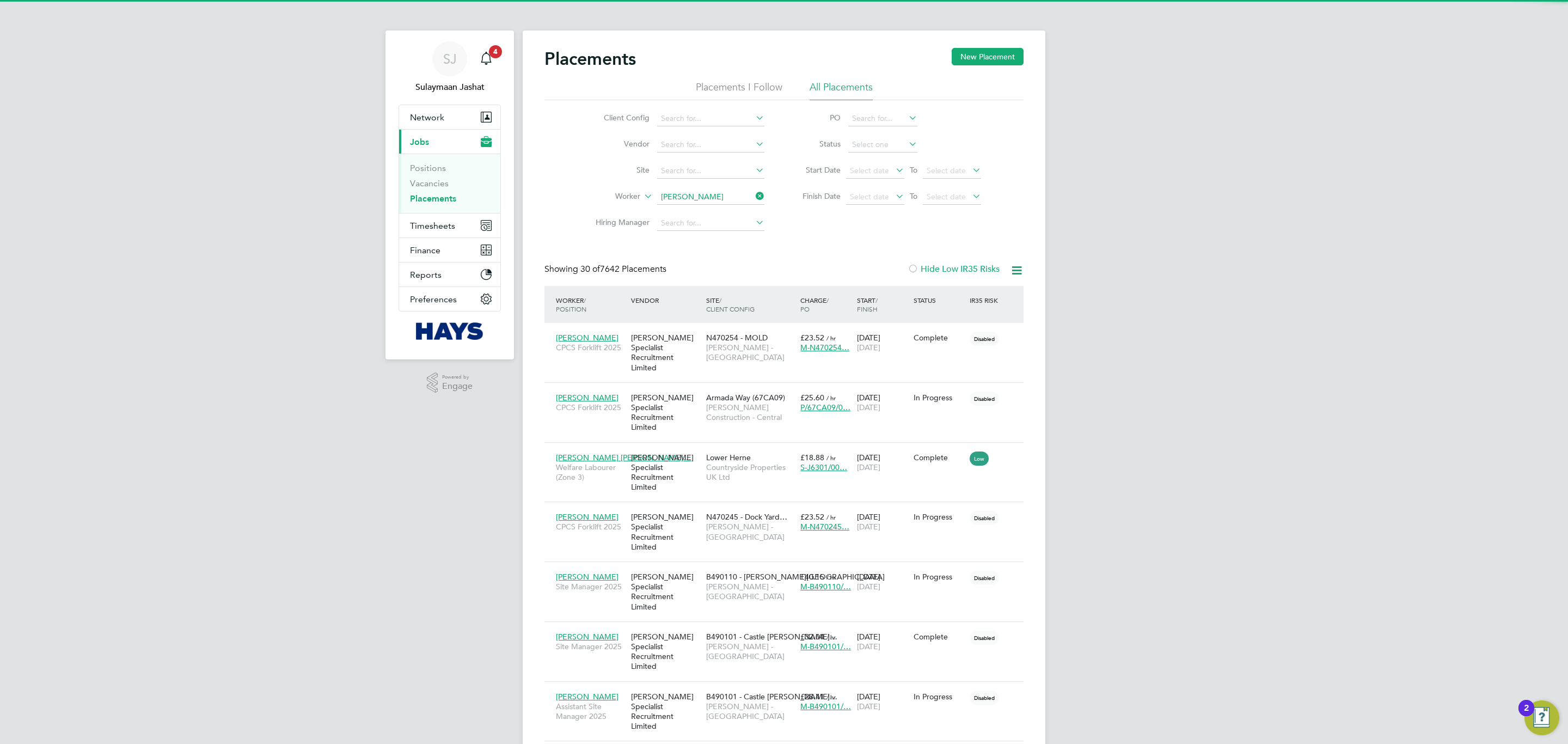
click at [701, 214] on li "James Mc manus" at bounding box center [731, 213] width 148 height 15
type input "[PERSON_NAME]"
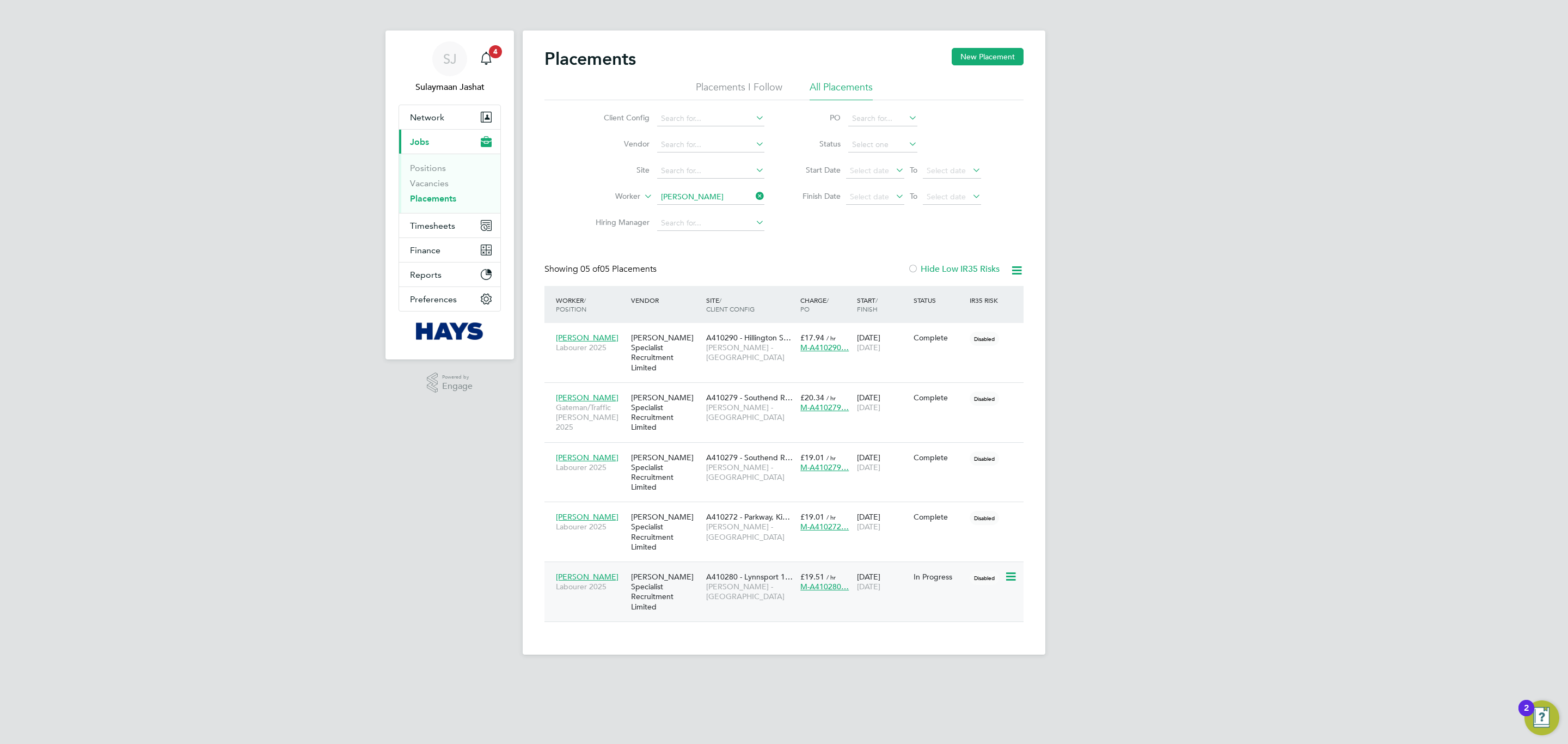
click at [709, 563] on div "James Mcmanus Labourer 2025 Hays Specialist Recruitment Limited A410280 - Lynns…" at bounding box center [784, 591] width 479 height 60
click at [698, 566] on div "Hays Specialist Recruitment Limited" at bounding box center [666, 591] width 75 height 50
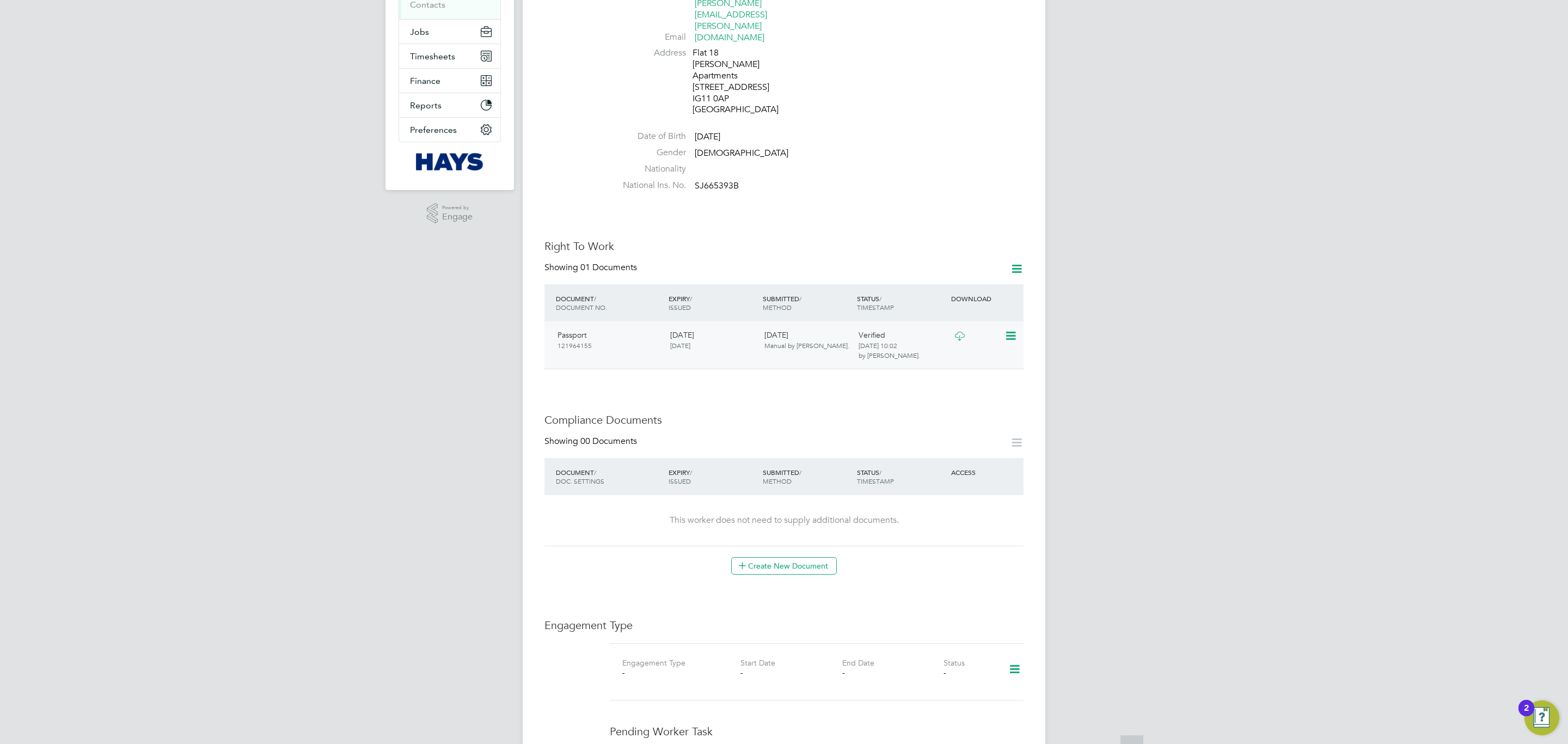
scroll to position [491, 0]
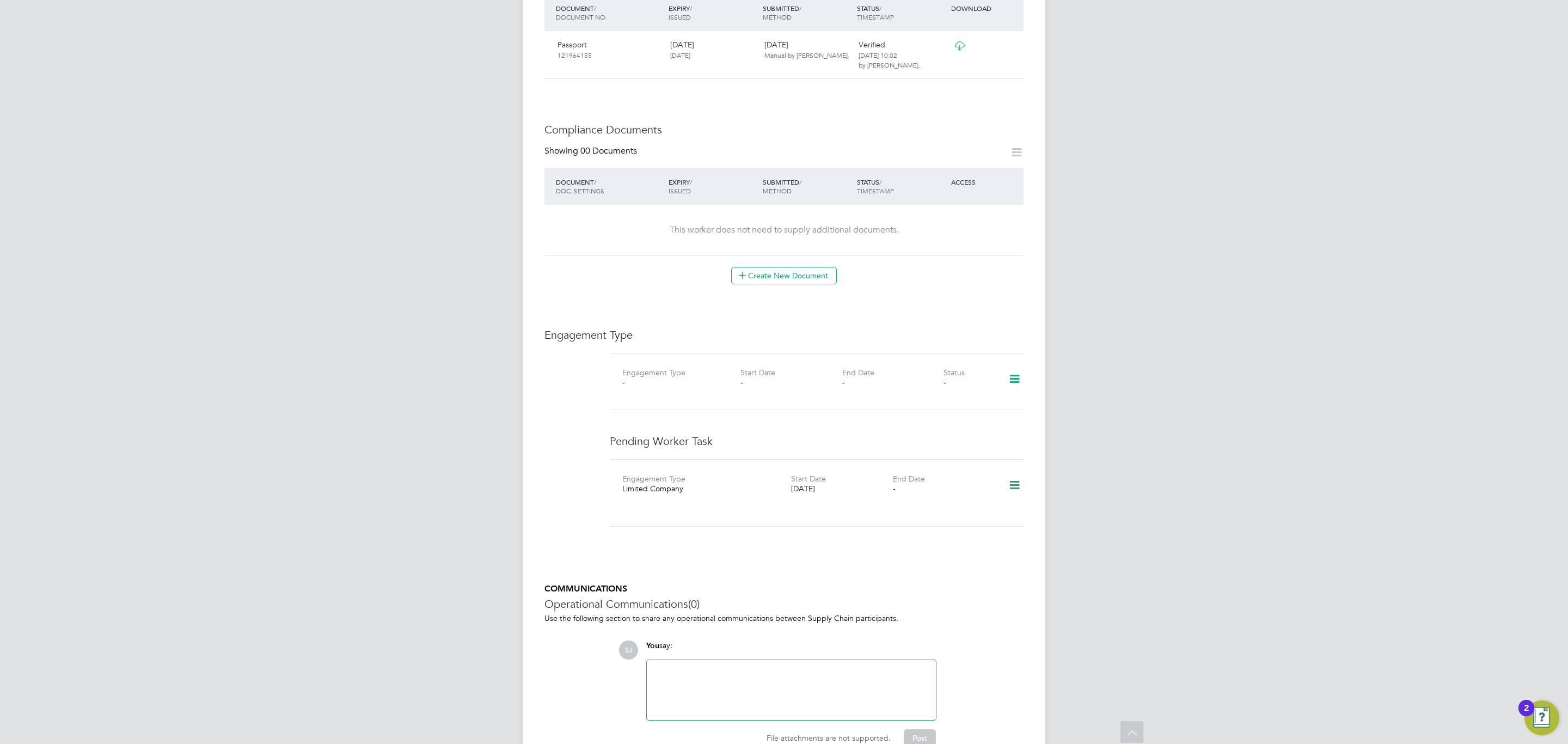
click at [1018, 366] on icon at bounding box center [1014, 379] width 19 height 25
click at [772, 363] on div "Engagement Type - Start Date - End Date - Status -" at bounding box center [817, 381] width 414 height 57
click at [1020, 472] on icon at bounding box center [1014, 484] width 19 height 25
click at [964, 474] on li "Edit" at bounding box center [979, 475] width 79 height 16
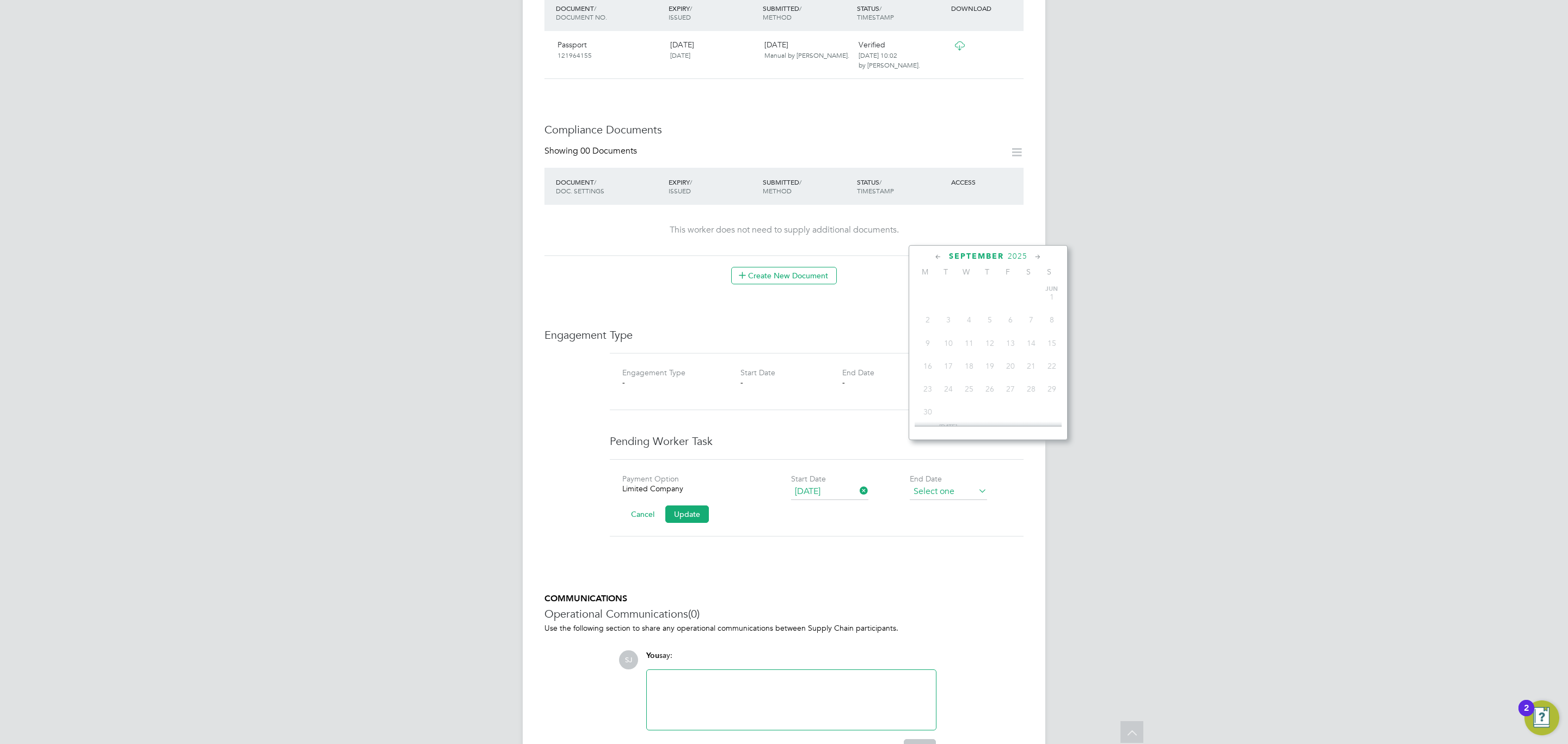
click at [940, 484] on input at bounding box center [948, 491] width 77 height 16
click at [1035, 260] on icon at bounding box center [1038, 257] width 10 height 12
click at [1035, 259] on icon at bounding box center [1038, 257] width 10 height 12
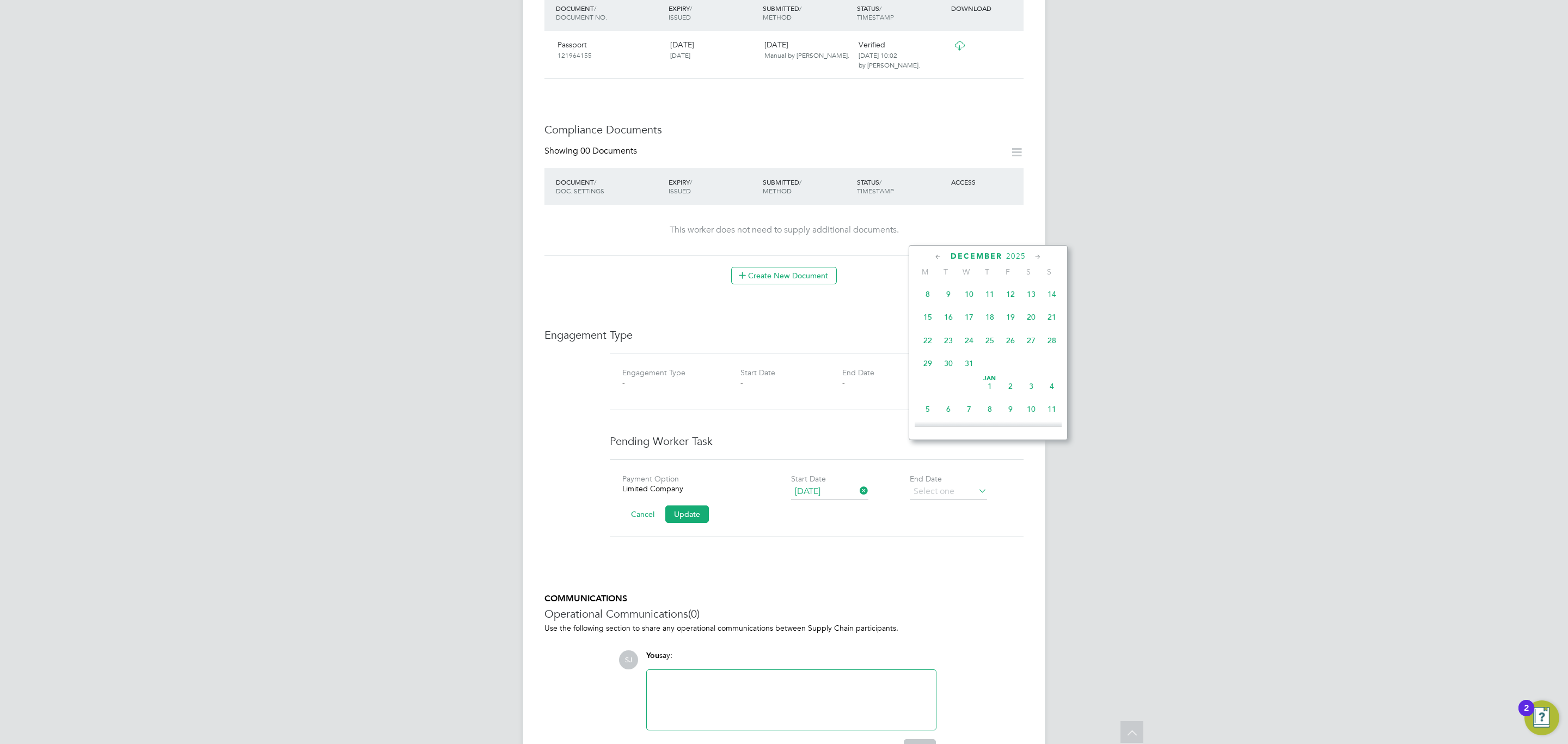
click at [1035, 259] on icon at bounding box center [1038, 257] width 10 height 12
click at [1005, 318] on span "6" at bounding box center [1010, 308] width 21 height 21
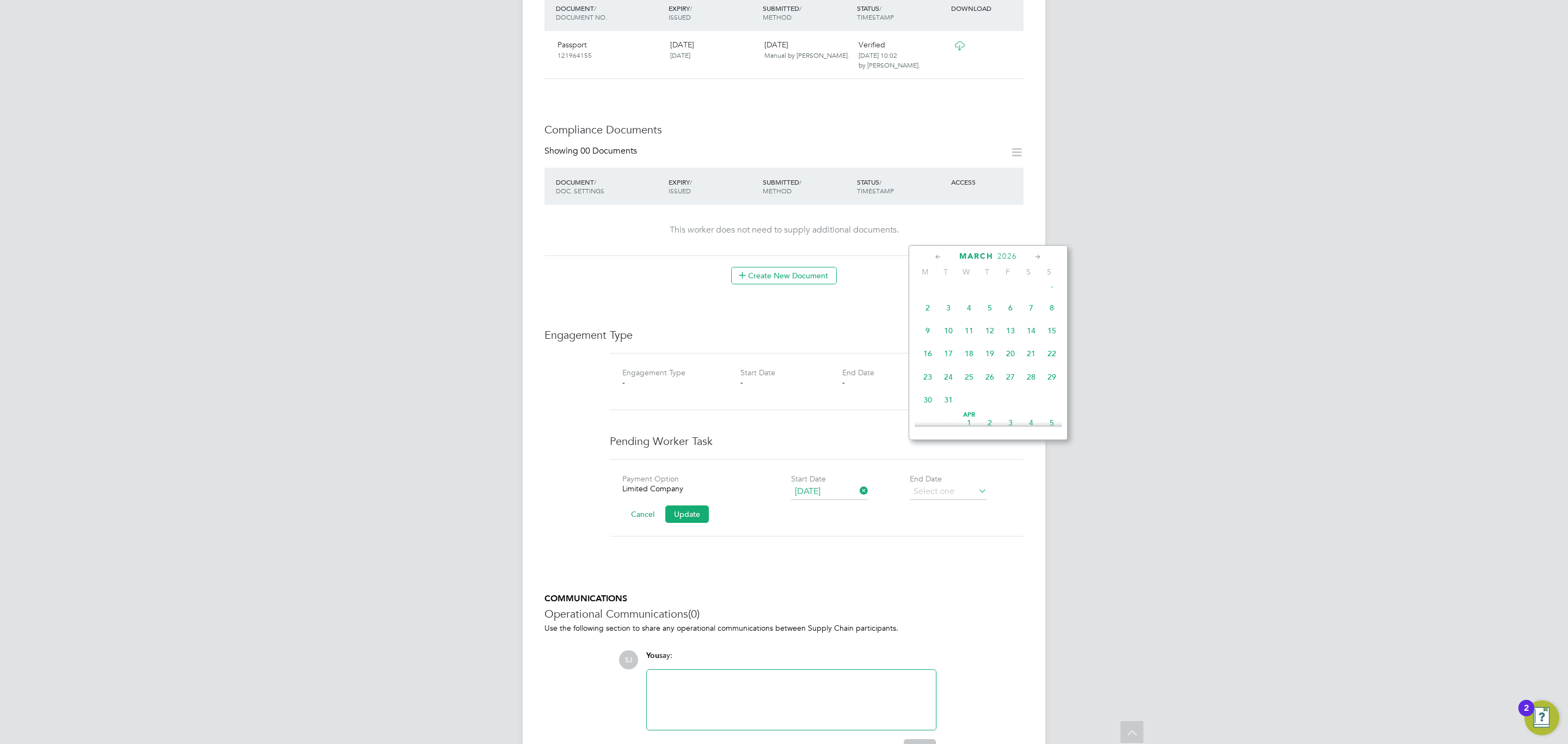
type input "06 Mar 2026"
click at [694, 505] on button "Update" at bounding box center [687, 514] width 43 height 17
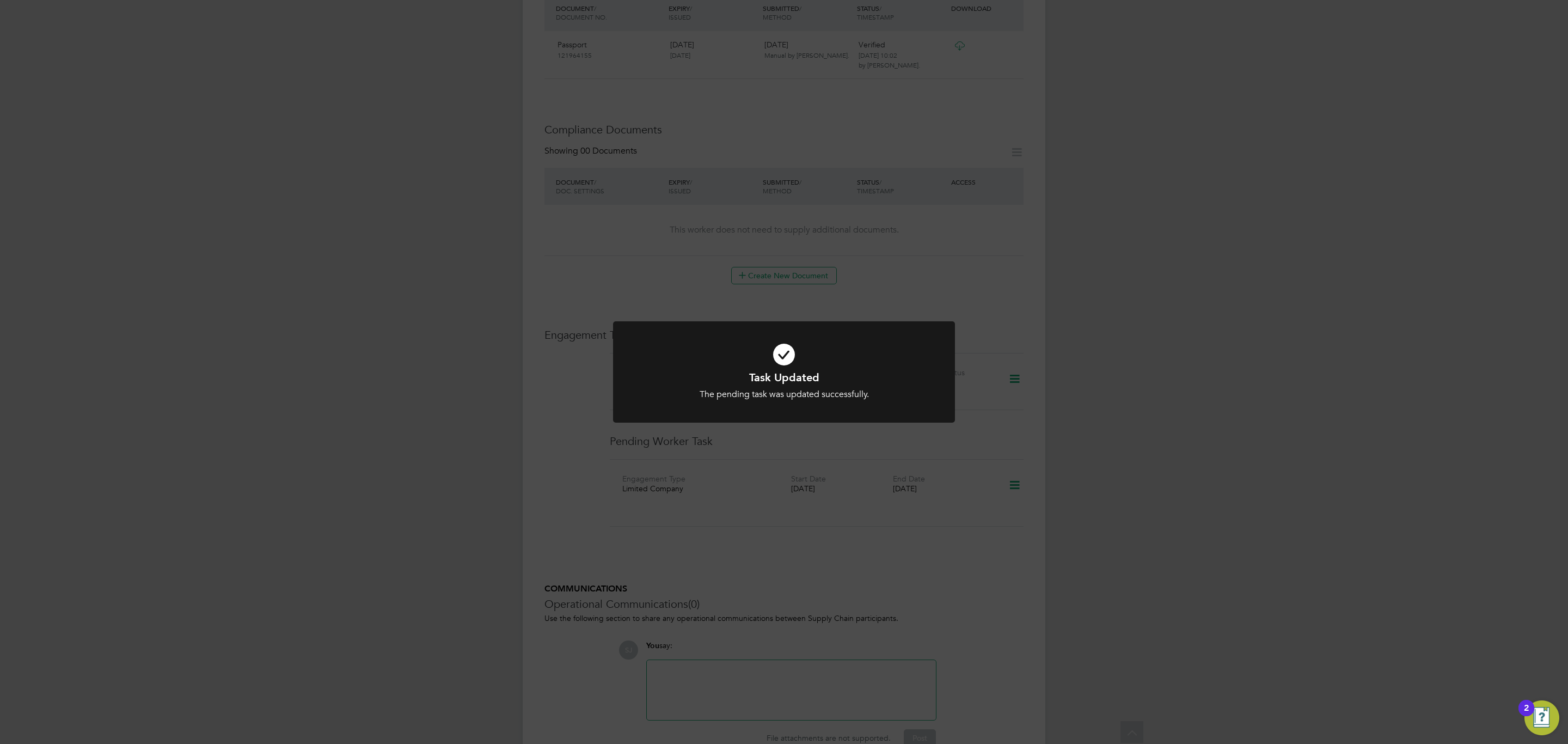
click at [655, 288] on div "Task Updated The pending task was updated successfully. Cancel Okay" at bounding box center [784, 372] width 1568 height 744
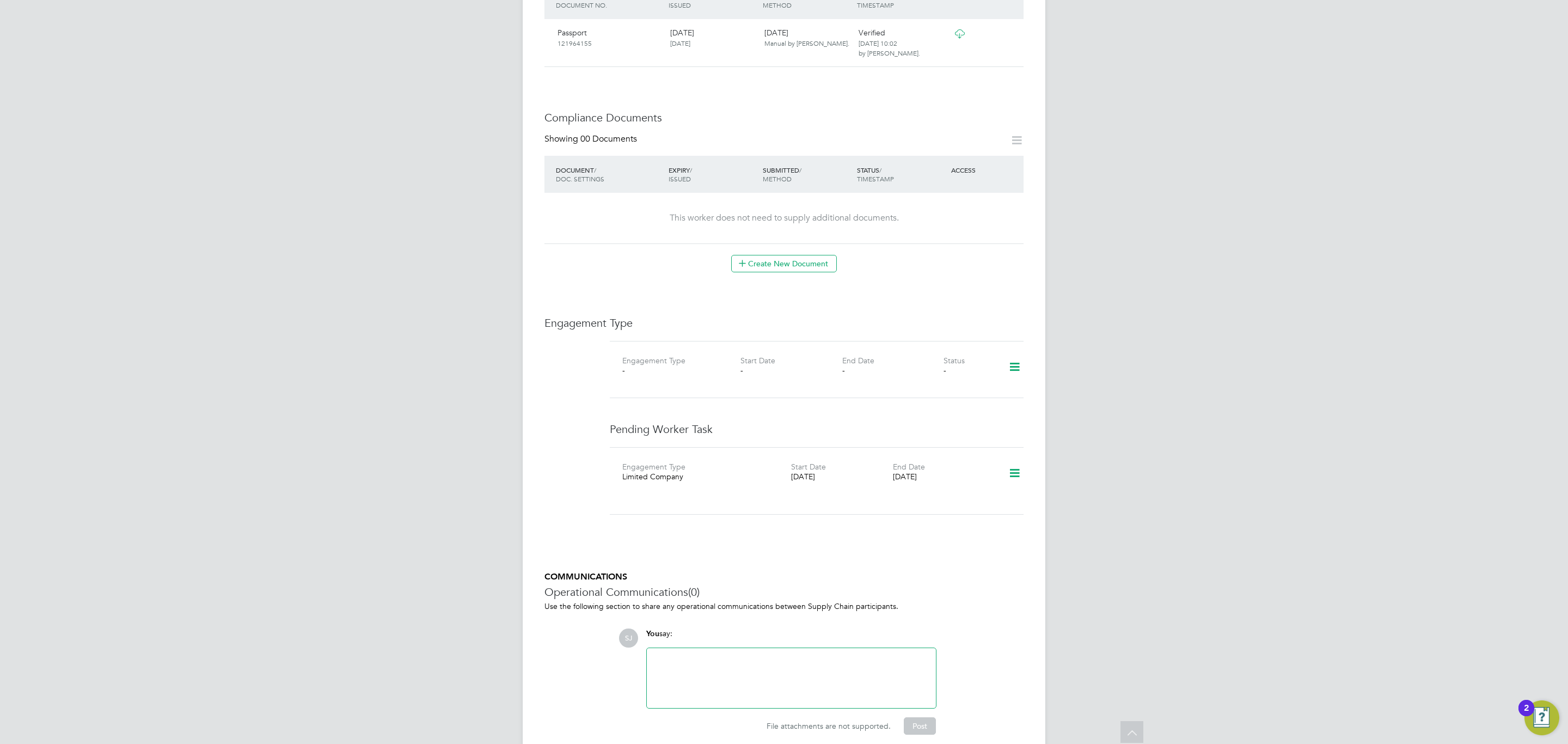
scroll to position [507, 0]
click at [1018, 456] on icon at bounding box center [1014, 468] width 19 height 25
click at [972, 510] on li "Add new business" at bounding box center [979, 510] width 79 height 16
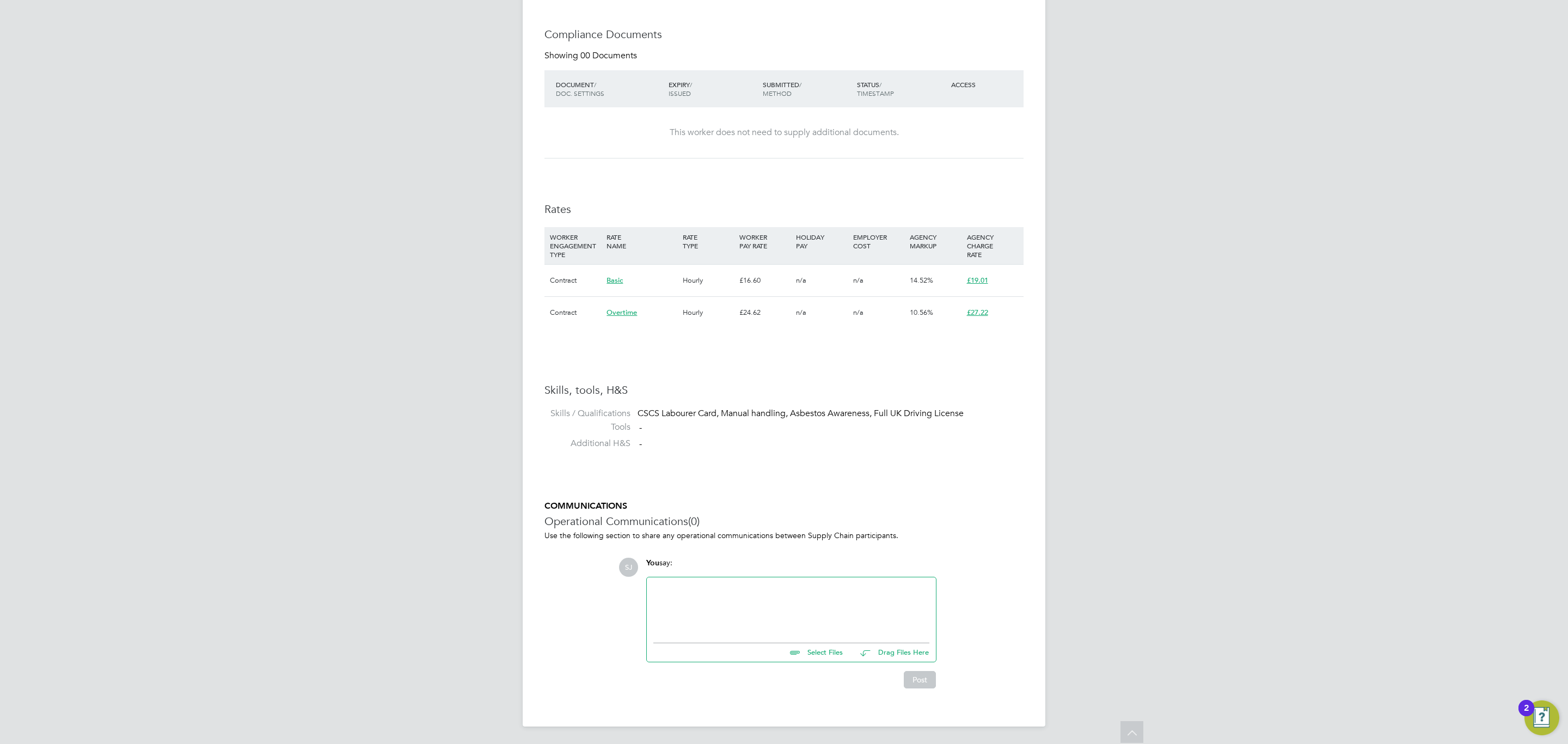
click at [725, 595] on div at bounding box center [791, 607] width 276 height 47
click at [770, 602] on div "AWR uplift effective date:" at bounding box center [791, 607] width 276 height 47
click at [912, 679] on button "Post" at bounding box center [919, 680] width 32 height 17
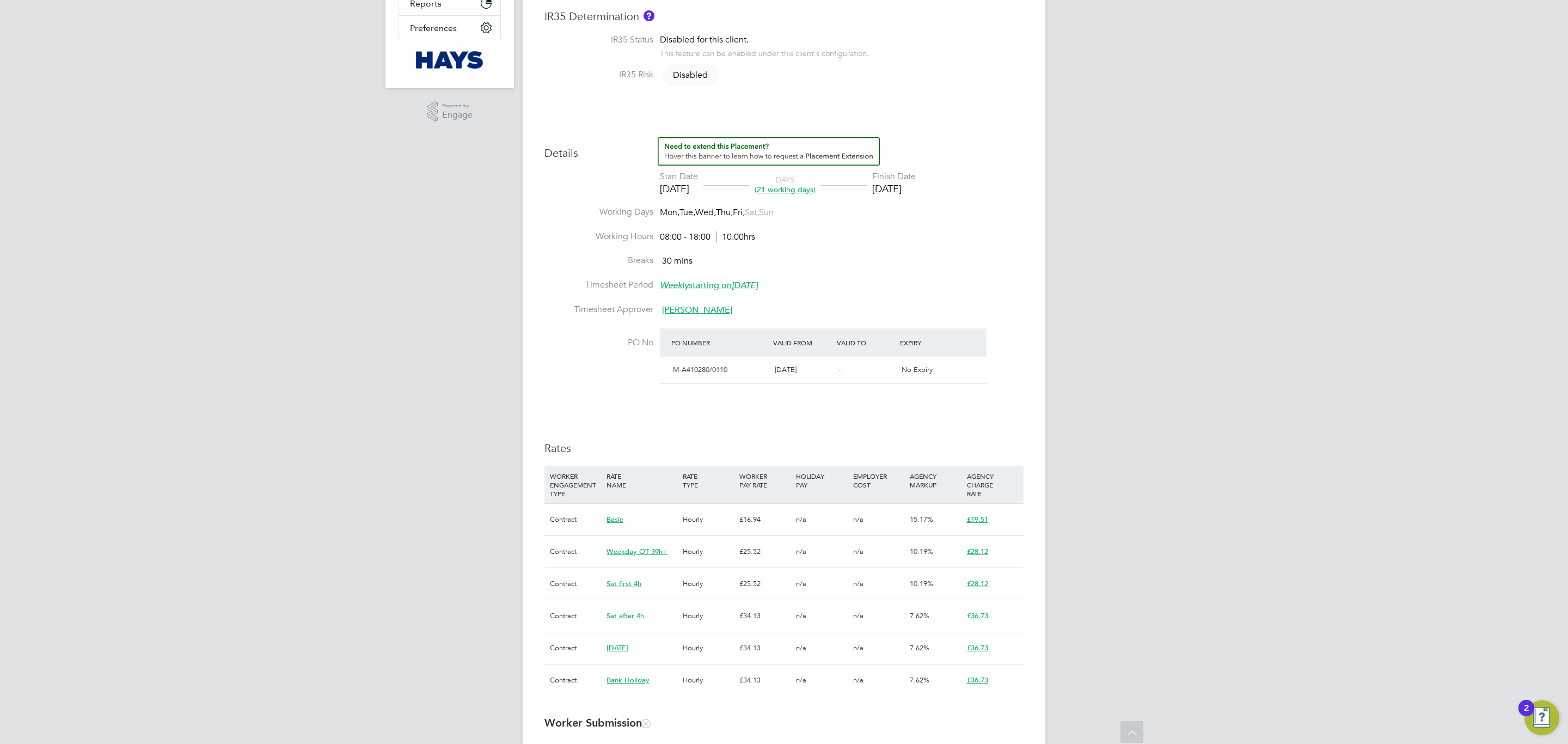
scroll to position [16, 0]
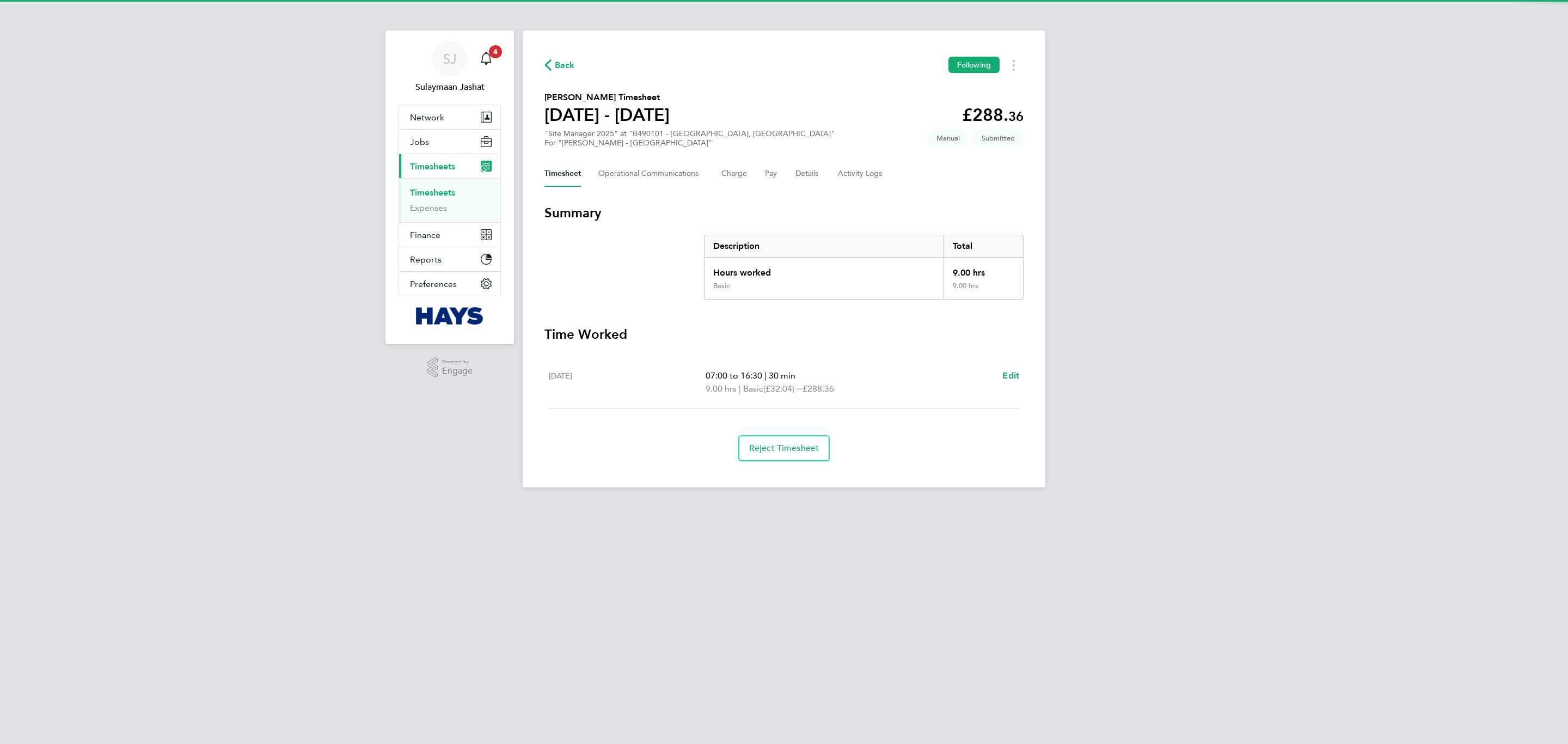
drag, startPoint x: 0, startPoint y: 0, endPoint x: 626, endPoint y: 188, distance: 653.6
click at [626, 188] on div "Back Following [PERSON_NAME] Timesheet [DATE] - [DATE] £288. 36 "Site Manager 2…" at bounding box center [784, 259] width 522 height 457
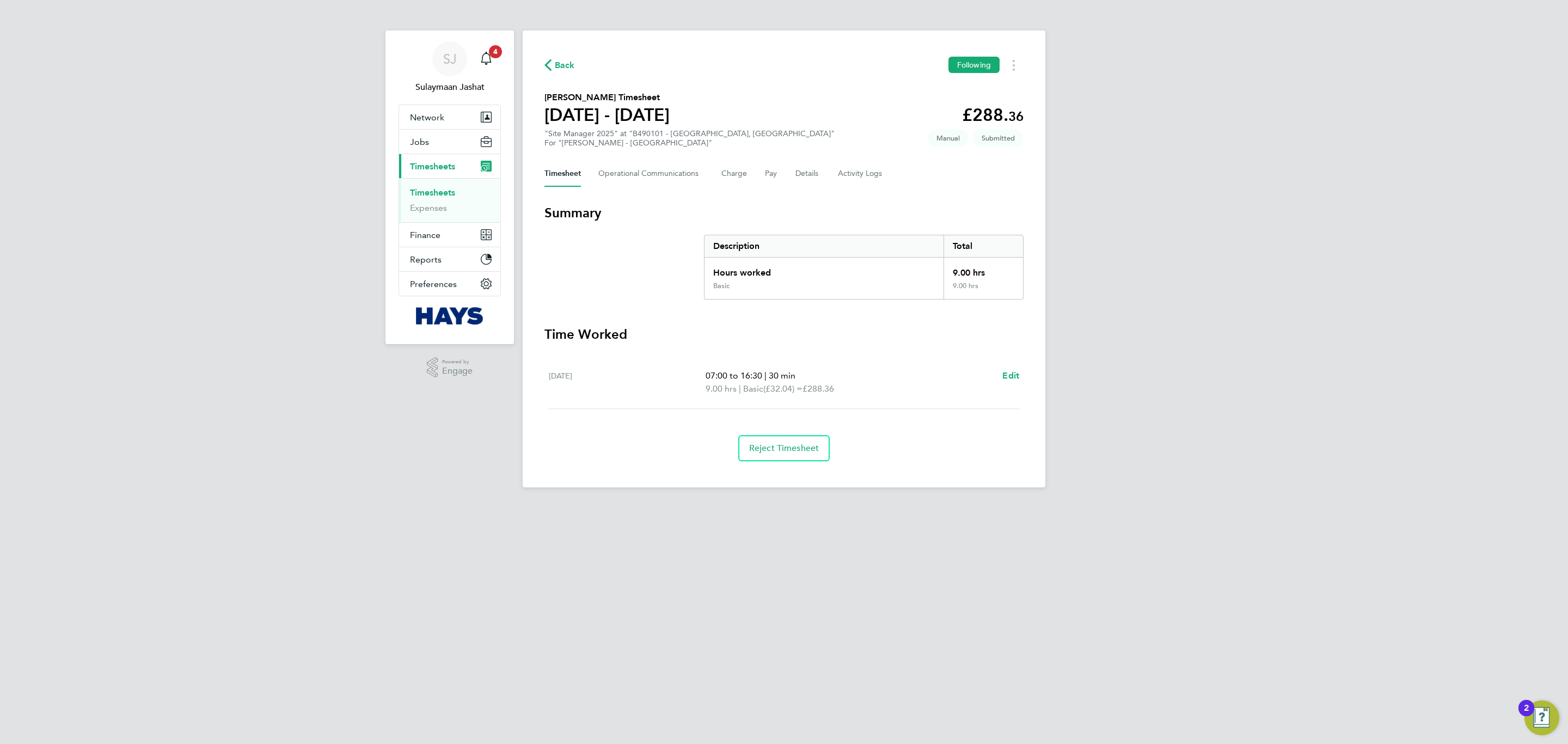
click at [446, 386] on div ".st0{fill:#C0C1C2;} Powered by Engage" at bounding box center [449, 367] width 128 height 47
click at [842, 178] on Logs-tab "Activity Logs" at bounding box center [860, 174] width 46 height 26
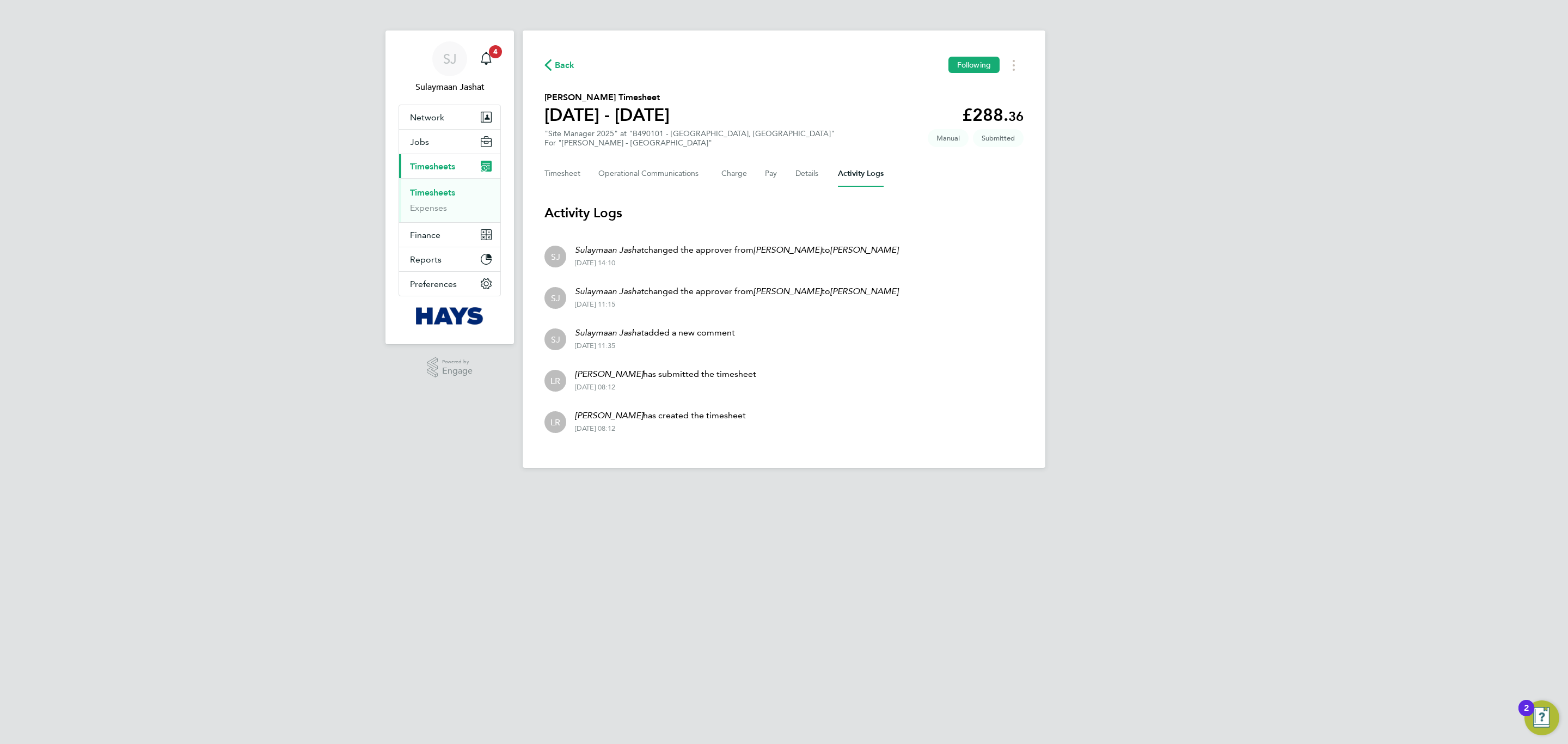
drag, startPoint x: 694, startPoint y: 392, endPoint x: 581, endPoint y: 392, distance: 113.0
click at [581, 392] on li "[PERSON_NAME] [PERSON_NAME] has submitted the timesheet [DATE] 08:12" at bounding box center [784, 379] width 479 height 42
click at [716, 410] on p "[PERSON_NAME] has created the timesheet" at bounding box center [659, 415] width 171 height 13
click at [757, 208] on h3 "Activity Logs" at bounding box center [784, 213] width 479 height 17
click at [650, 164] on Communications-tab "Operational Communications" at bounding box center [651, 174] width 106 height 26
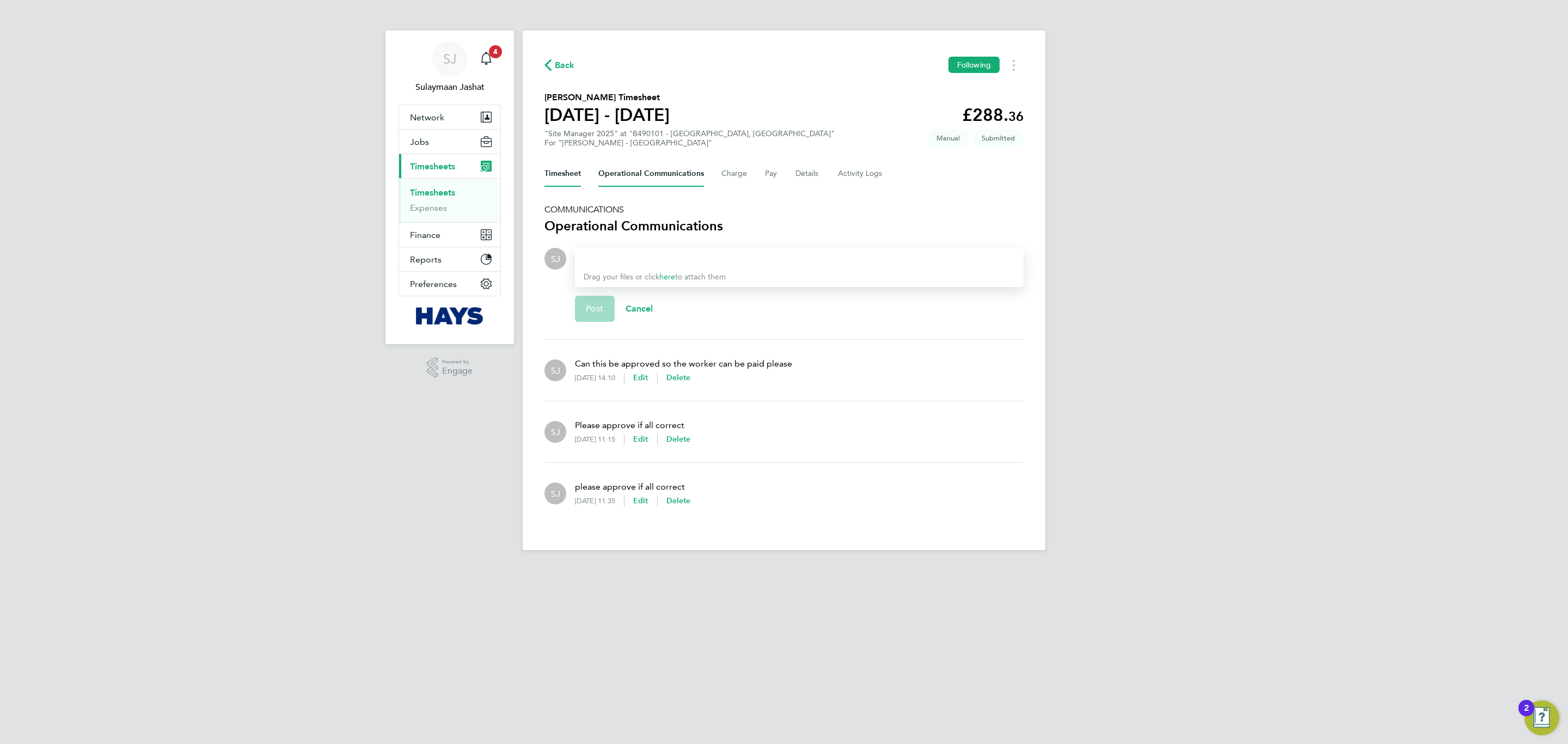
click at [574, 174] on button "Timesheet" at bounding box center [562, 174] width 36 height 26
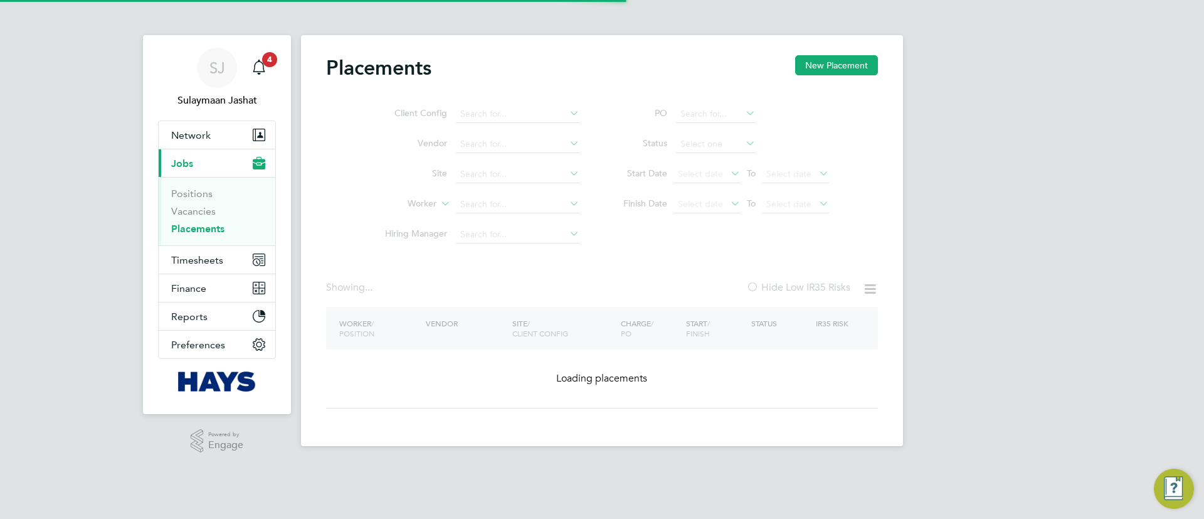
click at [478, 204] on ul "Client Config Vendor Site Worker Hiring Manager" at bounding box center [477, 174] width 236 height 151
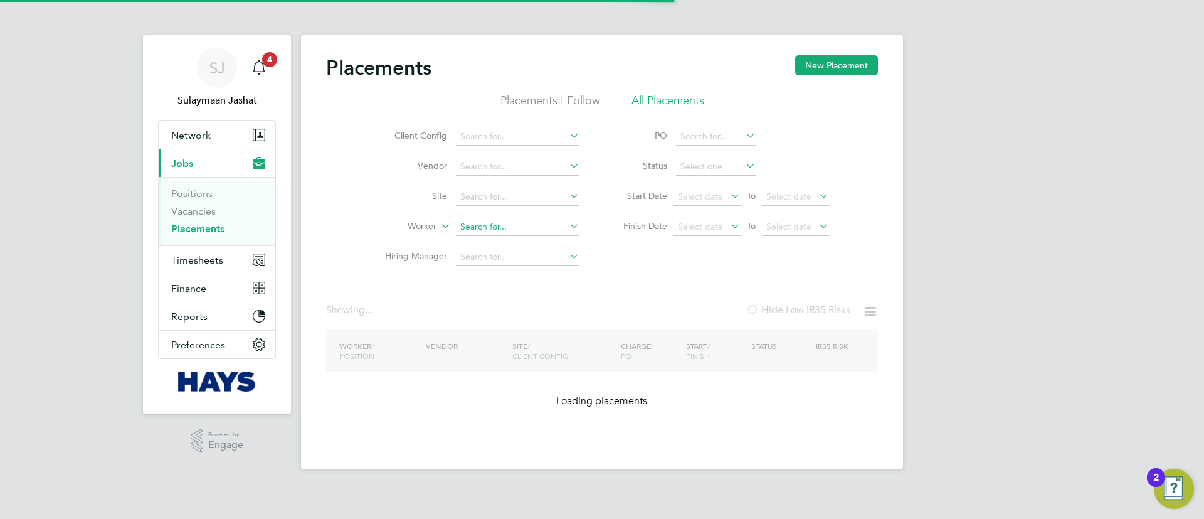
click at [502, 235] on input at bounding box center [518, 227] width 124 height 18
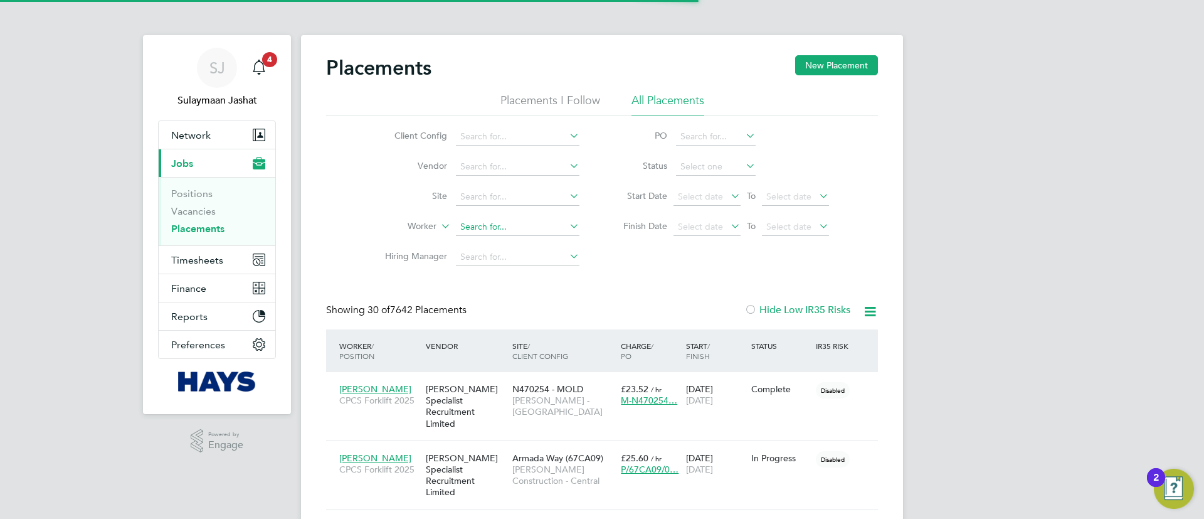
click at [503, 233] on input at bounding box center [518, 227] width 124 height 18
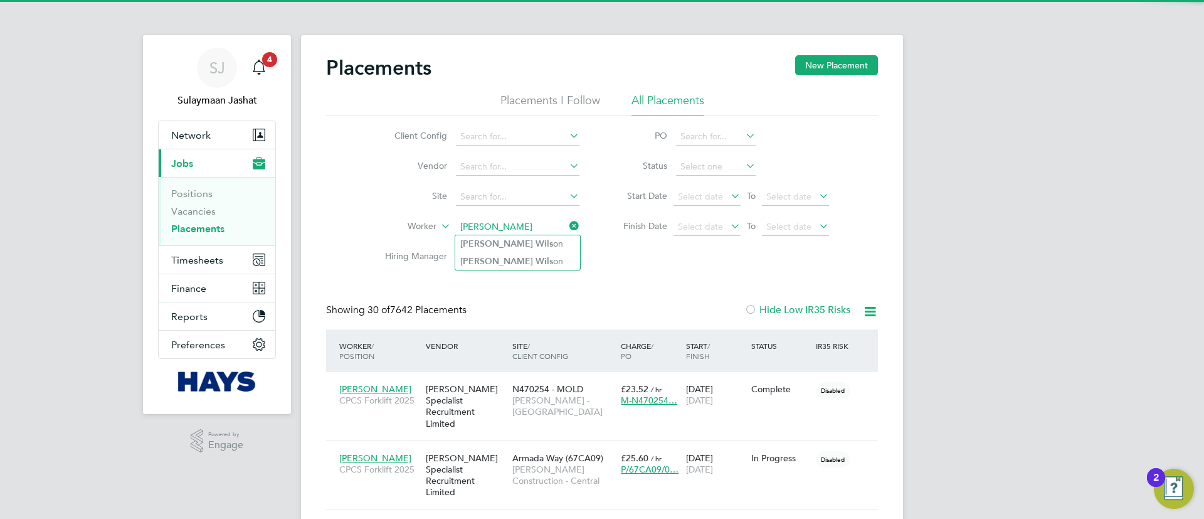
click at [512, 250] on li "David Wils on" at bounding box center [517, 243] width 125 height 17
type input "[PERSON_NAME]"
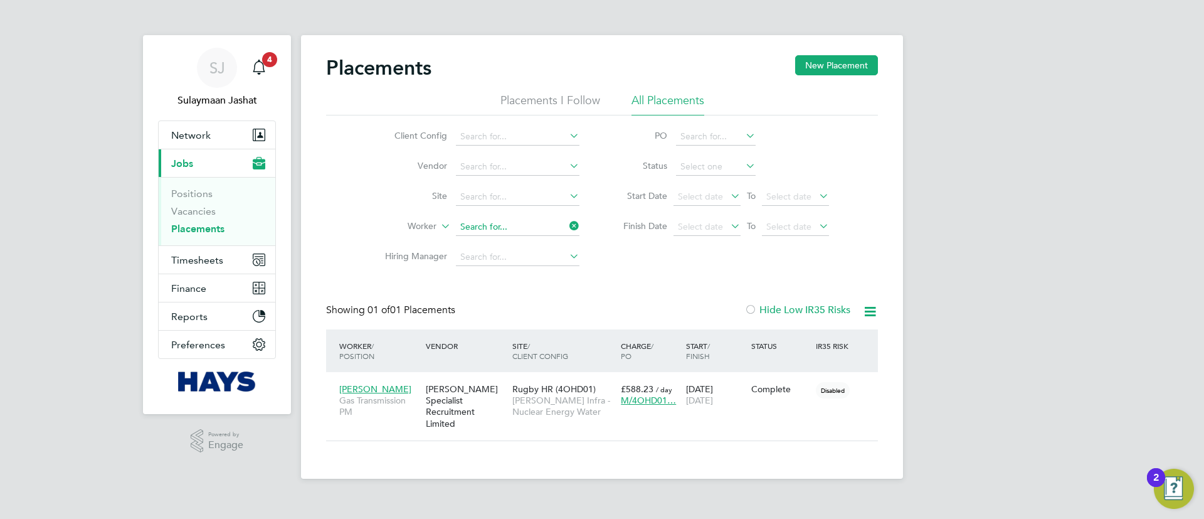
click at [519, 224] on input at bounding box center [518, 227] width 124 height 18
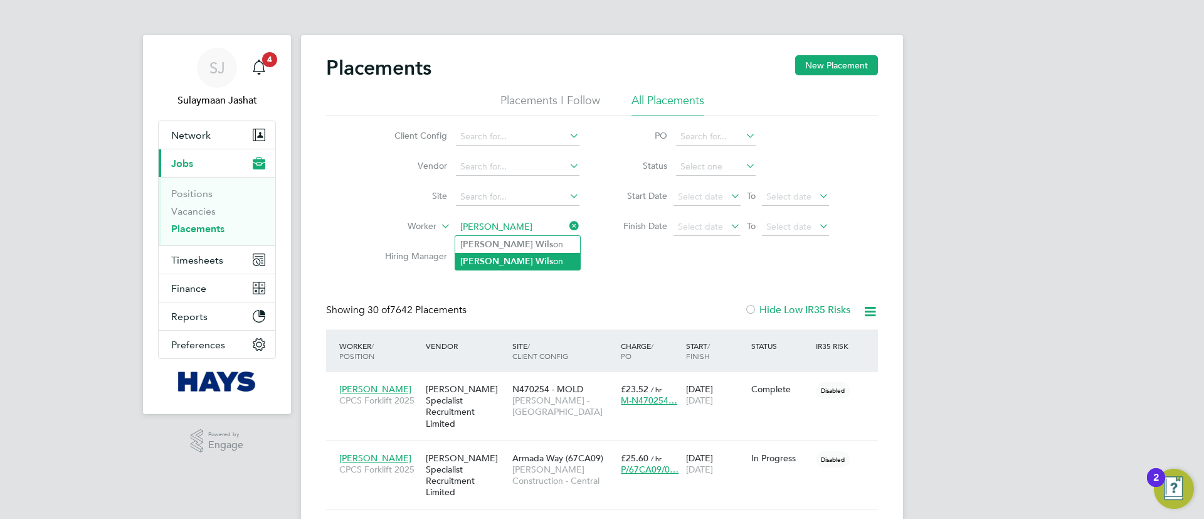
click at [506, 262] on li "David Wils on" at bounding box center [517, 261] width 125 height 17
type input "[PERSON_NAME]"
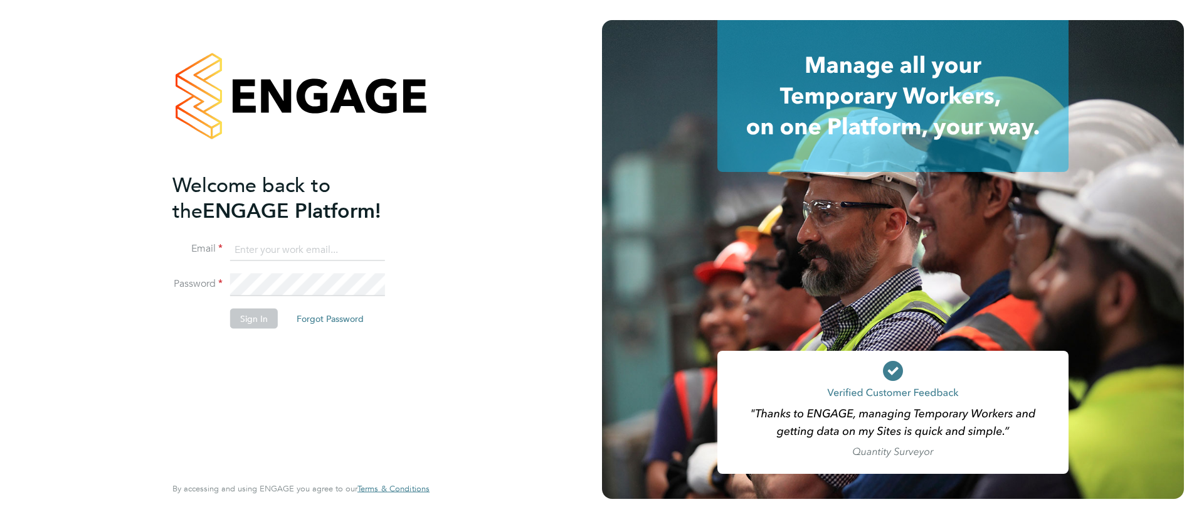
click at [312, 238] on input at bounding box center [307, 249] width 155 height 23
type input "[EMAIL_ADDRESS][PERSON_NAME][DOMAIN_NAME]"
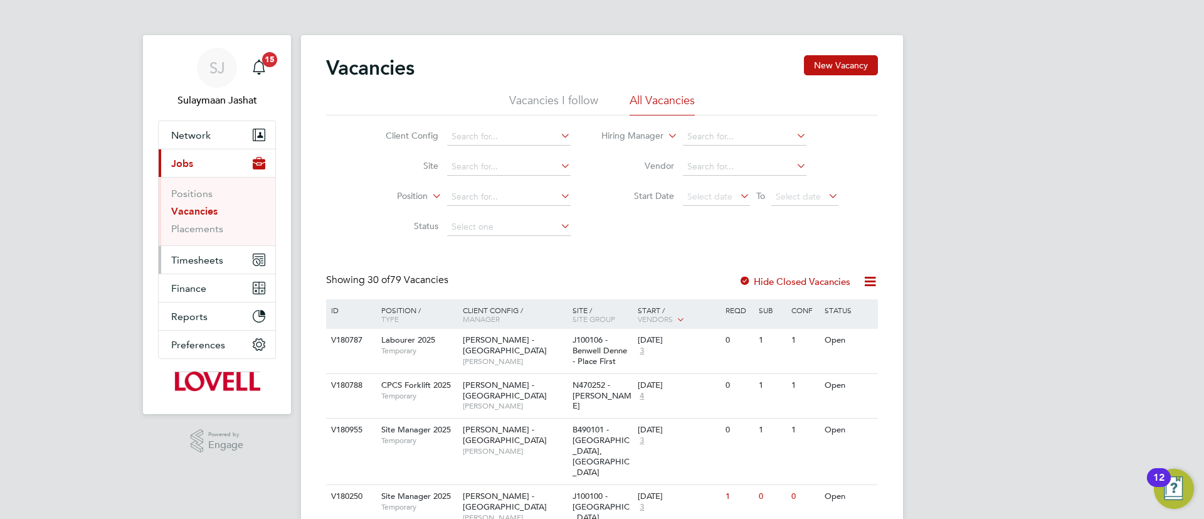
click at [227, 253] on button "Timesheets" at bounding box center [217, 260] width 117 height 28
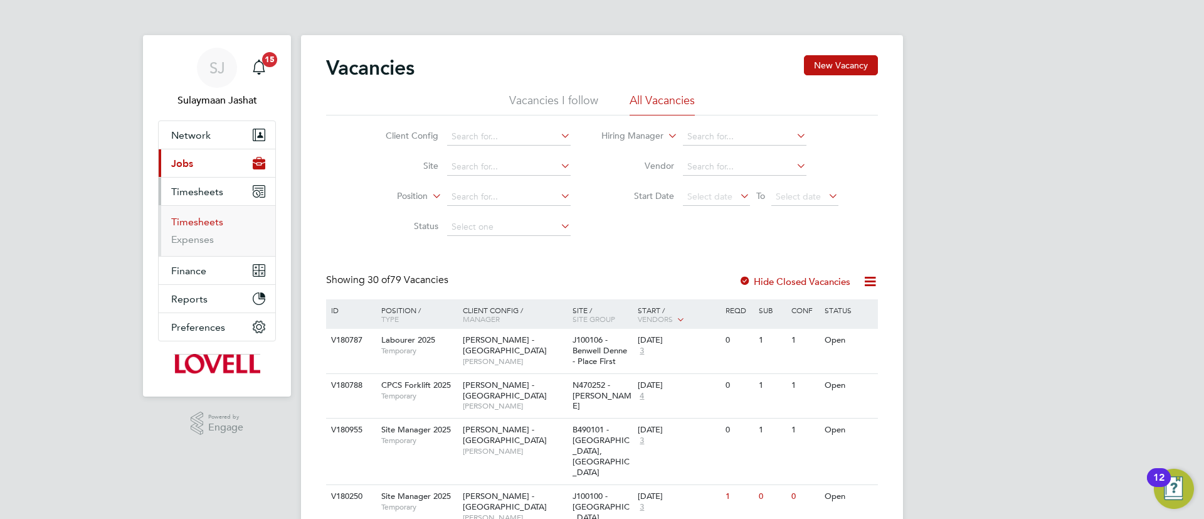
click at [194, 222] on link "Timesheets" at bounding box center [197, 222] width 52 height 12
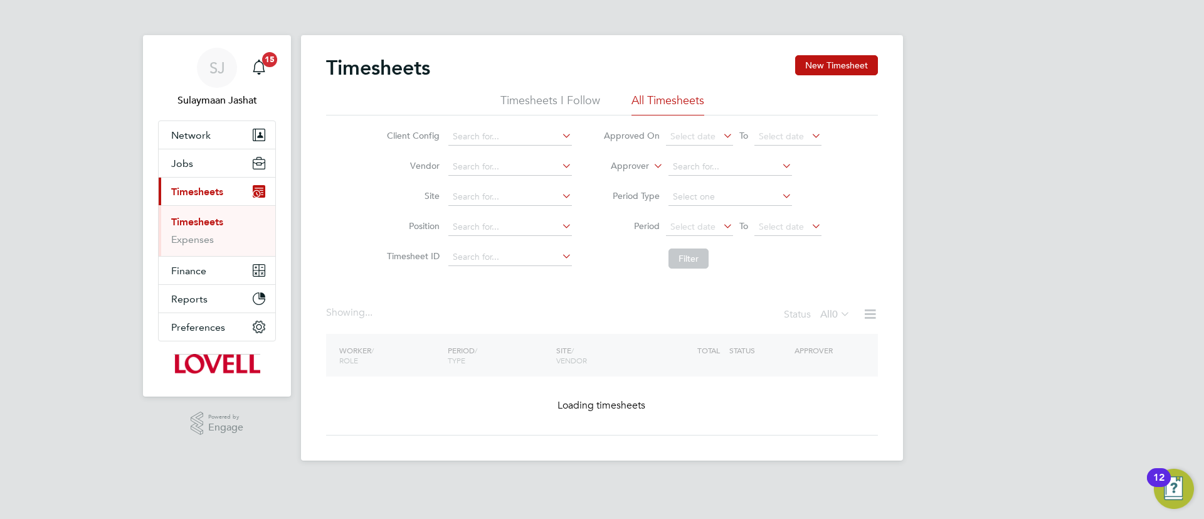
click at [634, 171] on label "Approver" at bounding box center [621, 166] width 56 height 13
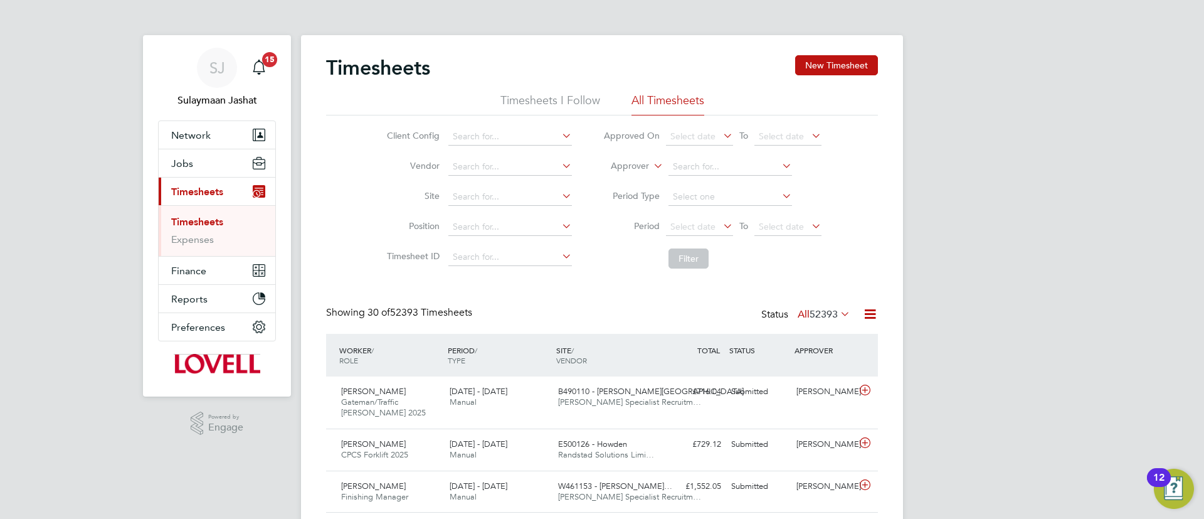
click at [634, 176] on li "Worker" at bounding box center [618, 181] width 62 height 16
click at [677, 169] on input at bounding box center [731, 167] width 124 height 18
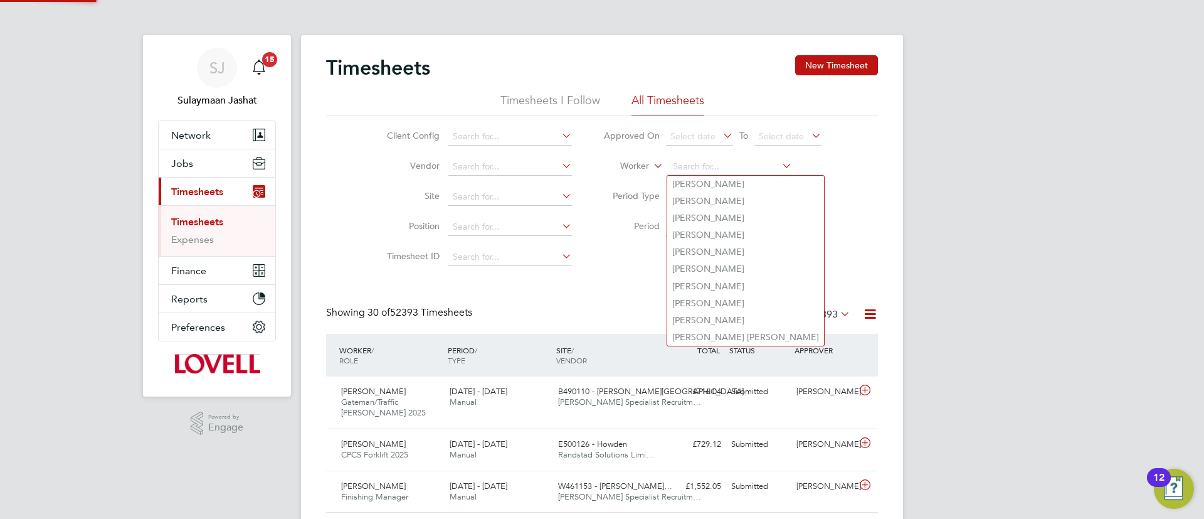
click at [610, 208] on li "Period Type" at bounding box center [713, 197] width 250 height 30
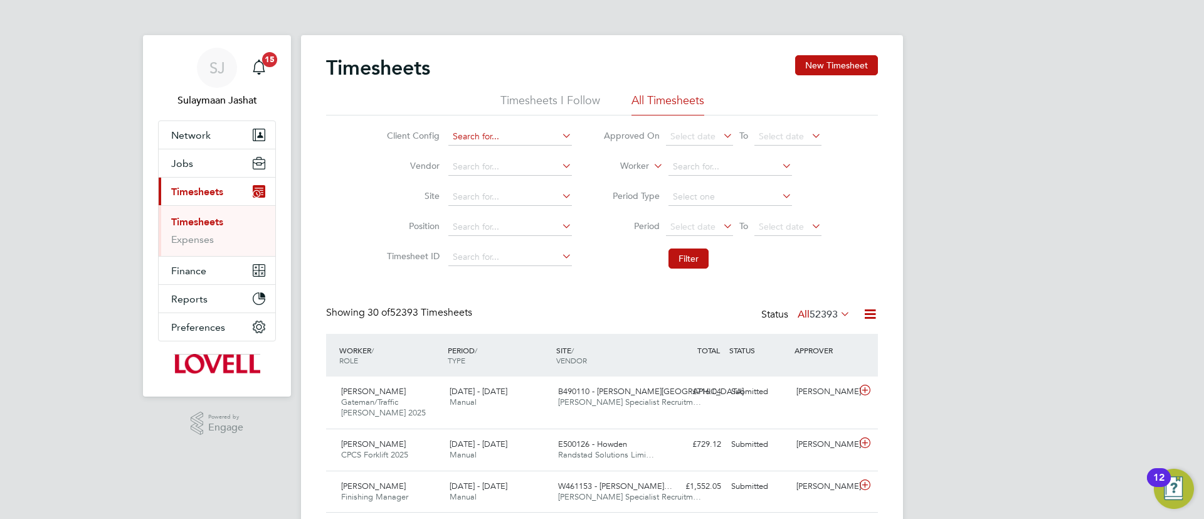
click at [544, 140] on input at bounding box center [511, 137] width 124 height 18
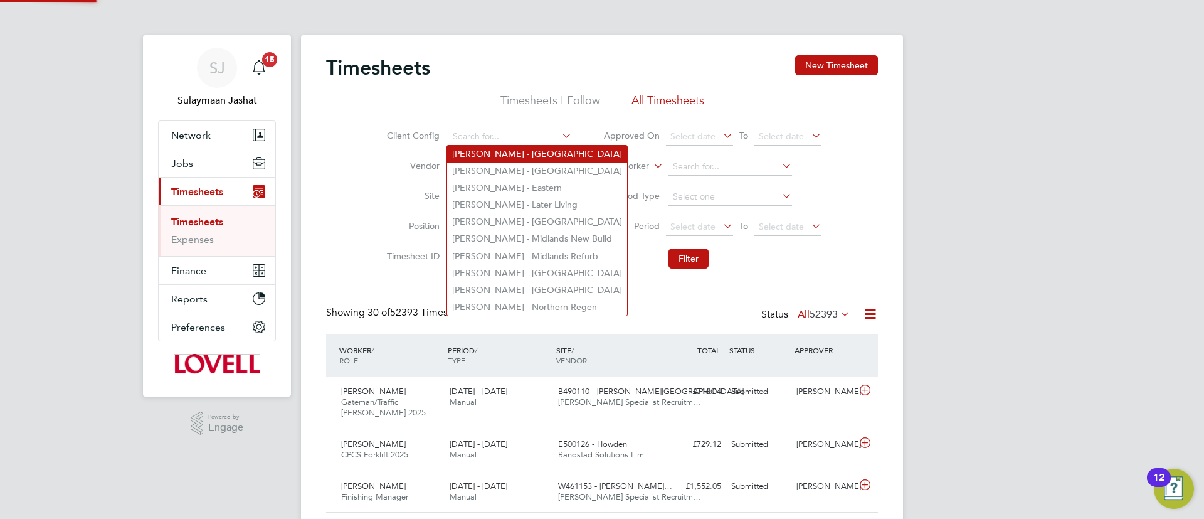
click at [524, 151] on li "[PERSON_NAME] - [GEOGRAPHIC_DATA]" at bounding box center [537, 154] width 180 height 17
type input "[PERSON_NAME] - [GEOGRAPHIC_DATA]"
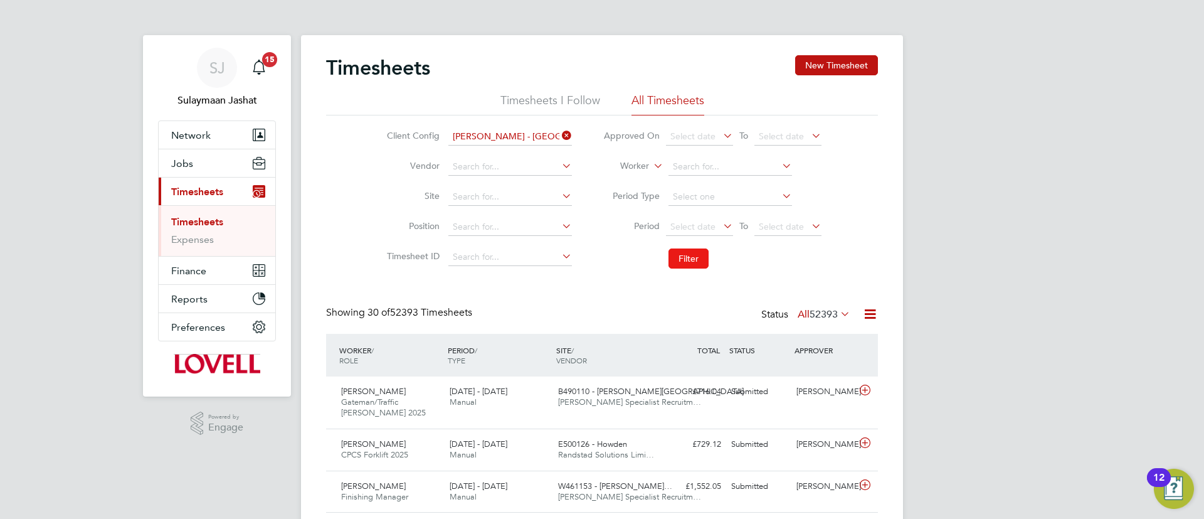
click at [684, 265] on button "Filter" at bounding box center [689, 258] width 40 height 20
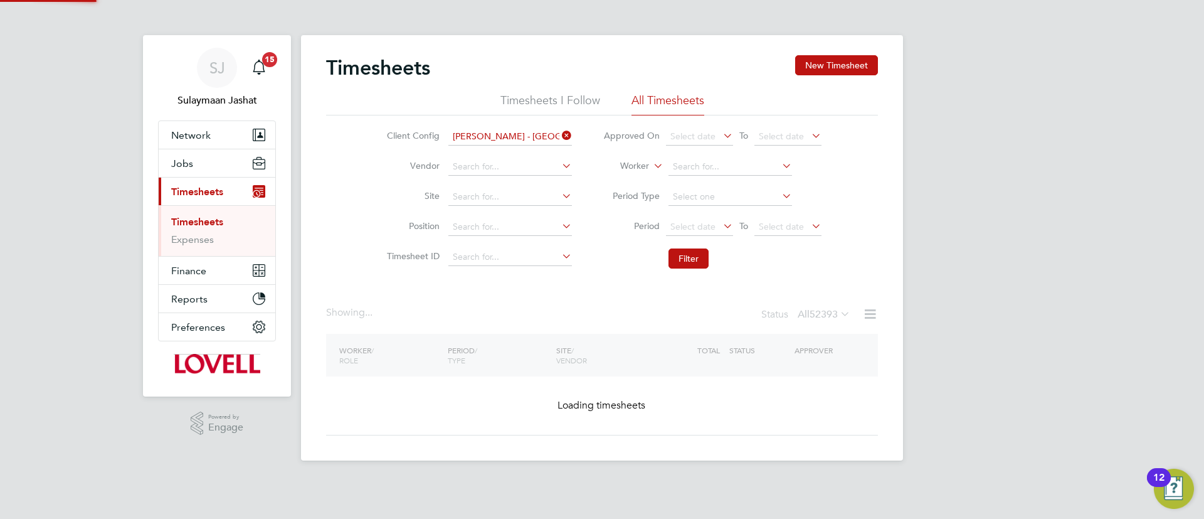
click at [829, 319] on span "52393" at bounding box center [824, 314] width 28 height 13
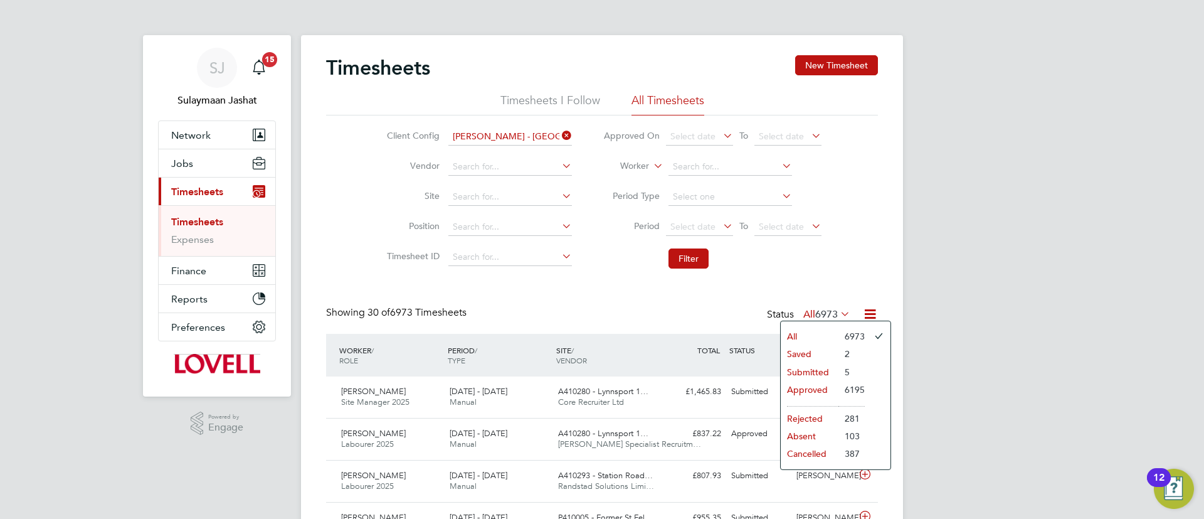
click at [735, 235] on div "Select date To Select date" at bounding box center [744, 227] width 156 height 18
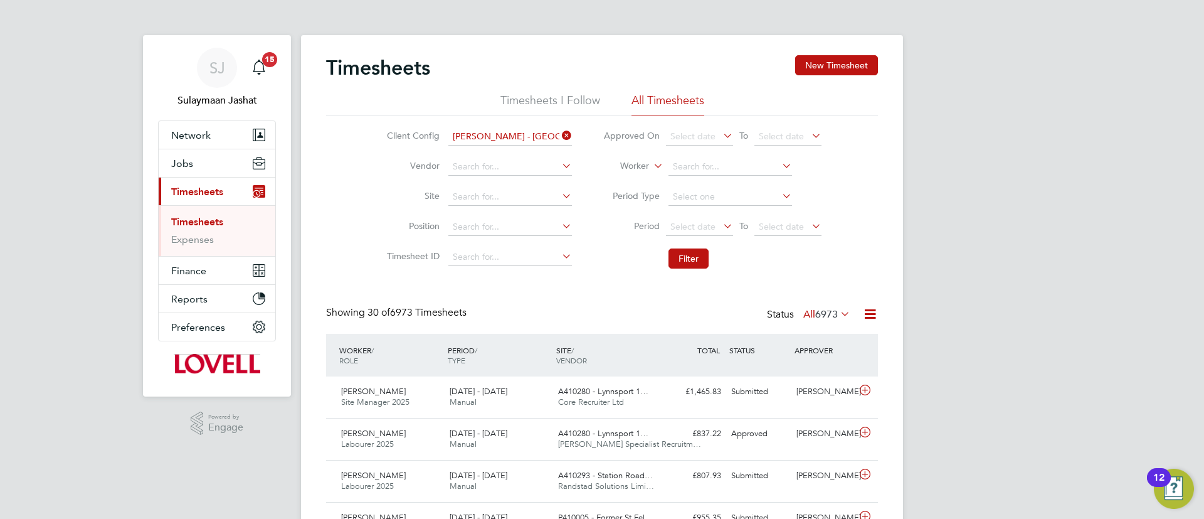
click at [721, 225] on icon at bounding box center [721, 226] width 0 height 18
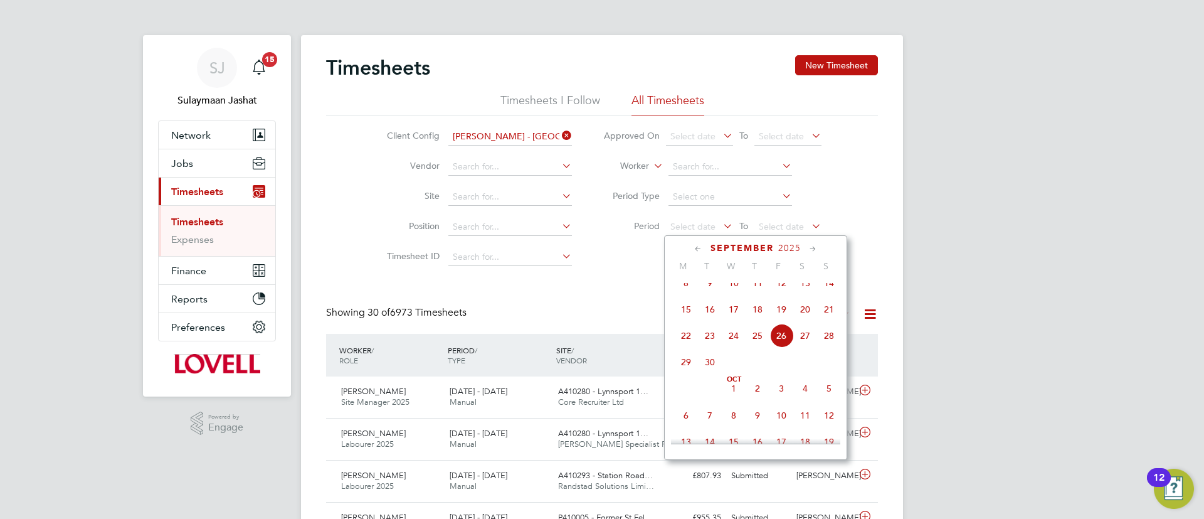
click at [803, 295] on span "13" at bounding box center [806, 283] width 24 height 24
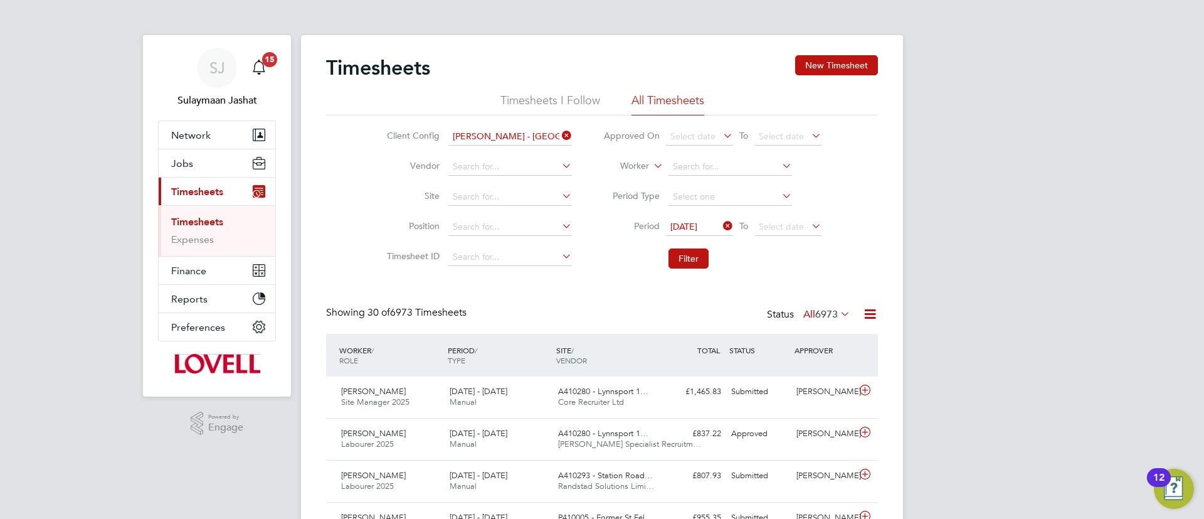
click at [787, 240] on li "Period [DATE] To Select date" at bounding box center [713, 227] width 250 height 30
click at [798, 233] on span "Select date" at bounding box center [788, 227] width 67 height 17
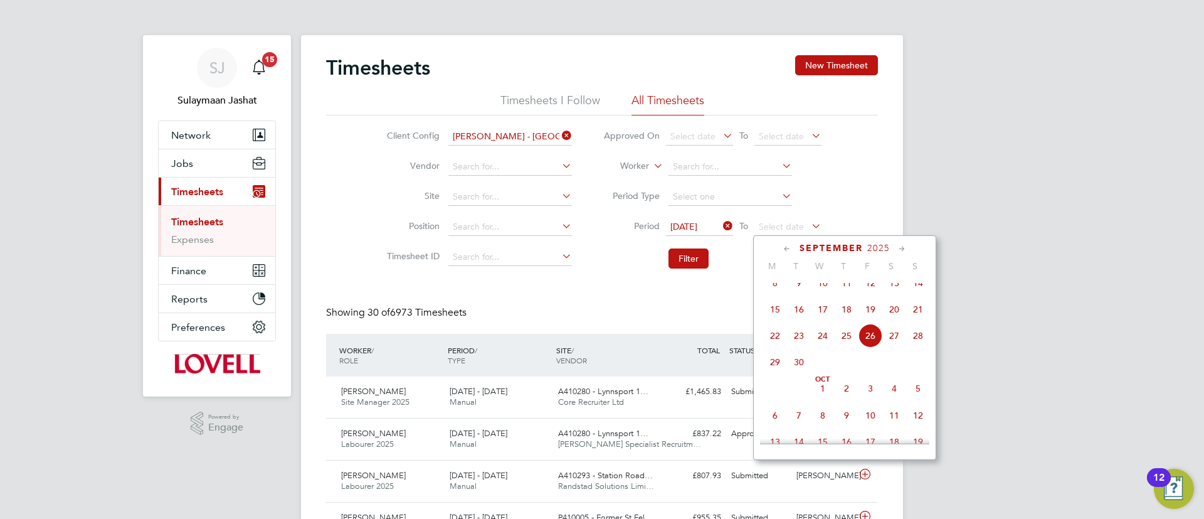
click at [880, 321] on span "19" at bounding box center [871, 309] width 24 height 24
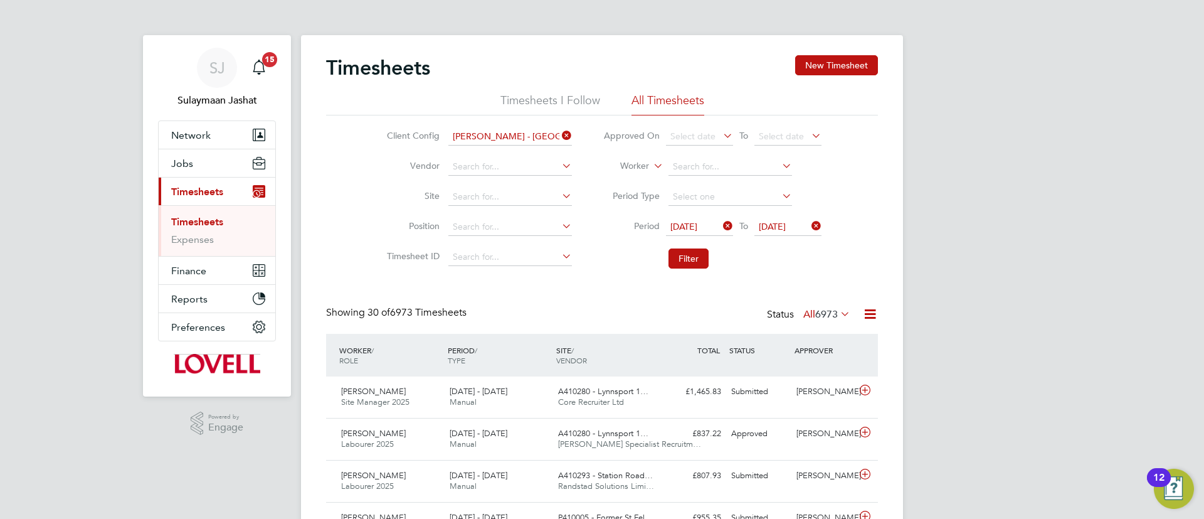
click at [682, 246] on li "Filter" at bounding box center [713, 258] width 250 height 33
click at [682, 253] on button "Filter" at bounding box center [689, 258] width 40 height 20
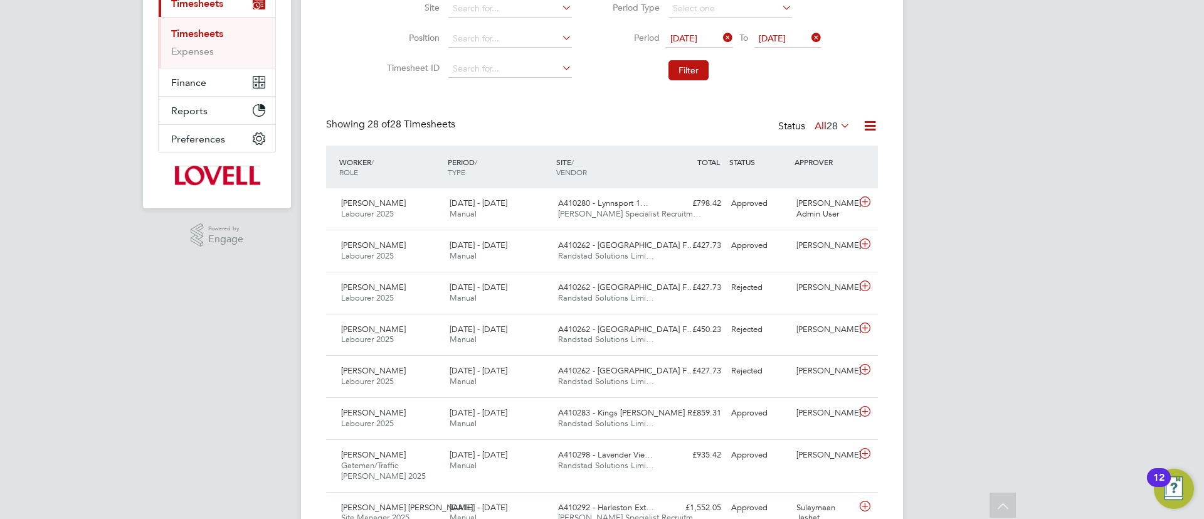
click at [832, 134] on div "Status All 28" at bounding box center [815, 127] width 75 height 18
click at [832, 131] on span "28" at bounding box center [832, 126] width 11 height 13
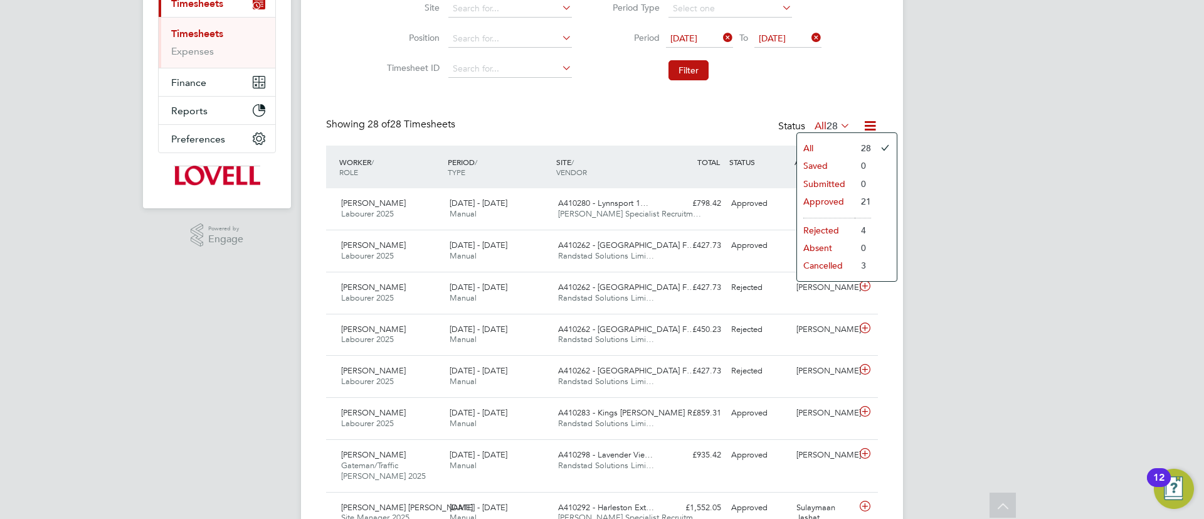
click at [681, 119] on div "Showing 28 of 28 Timesheets Status All 28" at bounding box center [602, 132] width 552 height 28
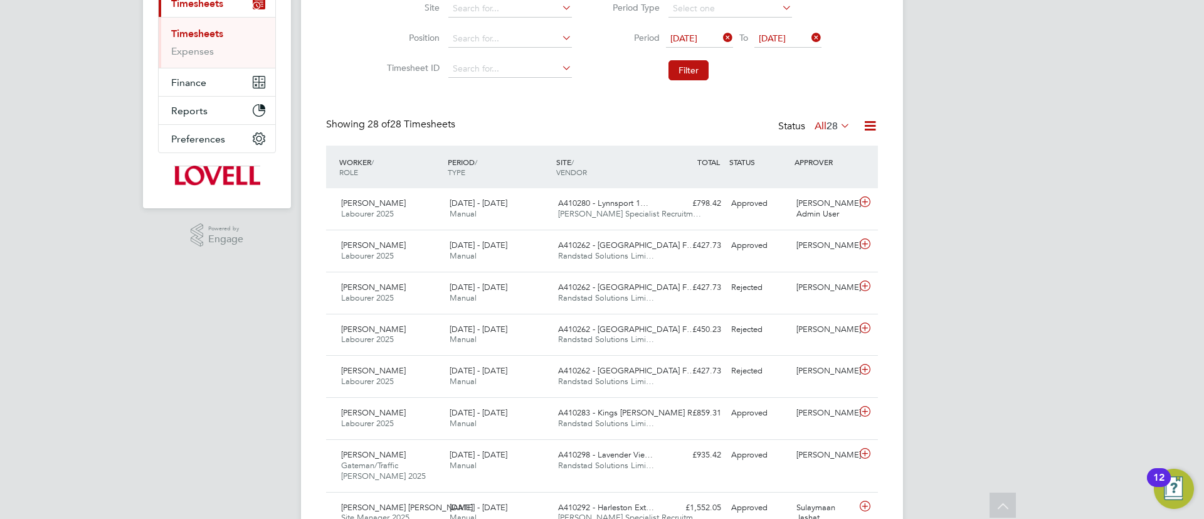
click at [864, 130] on icon at bounding box center [871, 126] width 16 height 16
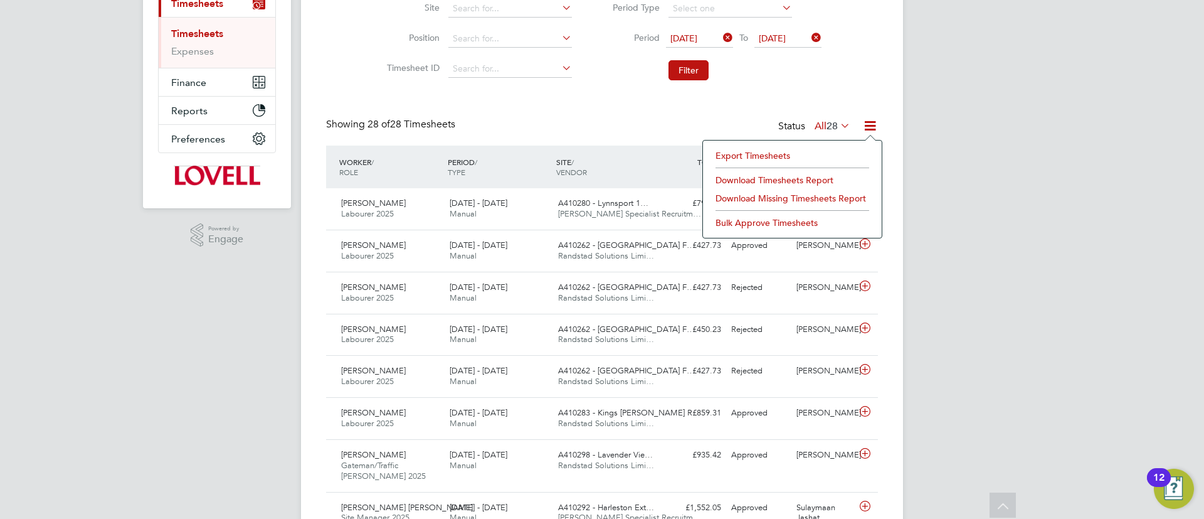
click at [799, 176] on li "Download Timesheets Report" at bounding box center [792, 180] width 166 height 18
